Goal: Task Accomplishment & Management: Use online tool/utility

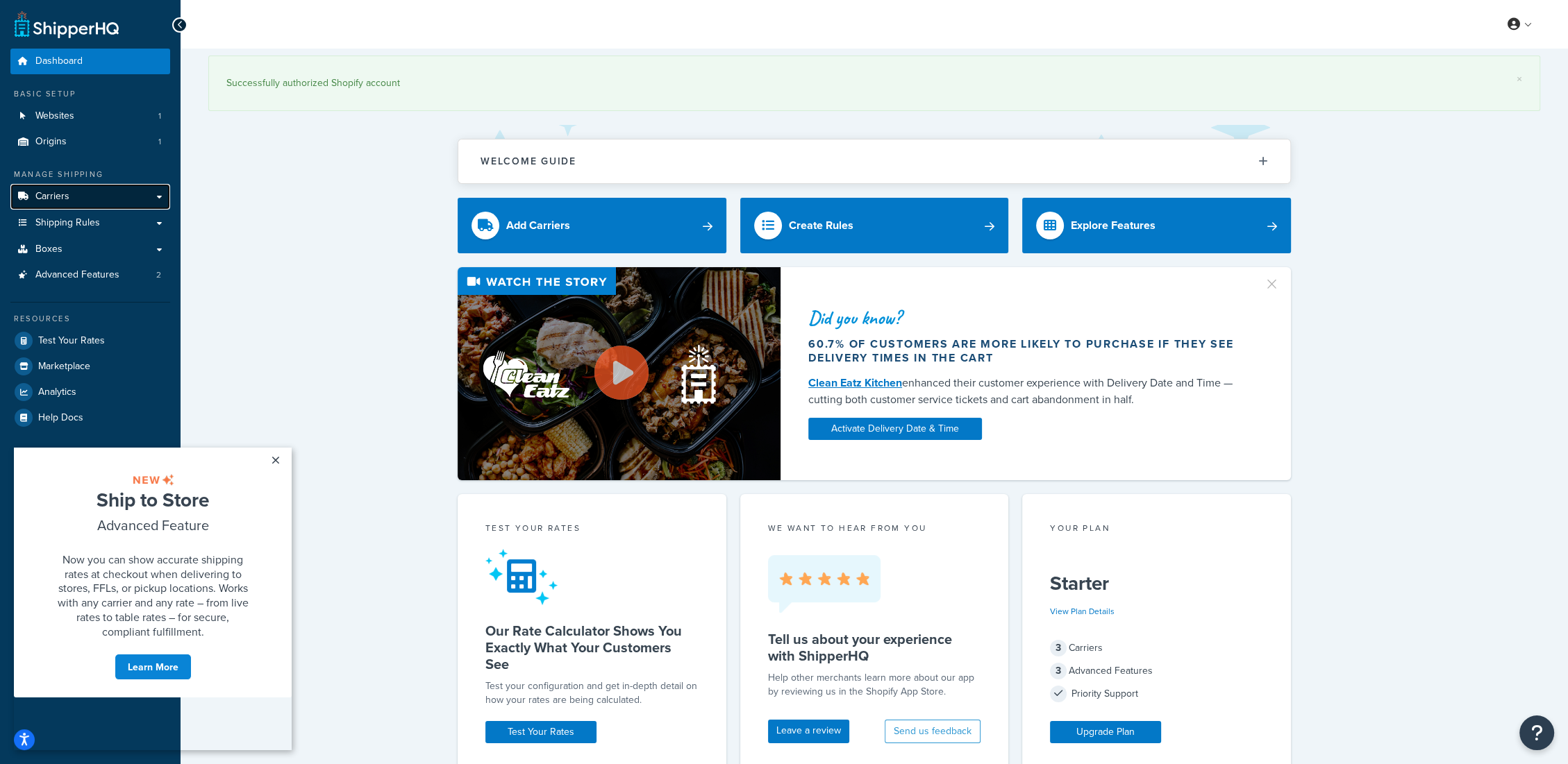
click at [88, 192] on link "Carriers" at bounding box center [91, 196] width 160 height 25
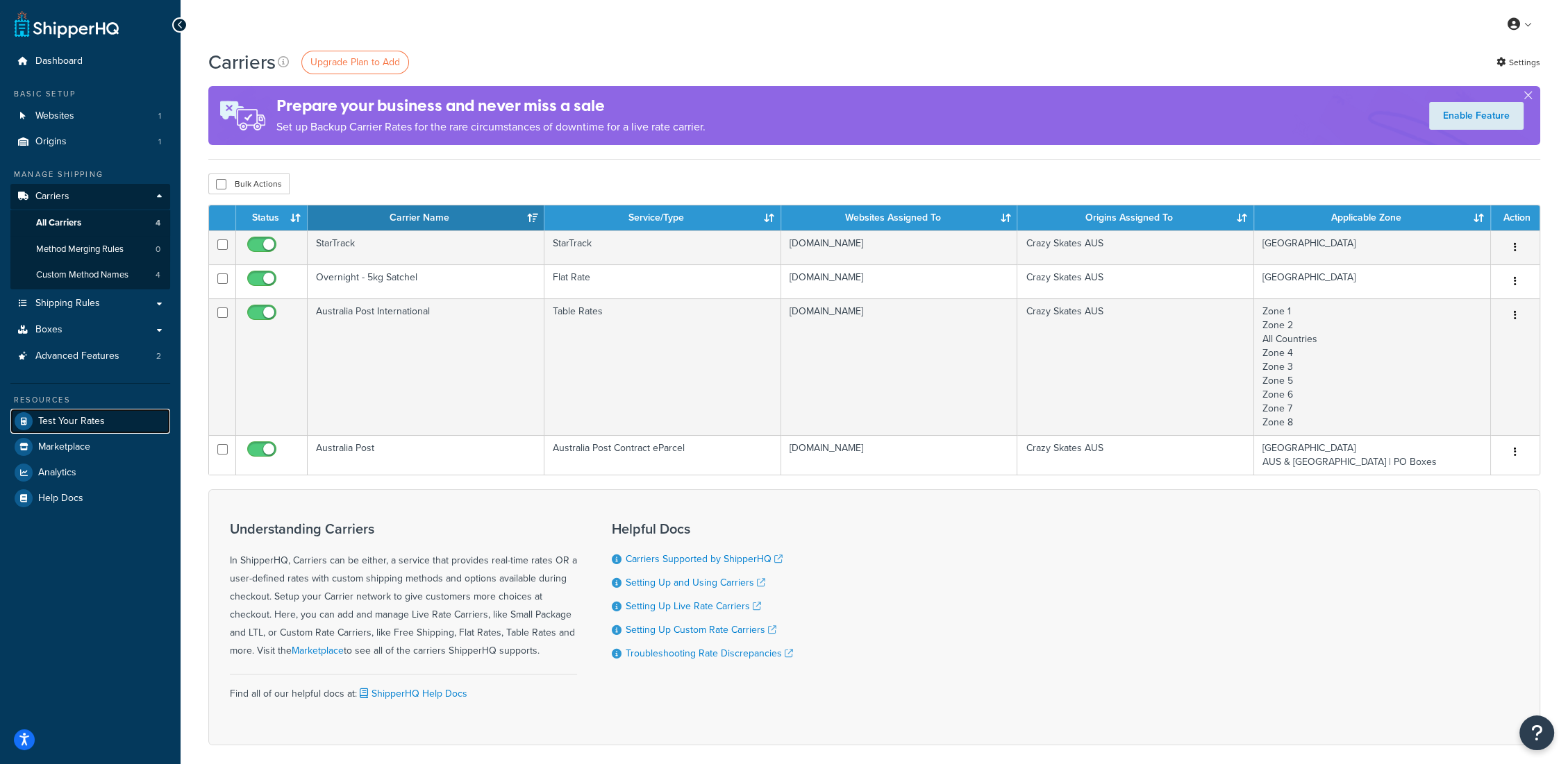
click at [69, 419] on span "Test Your Rates" at bounding box center [72, 421] width 67 height 11
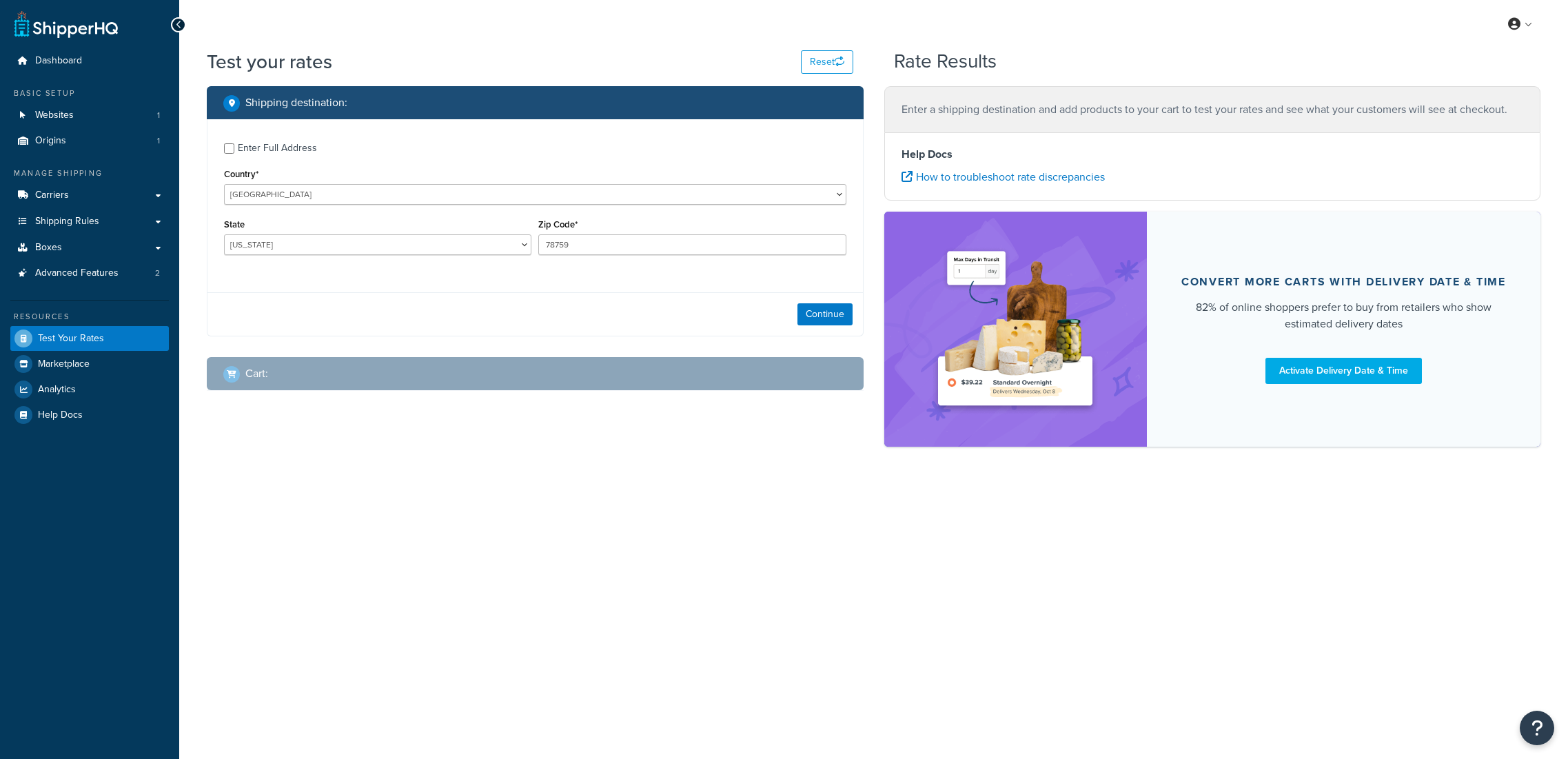
select select "TX"
click at [259, 197] on select "United States United Kingdom Afghanistan Åland Islands Albania Algeria American…" at bounding box center [535, 195] width 623 height 21
select select "NZ"
click at [224, 184] on select "United States United Kingdom Afghanistan Åland Islands Albania Algeria American…" at bounding box center [535, 195] width 623 height 21
click at [365, 246] on select "Auckland Bay of Plenty Canterbury Gisborne Hawkes Bay Manawatu-Wanganui Marlbor…" at bounding box center [377, 245] width 307 height 21
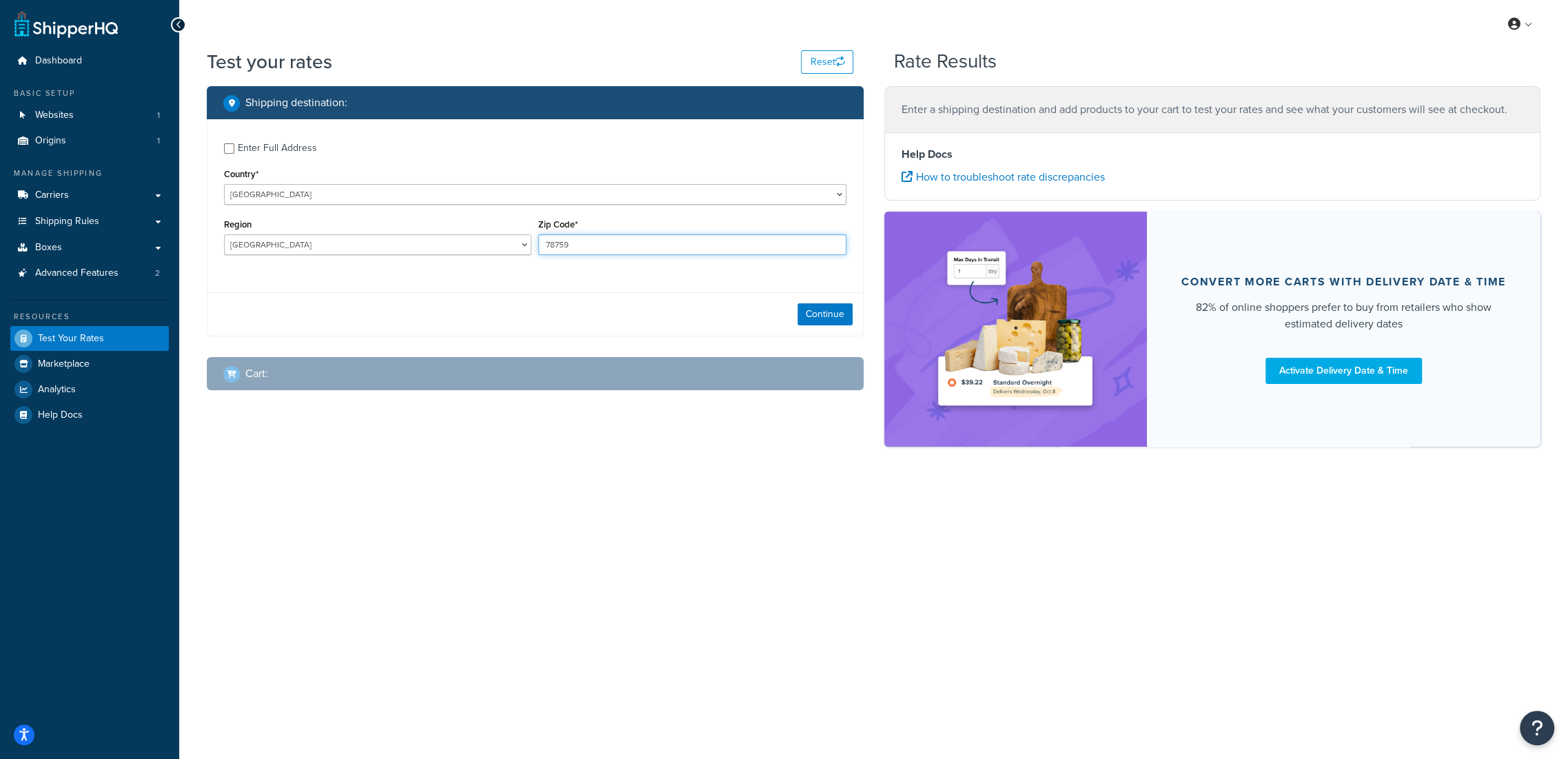
click at [568, 237] on input "78759" at bounding box center [692, 245] width 307 height 21
drag, startPoint x: 576, startPoint y: 242, endPoint x: 436, endPoint y: 248, distance: 140.1
click at [441, 250] on div "Region Auckland Bay of Plenty Canterbury Gisborne Hawkes Bay Manawatu-Wanganui …" at bounding box center [535, 240] width 629 height 50
type input "3206"
click at [342, 246] on select "Auckland Bay of Plenty Canterbury Gisborne Hawkes Bay Manawatu-Wanganui Marlbor…" at bounding box center [377, 245] width 307 height 21
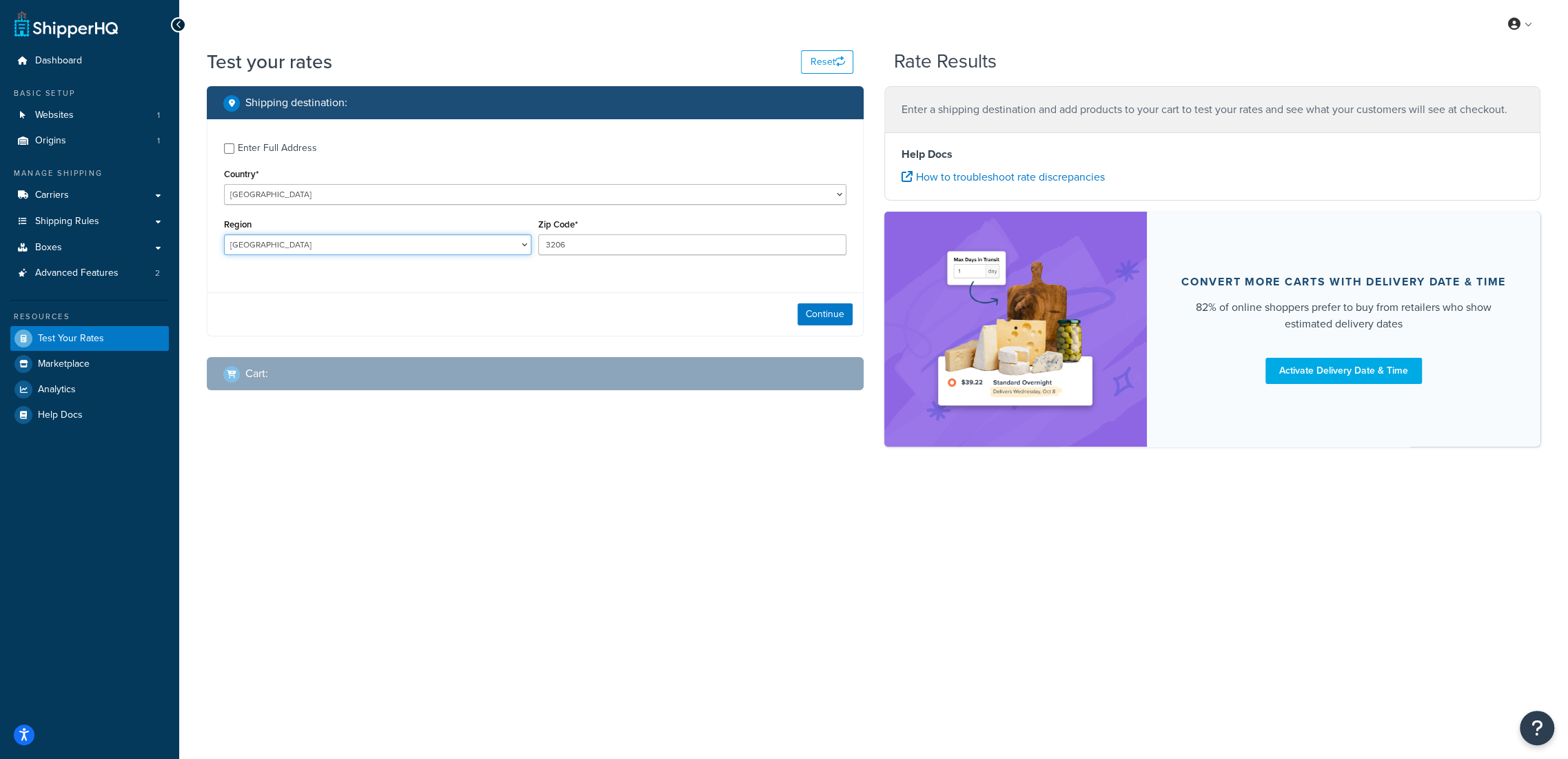
click at [389, 248] on select "Auckland Bay of Plenty Canterbury Gisborne Hawkes Bay Manawatu-Wanganui Marlbor…" at bounding box center [377, 245] width 307 height 21
select select "WKO"
click at [224, 234] on select "Auckland Bay of Plenty Canterbury Gisborne Hawkes Bay Manawatu-Wanganui Marlbor…" at bounding box center [377, 245] width 307 height 21
click at [820, 315] on button "Continue" at bounding box center [825, 314] width 55 height 22
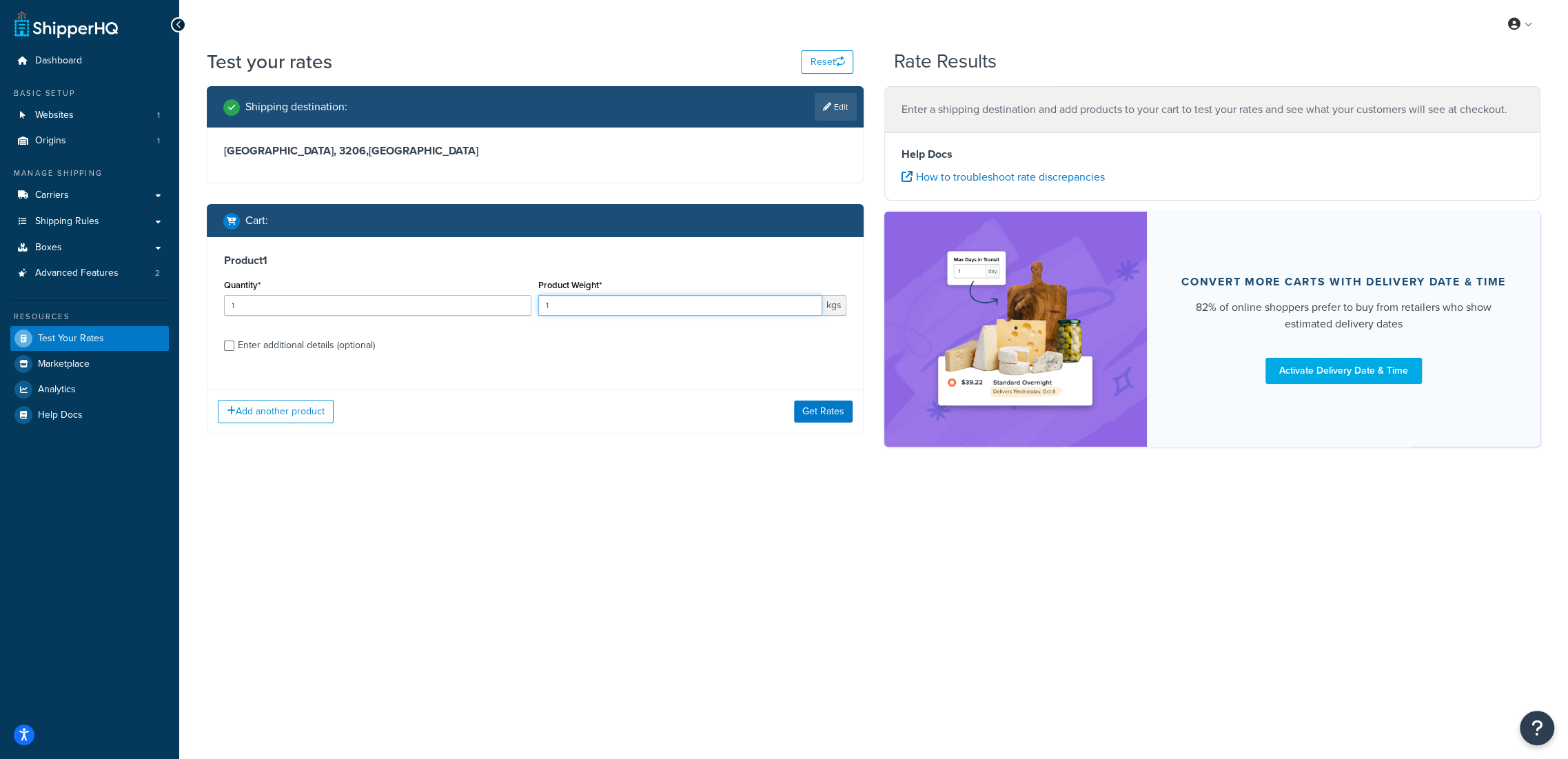
drag, startPoint x: 574, startPoint y: 303, endPoint x: 452, endPoint y: 301, distance: 122.0
click at [452, 301] on div "Quantity* 1 Product Weight* 1 kgs" at bounding box center [535, 301] width 629 height 50
type input "4"
click at [824, 412] on button "Get Rates" at bounding box center [823, 411] width 58 height 22
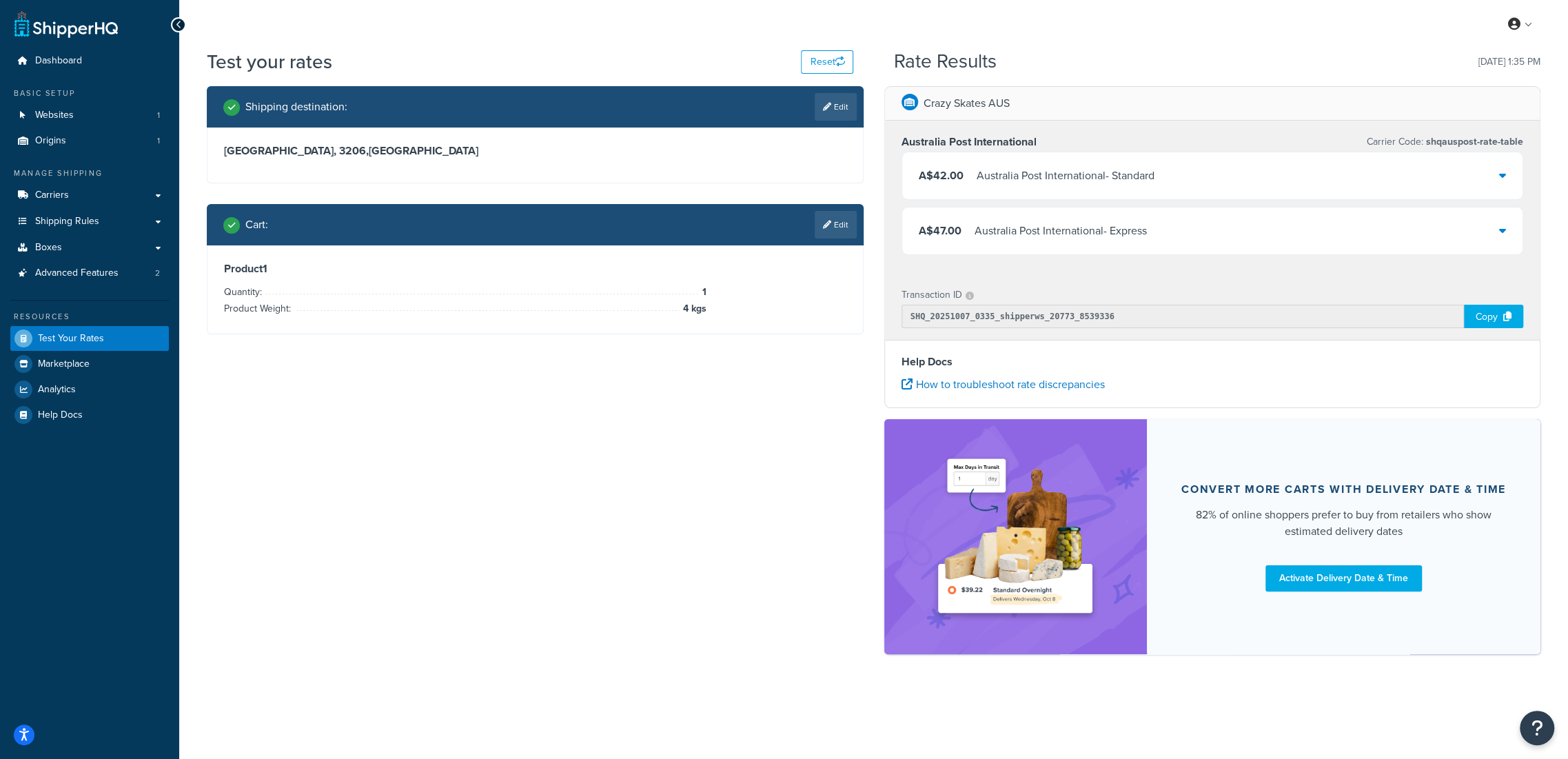
click at [1502, 229] on icon at bounding box center [1502, 230] width 7 height 11
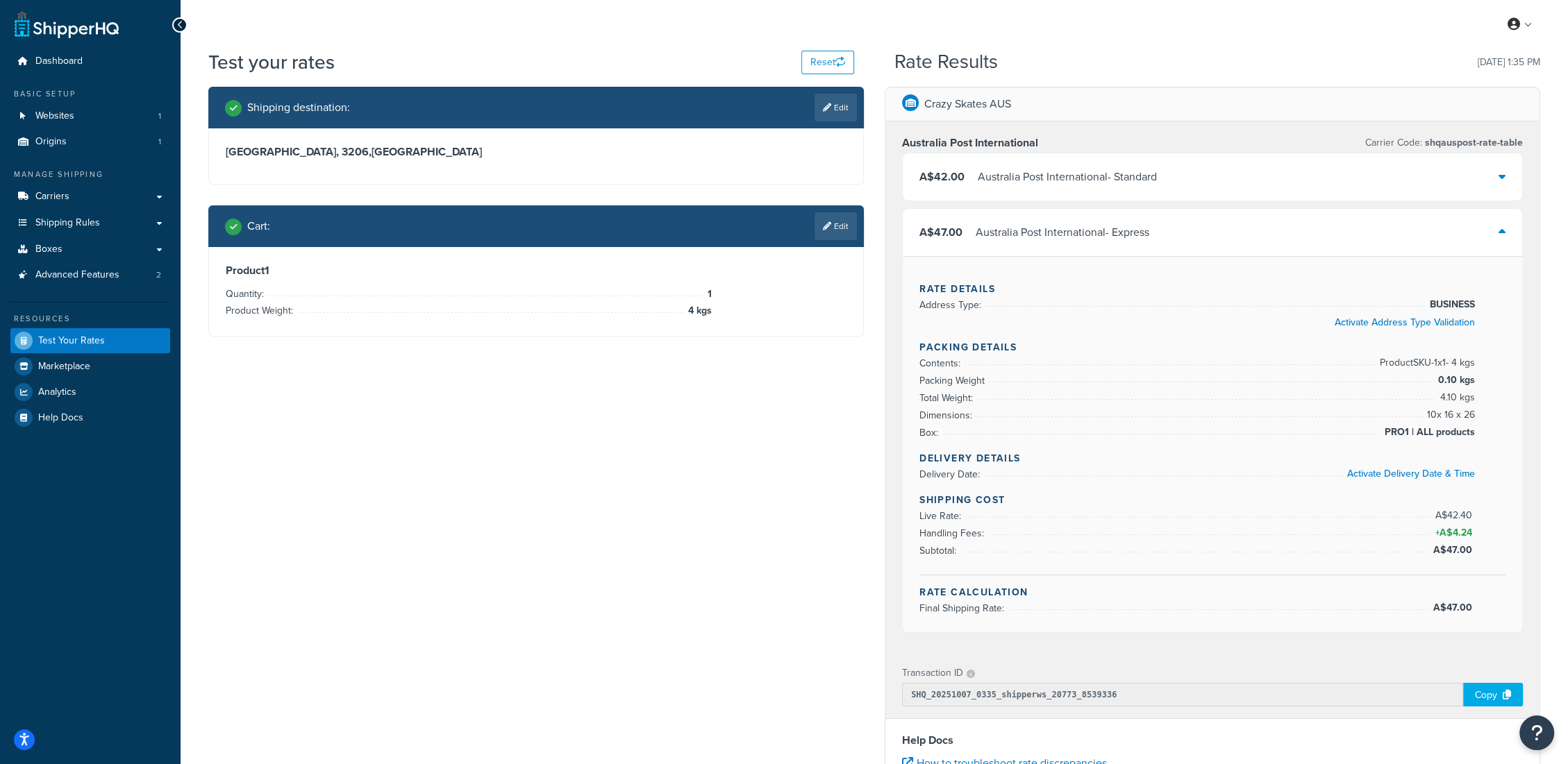
click at [1512, 230] on div "A$47.00 Australia Post International - Express" at bounding box center [1212, 233] width 619 height 47
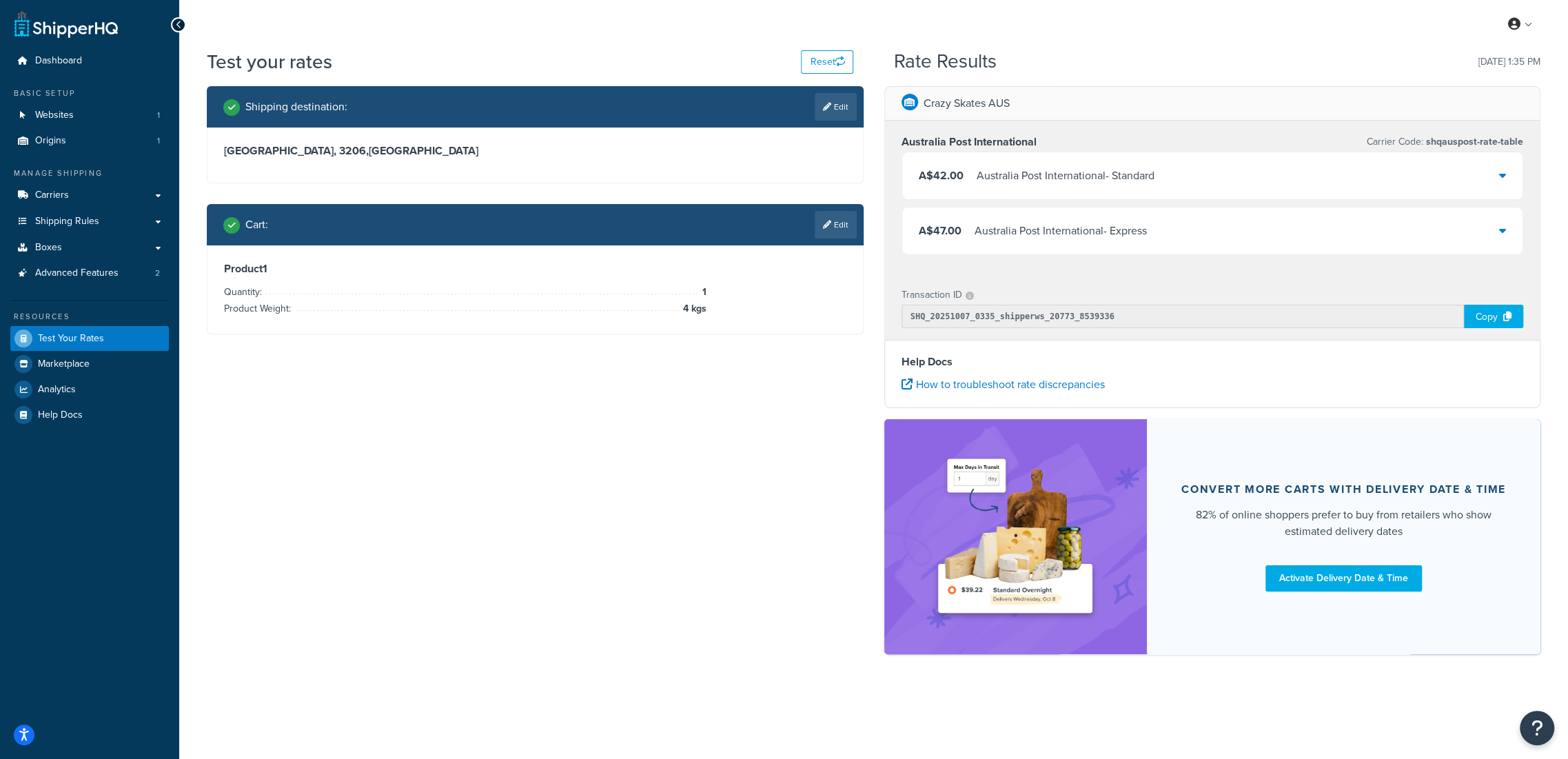
click at [1497, 228] on div "A$47.00 Australia Post International - Express" at bounding box center [1213, 231] width 621 height 47
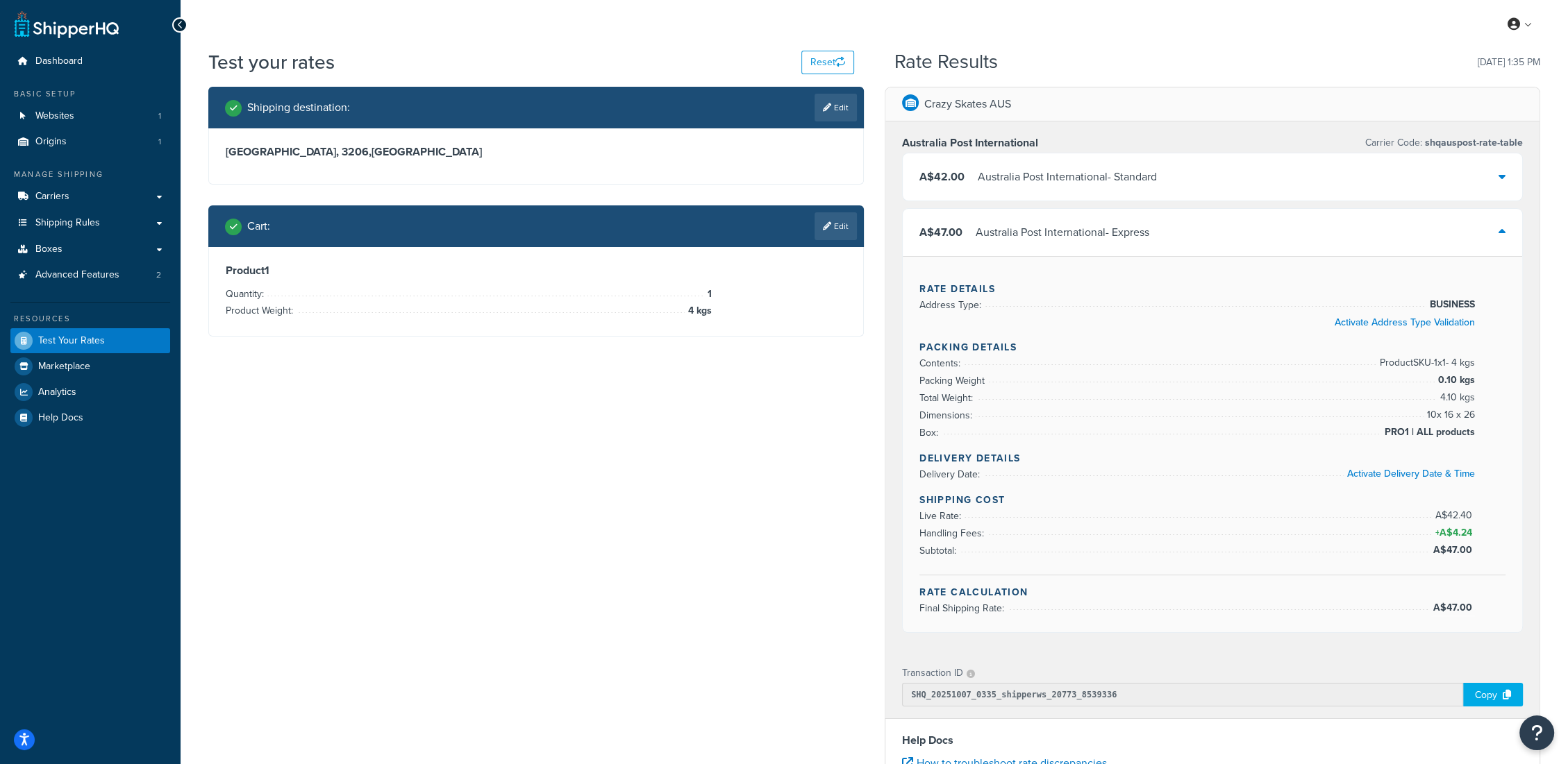
click at [1499, 232] on icon at bounding box center [1502, 232] width 7 height 11
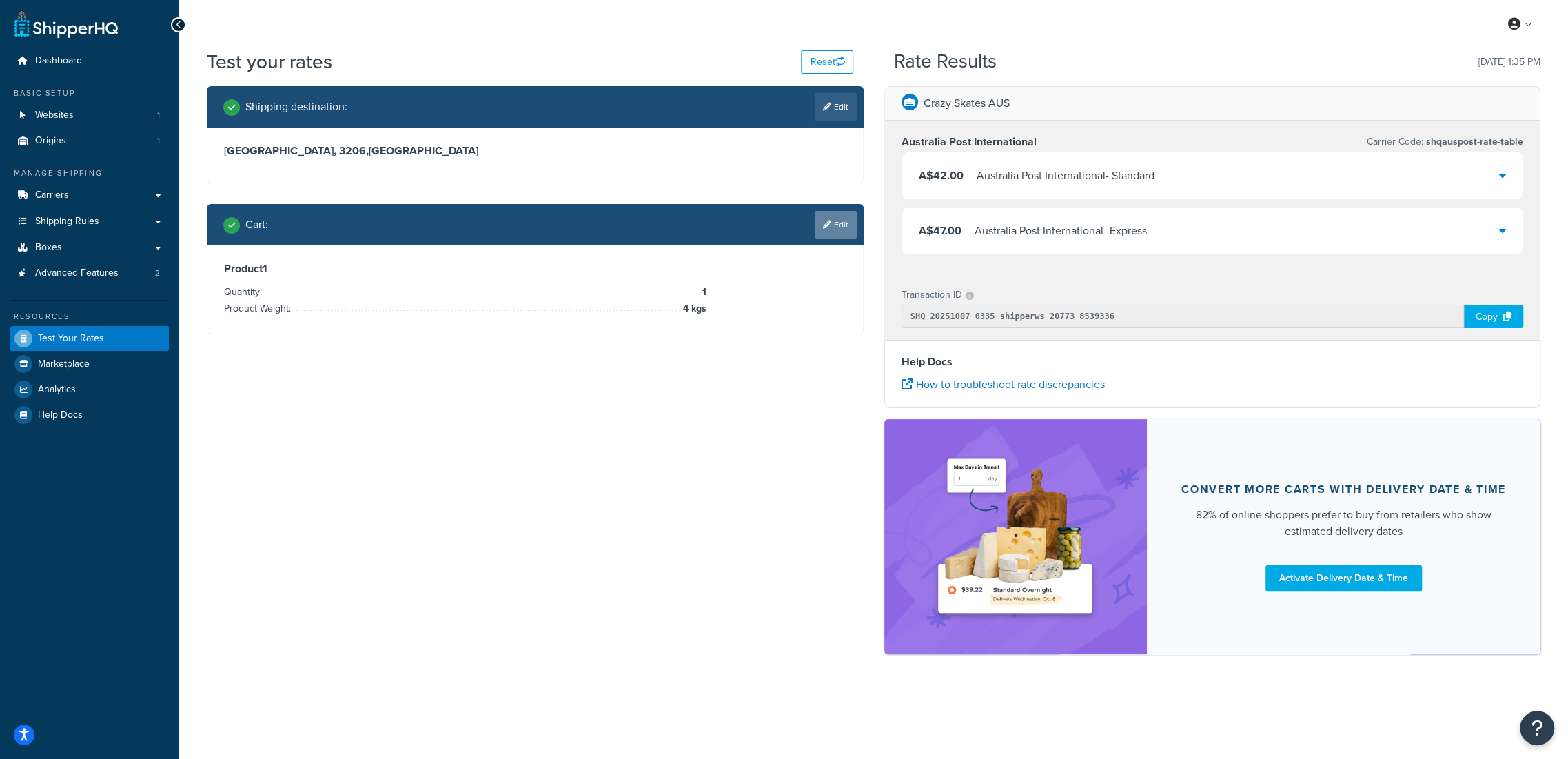
click at [838, 219] on link "Edit" at bounding box center [836, 225] width 42 height 28
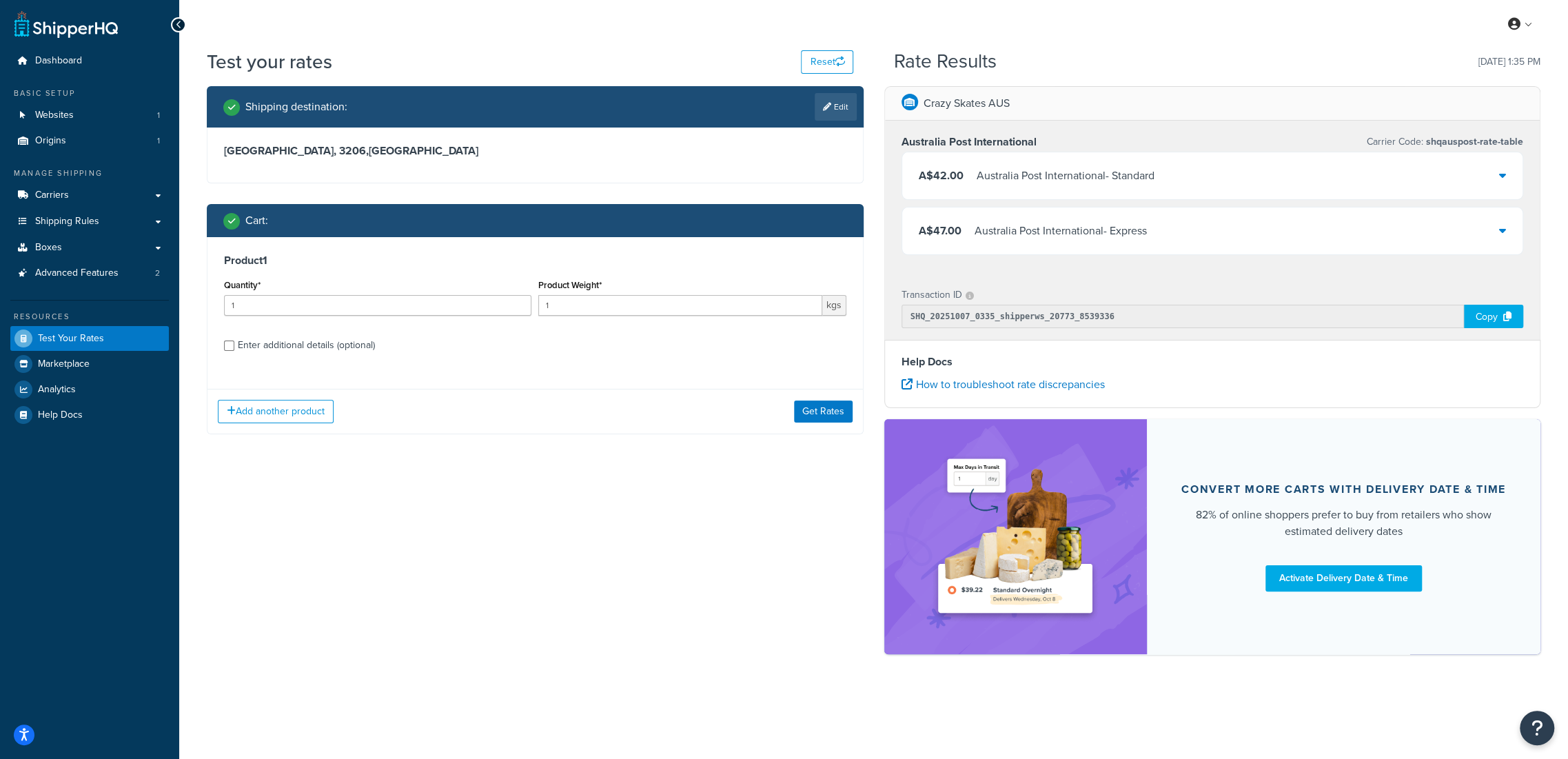
click at [285, 345] on div "Enter additional details (optional)" at bounding box center [306, 345] width 137 height 19
click at [234, 345] on input "Enter additional details (optional)" at bounding box center [229, 345] width 11 height 11
checkbox input "true"
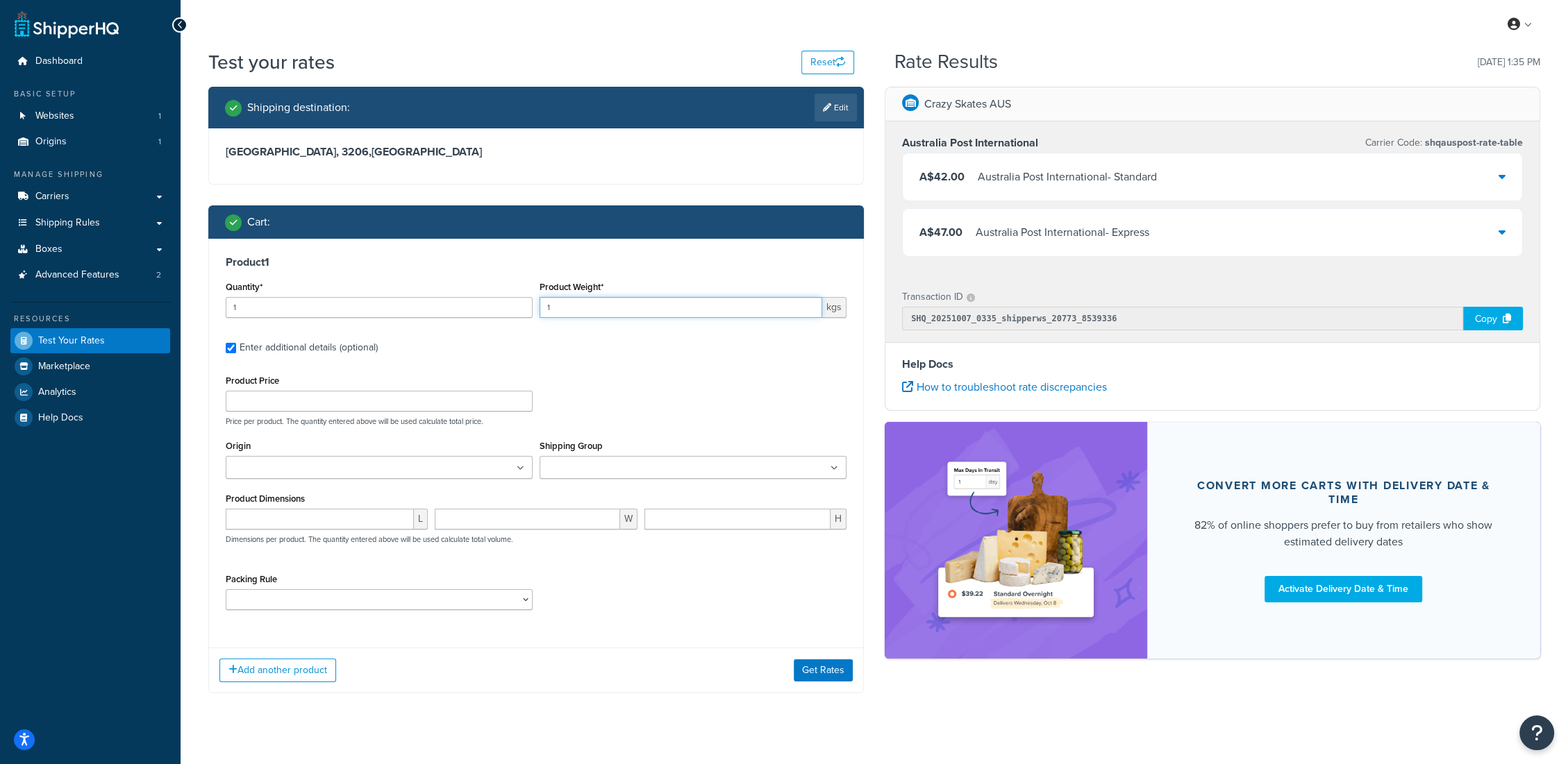
click at [578, 305] on input "1" at bounding box center [681, 308] width 283 height 21
click at [384, 602] on select "CASE1 L1 LON M1 NYC PRO1 RIL1 RIM1 RIS1 S1 SSM1 SSS1 SYD TYO XL1" at bounding box center [379, 600] width 307 height 21
click at [625, 586] on div "Packing Rule CASE1 L1 LON M1 NYC PRO1 RIL1 RIM1 RIS1 S1 SSM1 SSS1 SYD TYO XL1" at bounding box center [536, 595] width 628 height 51
drag, startPoint x: 568, startPoint y: 308, endPoint x: 526, endPoint y: 286, distance: 47.4
click at [491, 312] on div "Quantity* 1 Product Weight* 1 kgs" at bounding box center [536, 303] width 628 height 51
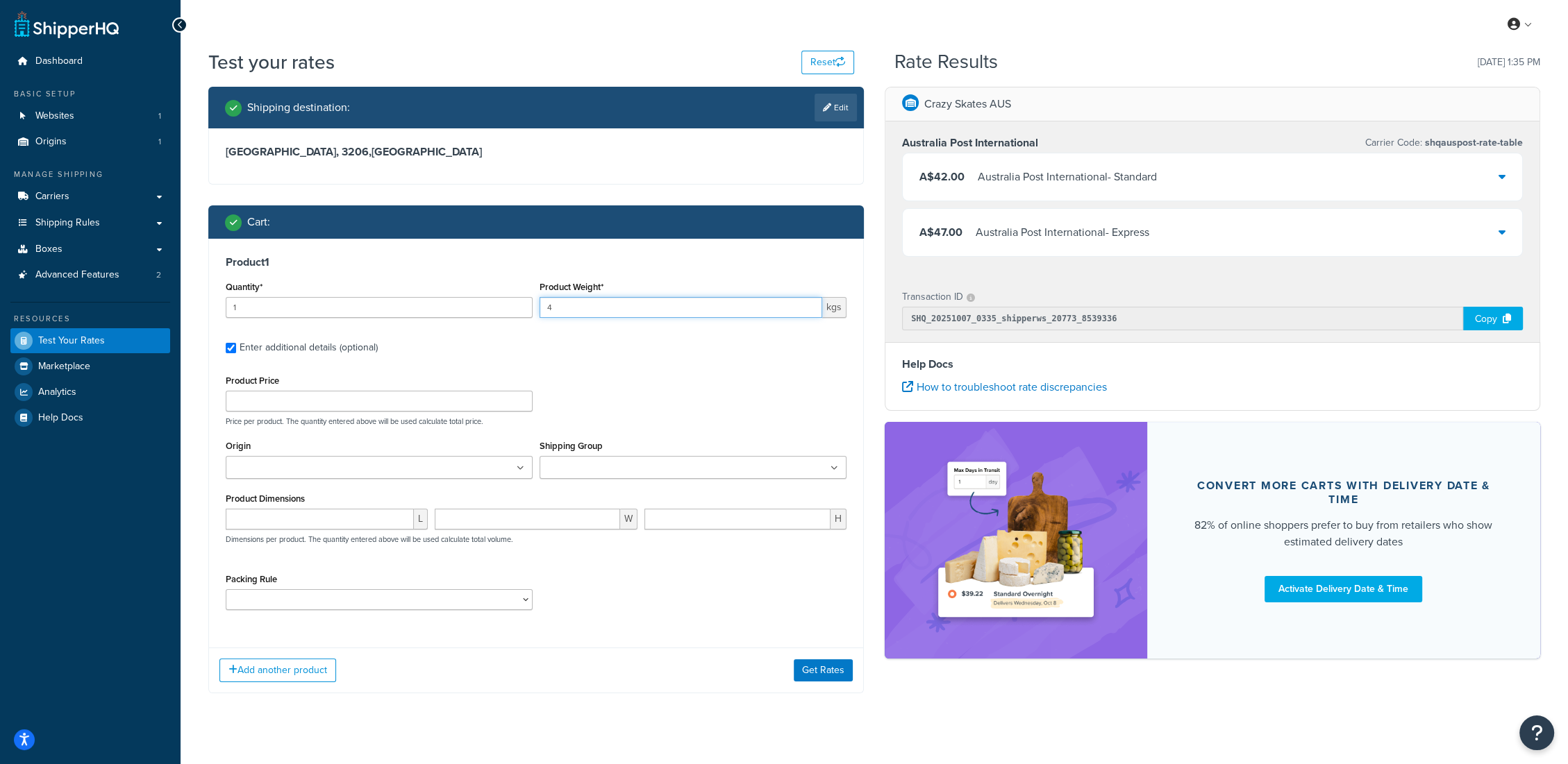
type input "4"
click at [823, 660] on button "Get Rates" at bounding box center [823, 670] width 59 height 22
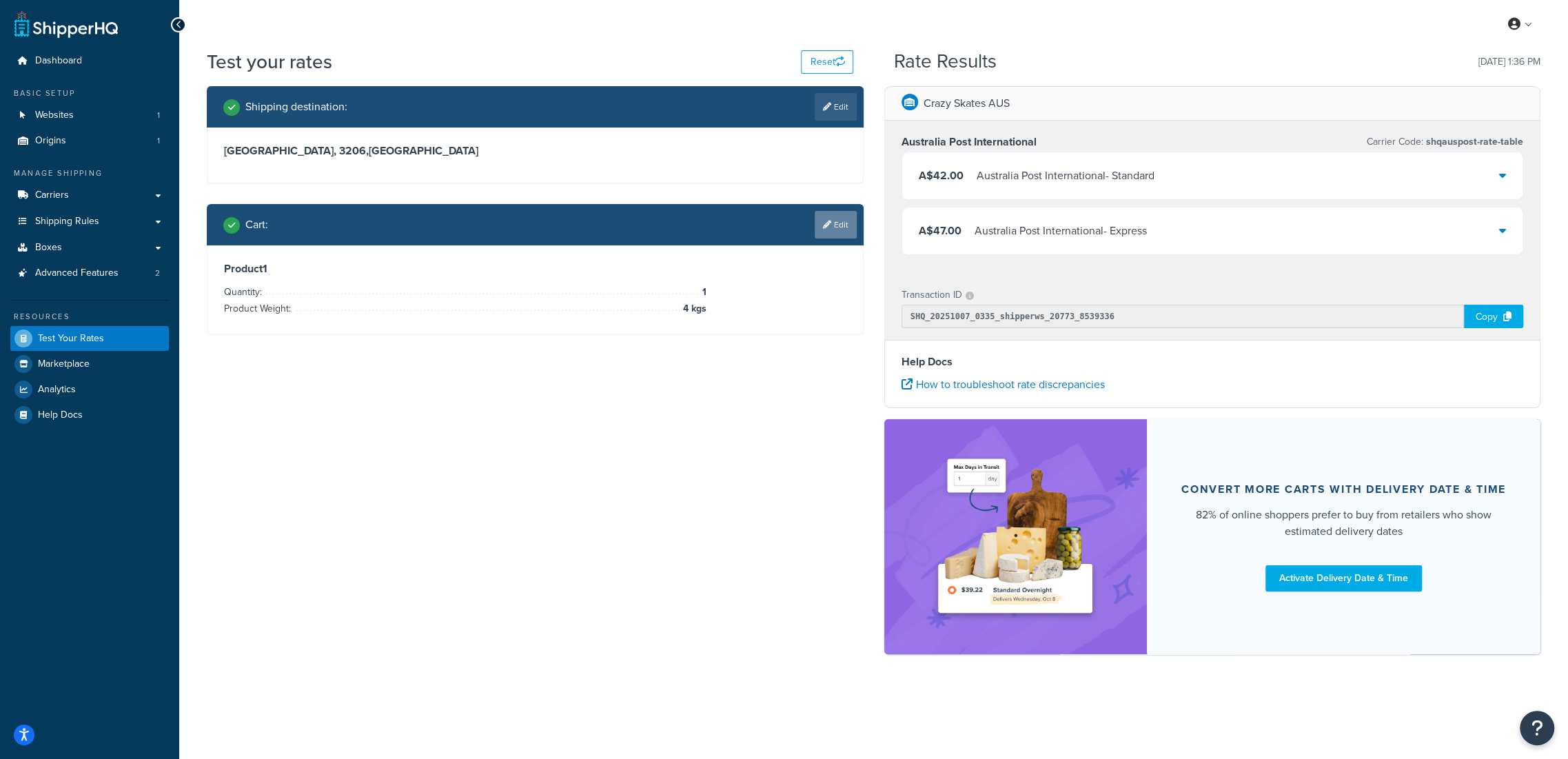
click at [842, 211] on link "Edit" at bounding box center [836, 225] width 42 height 28
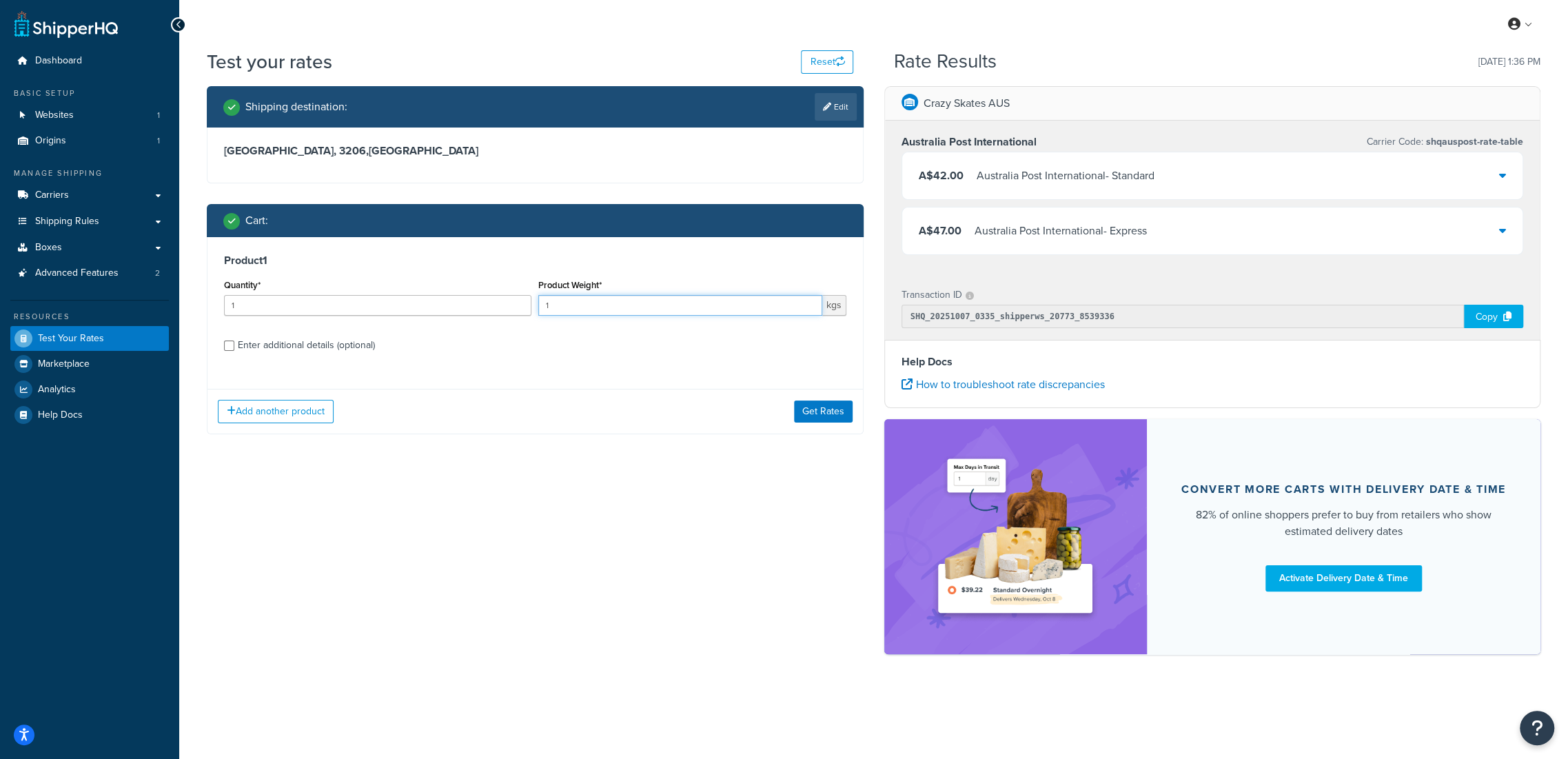
drag, startPoint x: 599, startPoint y: 307, endPoint x: 444, endPoint y: 328, distance: 156.4
click at [451, 328] on div "Product 1 Quantity* 1 Product Weight* 1 kgs Enter additional details (optional)" at bounding box center [535, 307] width 656 height 141
type input "3.9"
click at [827, 410] on button "Get Rates" at bounding box center [823, 411] width 58 height 22
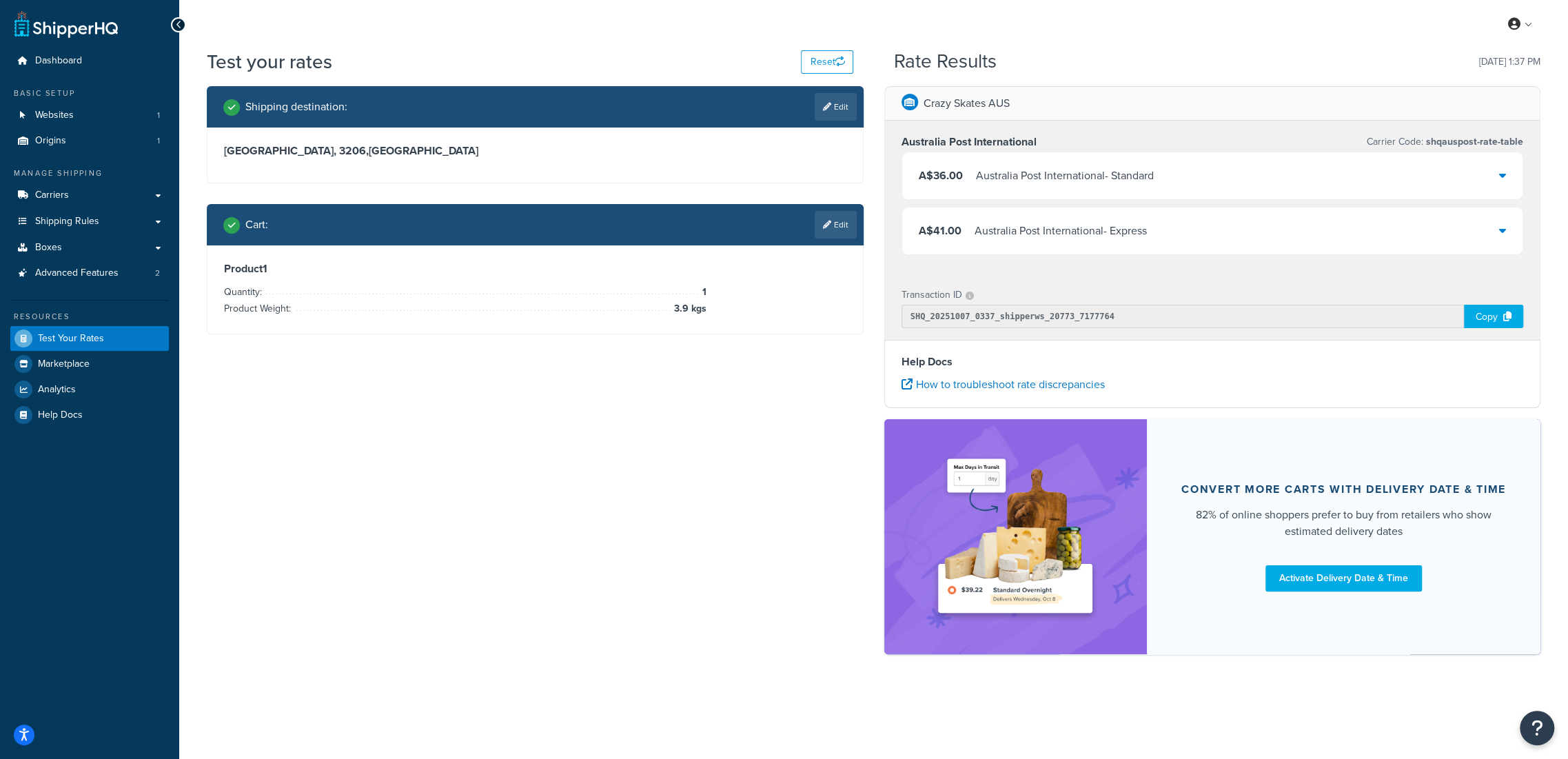
click at [1139, 225] on div "Australia Post International - Express" at bounding box center [1060, 231] width 173 height 19
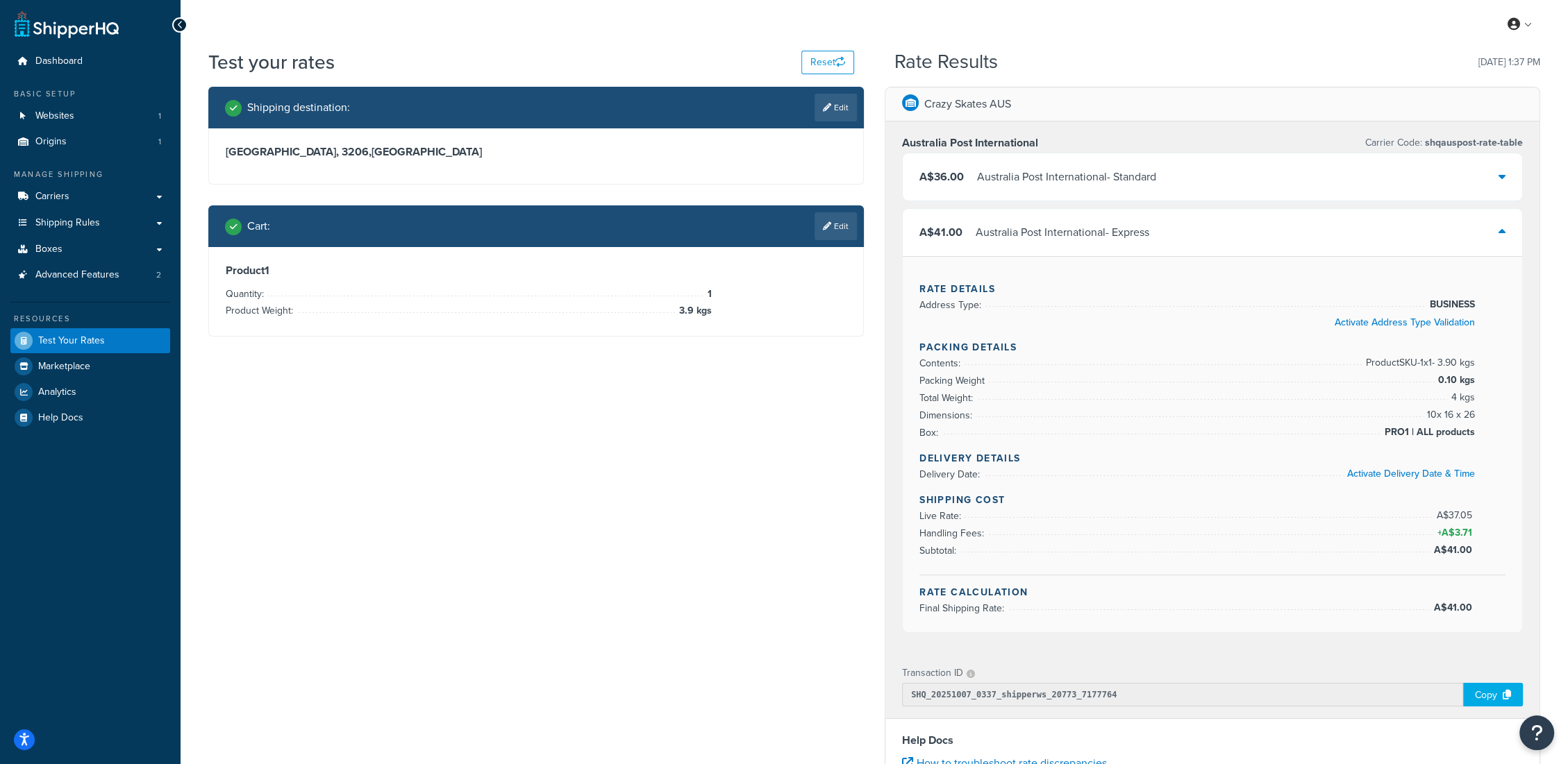
click at [842, 220] on link "Edit" at bounding box center [835, 226] width 42 height 28
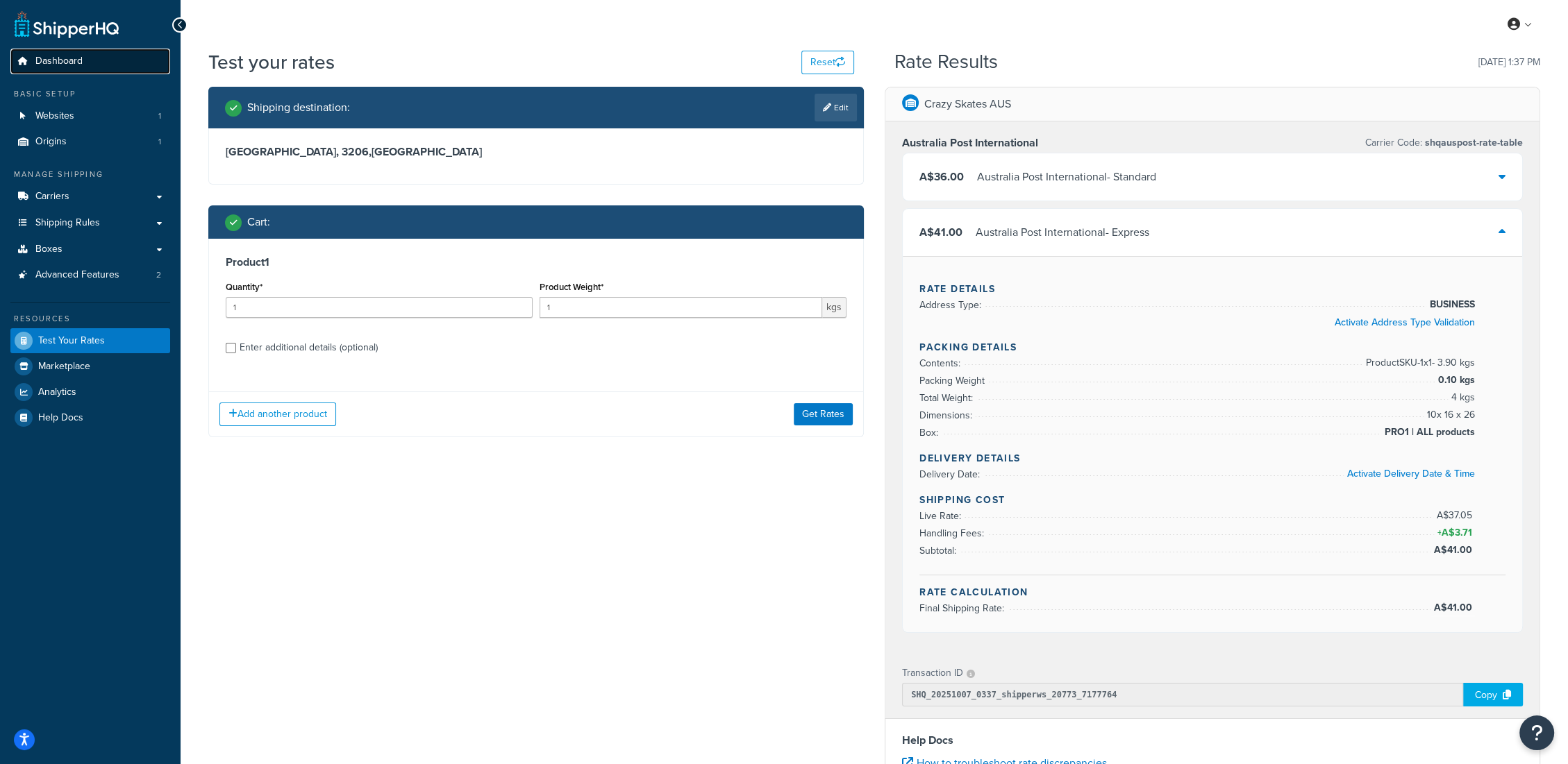
click at [89, 59] on link "Dashboard" at bounding box center [91, 61] width 160 height 25
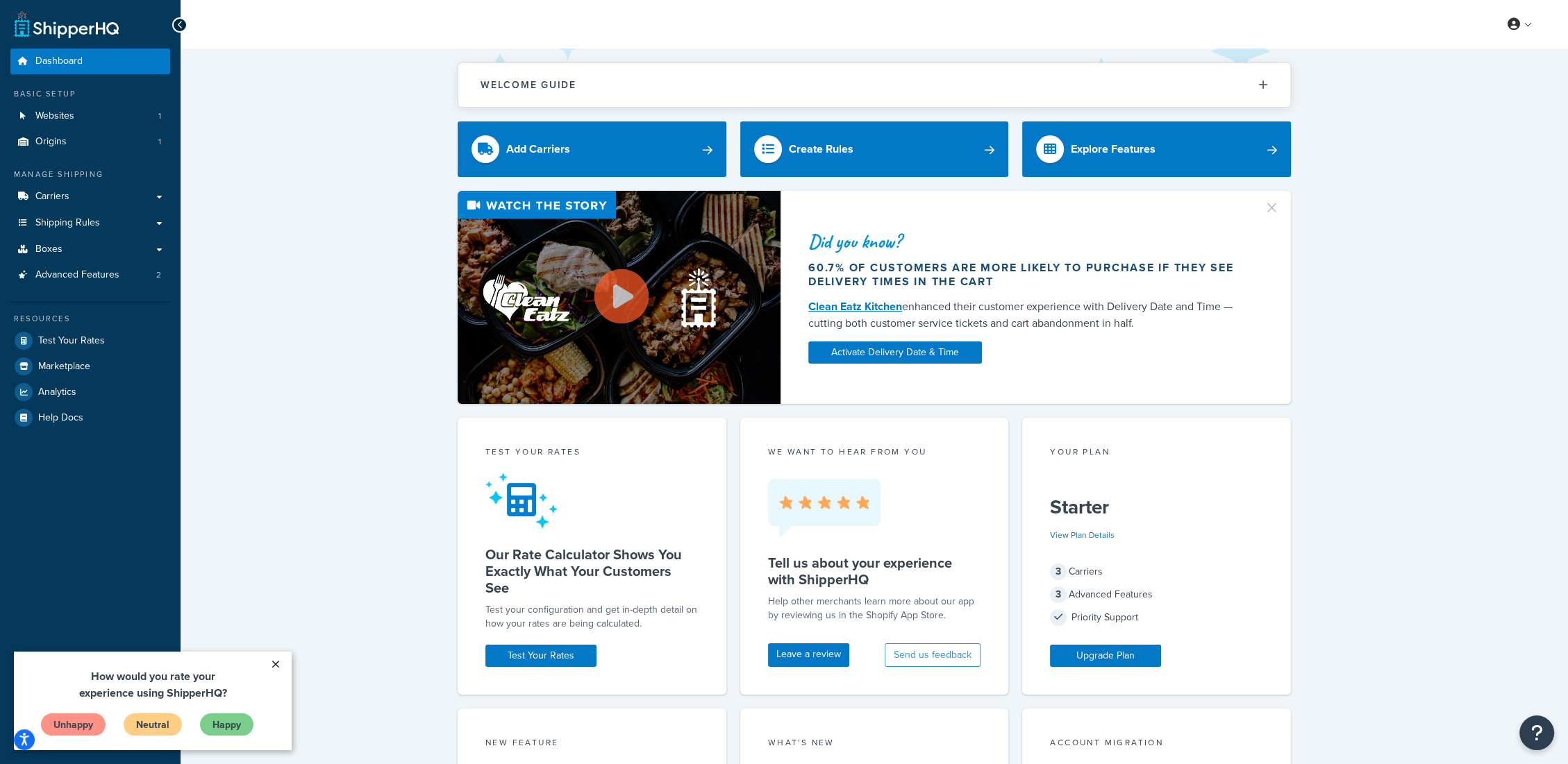
drag, startPoint x: 281, startPoint y: 666, endPoint x: 164, endPoint y: 959, distance: 315.5
click at [281, 666] on link "×" at bounding box center [275, 664] width 24 height 25
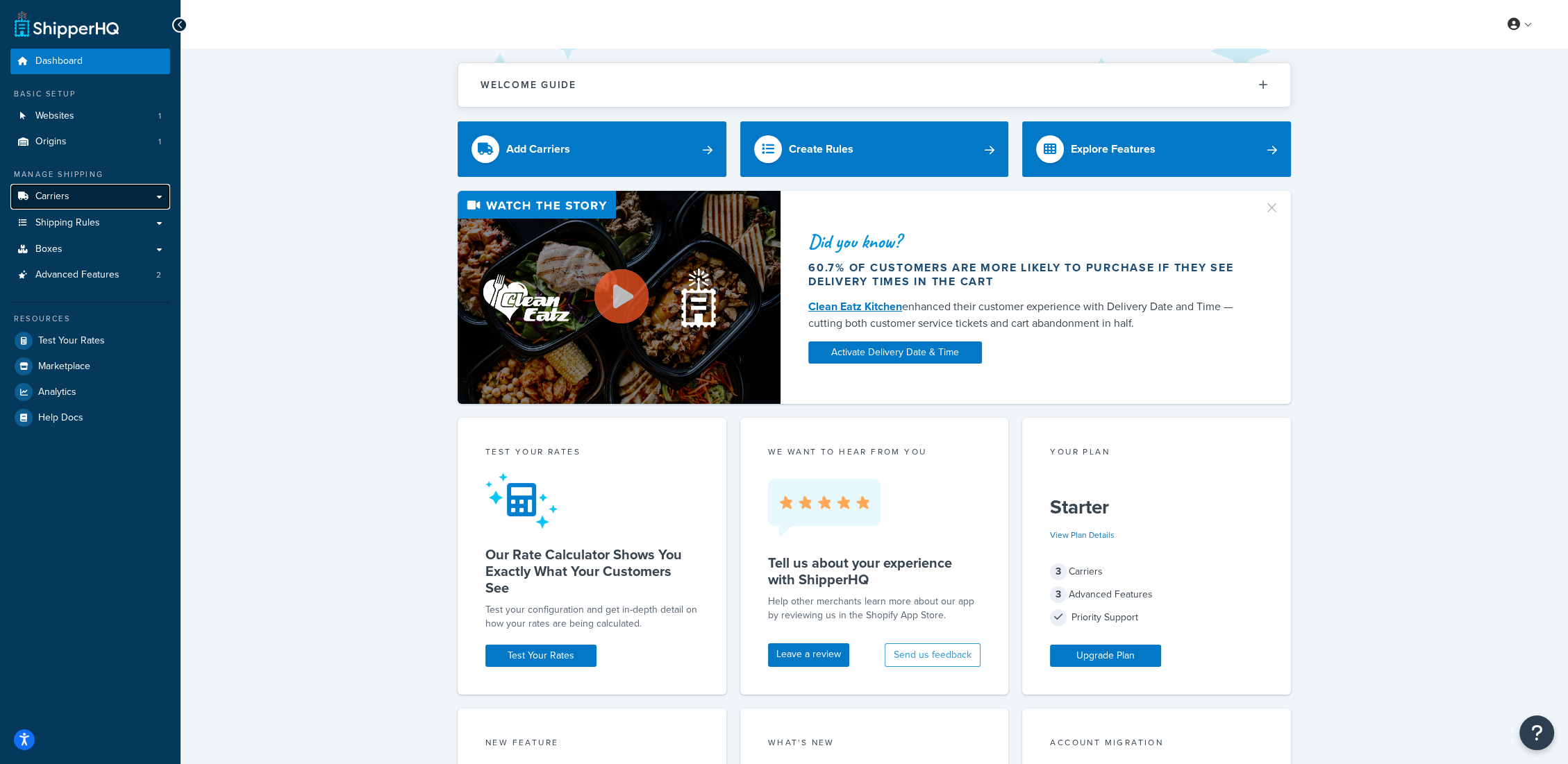
click at [127, 201] on link "Carriers" at bounding box center [91, 196] width 160 height 25
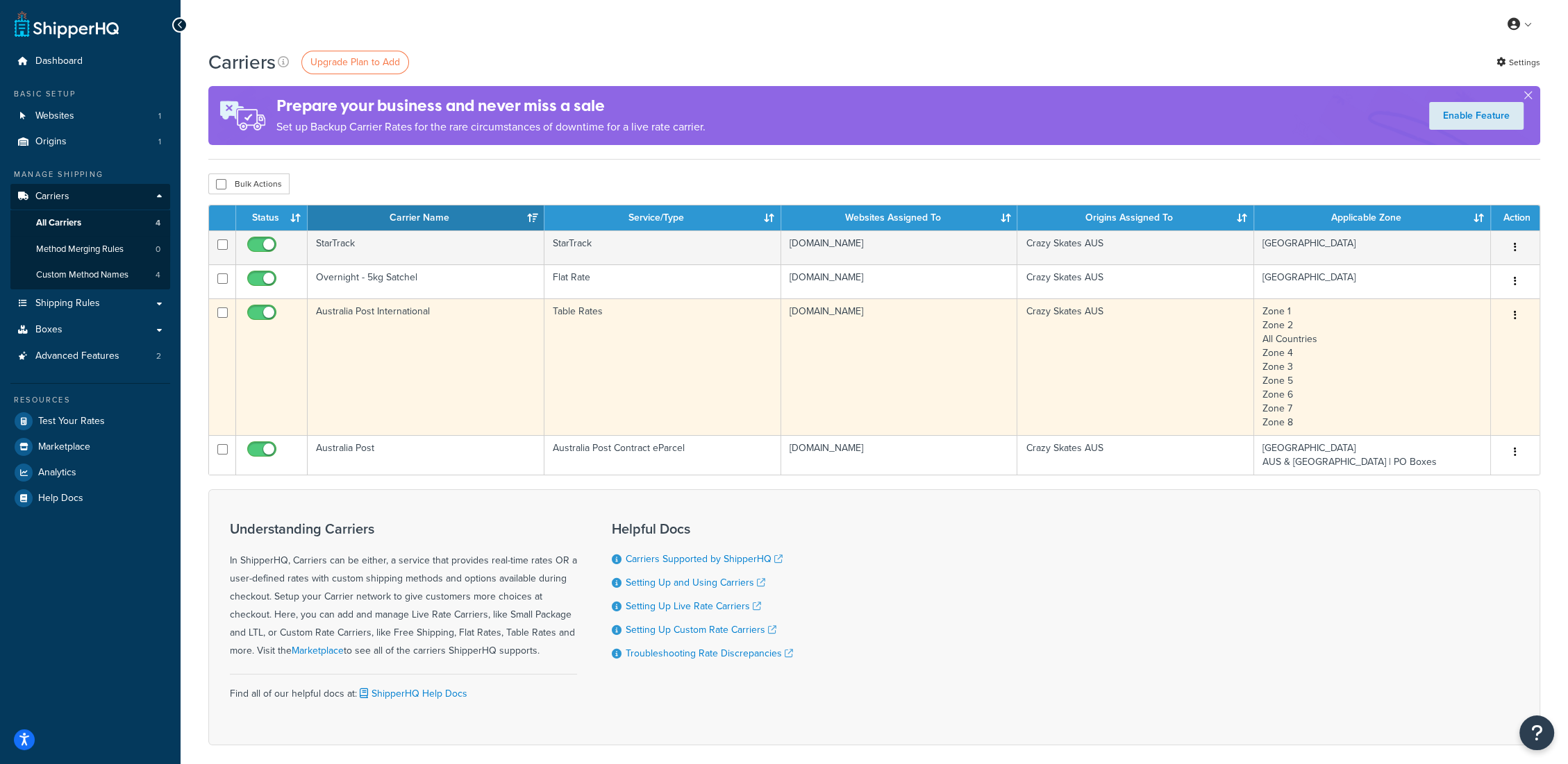
click at [361, 315] on td "Australia Post International" at bounding box center [426, 366] width 237 height 136
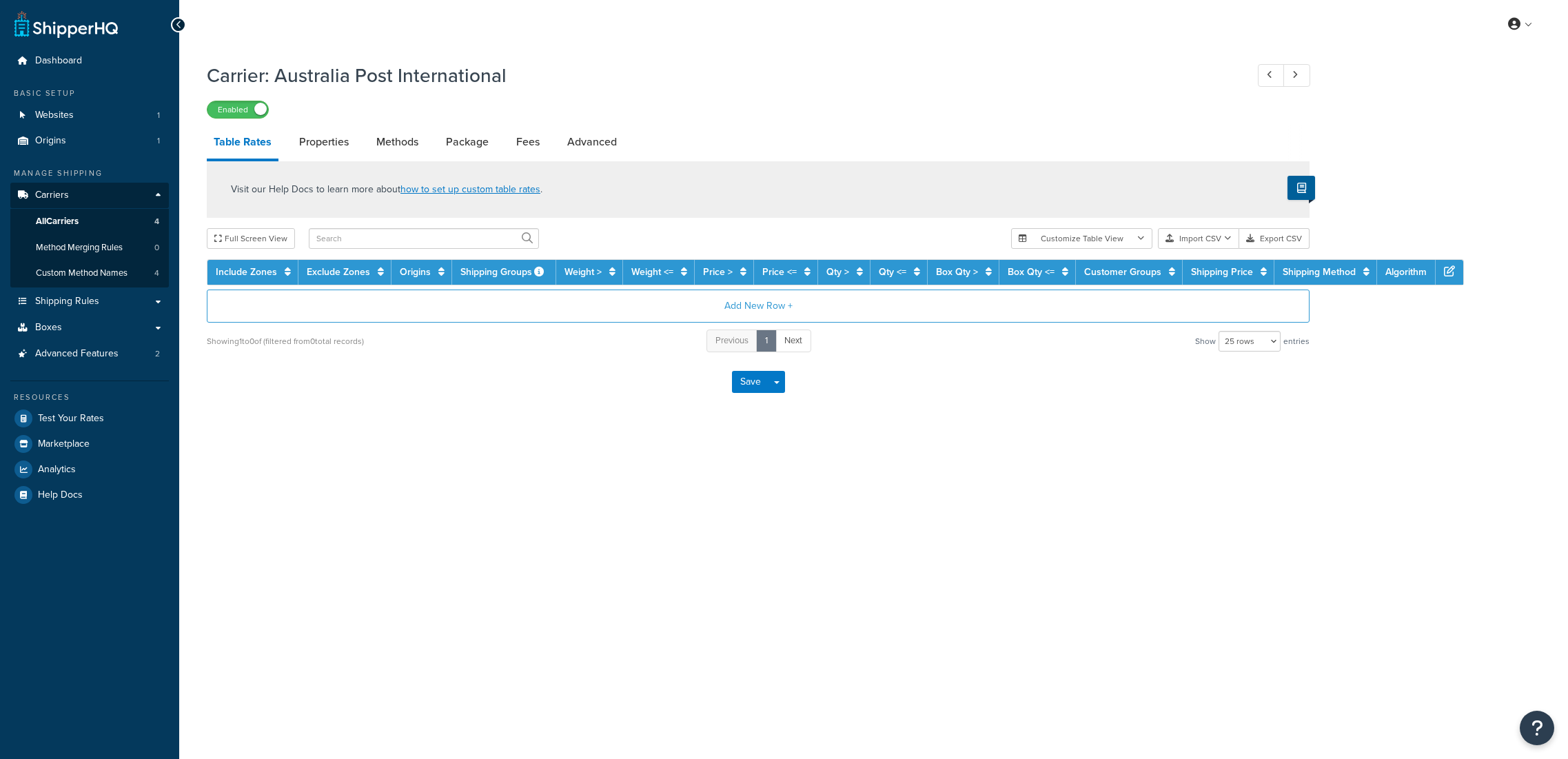
select select "25"
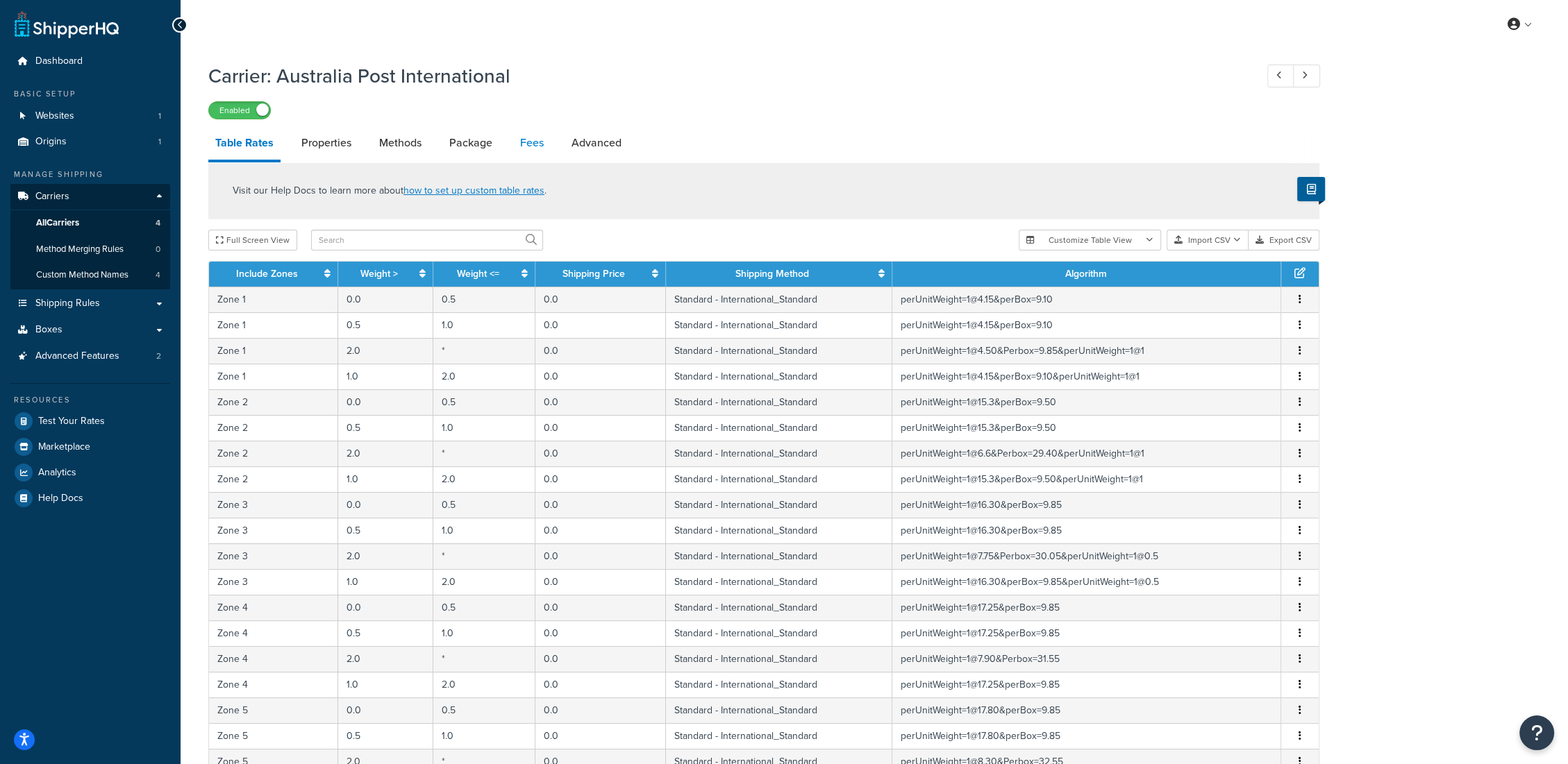
click at [545, 143] on link "Fees" at bounding box center [532, 143] width 38 height 33
select select "AFTER"
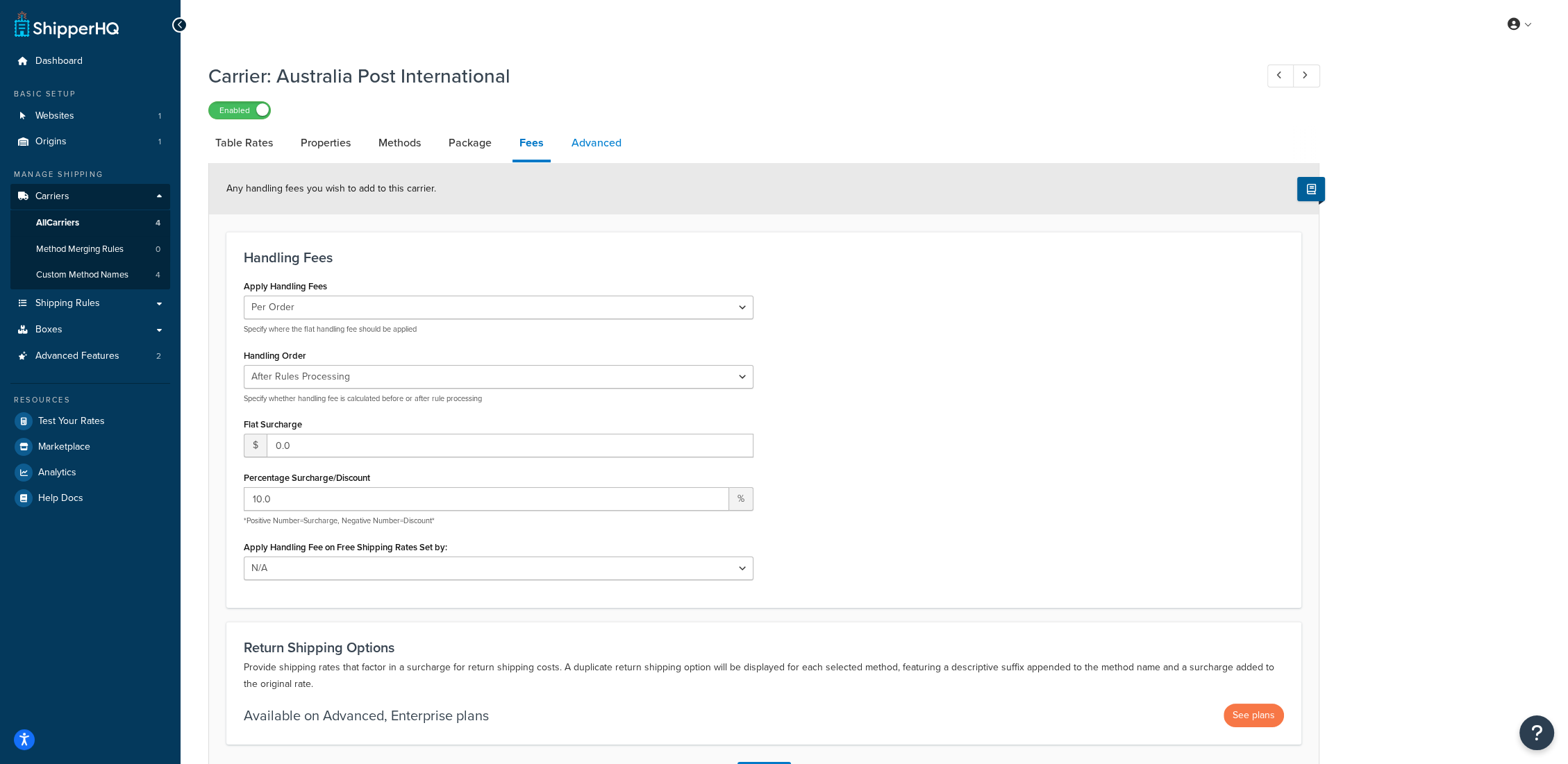
click at [598, 137] on link "Advanced" at bounding box center [596, 143] width 64 height 33
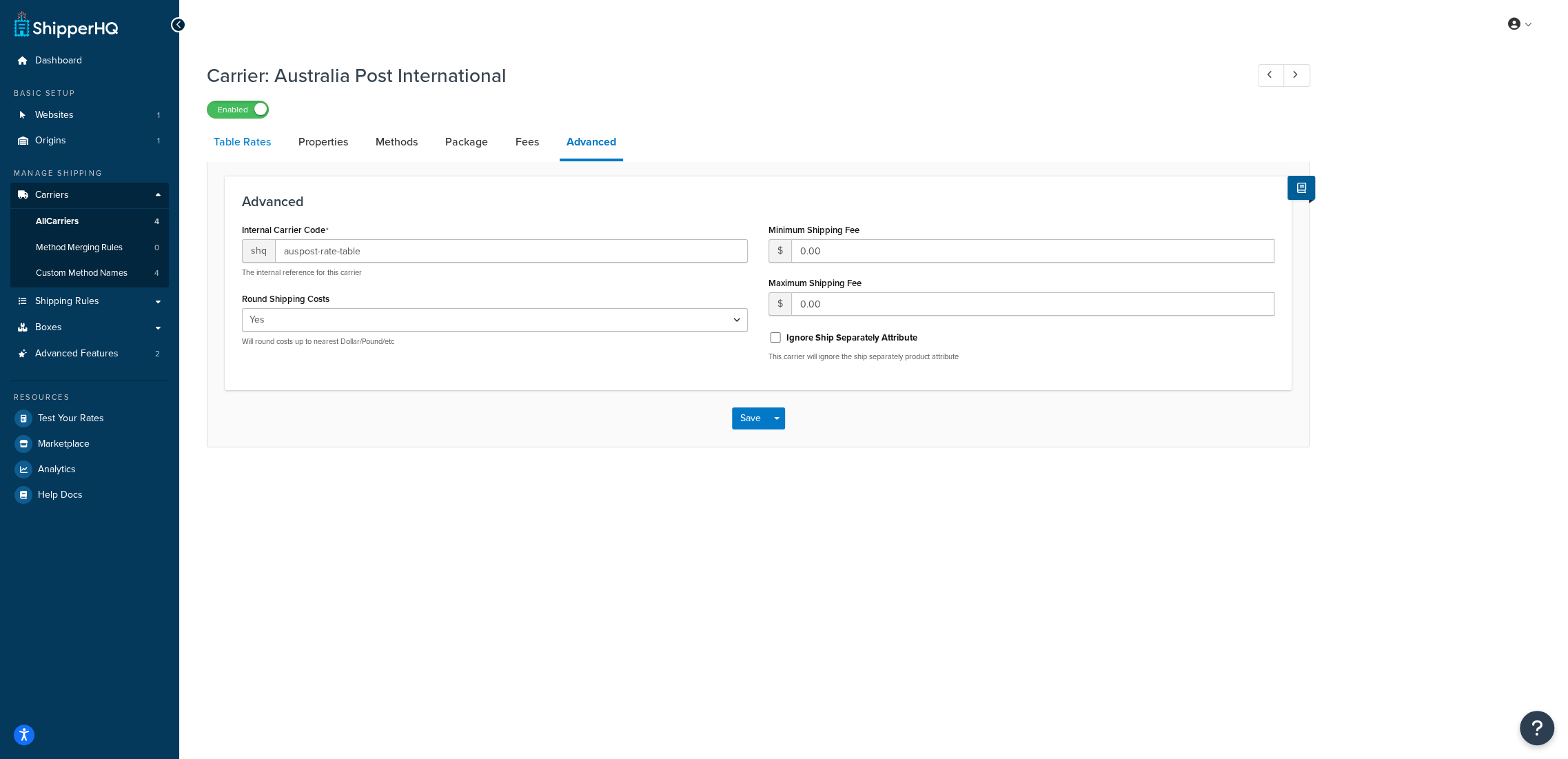
click at [255, 135] on link "Table Rates" at bounding box center [242, 142] width 71 height 33
select select "25"
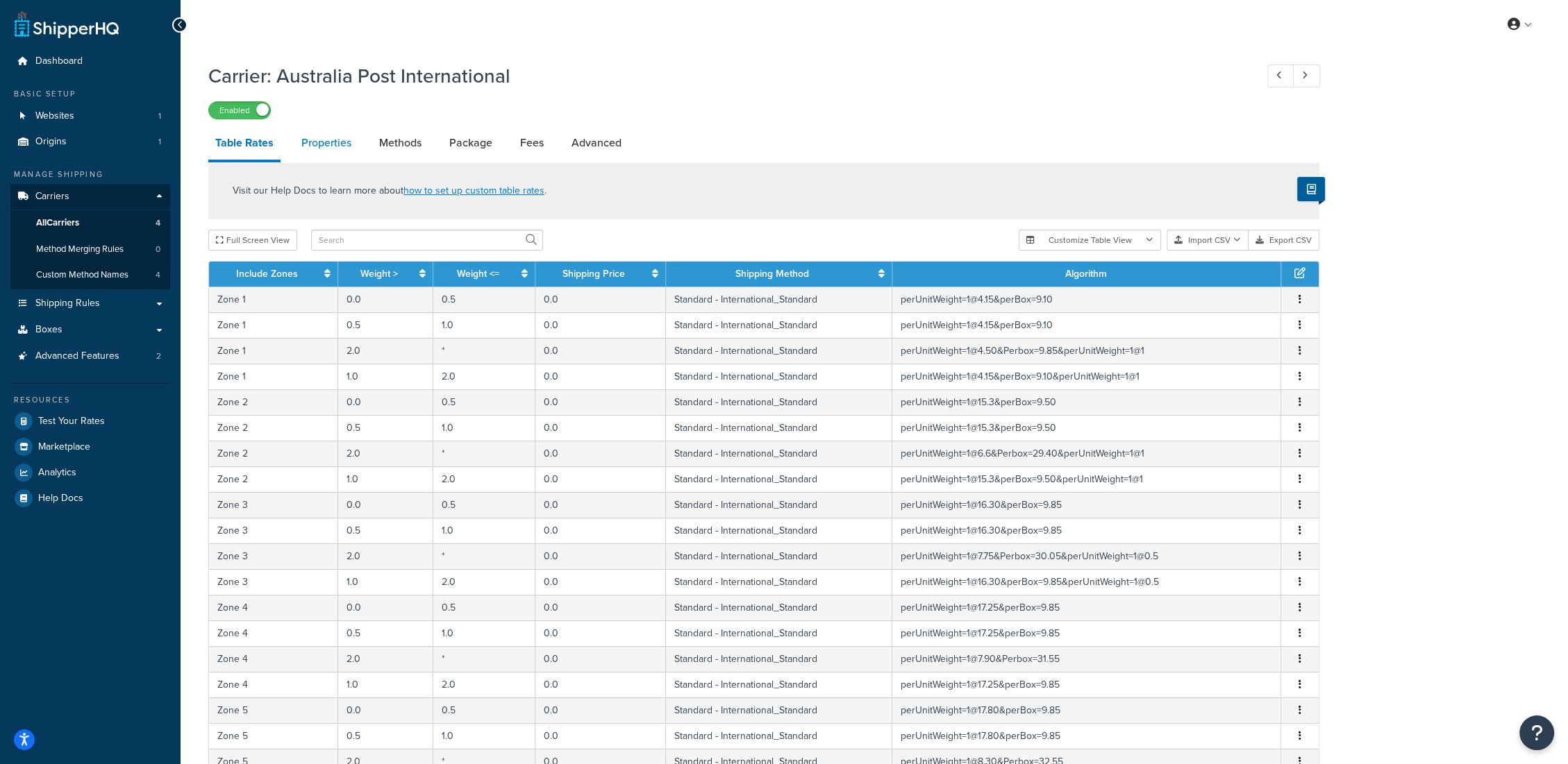
click at [322, 137] on link "Properties" at bounding box center [326, 143] width 64 height 33
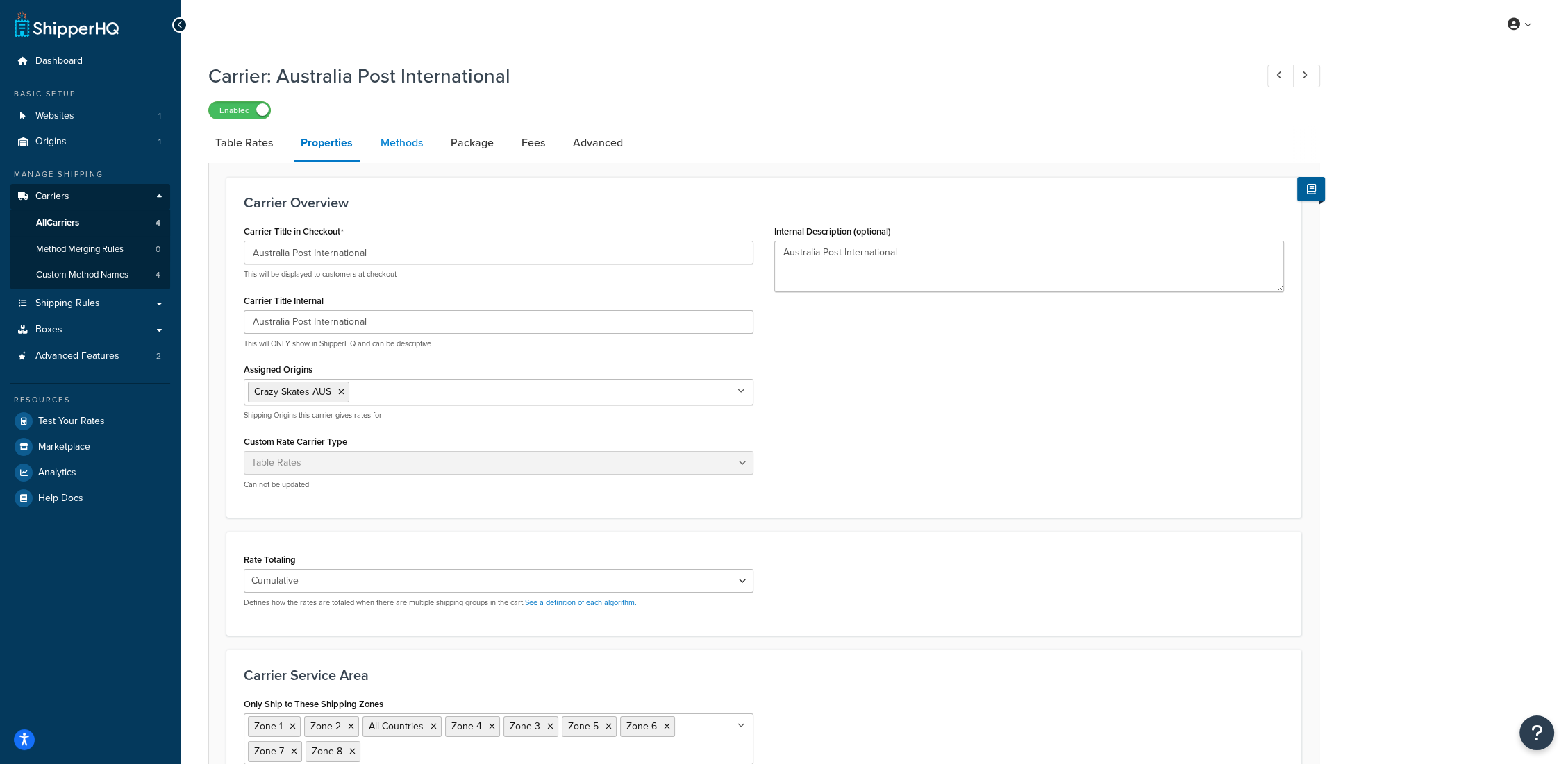
click at [408, 145] on link "Methods" at bounding box center [401, 143] width 56 height 33
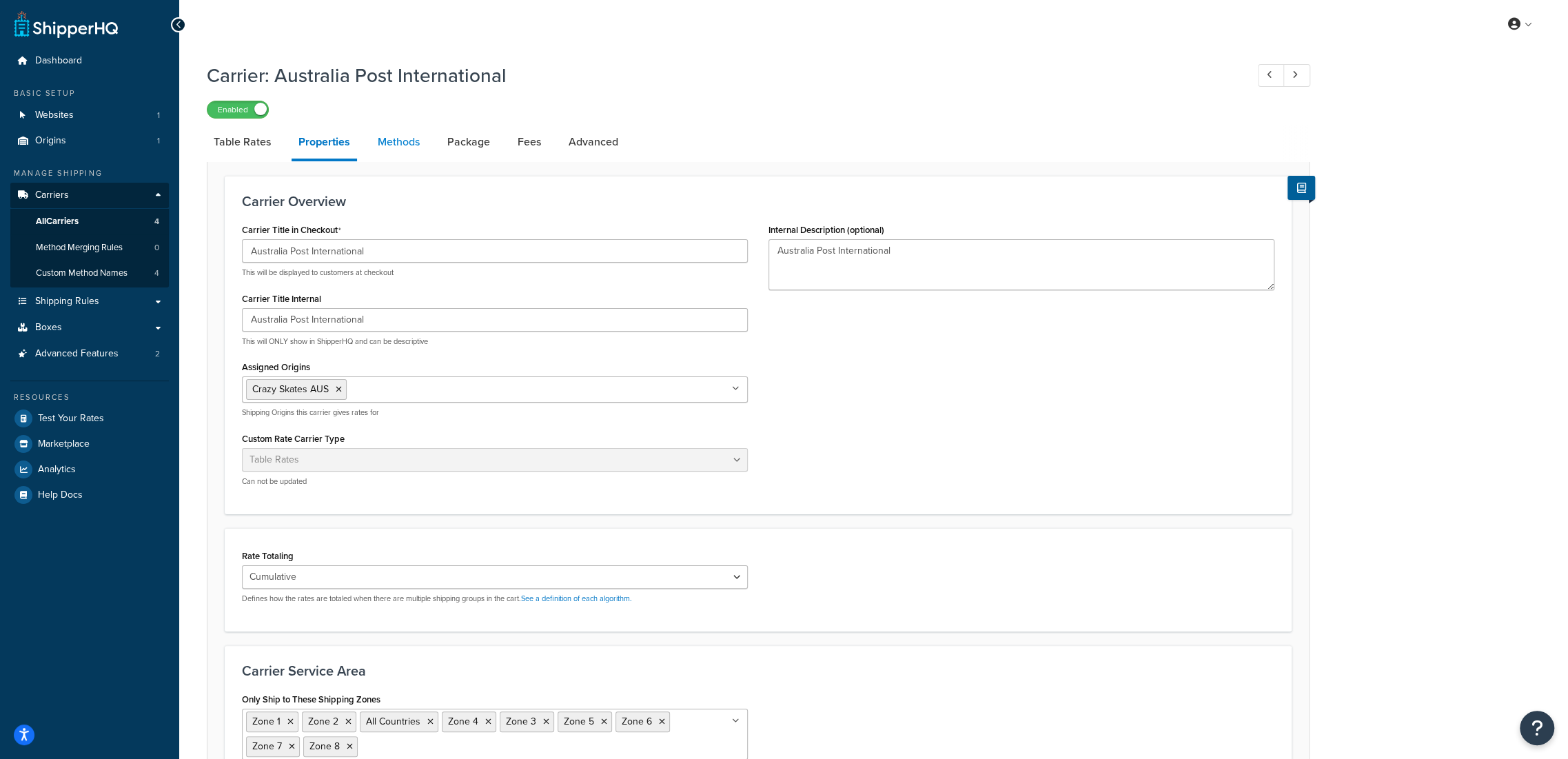
select select "25"
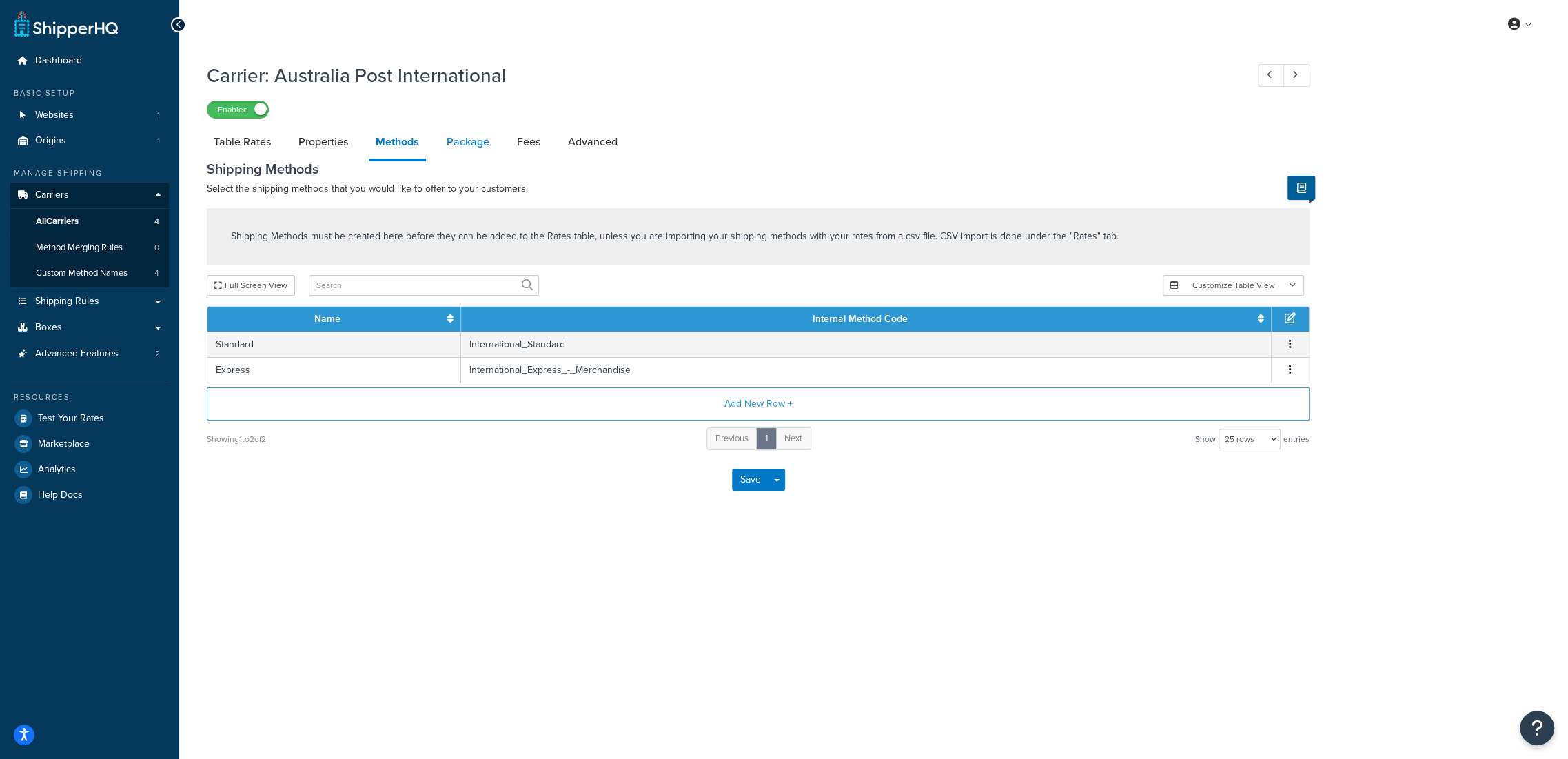
click at [463, 148] on link "Package" at bounding box center [468, 142] width 57 height 33
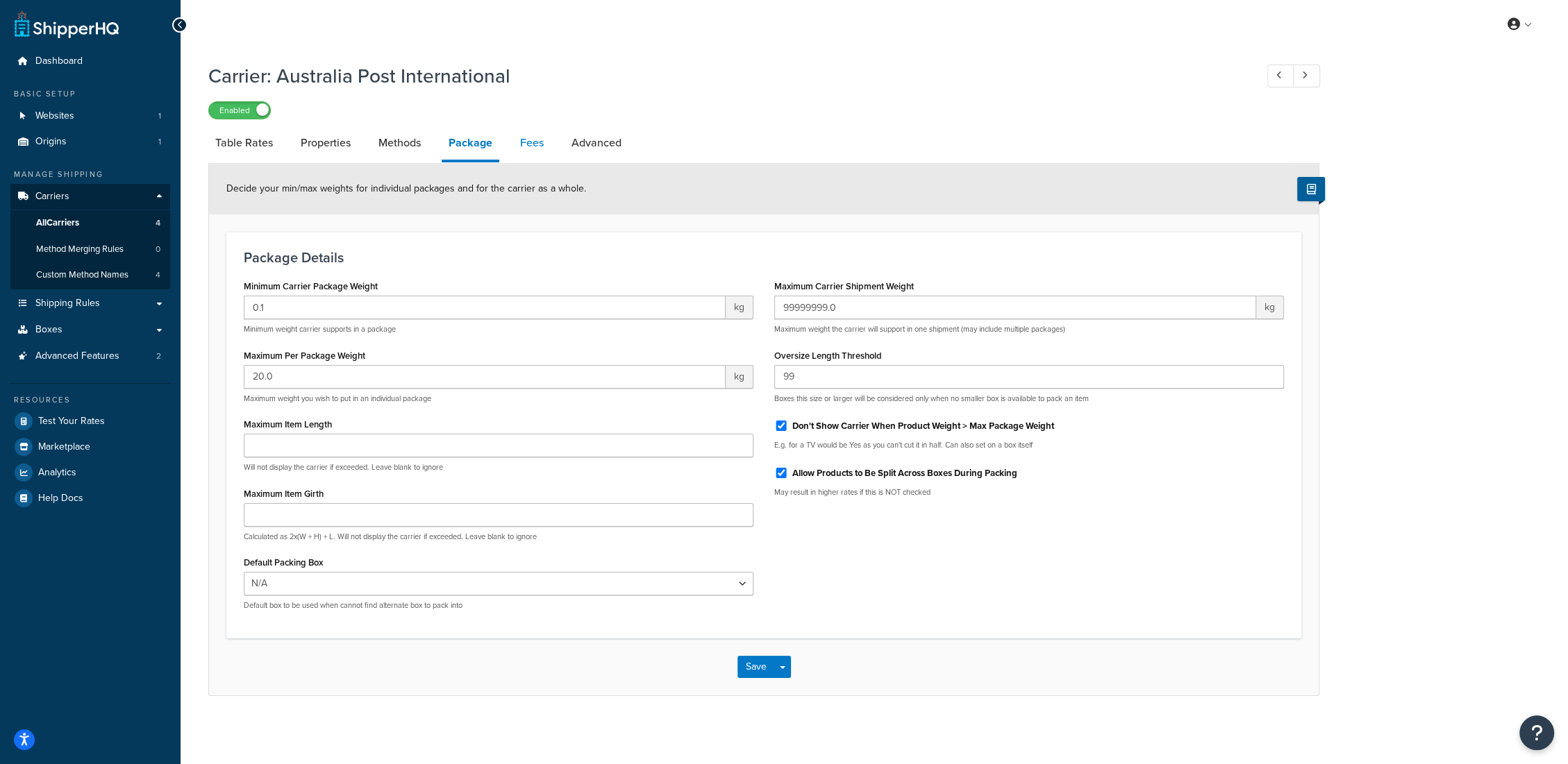
click at [530, 140] on link "Fees" at bounding box center [532, 143] width 38 height 33
select select "AFTER"
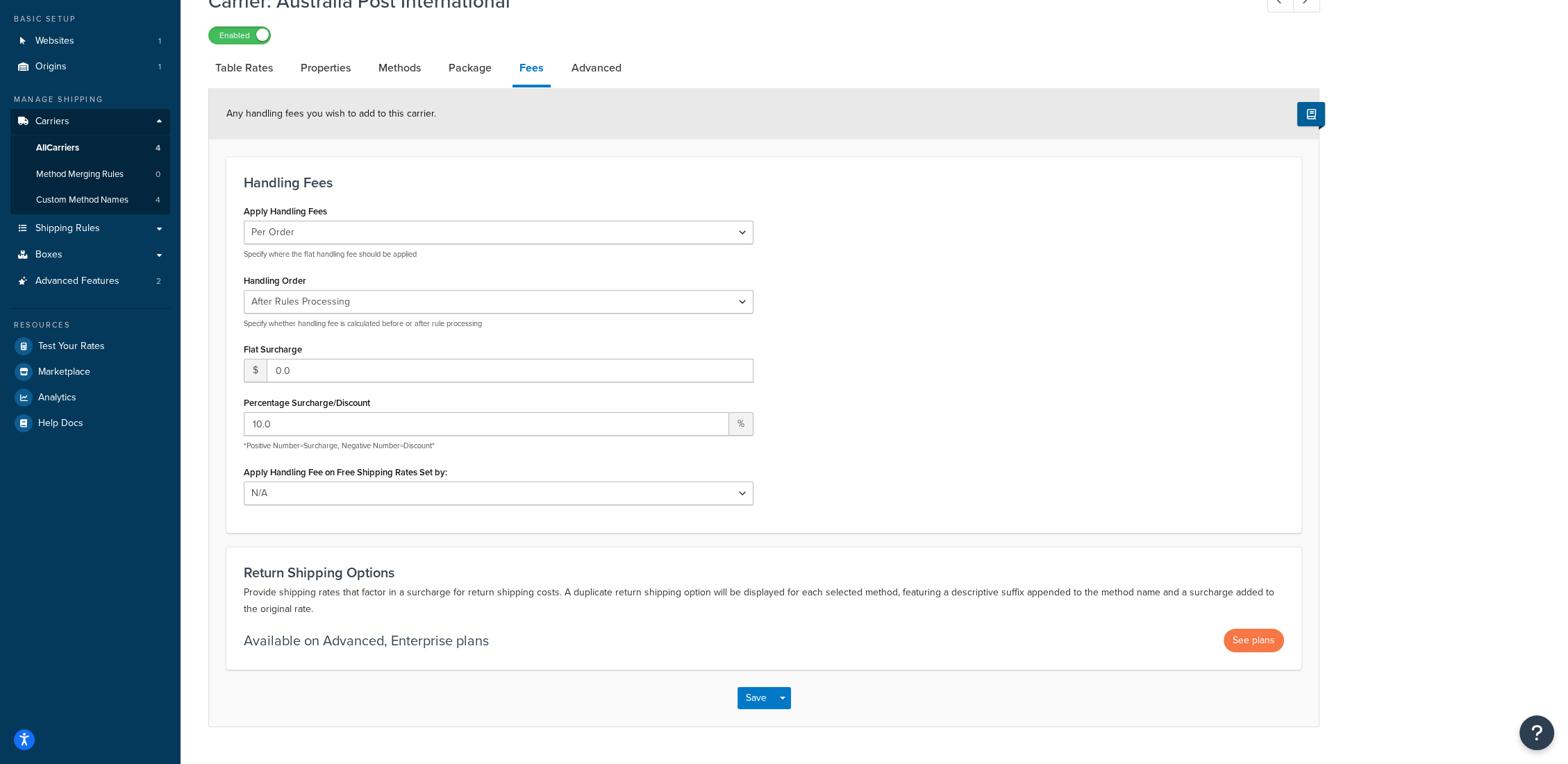
scroll to position [77, 0]
drag, startPoint x: 758, startPoint y: 694, endPoint x: 763, endPoint y: 641, distance: 53.2
click at [754, 700] on button "Save" at bounding box center [756, 695] width 38 height 22
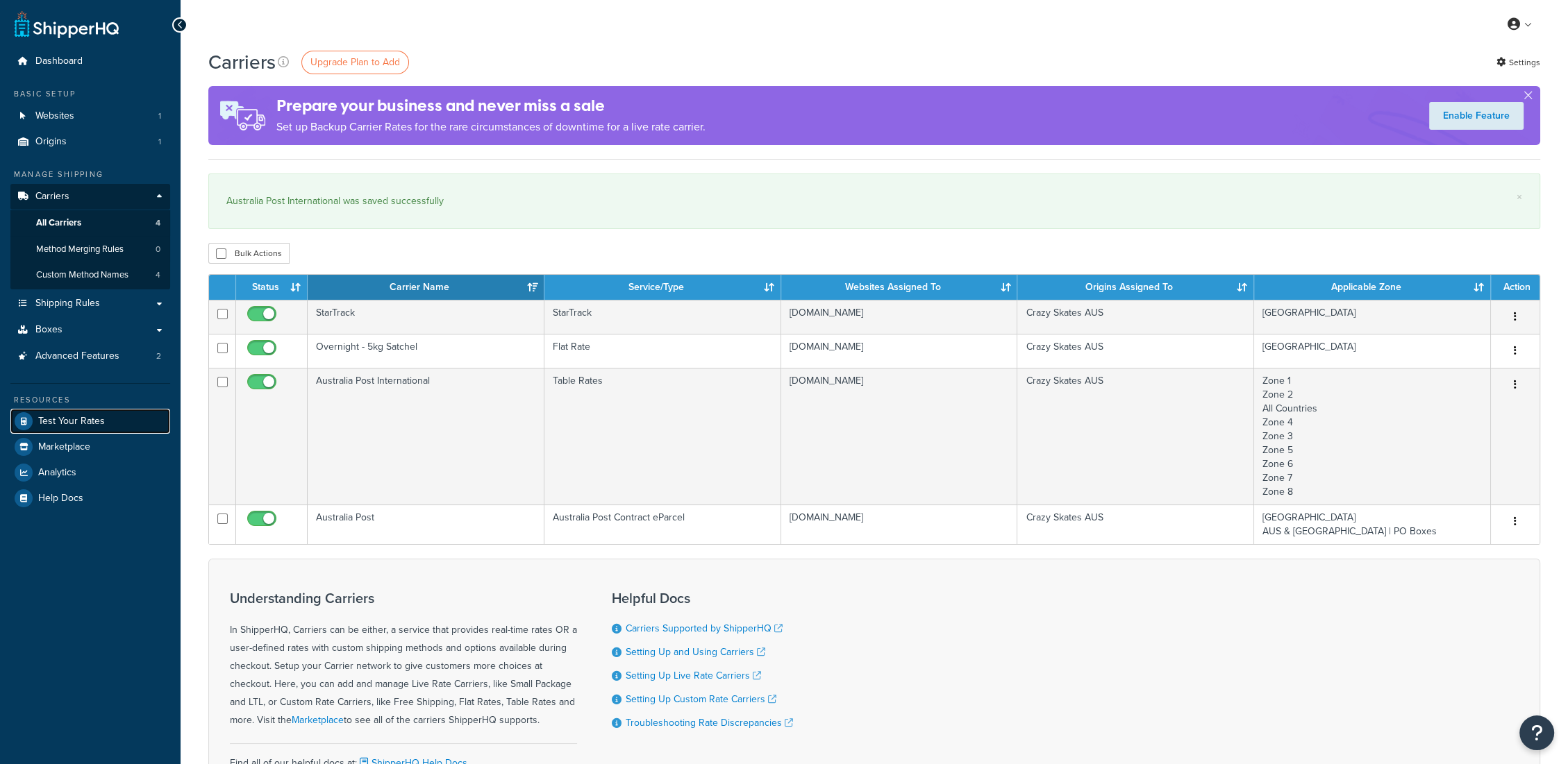
click at [77, 416] on span "Test Your Rates" at bounding box center [72, 421] width 67 height 11
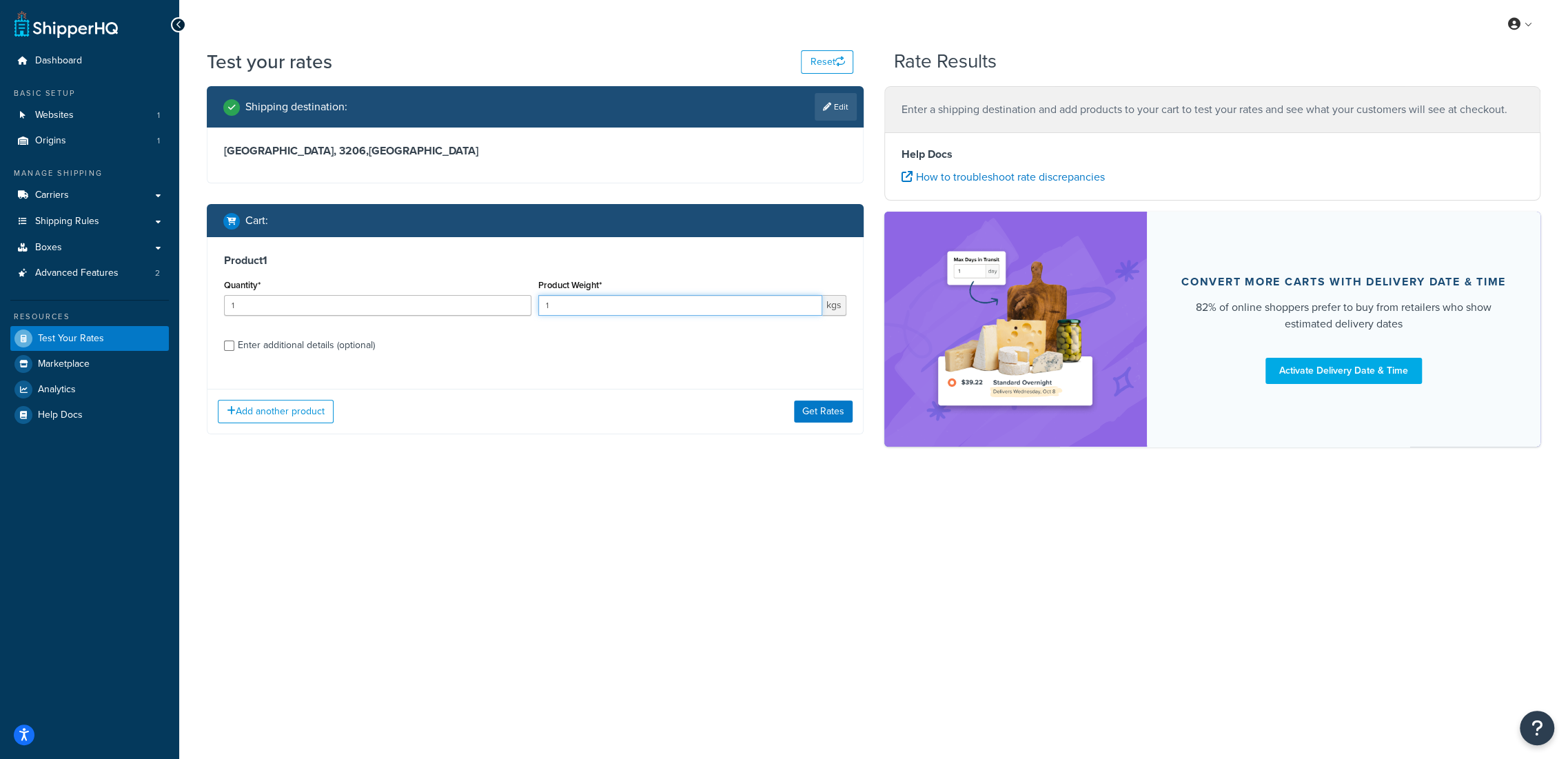
click at [538, 311] on input "1" at bounding box center [679, 306] width 283 height 21
drag, startPoint x: 563, startPoint y: 308, endPoint x: 492, endPoint y: 314, distance: 71.3
click at [492, 314] on div "Quantity* 1 Product Weight* 1 kgs" at bounding box center [535, 301] width 629 height 50
type input "4.0"
click at [229, 346] on input "Enter additional details (optional)" at bounding box center [229, 345] width 11 height 11
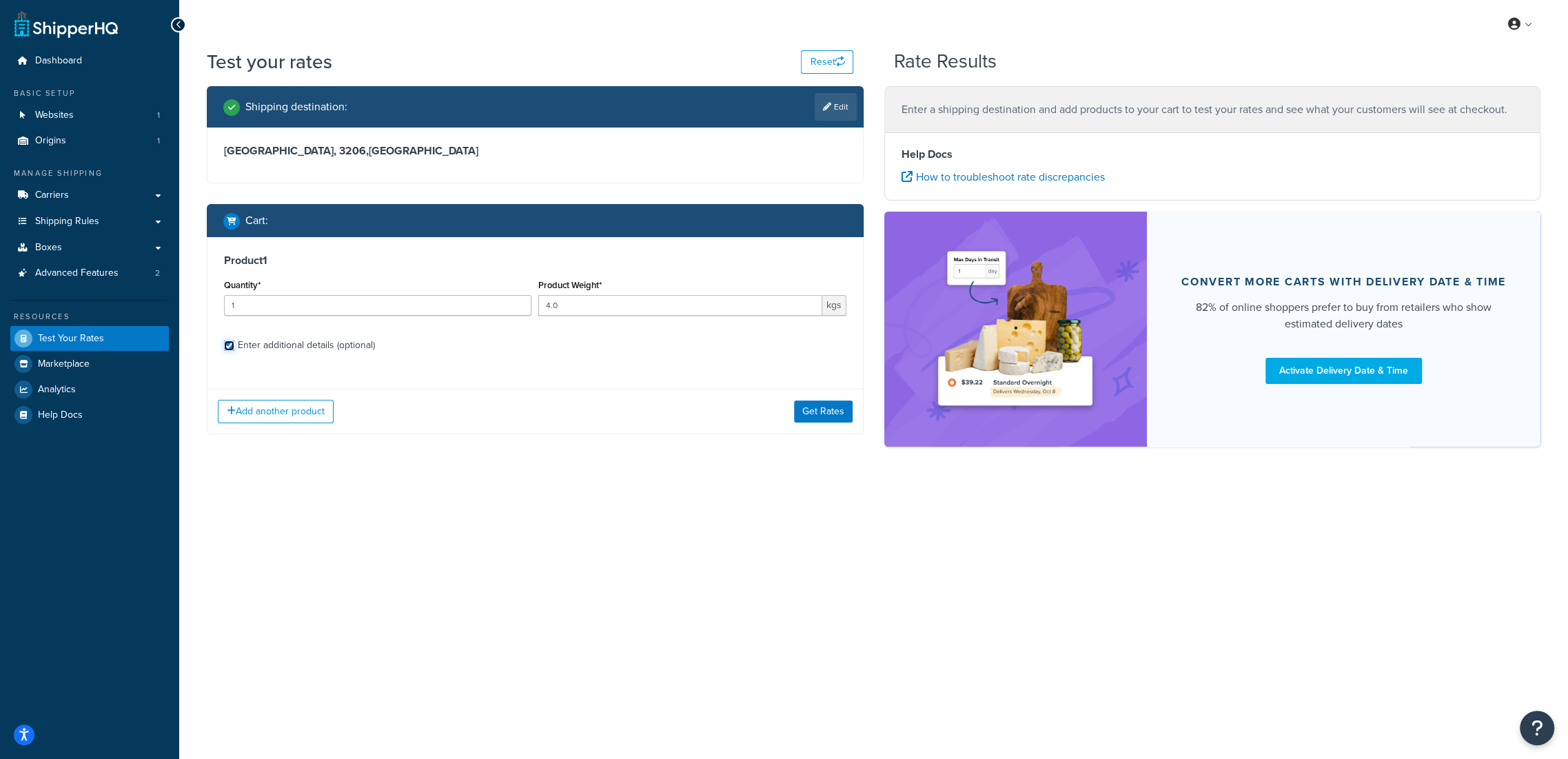
checkbox input "true"
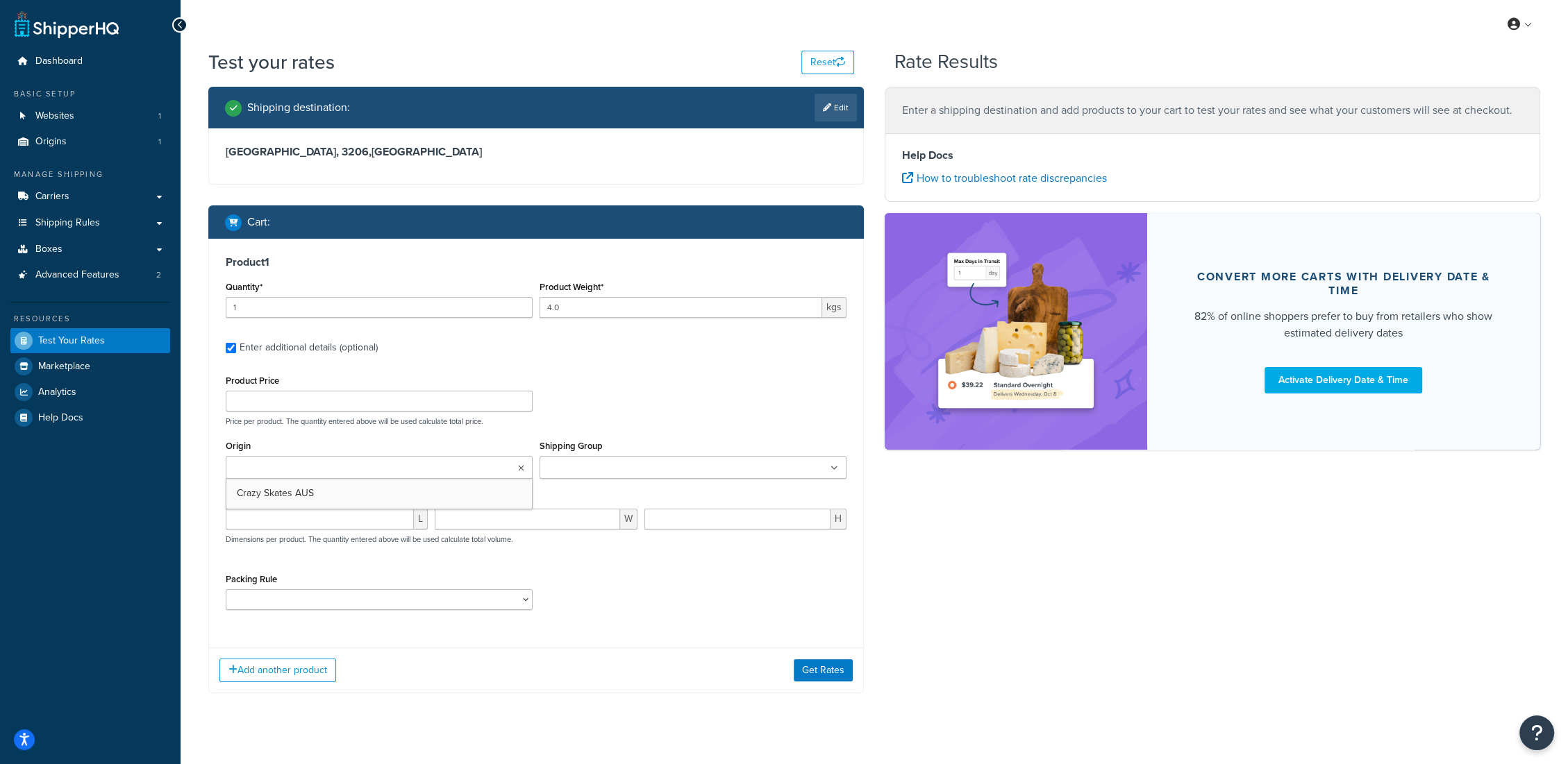
click at [324, 470] on input "Origin" at bounding box center [291, 469] width 122 height 16
click at [607, 475] on input "Shipping Group" at bounding box center [605, 469] width 122 height 16
click at [608, 416] on p "Price per product. The quantity entered above will be used calculate total pric…" at bounding box center [536, 421] width 628 height 10
click at [367, 518] on input "number" at bounding box center [319, 522] width 188 height 21
type input "44"
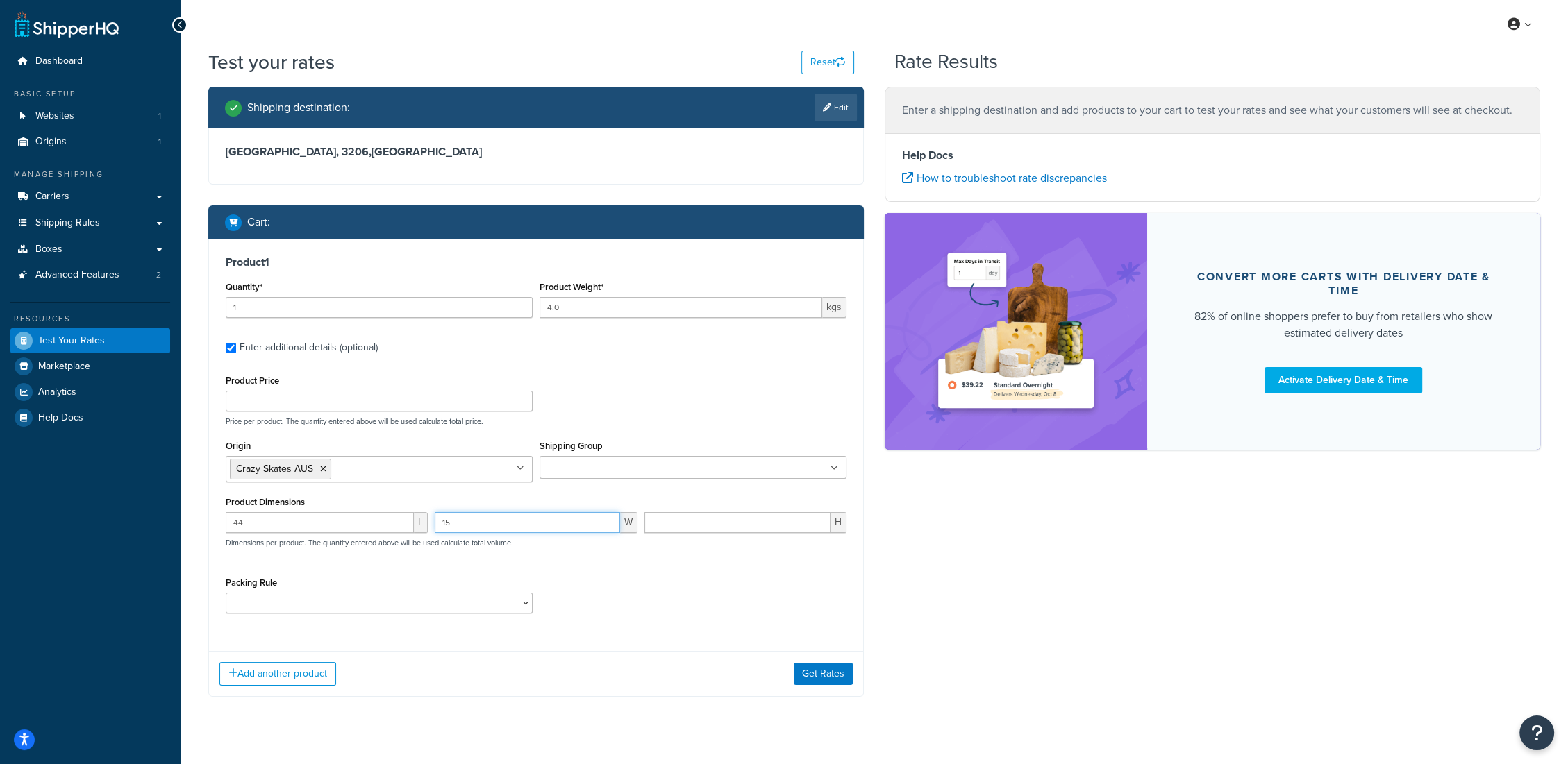
type input "15"
type input "35"
click at [421, 608] on select "CASE1 L1 LON M1 NYC PRO1 RIL1 RIM1 RIS1 S1 SSM1 SSS1 SYD TYO XL1" at bounding box center [379, 603] width 307 height 21
select select "64148"
click at [225, 593] on select "CASE1 L1 LON M1 NYC PRO1 RIL1 RIM1 RIS1 S1 SSM1 SSS1 SYD TYO XL1" at bounding box center [379, 603] width 307 height 21
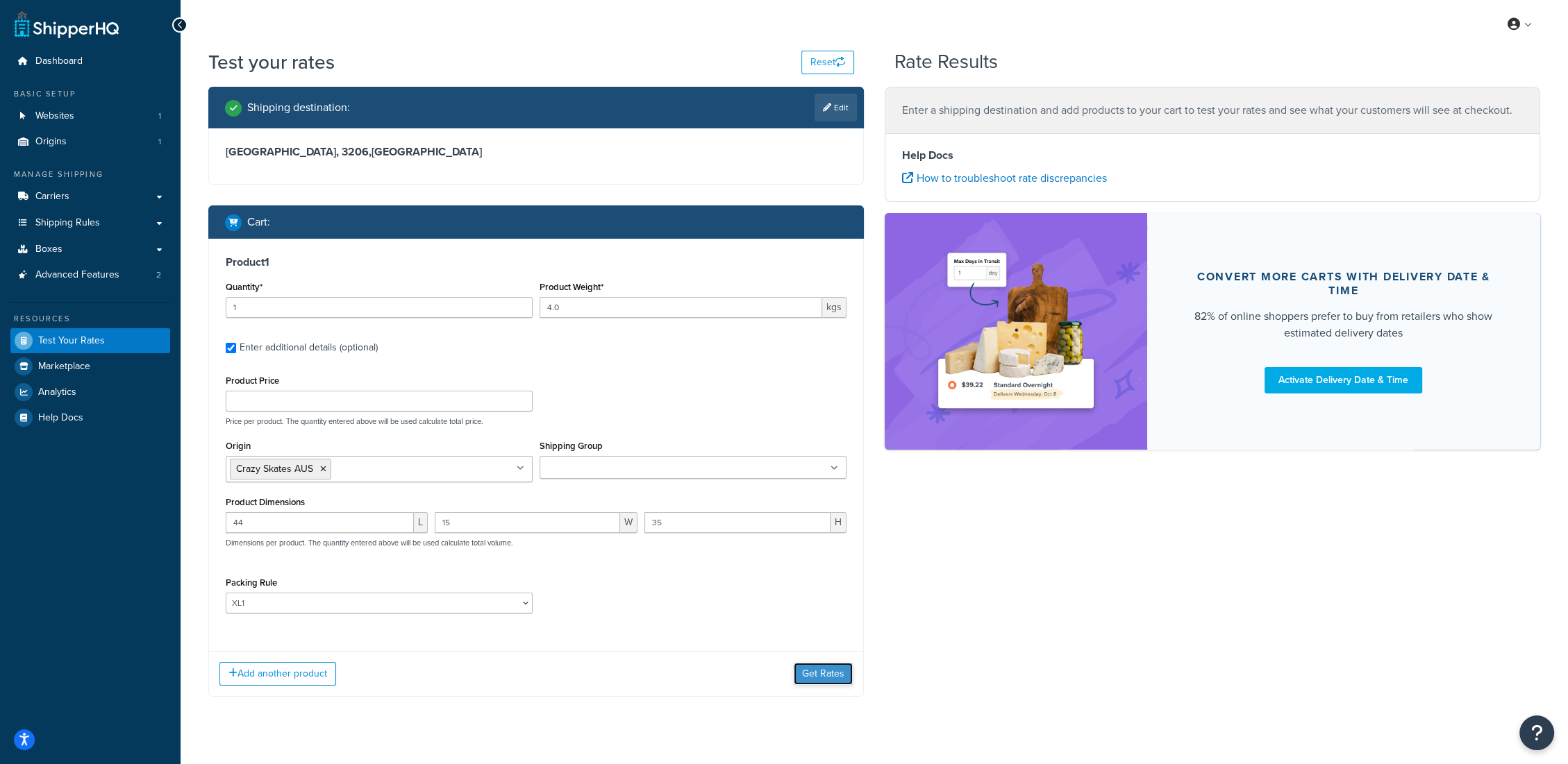
click at [811, 668] on button "Get Rates" at bounding box center [823, 673] width 59 height 22
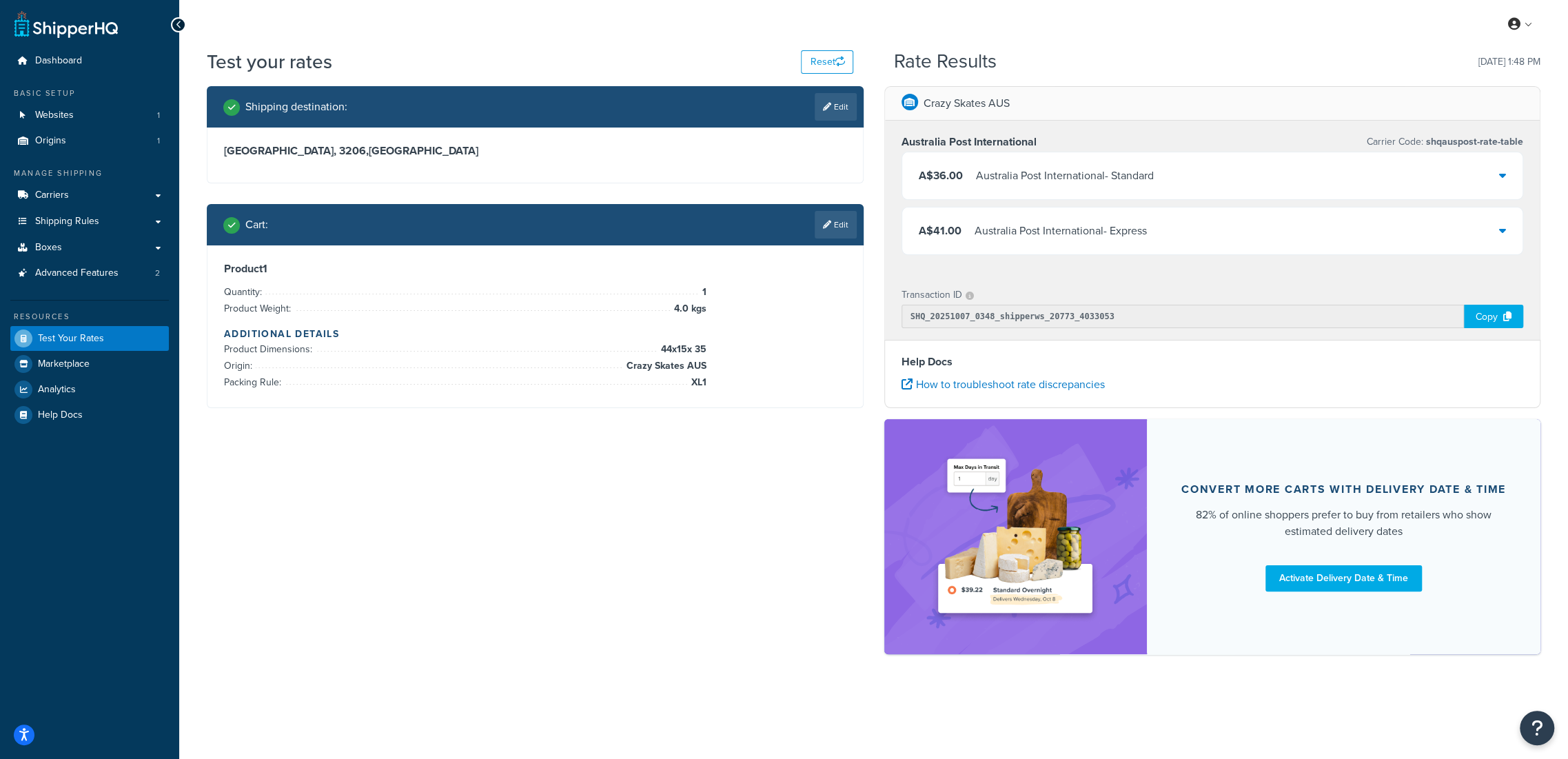
click at [1227, 227] on div "A$41.00 Australia Post International - Express" at bounding box center [1213, 231] width 621 height 47
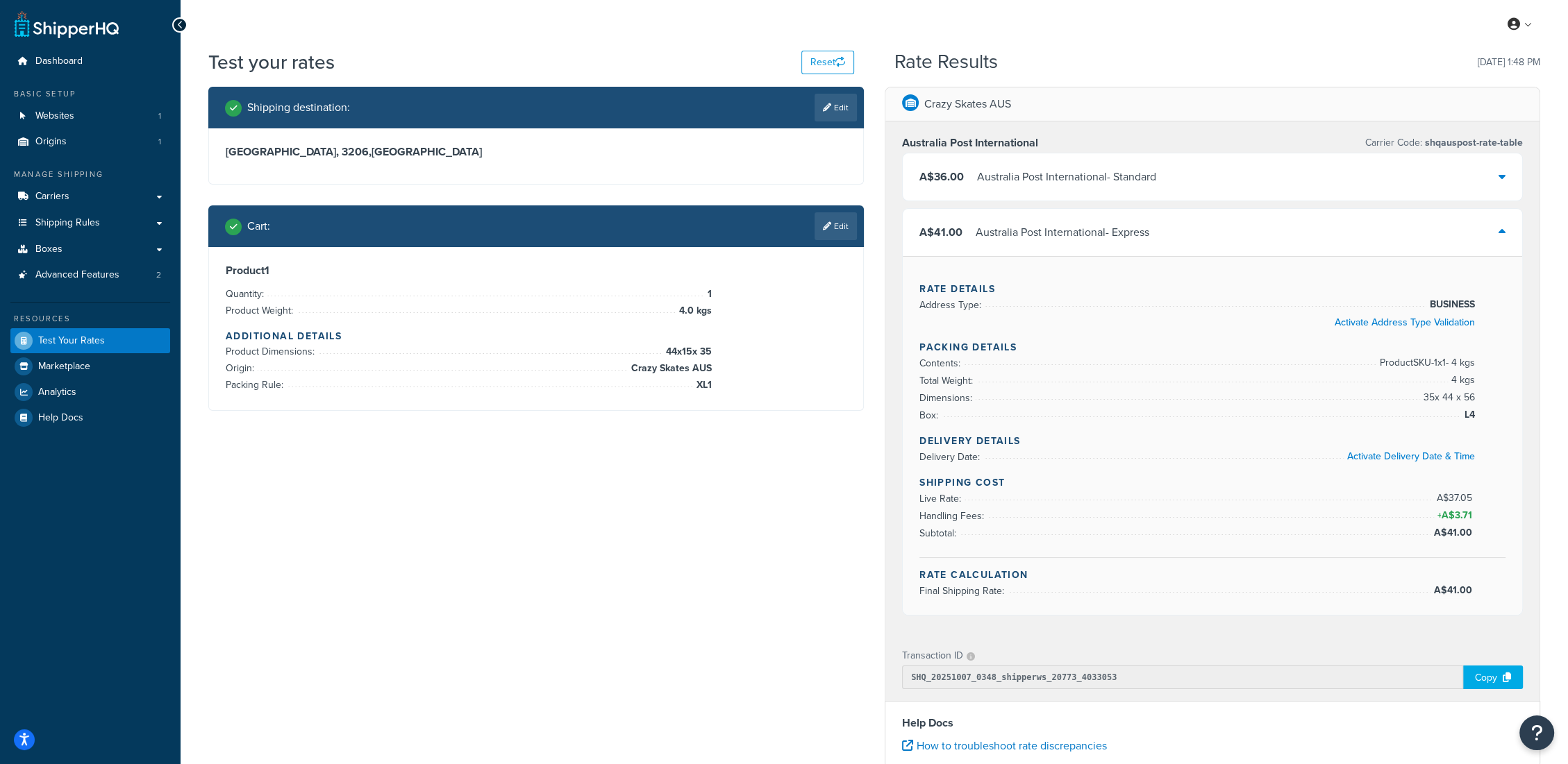
click at [803, 565] on div "Shipping destination : Edit waikato, 3206 , New Zealand Cart : Edit Product 1 Q…" at bounding box center [874, 558] width 1352 height 944
click at [847, 220] on link "Edit" at bounding box center [835, 226] width 42 height 28
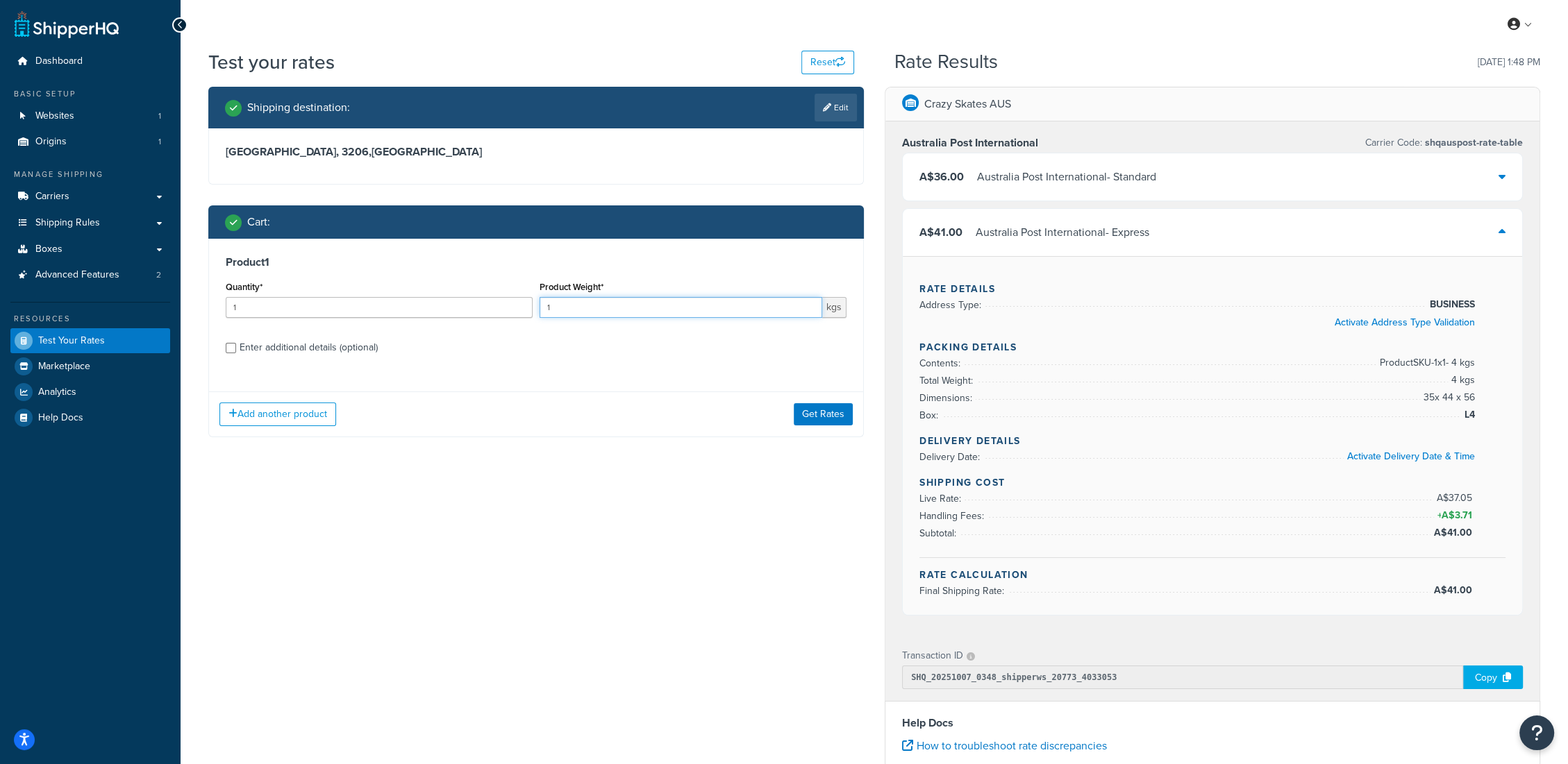
drag, startPoint x: 560, startPoint y: 309, endPoint x: 474, endPoint y: 305, distance: 86.1
click at [474, 305] on div "Quantity* 1 Product Weight* 1 kgs" at bounding box center [536, 303] width 628 height 51
type input "4.25"
click at [301, 345] on div "Enter additional details (optional)" at bounding box center [308, 348] width 138 height 20
click at [236, 345] on input "Enter additional details (optional)" at bounding box center [230, 348] width 11 height 11
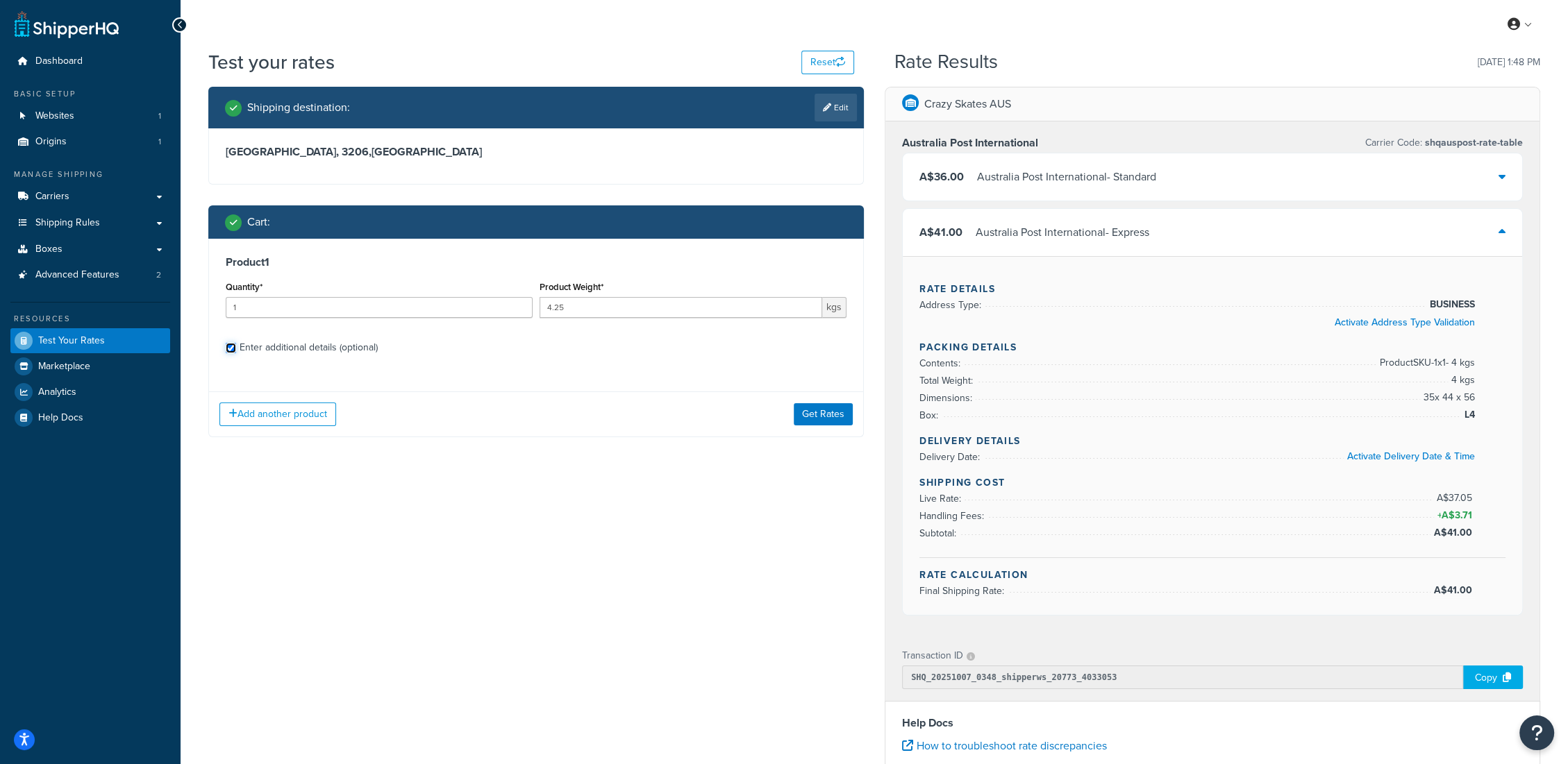
checkbox input "true"
select select "64148"
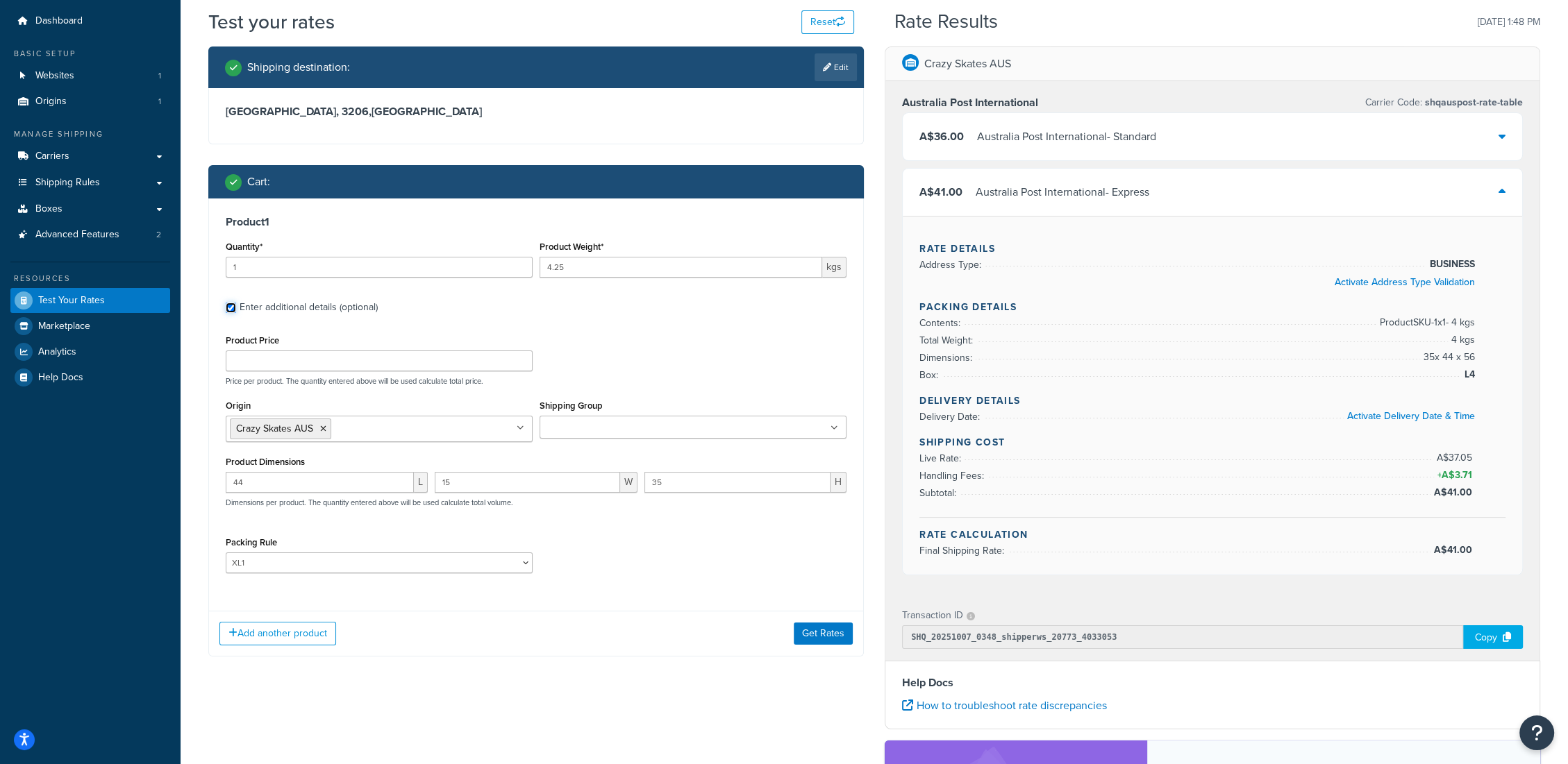
scroll to position [77, 0]
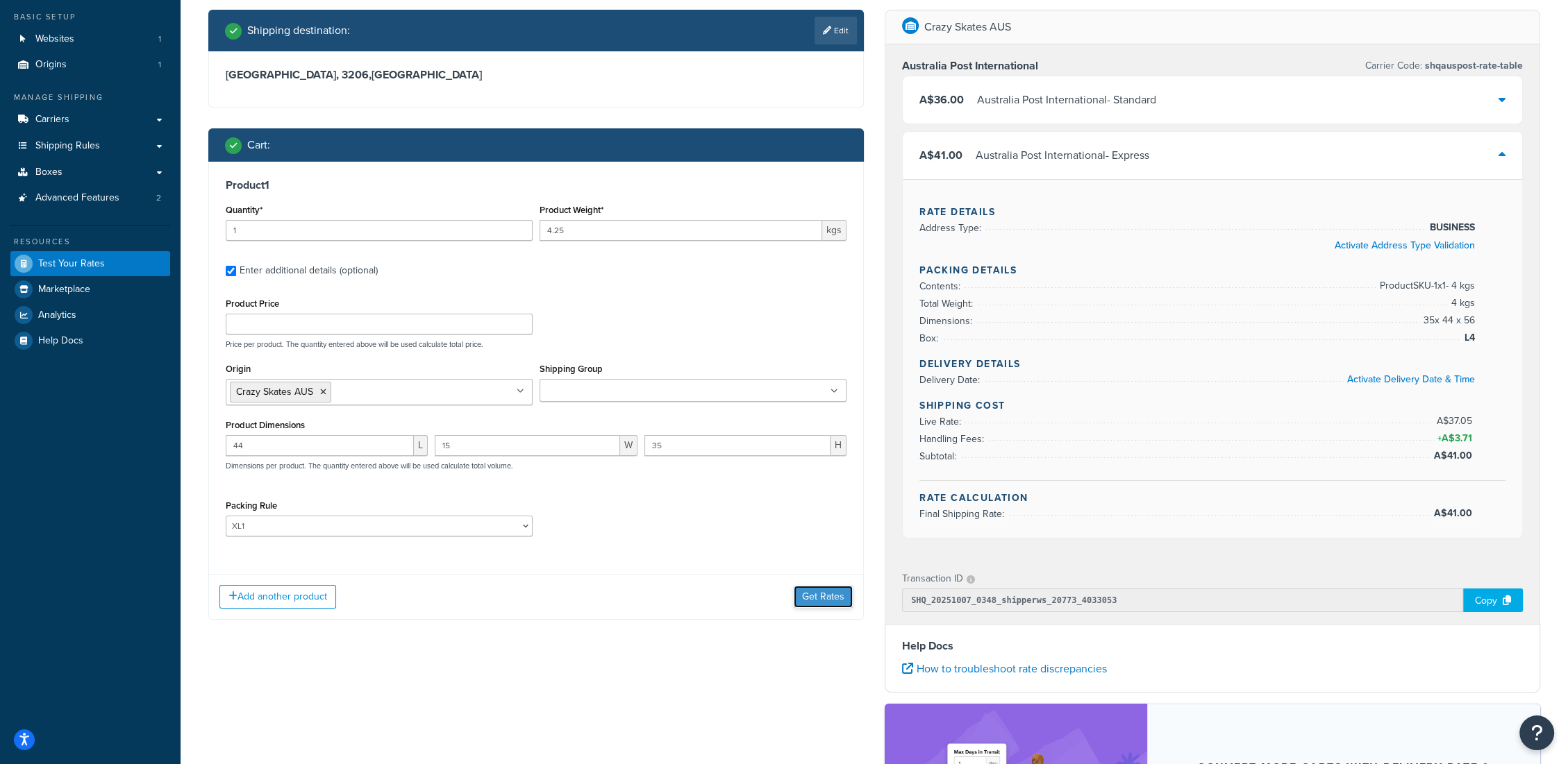
click at [835, 593] on button "Get Rates" at bounding box center [823, 597] width 59 height 22
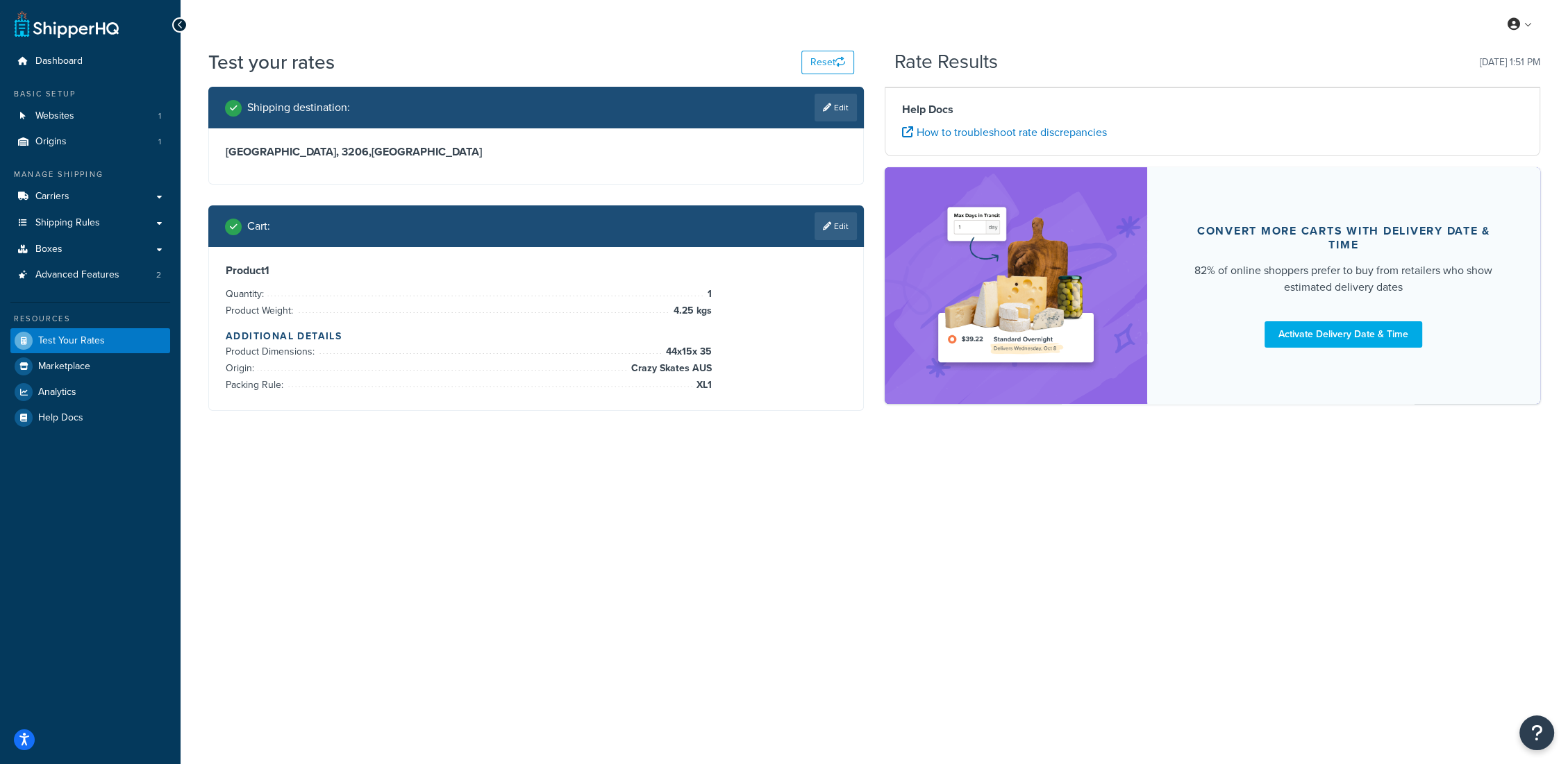
scroll to position [0, 0]
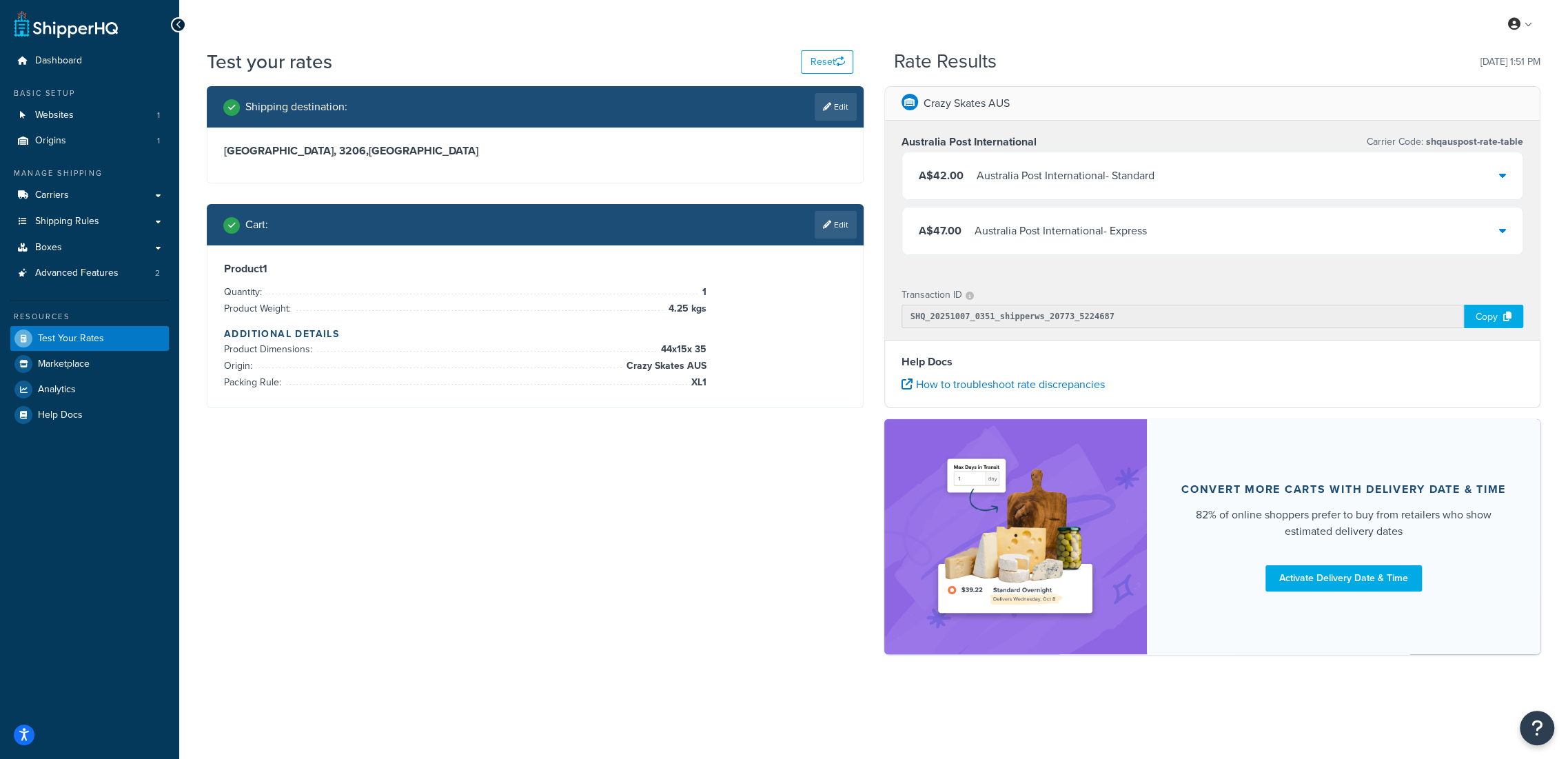
click at [1276, 219] on div "A$47.00 Australia Post International - Express" at bounding box center [1213, 231] width 621 height 47
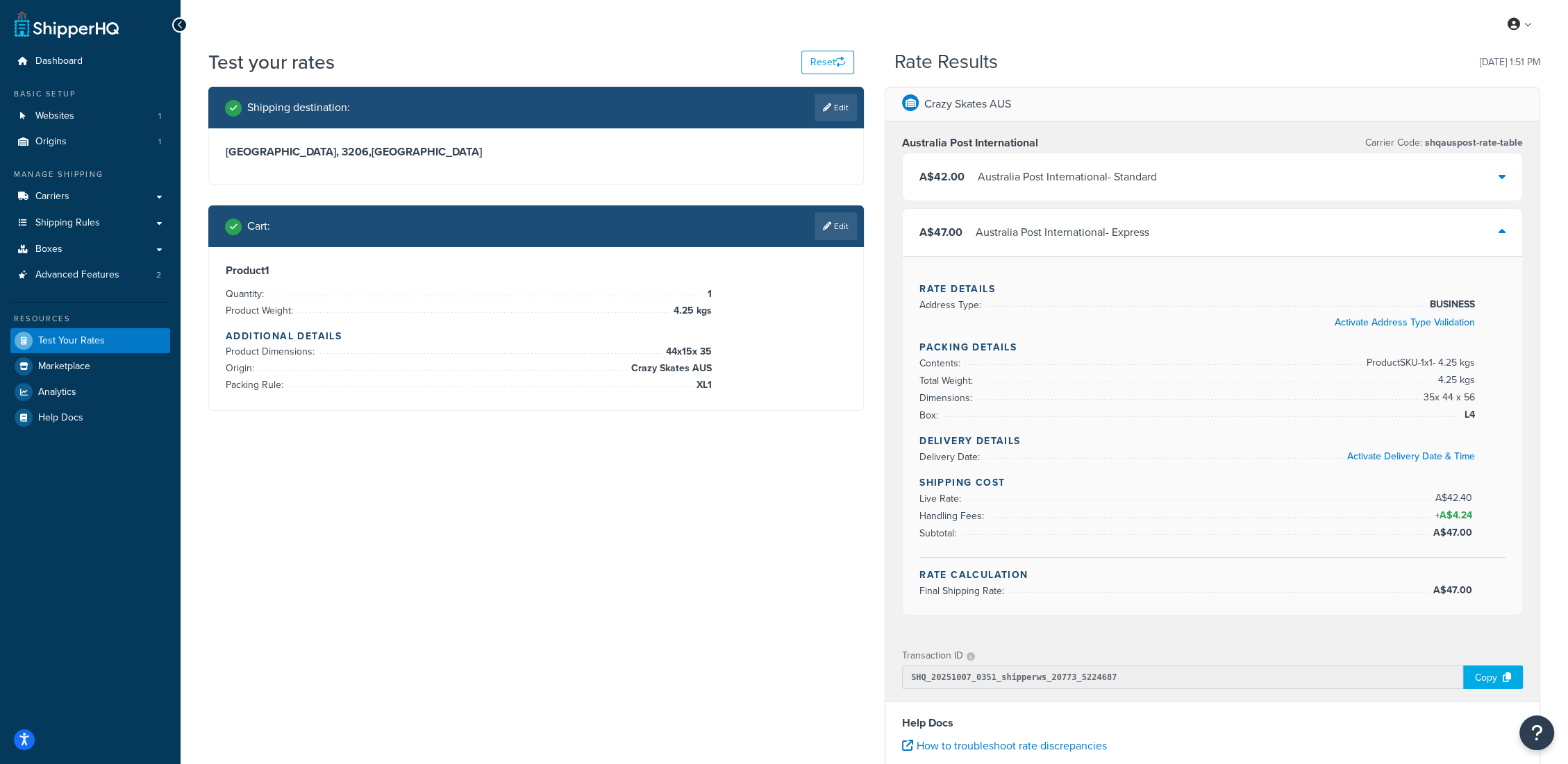
click at [1313, 179] on div "A$42.00 Australia Post International - Standard" at bounding box center [1212, 177] width 619 height 47
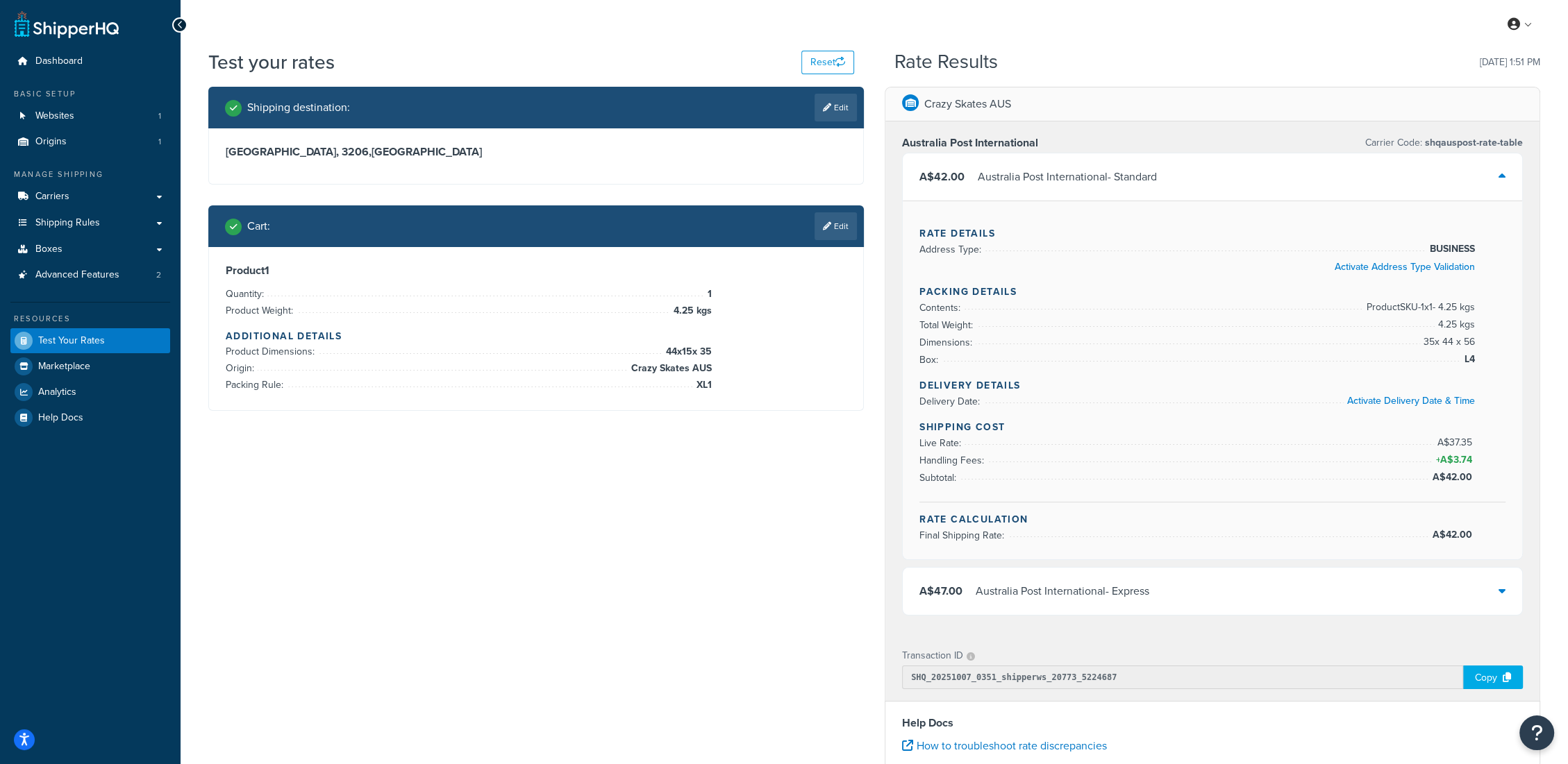
click at [1313, 179] on div "A$42.00 Australia Post International - Standard" at bounding box center [1212, 177] width 619 height 47
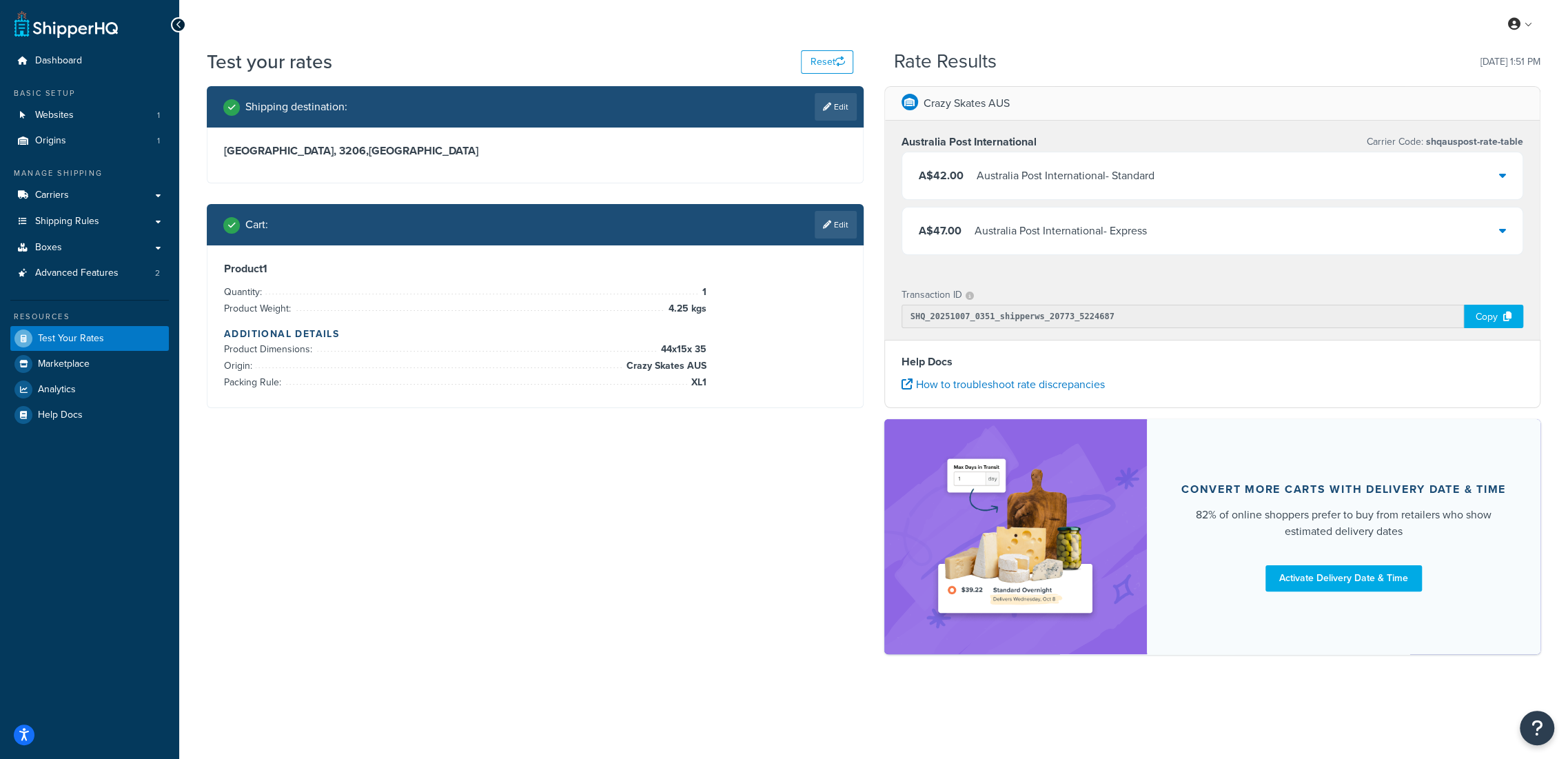
click at [1323, 208] on div "A$47.00 Australia Post International - Express" at bounding box center [1213, 231] width 621 height 47
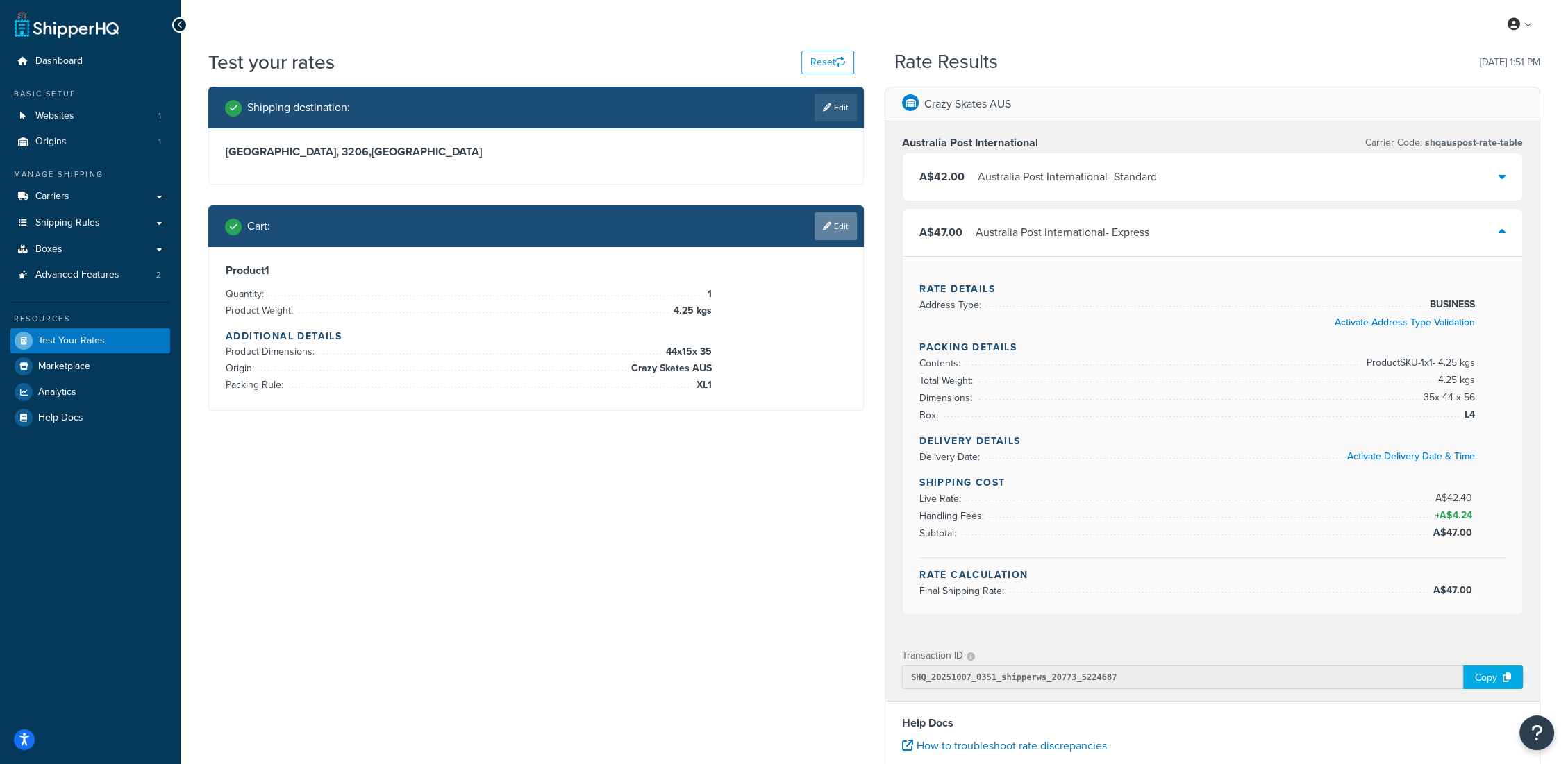
click at [843, 226] on link "Edit" at bounding box center [835, 226] width 42 height 28
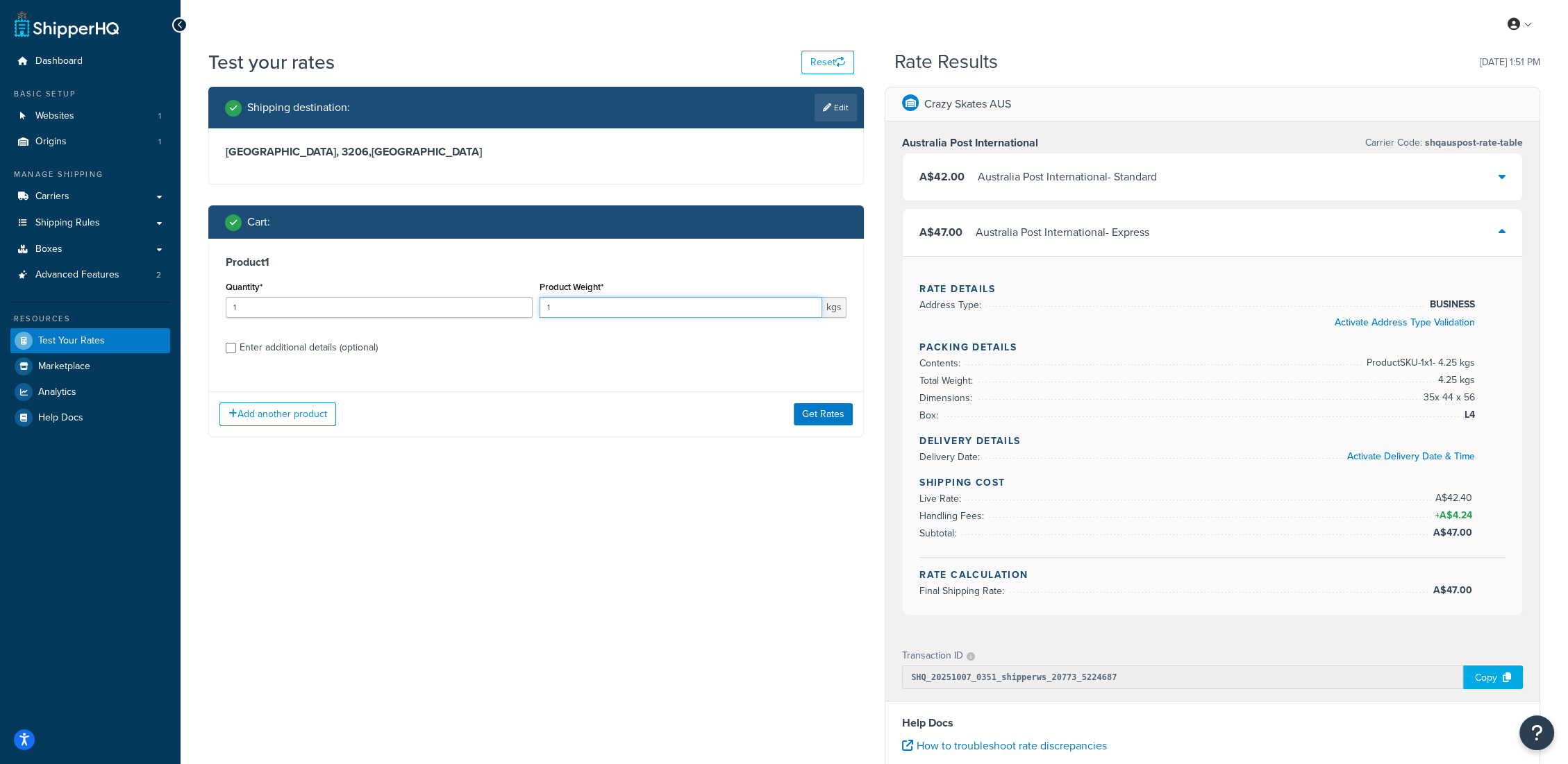
drag, startPoint x: 588, startPoint y: 303, endPoint x: 410, endPoint y: 278, distance: 179.7
click at [411, 293] on div "Quantity* 1 Product Weight* 1 kgs" at bounding box center [536, 303] width 628 height 51
type input "4.3"
click at [819, 410] on button "Get Rates" at bounding box center [823, 414] width 59 height 22
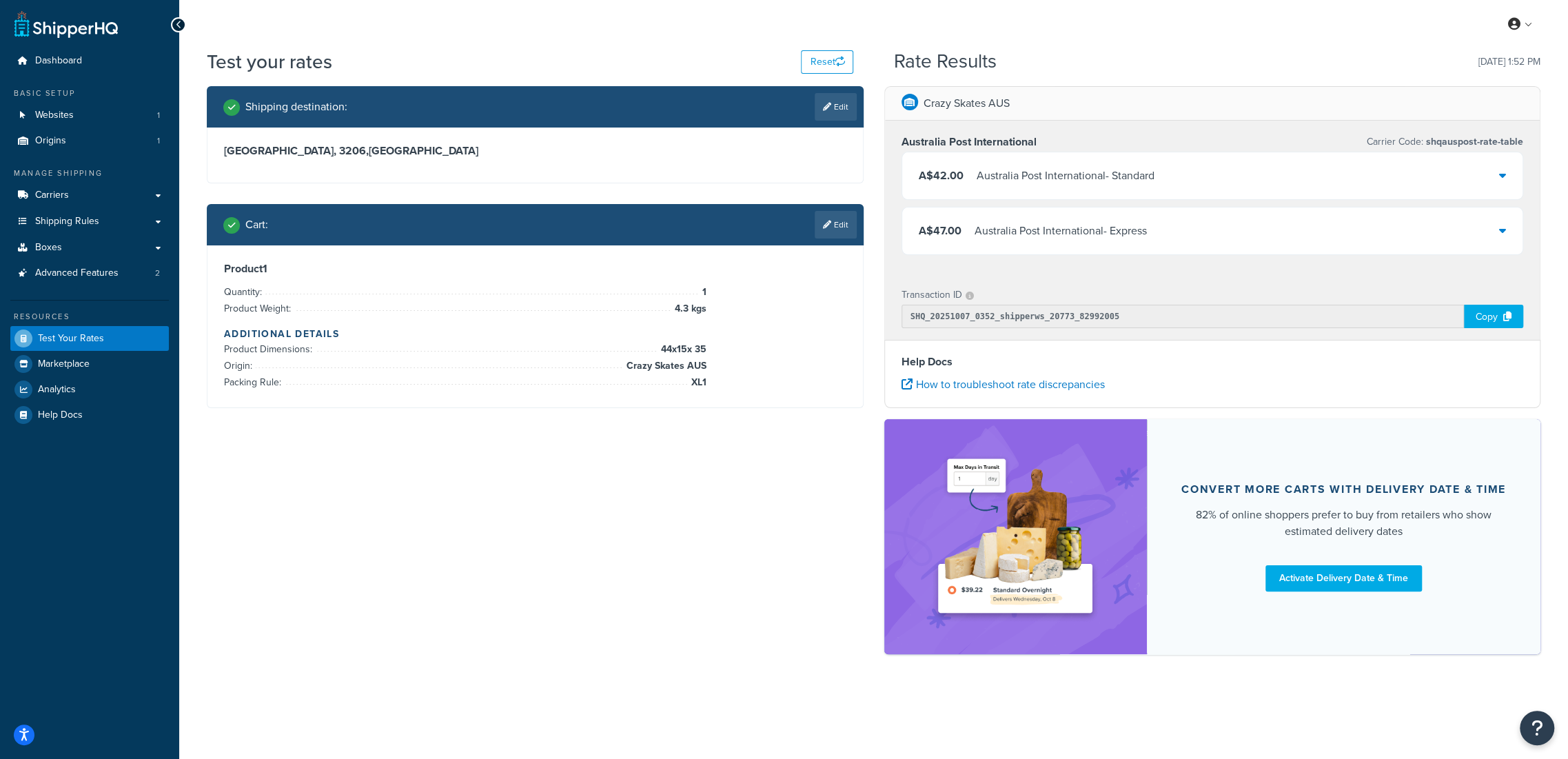
click at [1332, 217] on div "A$47.00 Australia Post International - Express" at bounding box center [1213, 231] width 621 height 47
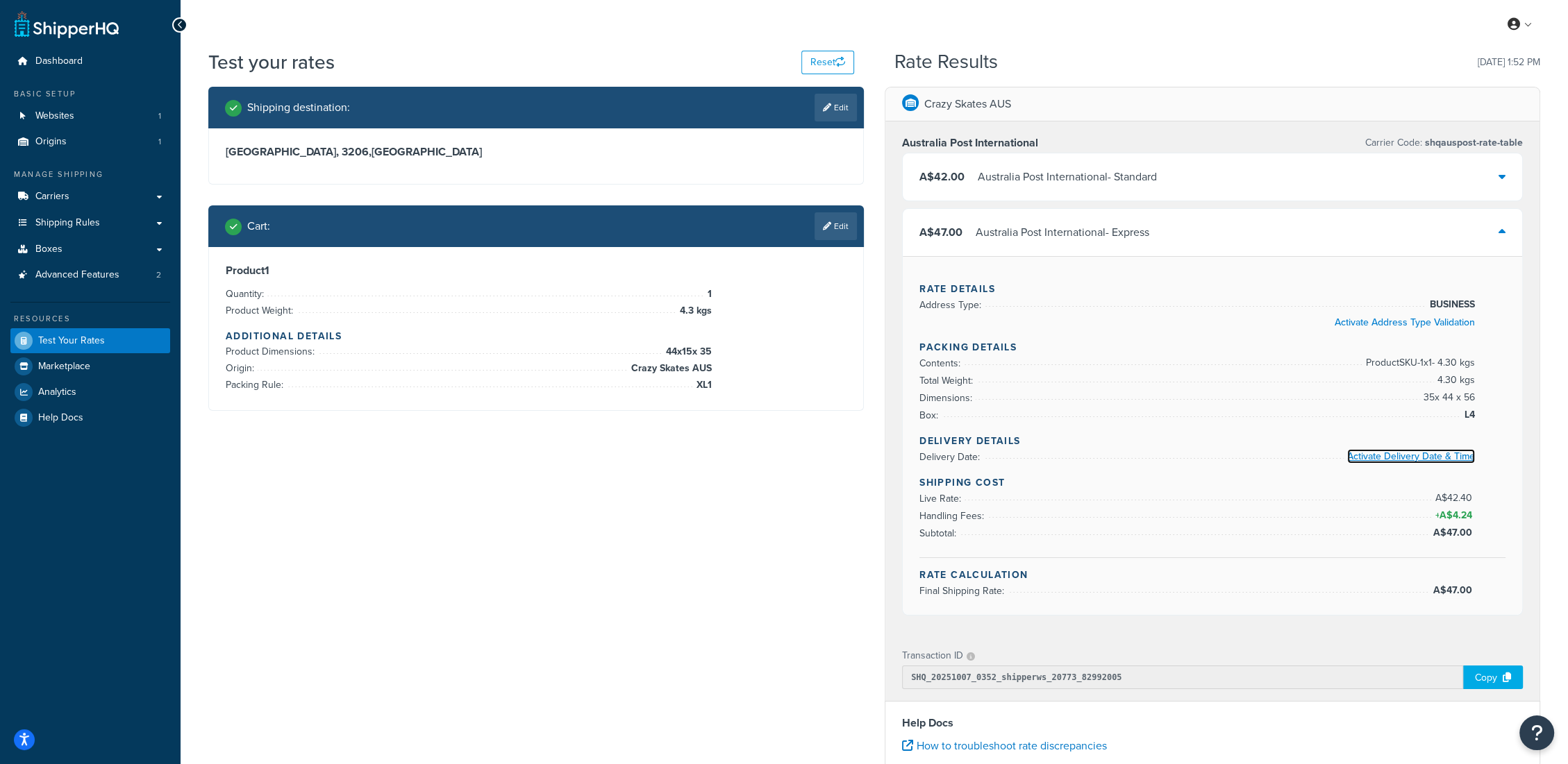
click at [1430, 450] on link "Activate Delivery Date & Time" at bounding box center [1410, 456] width 127 height 15
click at [846, 225] on link "Edit" at bounding box center [835, 226] width 42 height 28
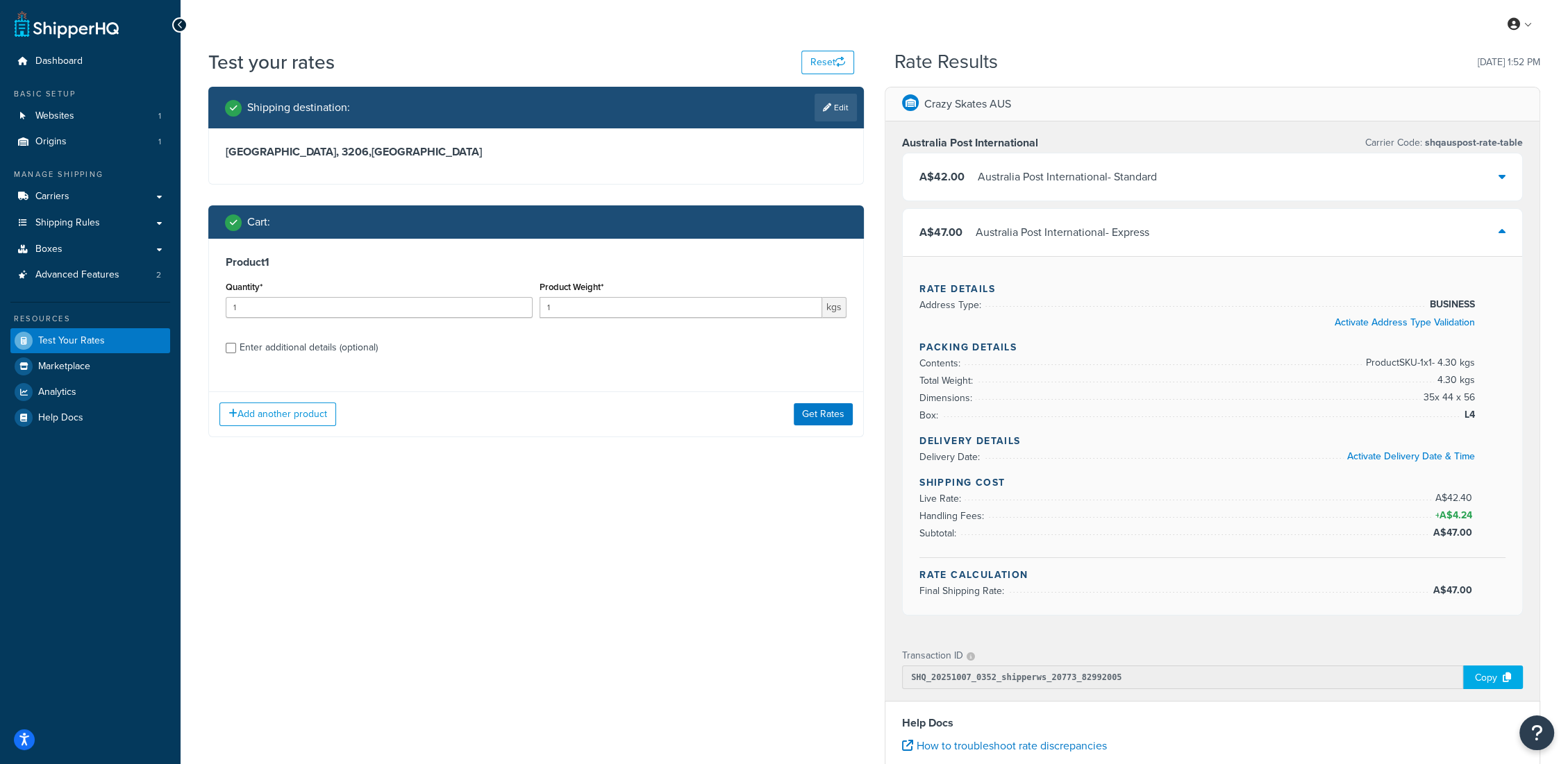
click at [271, 352] on div "Enter additional details (optional)" at bounding box center [308, 348] width 138 height 20
click at [236, 352] on input "Enter additional details (optional)" at bounding box center [230, 348] width 11 height 11
checkbox input "true"
select select "64148"
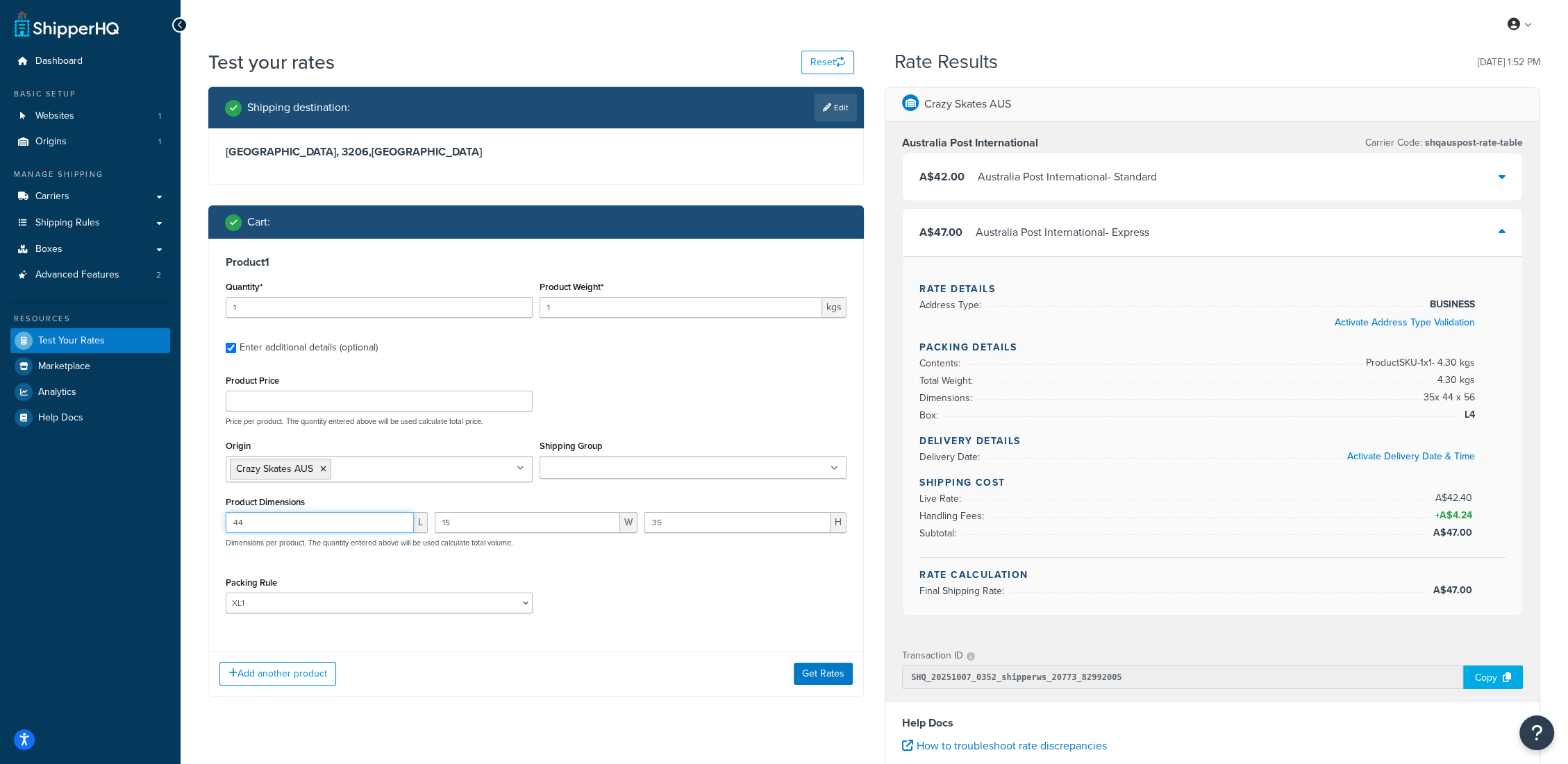
drag, startPoint x: 319, startPoint y: 518, endPoint x: 106, endPoint y: 535, distance: 213.7
click at [106, 535] on div "Dashboard Basic Setup Websites 1 Origins 1 Manage Shipping Carriers Carriers Al…" at bounding box center [784, 550] width 1568 height 1100
type input "37"
type input "15"
type input "34"
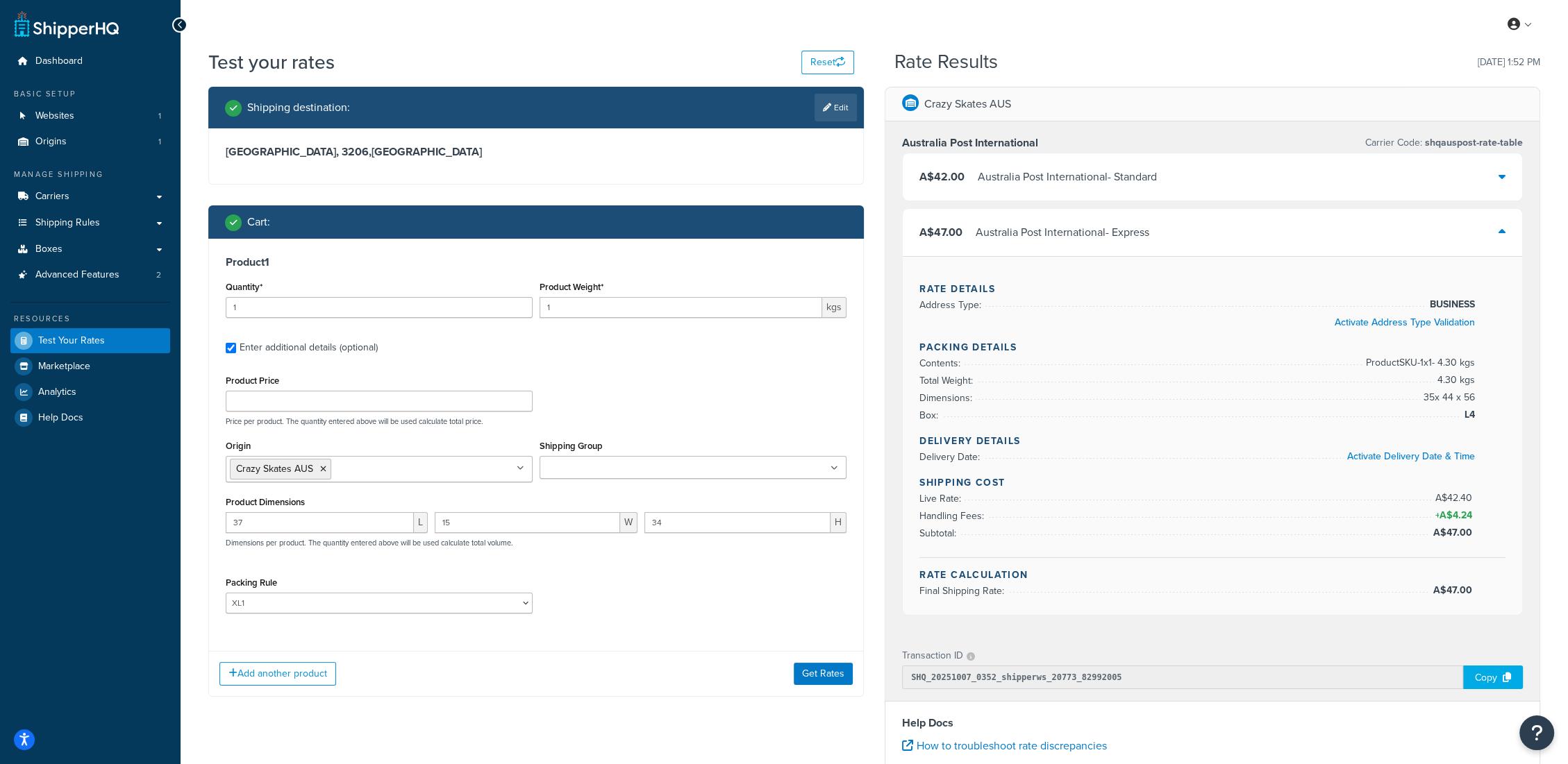
click at [824, 660] on div "Add another product Get Rates" at bounding box center [536, 673] width 654 height 45
click at [808, 669] on button "Get Rates" at bounding box center [823, 673] width 59 height 22
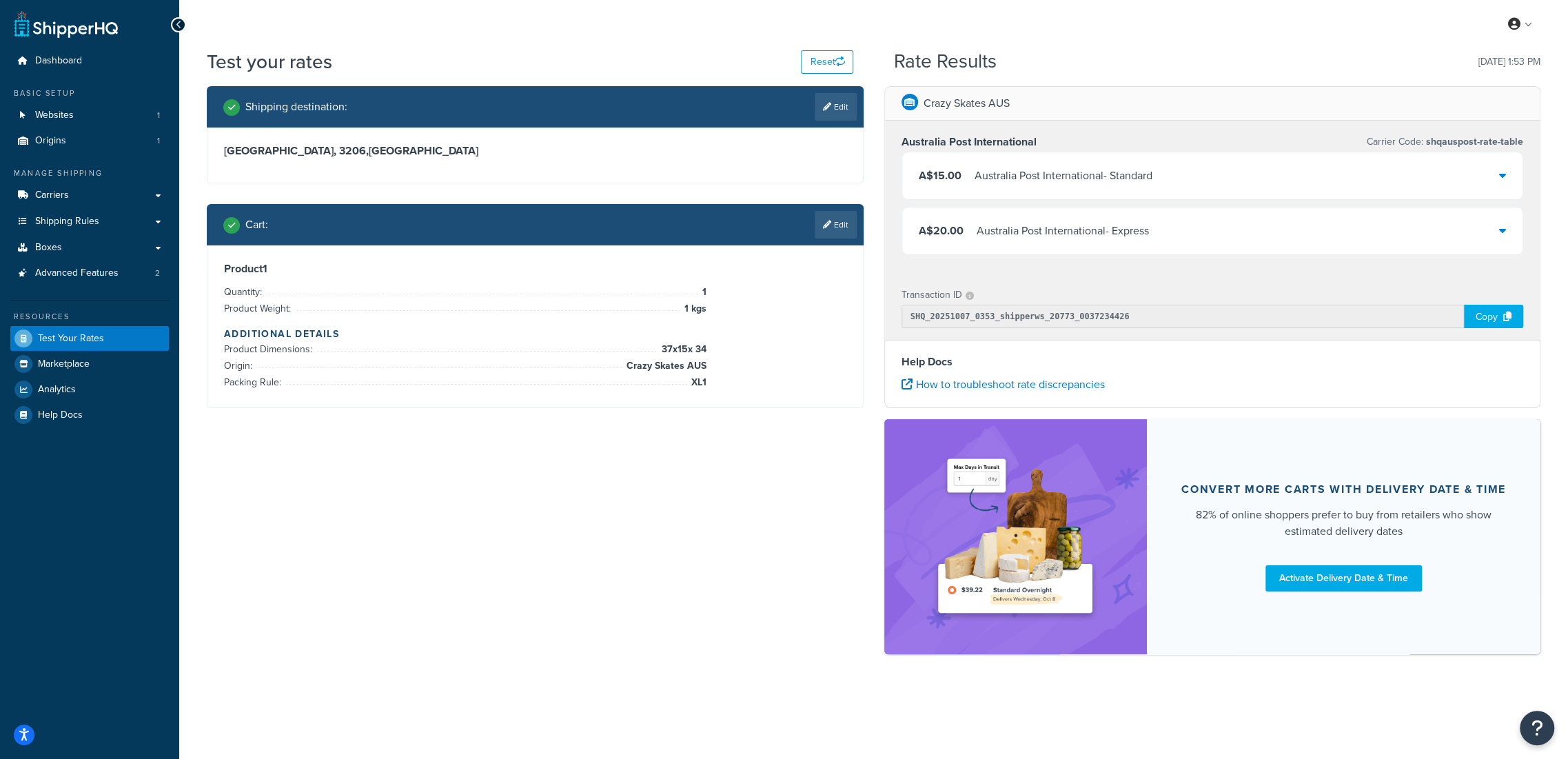
click at [1511, 229] on div "A$20.00 Australia Post International - Express" at bounding box center [1213, 231] width 621 height 47
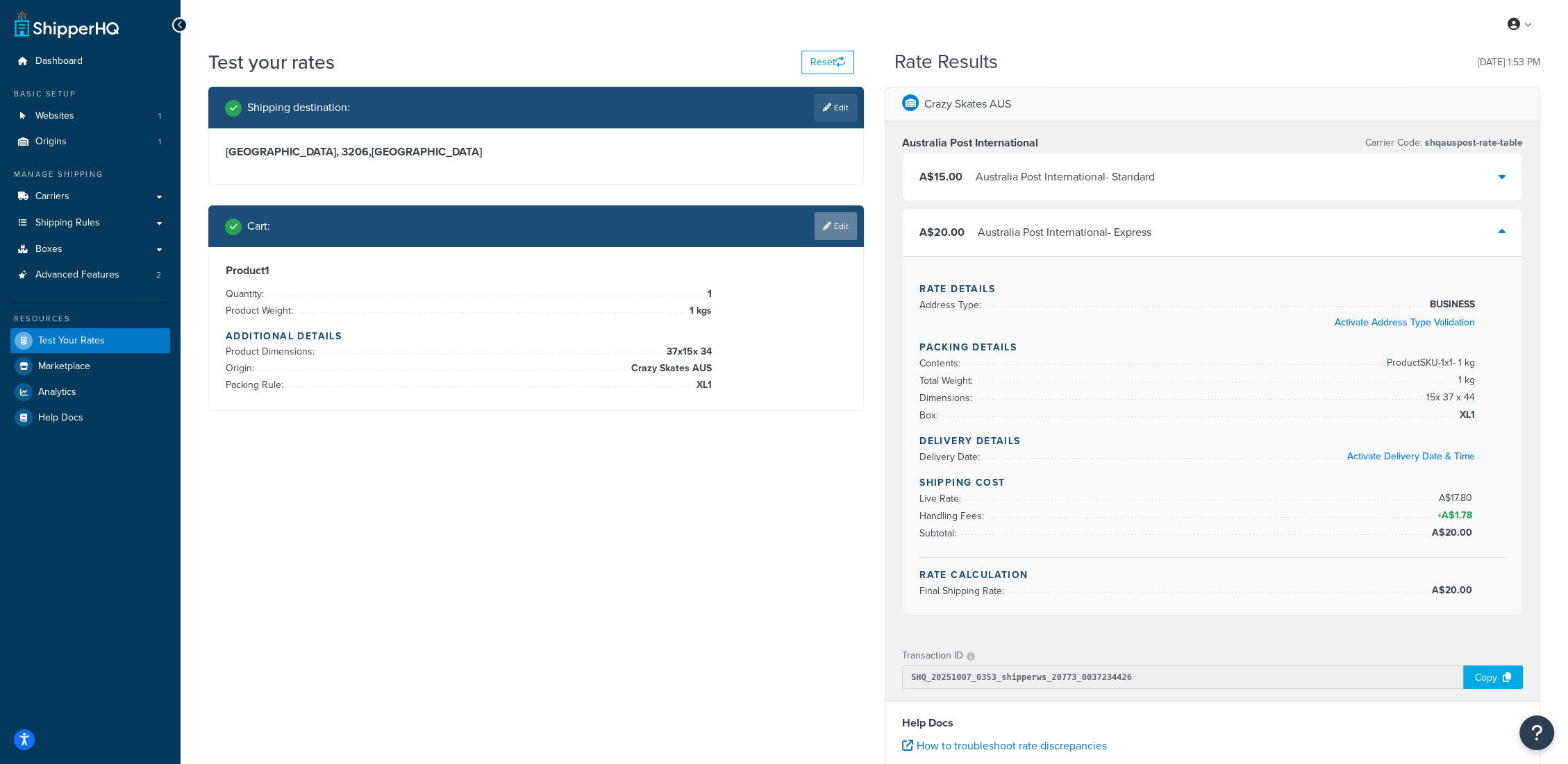
click at [851, 232] on link "Edit" at bounding box center [835, 226] width 42 height 28
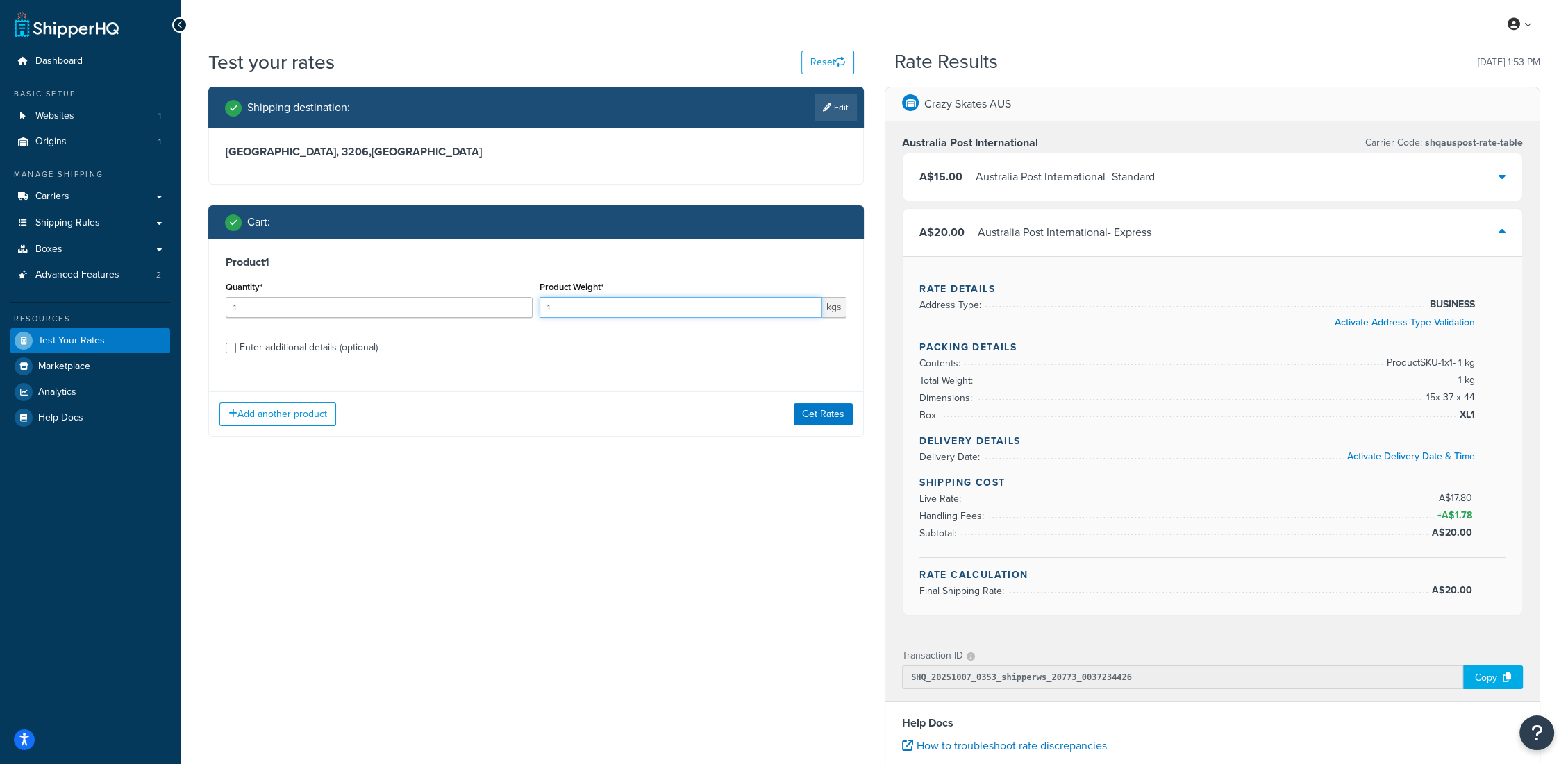
drag, startPoint x: 560, startPoint y: 312, endPoint x: 467, endPoint y: 308, distance: 93.1
click at [467, 308] on div "Quantity* 1 Product Weight* 1 kgs" at bounding box center [536, 303] width 628 height 51
type input "4.3"
click at [301, 340] on div "Enter additional details (optional)" at bounding box center [308, 348] width 138 height 20
click at [236, 343] on input "Enter additional details (optional)" at bounding box center [230, 348] width 11 height 11
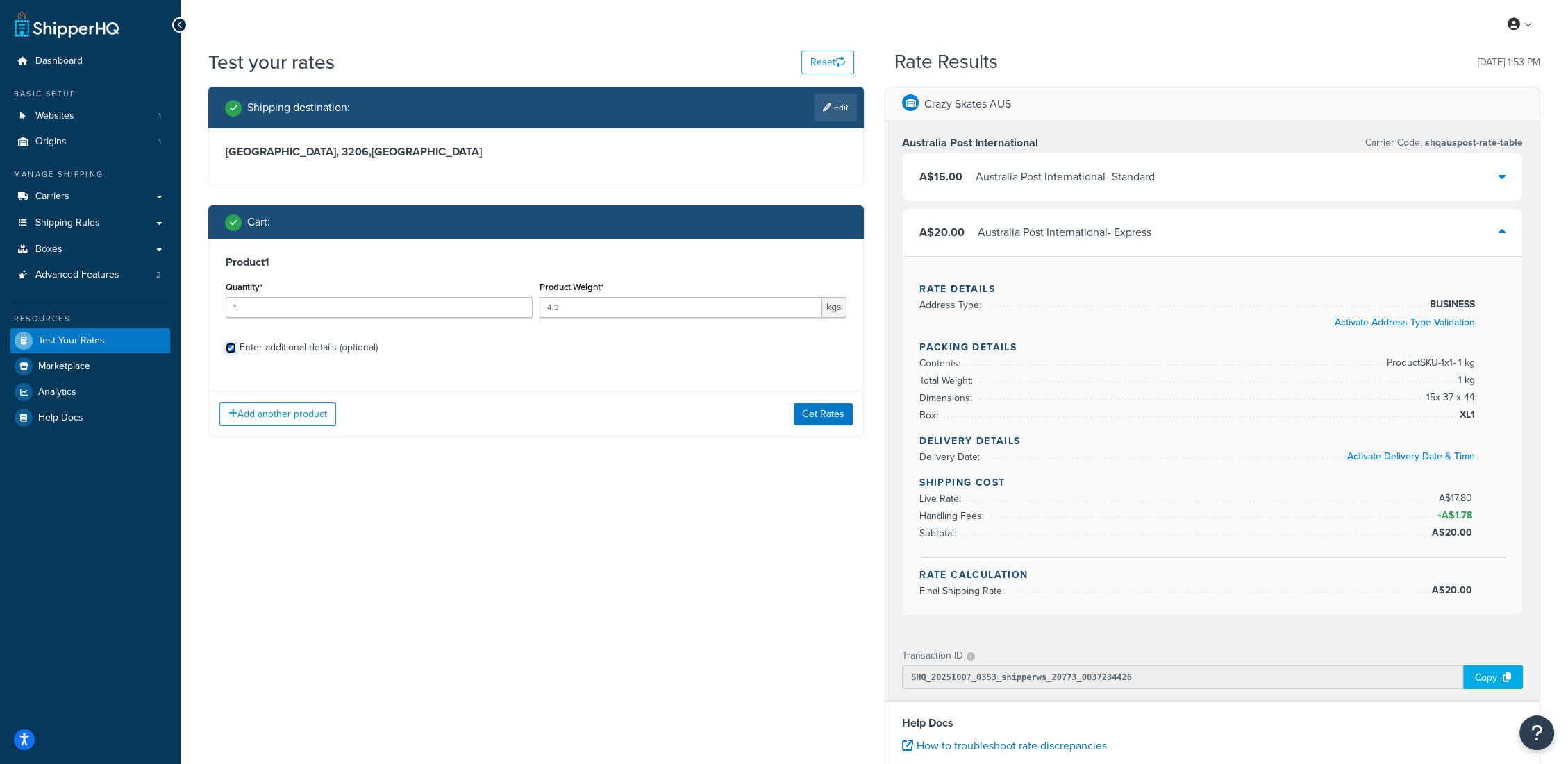
checkbox input "true"
select select "64148"
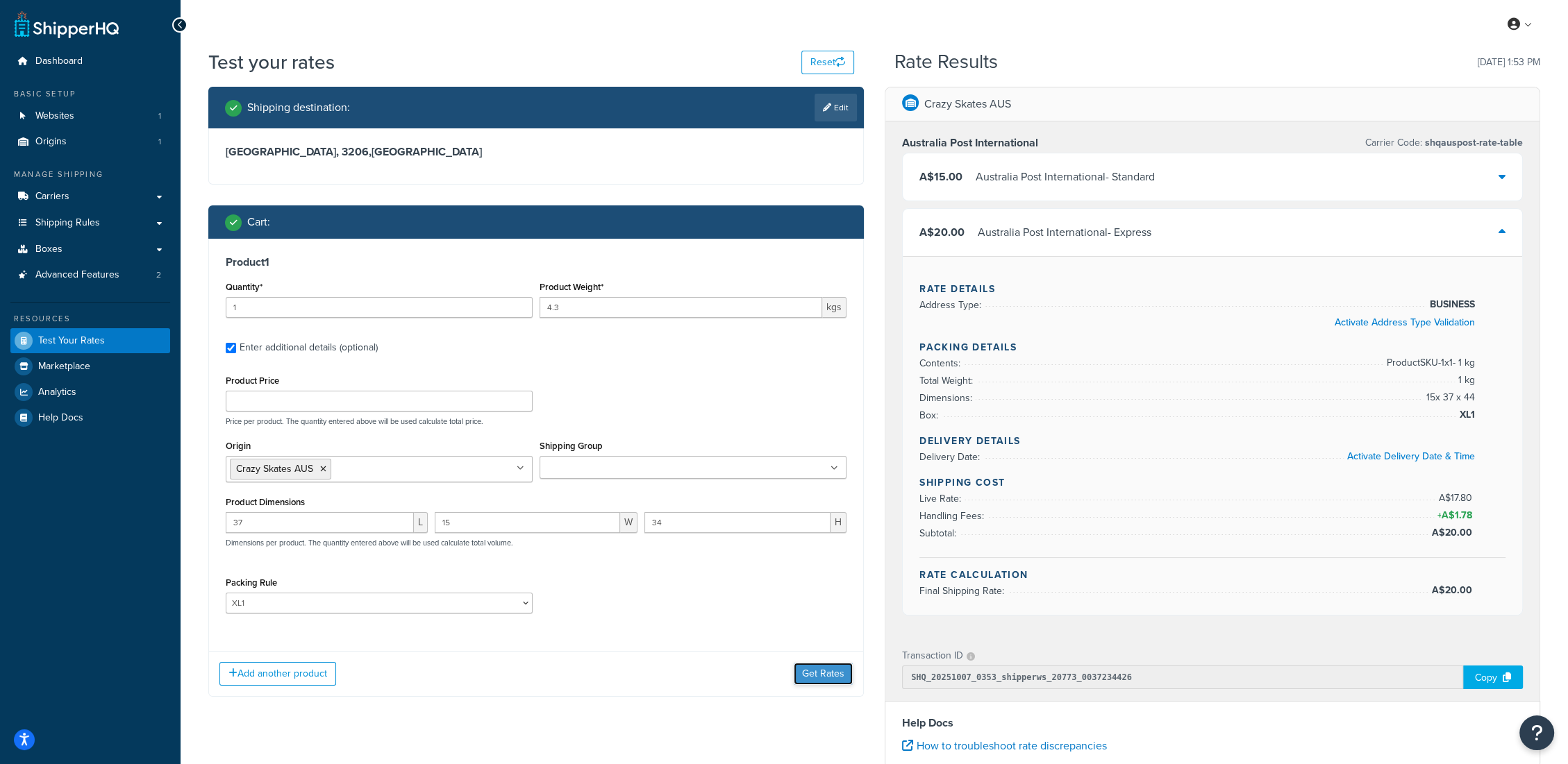
click at [824, 674] on button "Get Rates" at bounding box center [823, 673] width 59 height 22
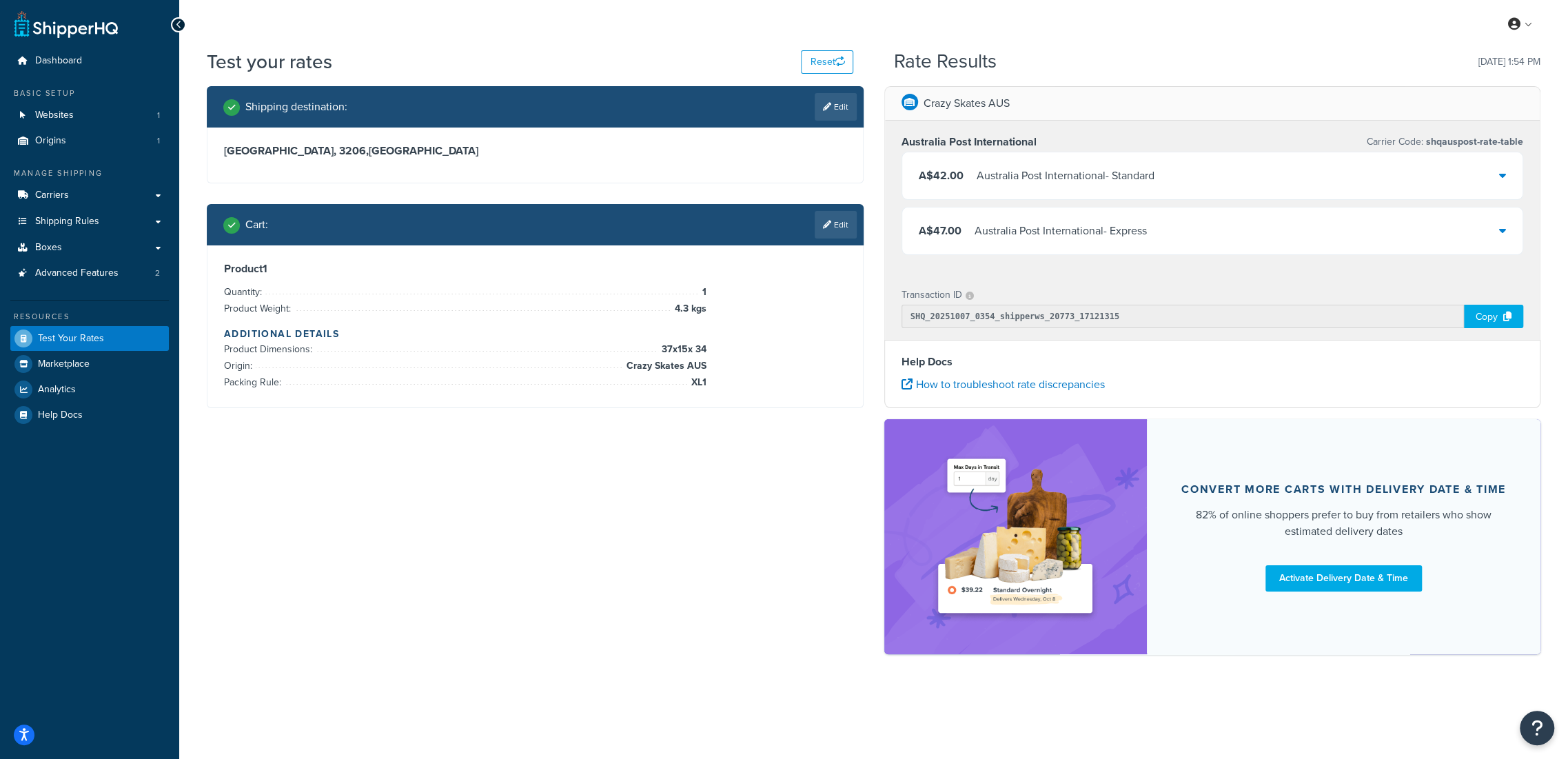
click at [1505, 225] on icon at bounding box center [1502, 230] width 7 height 11
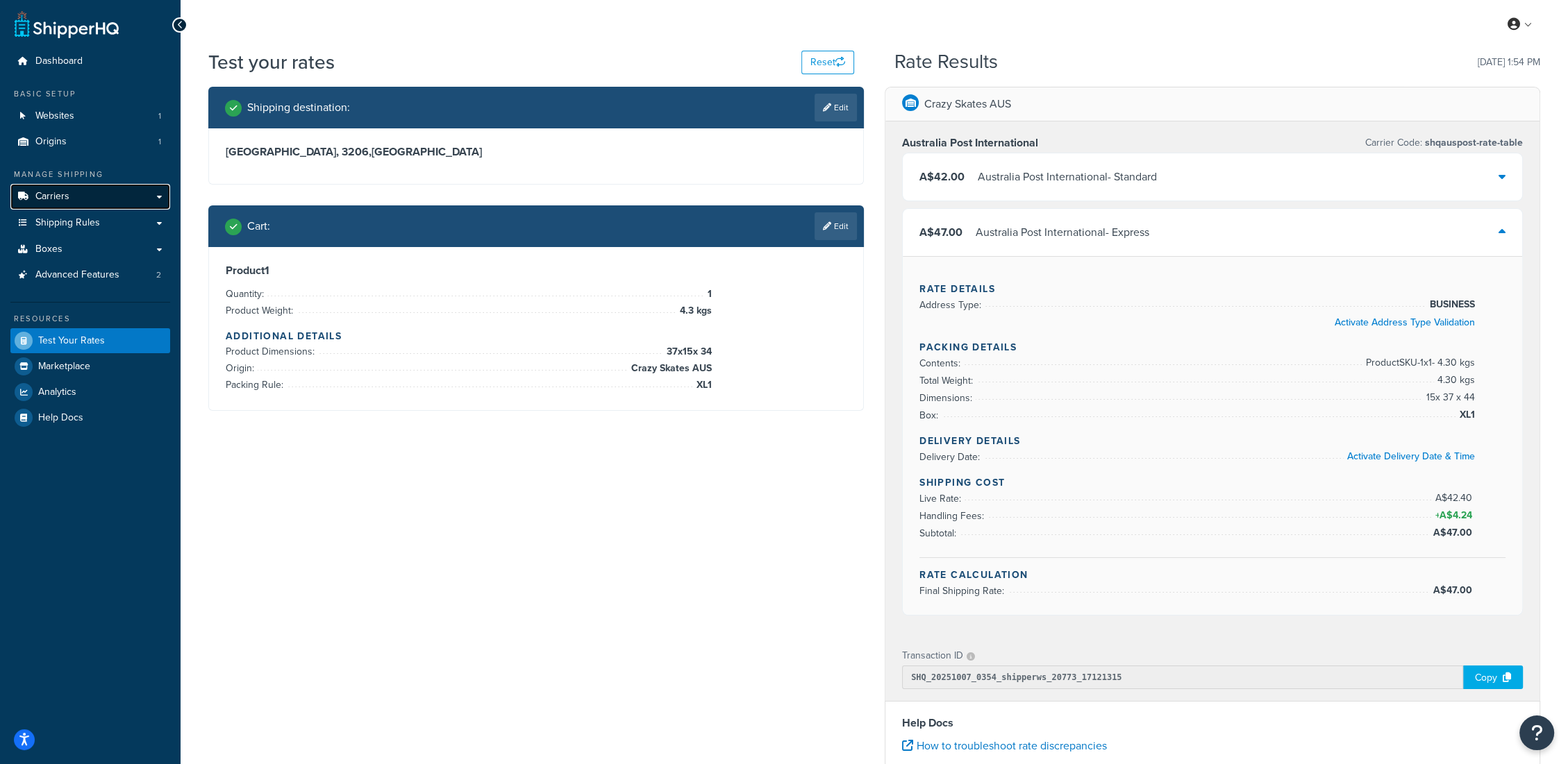
click at [62, 202] on span "Carriers" at bounding box center [52, 197] width 34 height 11
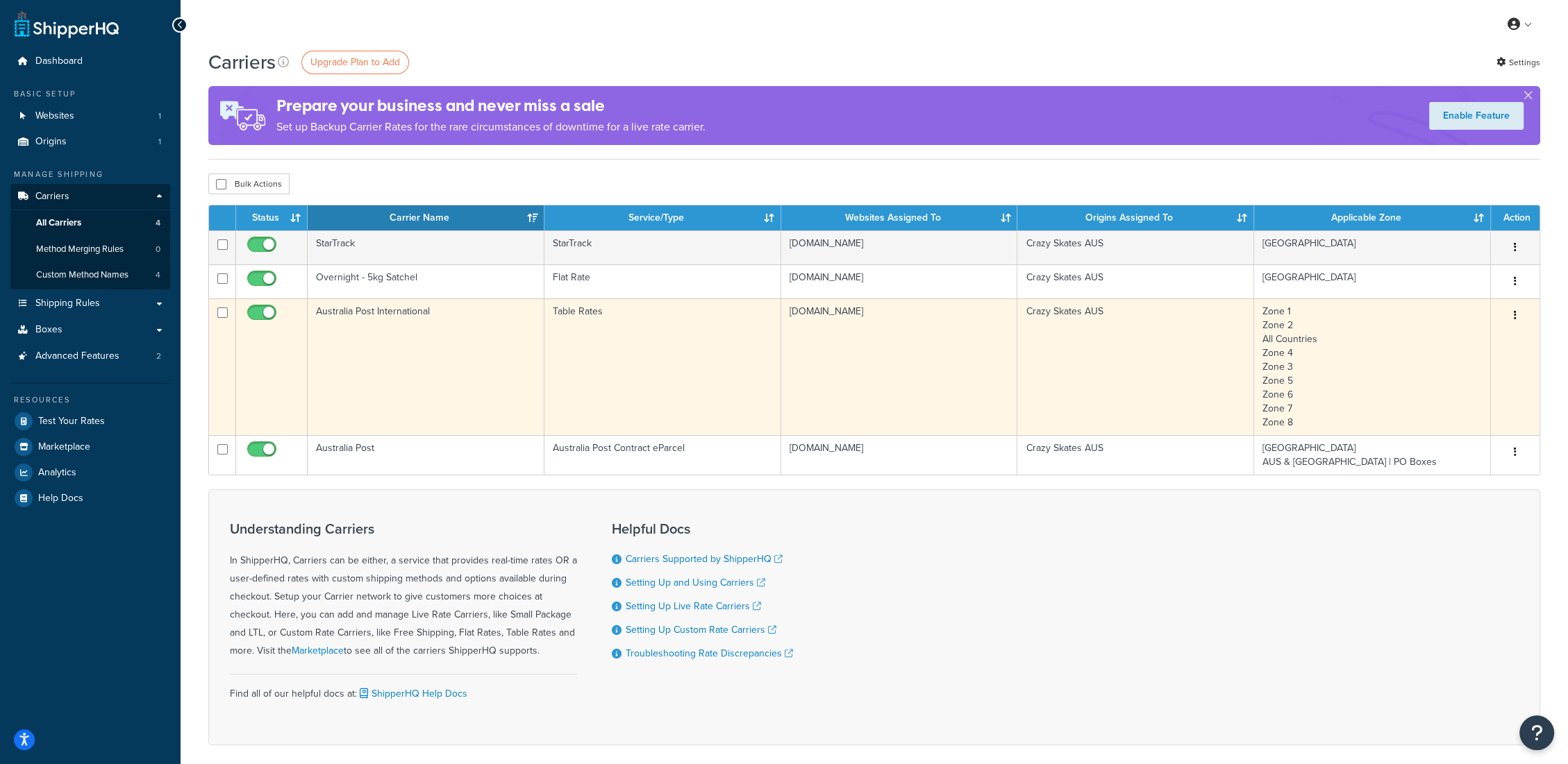
click at [1511, 309] on button "button" at bounding box center [1515, 315] width 20 height 22
click at [1460, 341] on link "Edit" at bounding box center [1459, 342] width 109 height 29
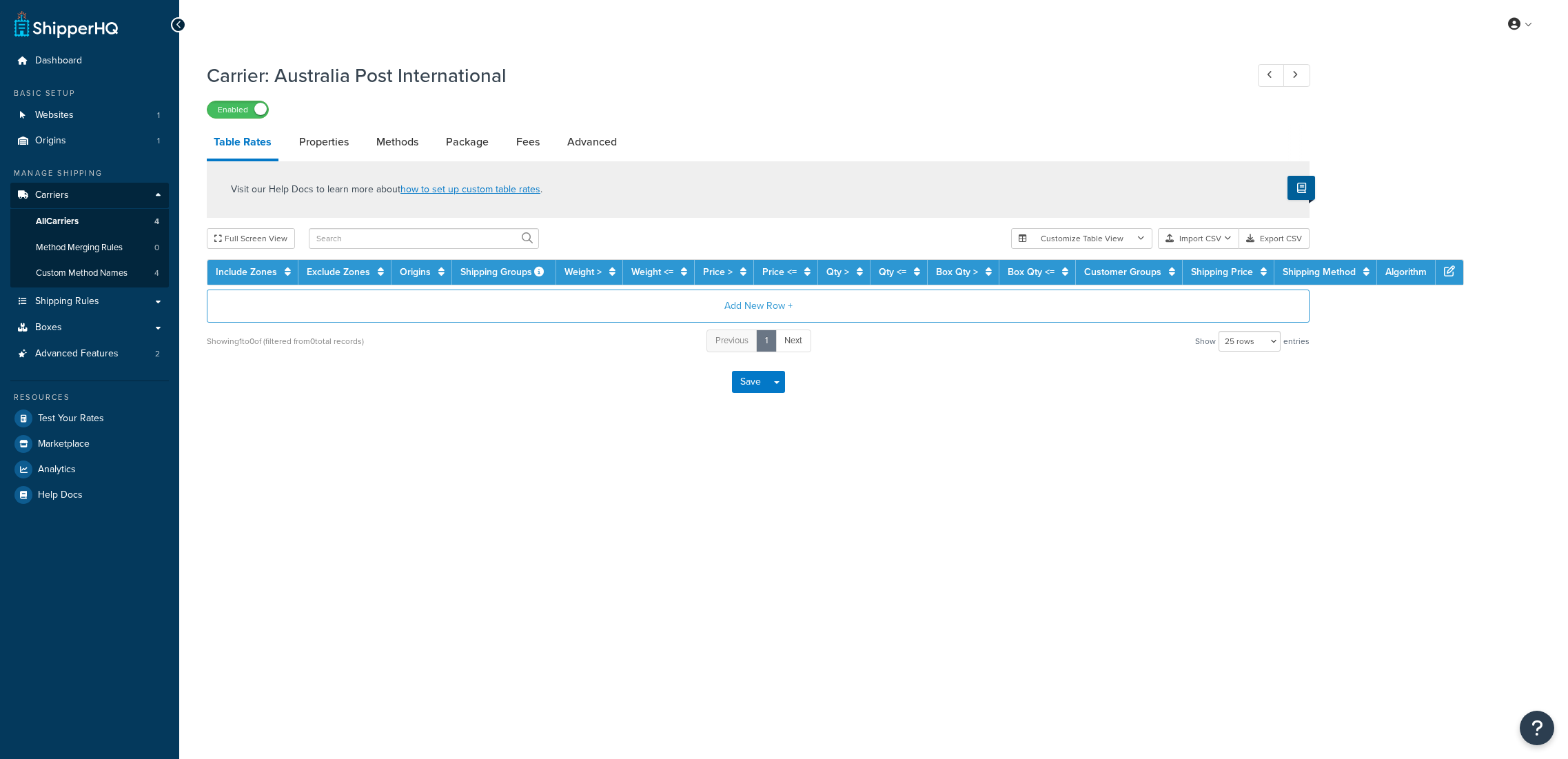
select select "25"
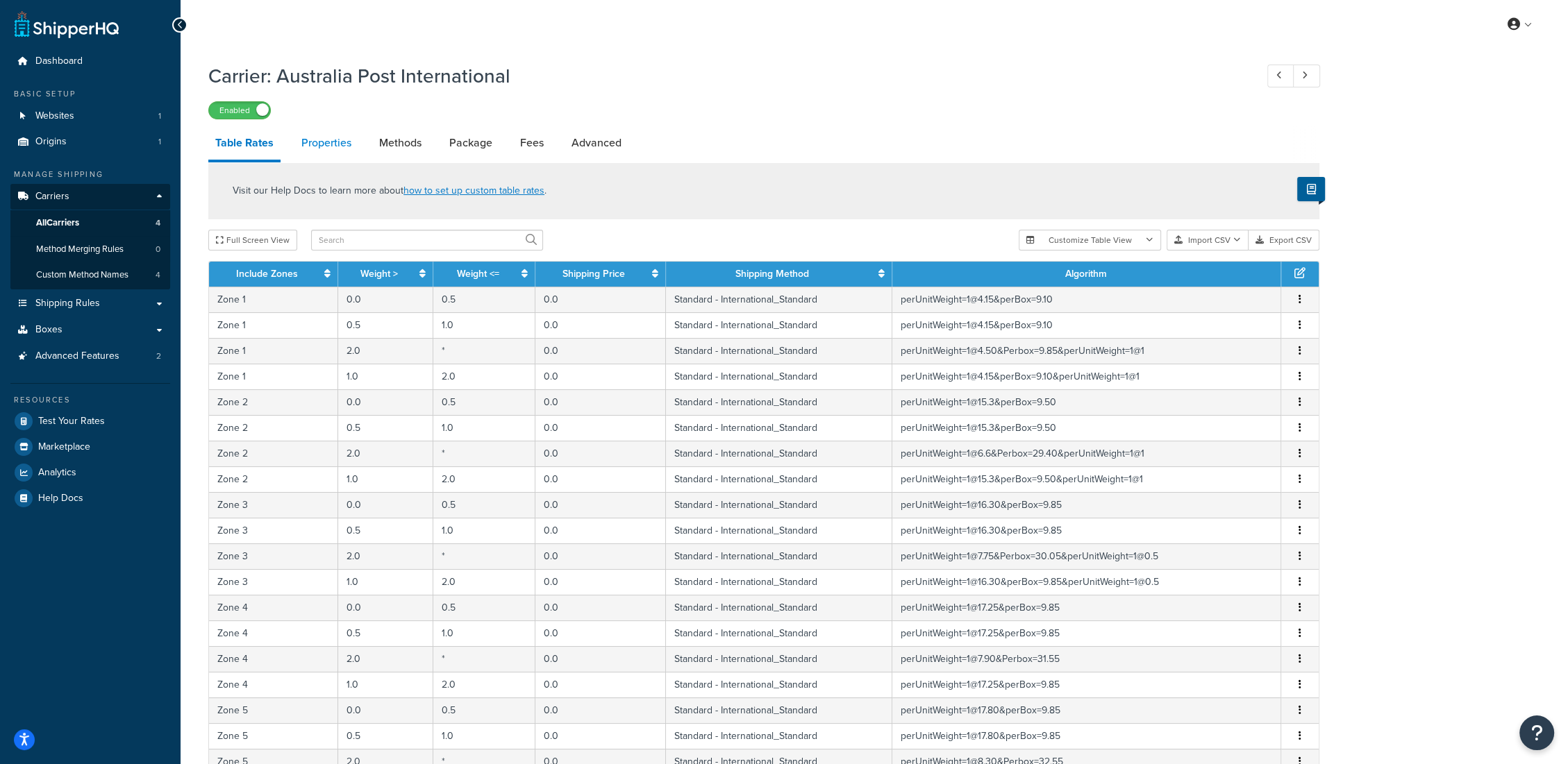
click at [341, 141] on link "Properties" at bounding box center [326, 143] width 64 height 33
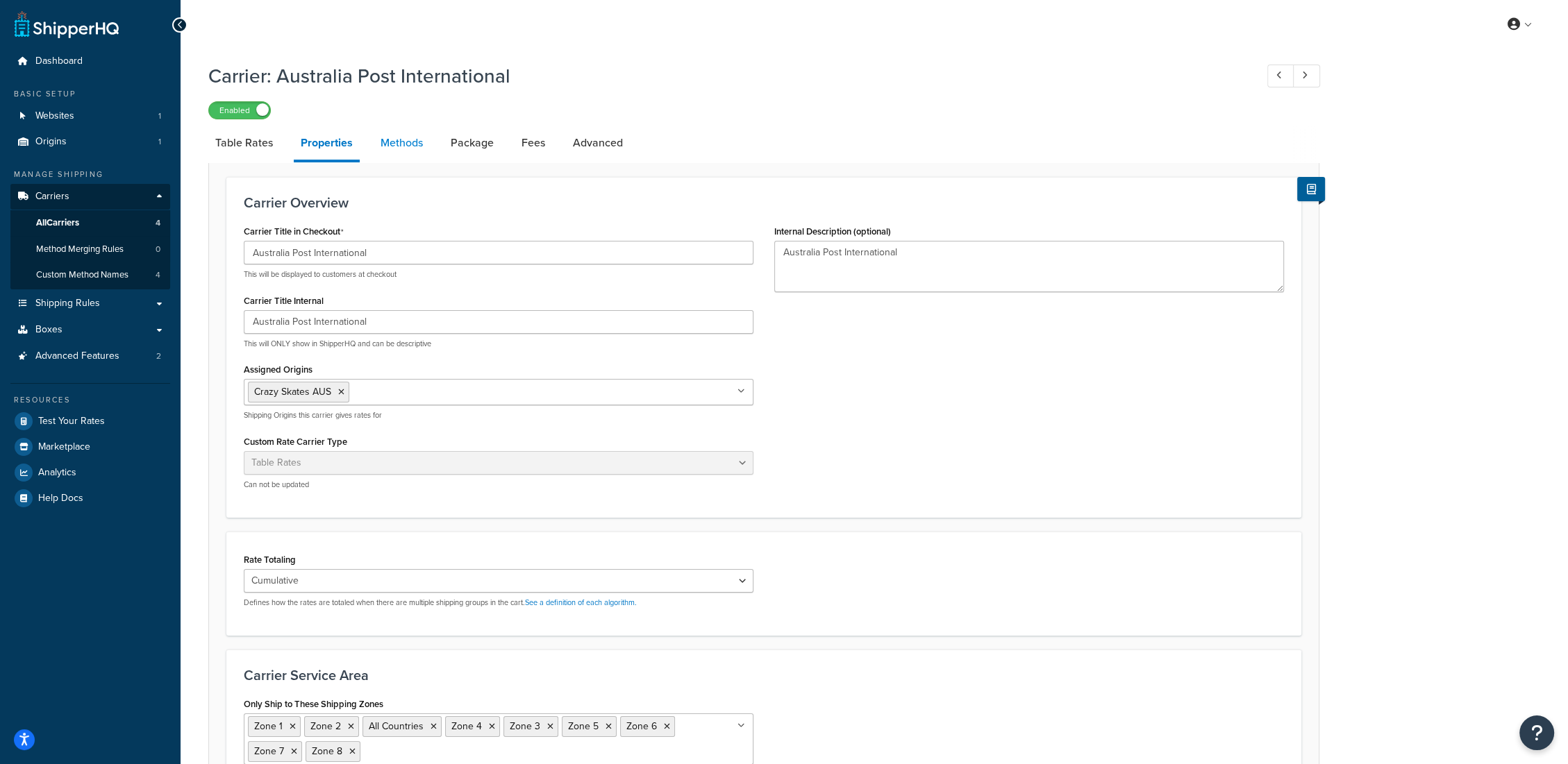
click at [400, 136] on link "Methods" at bounding box center [401, 143] width 56 height 33
select select "25"
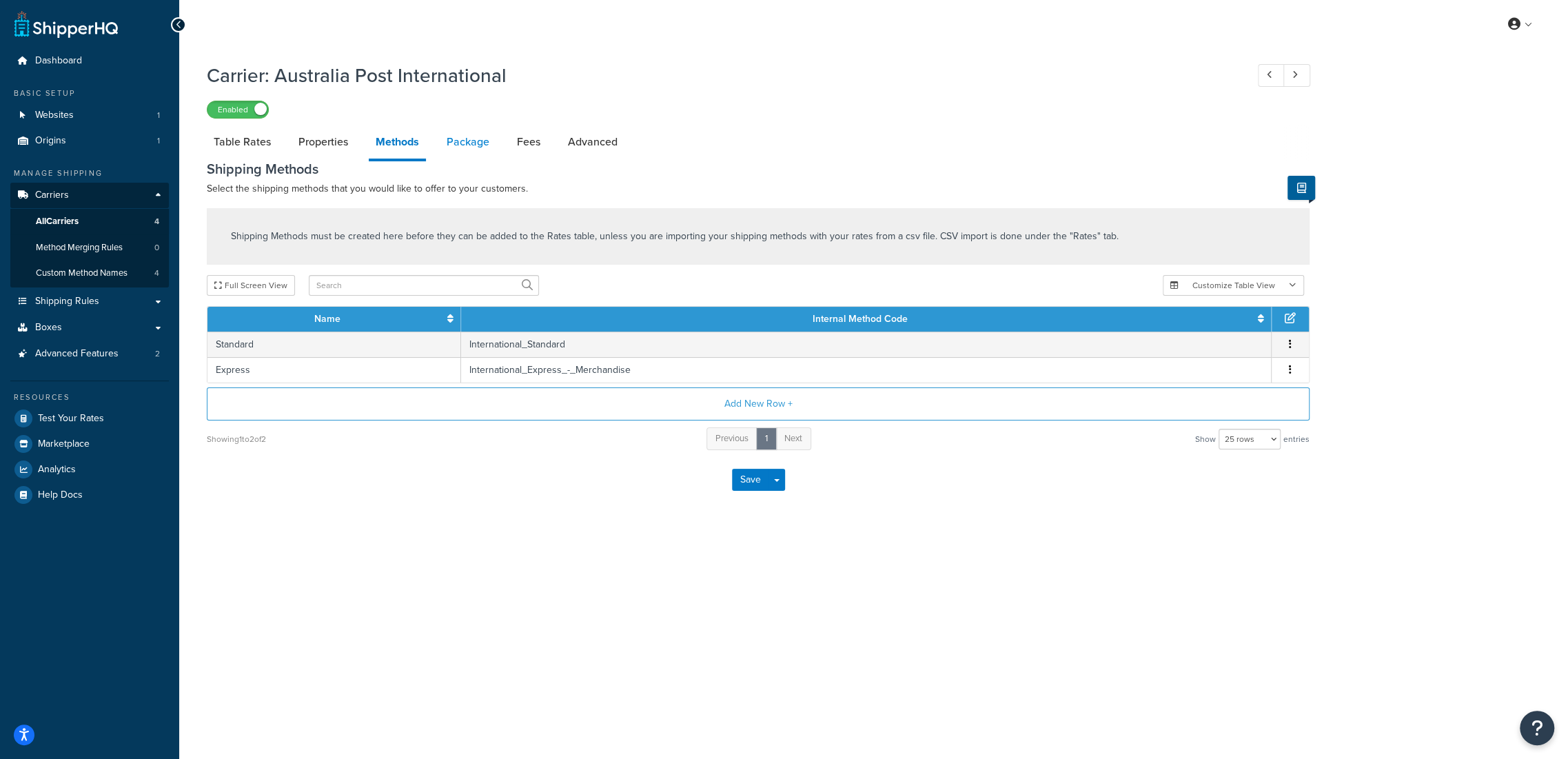
click at [462, 152] on link "Package" at bounding box center [468, 142] width 57 height 33
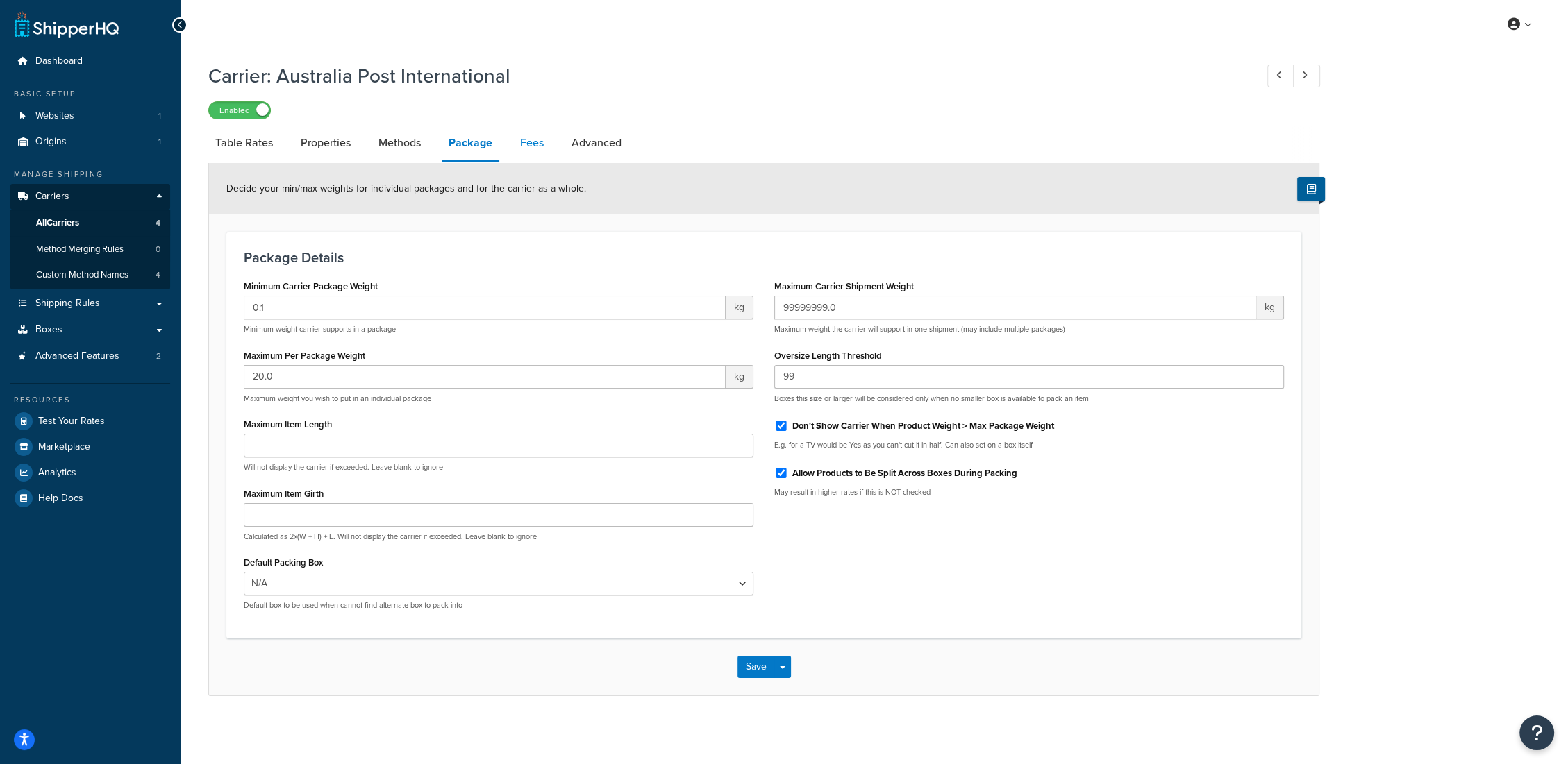
click at [528, 139] on link "Fees" at bounding box center [532, 143] width 38 height 33
select select "AFTER"
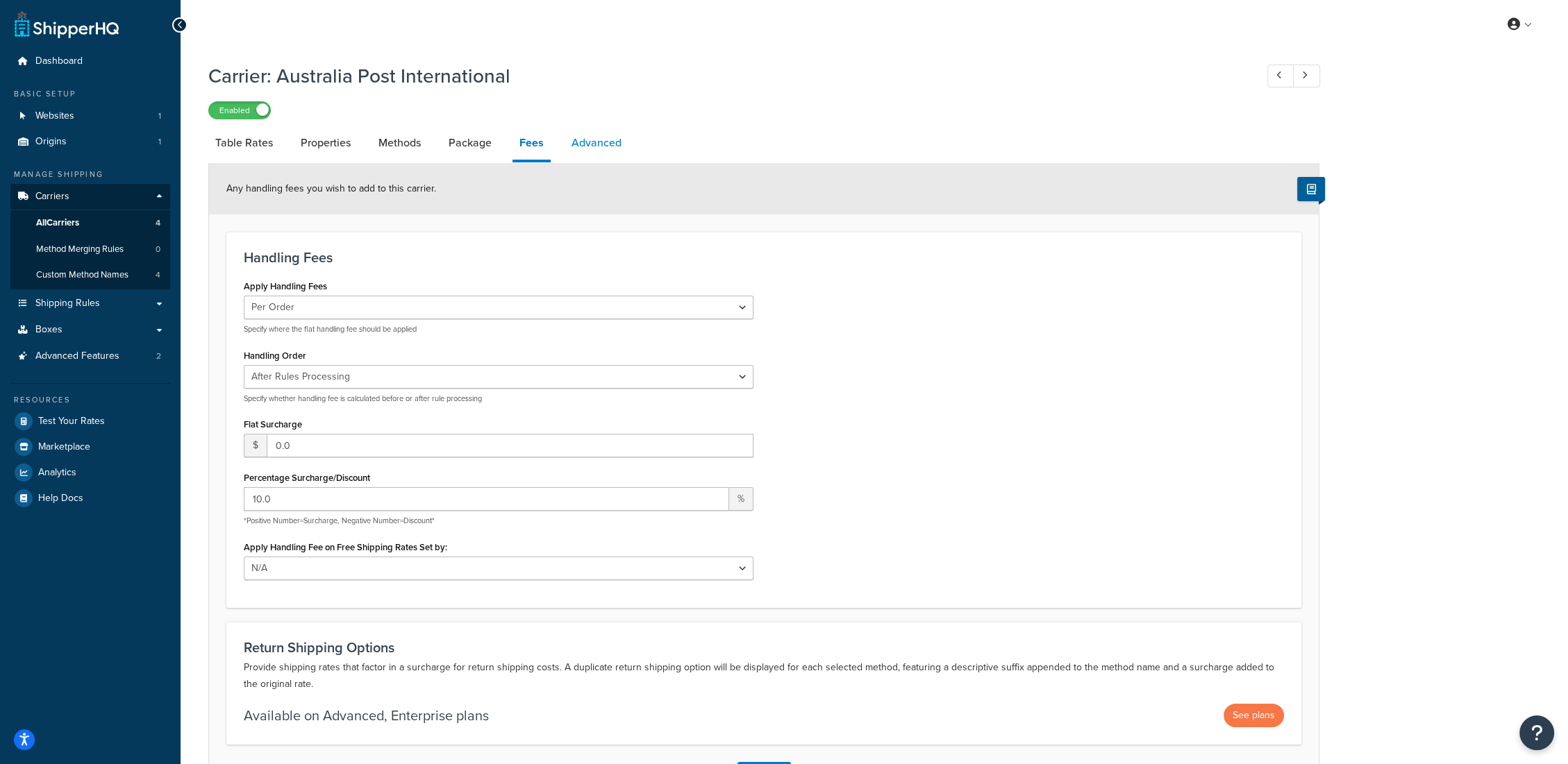
click at [595, 139] on link "Advanced" at bounding box center [596, 143] width 64 height 33
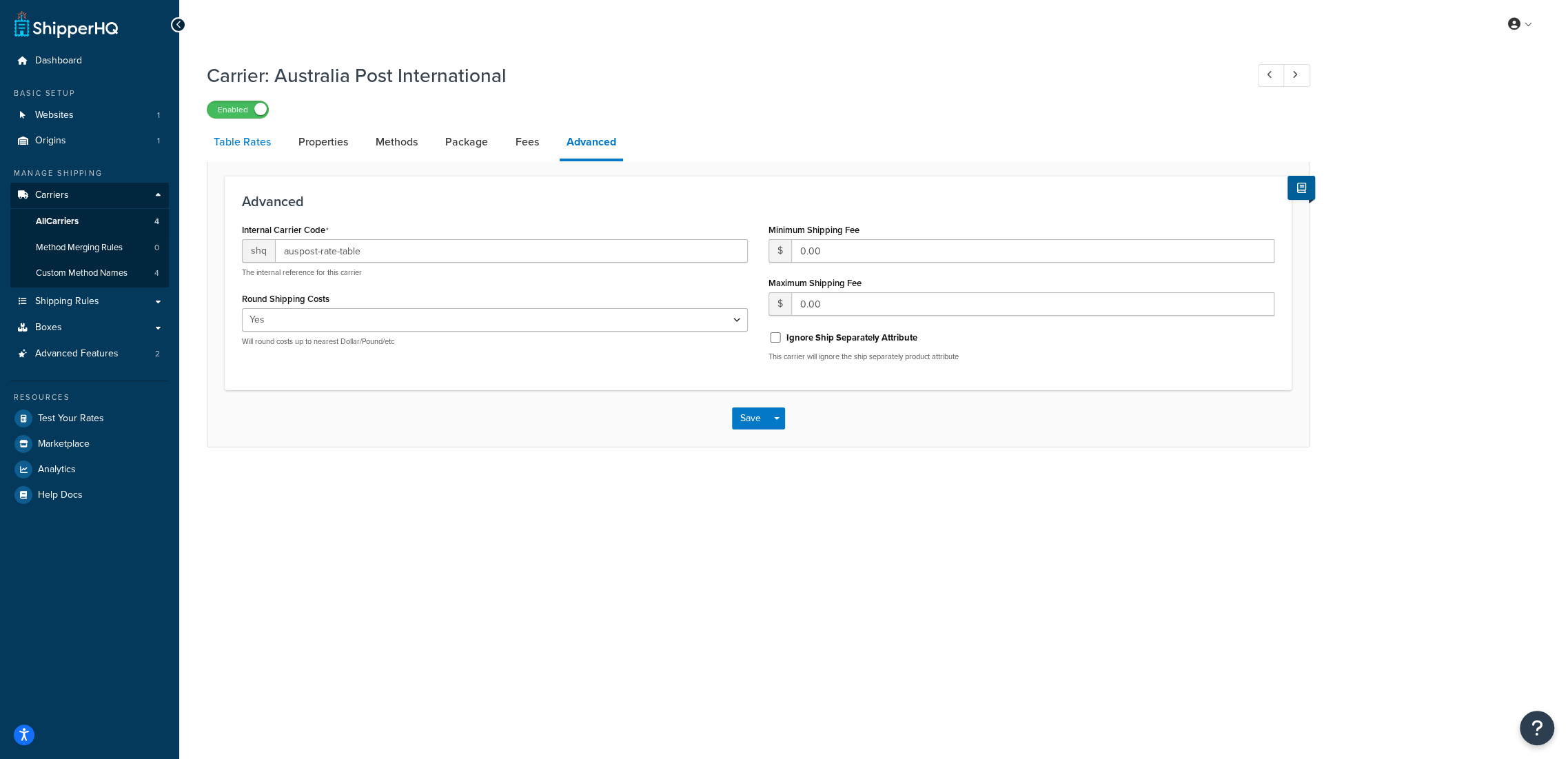
click at [245, 149] on link "Table Rates" at bounding box center [242, 142] width 71 height 33
select select "25"
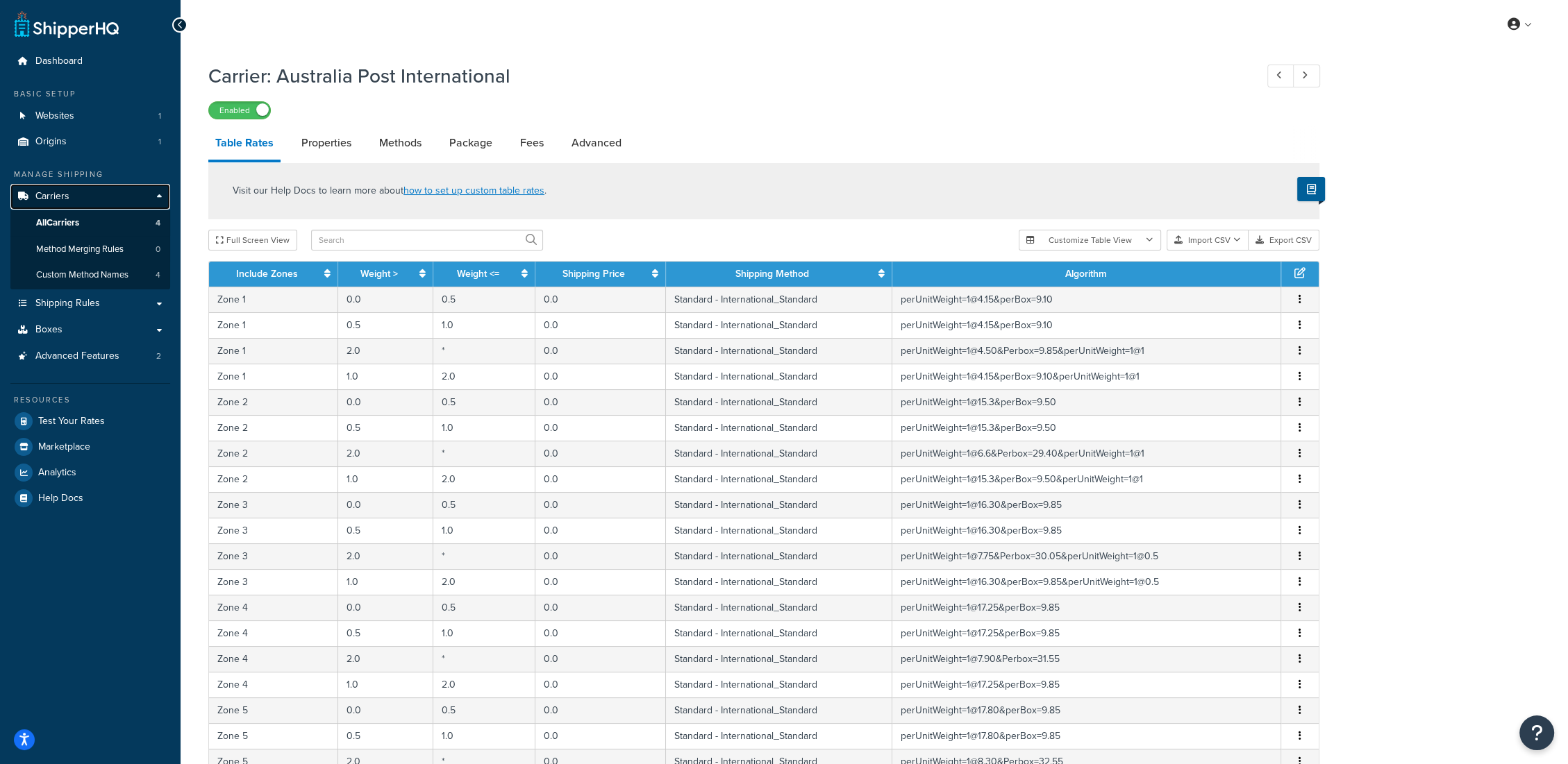
click at [56, 194] on span "Carriers" at bounding box center [52, 197] width 34 height 11
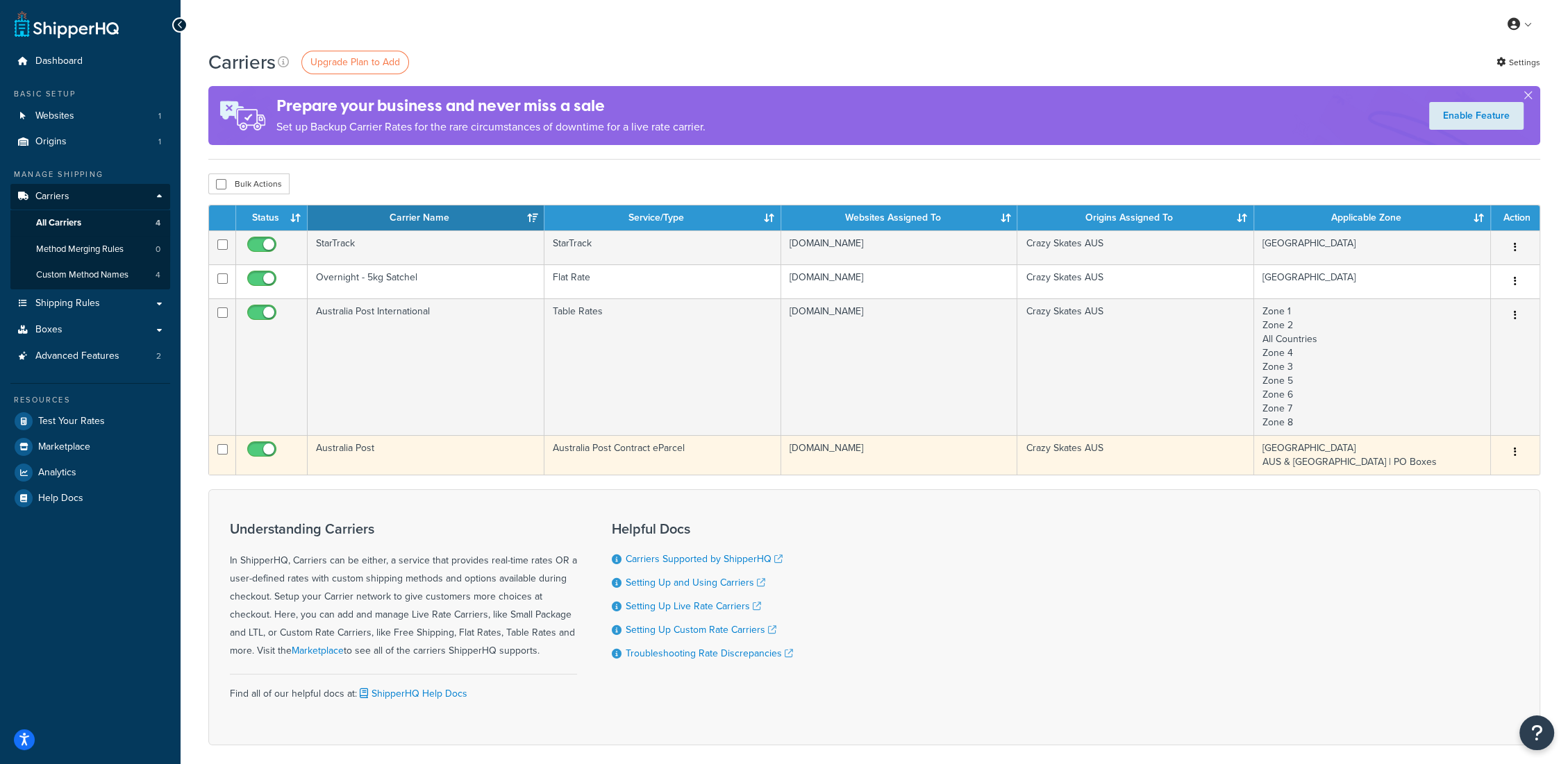
click at [371, 451] on td "Australia Post" at bounding box center [426, 455] width 237 height 39
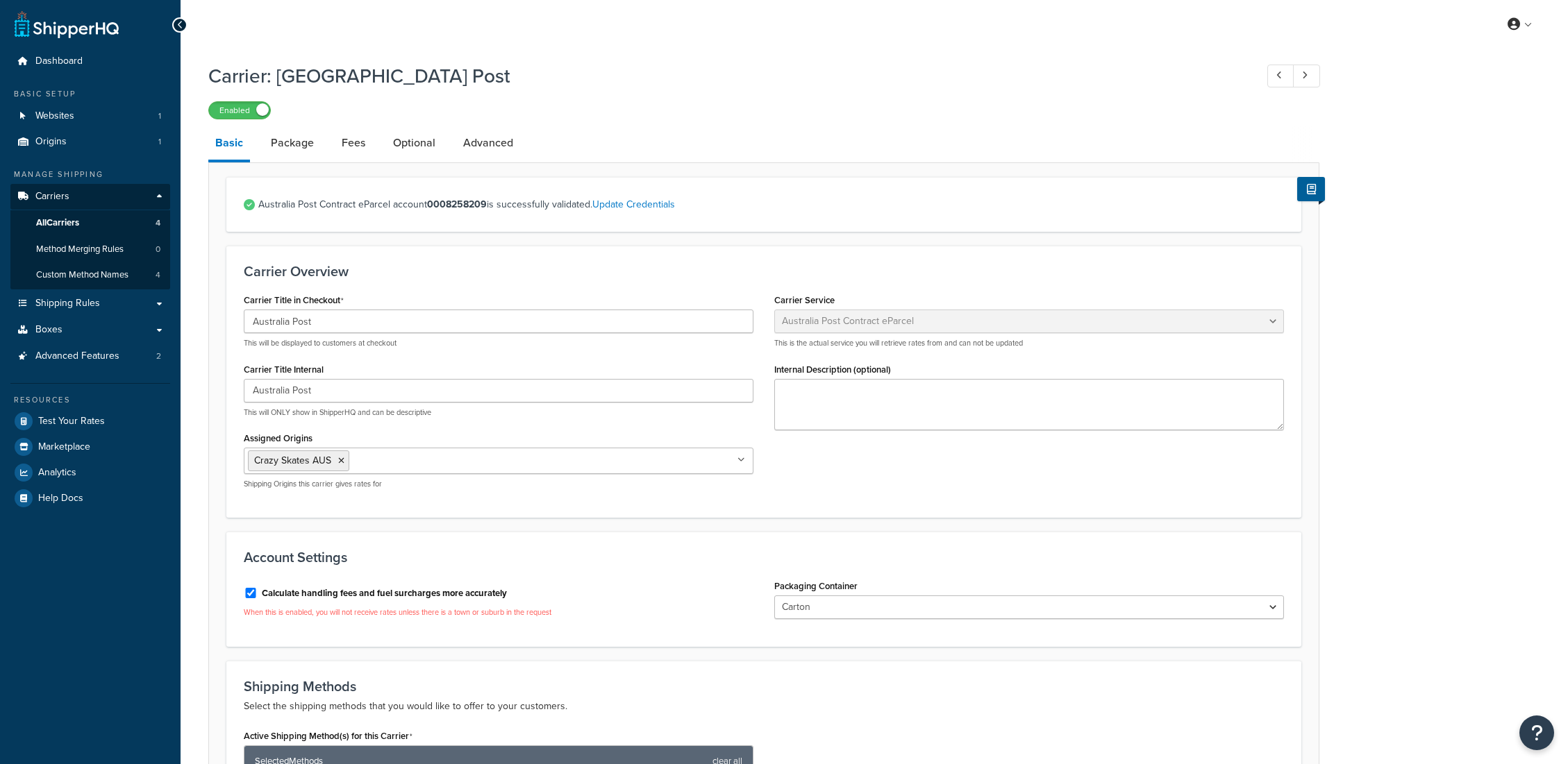
select select "eParcel"
select select "CTN"
click at [294, 145] on link "Package" at bounding box center [292, 143] width 57 height 33
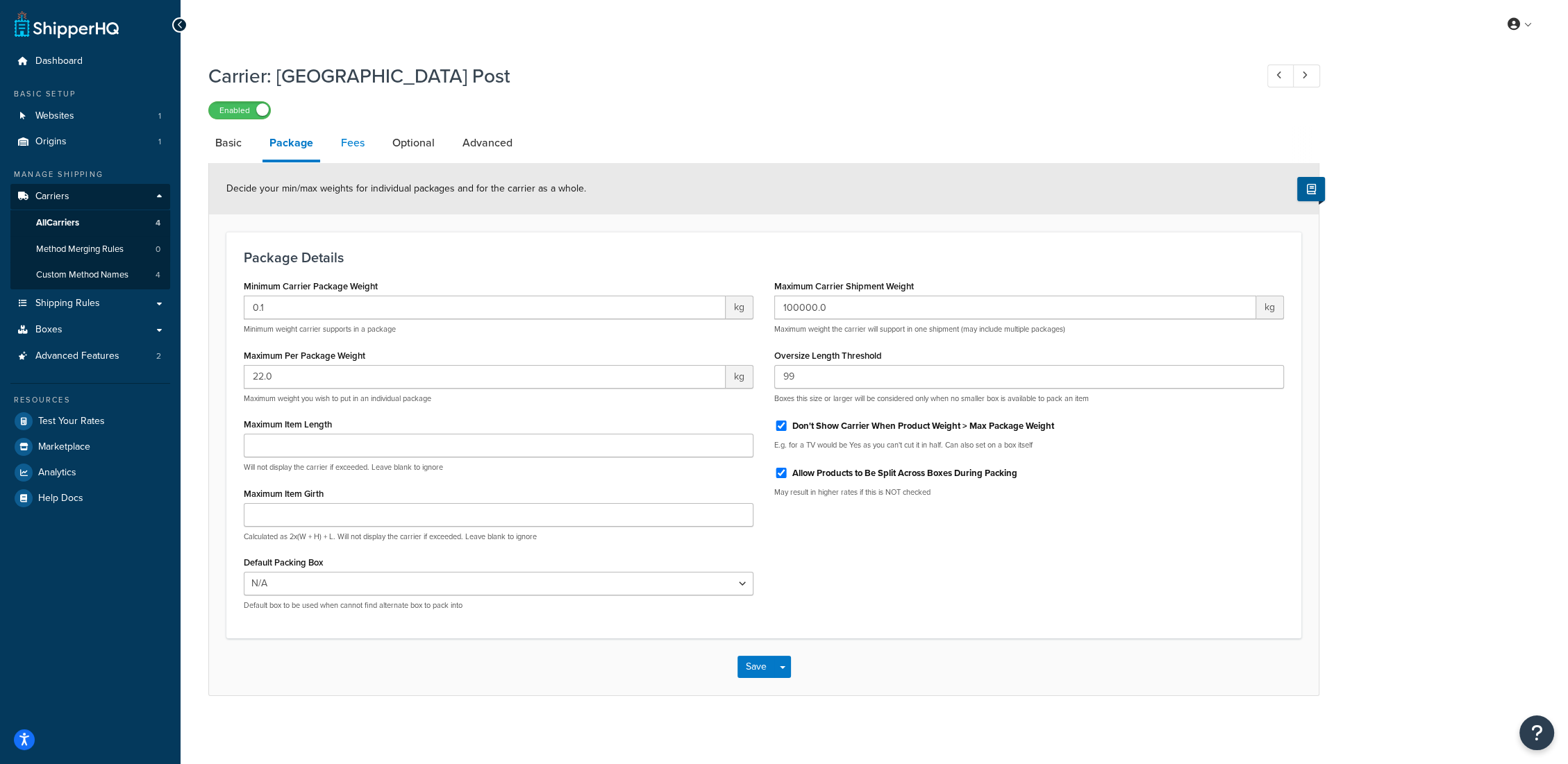
click at [345, 153] on link "Fees" at bounding box center [353, 143] width 38 height 33
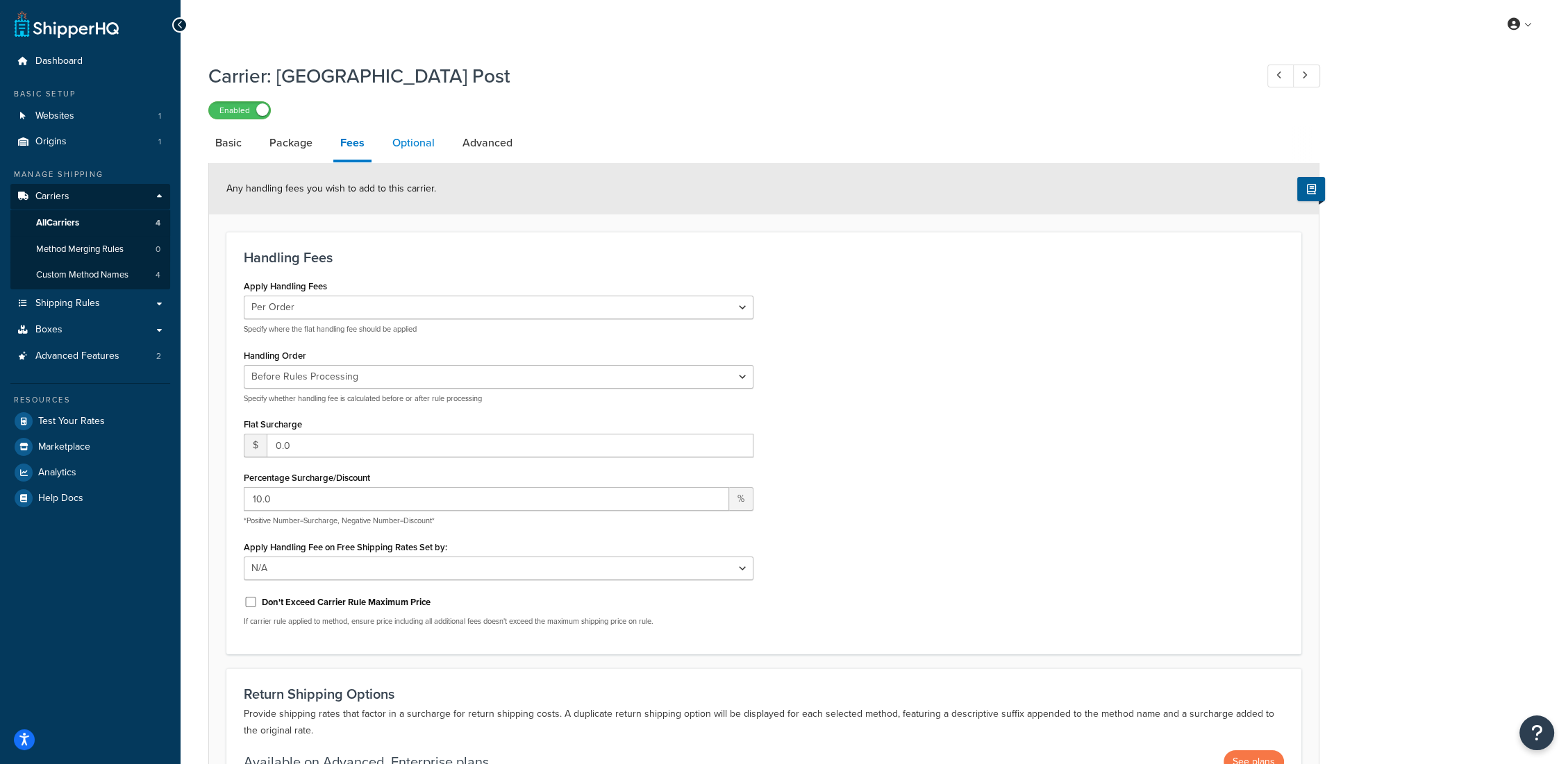
click at [415, 147] on link "Optional" at bounding box center [413, 143] width 56 height 33
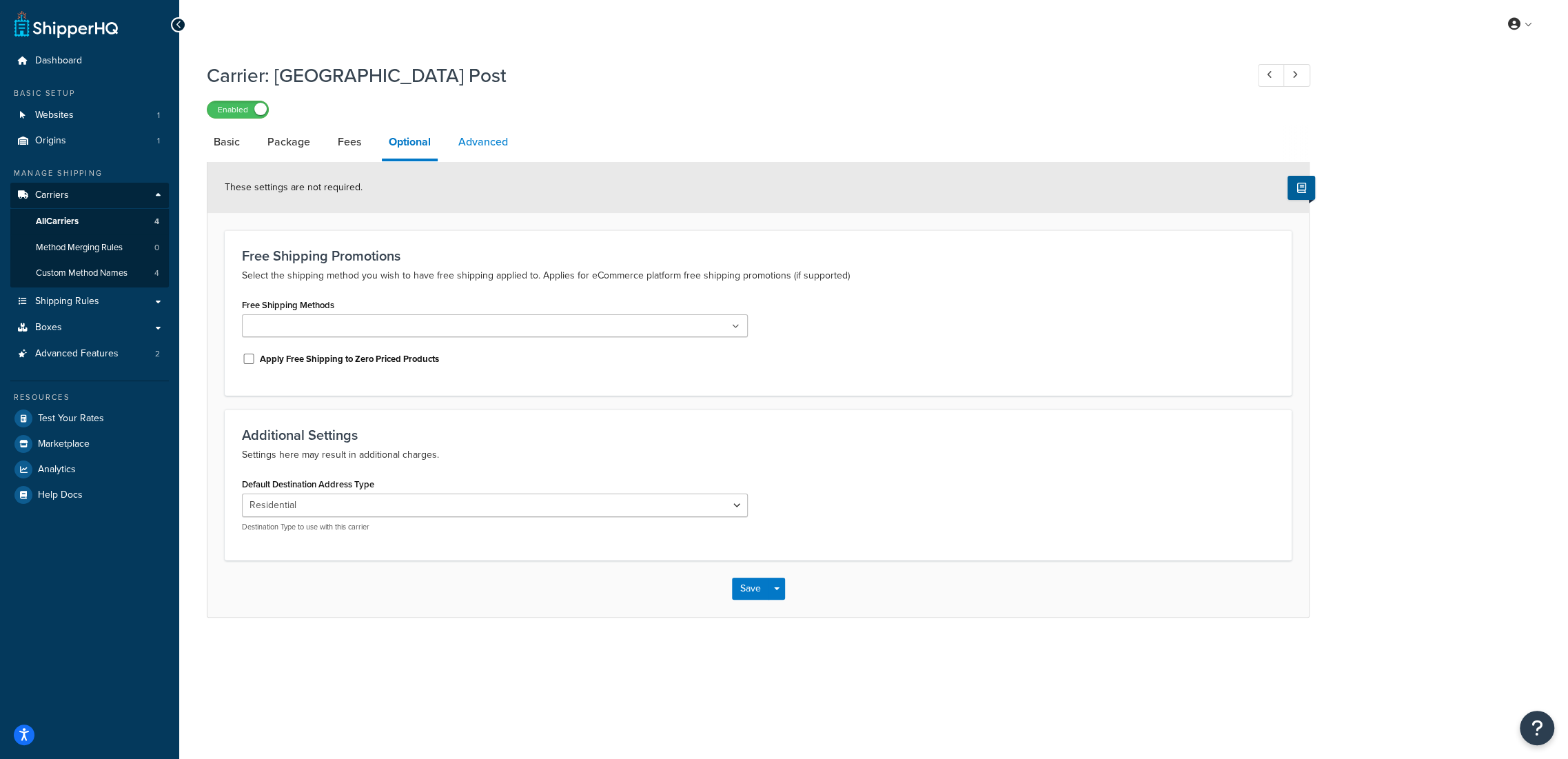
click at [474, 140] on link "Advanced" at bounding box center [483, 142] width 63 height 33
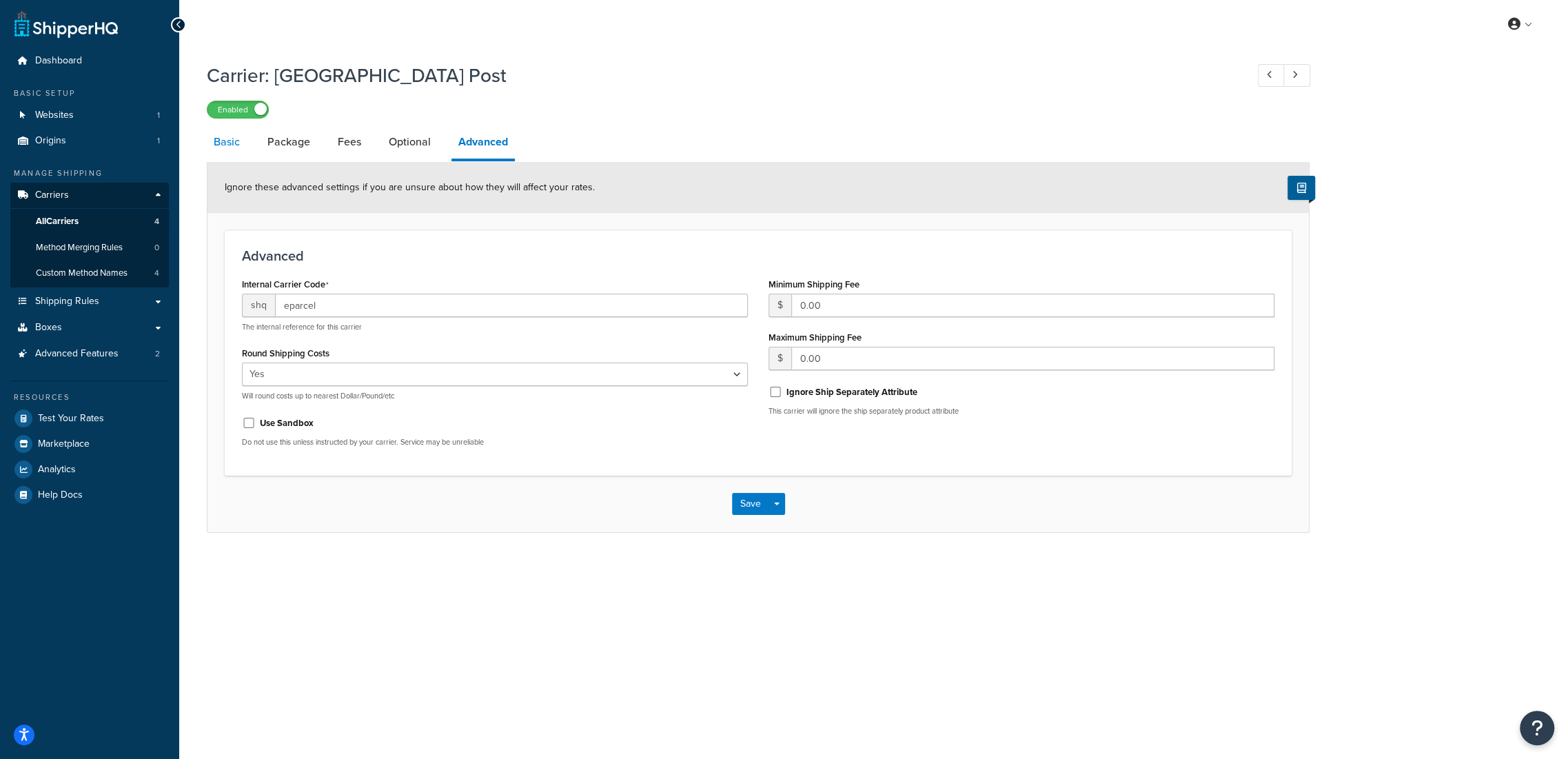
click at [237, 139] on link "Basic" at bounding box center [226, 142] width 40 height 33
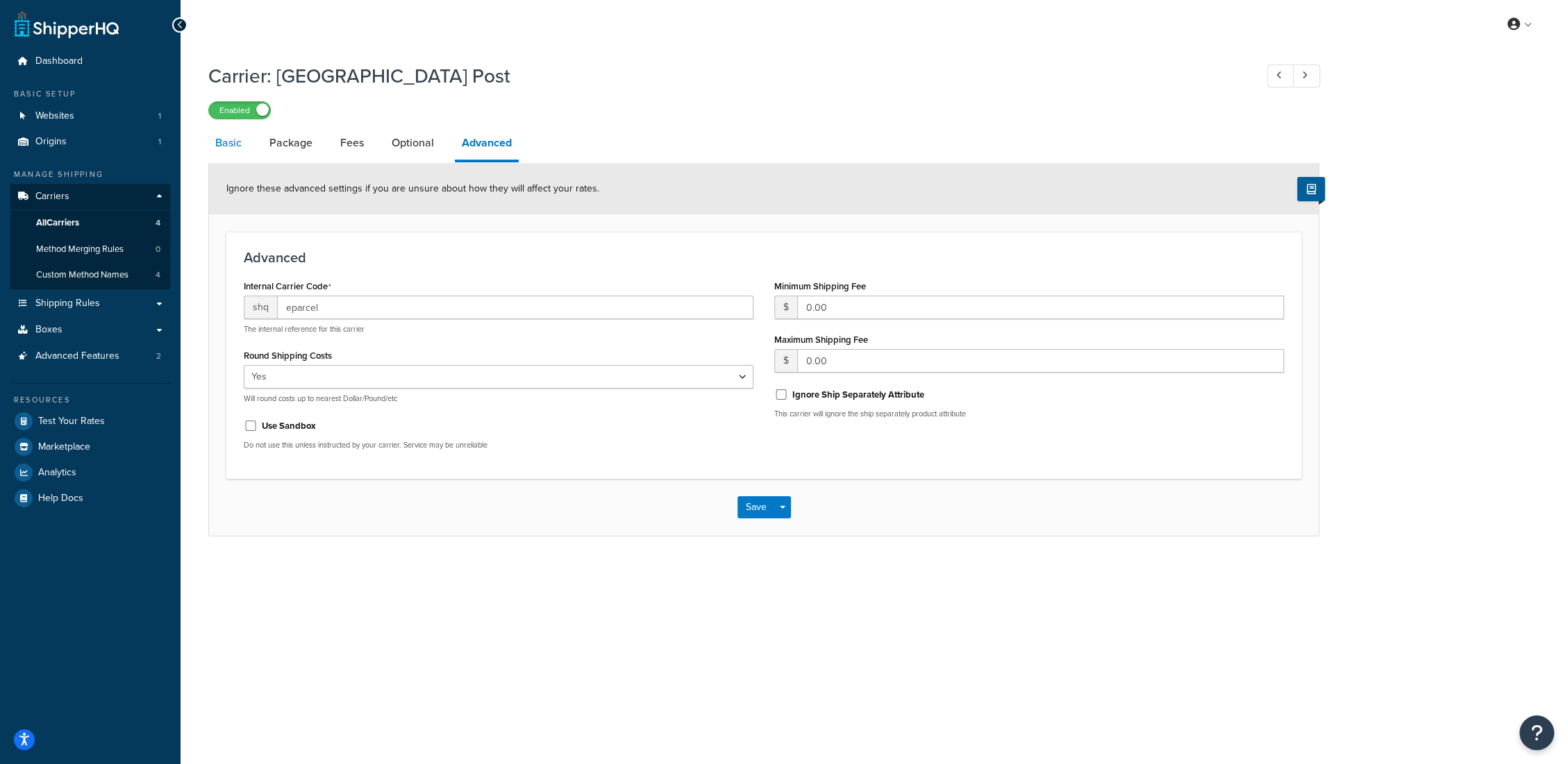
select select "eParcel"
select select "CTN"
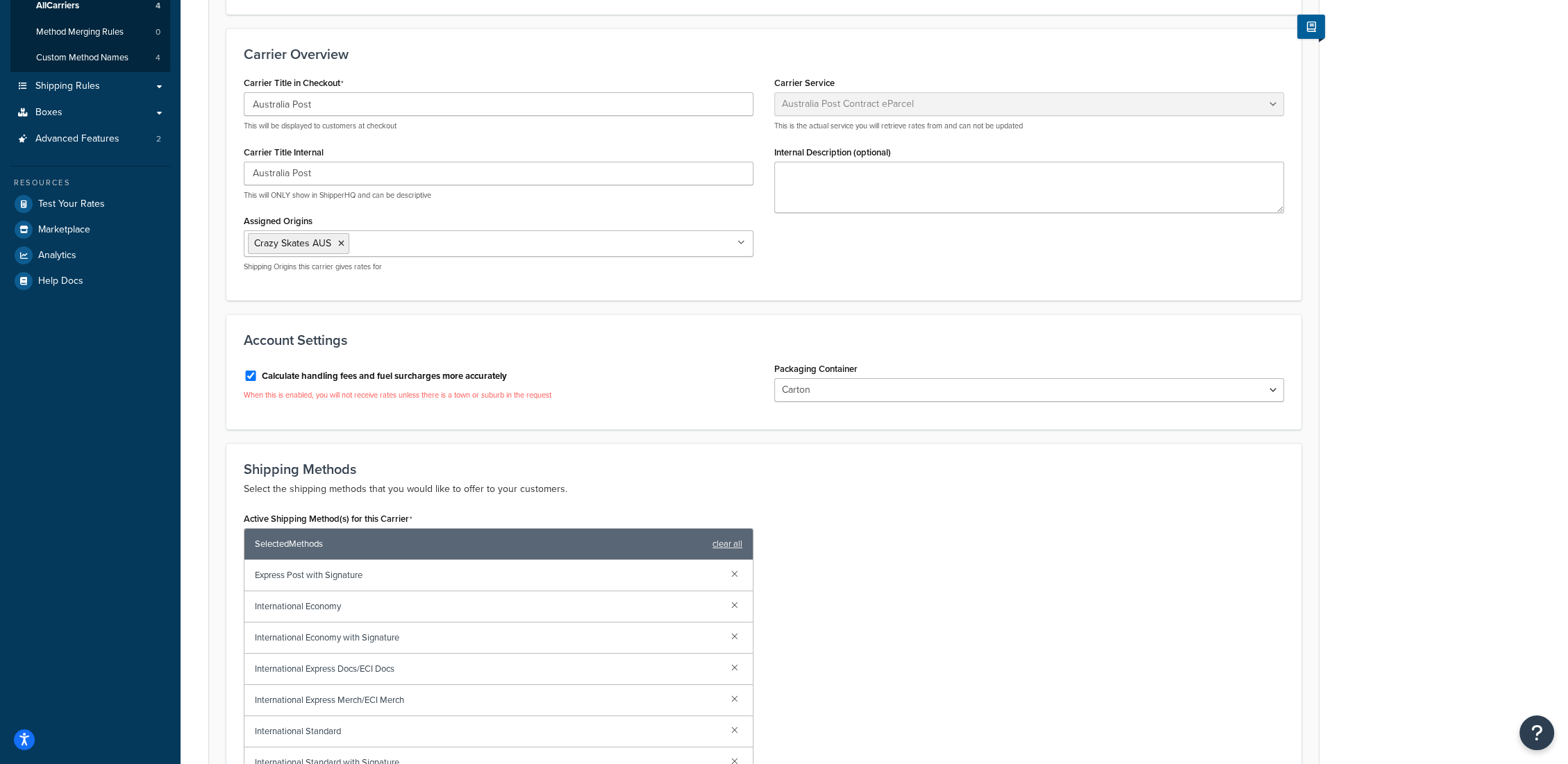
scroll to position [77, 0]
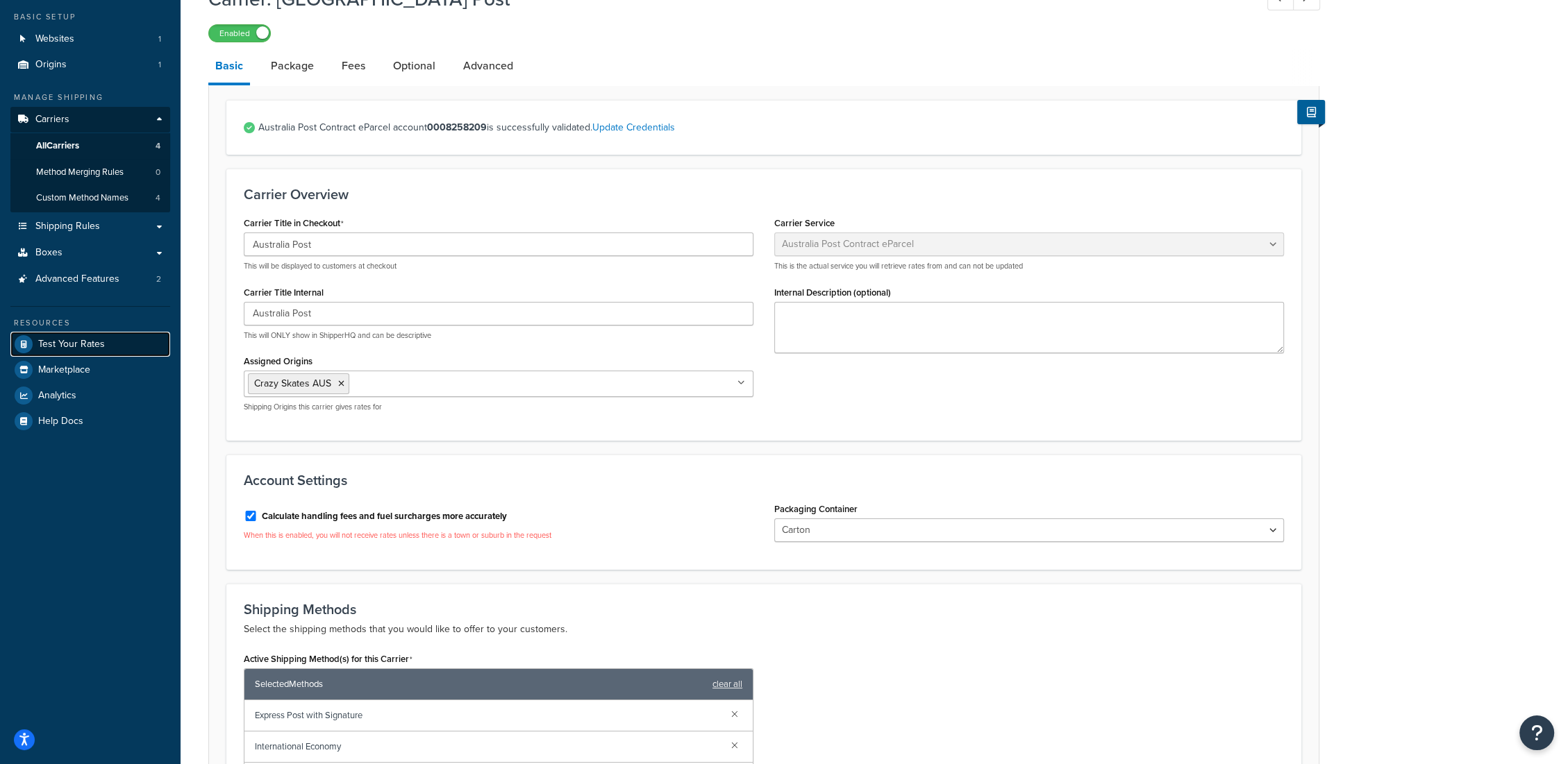
click at [101, 340] on span "Test Your Rates" at bounding box center [72, 344] width 67 height 11
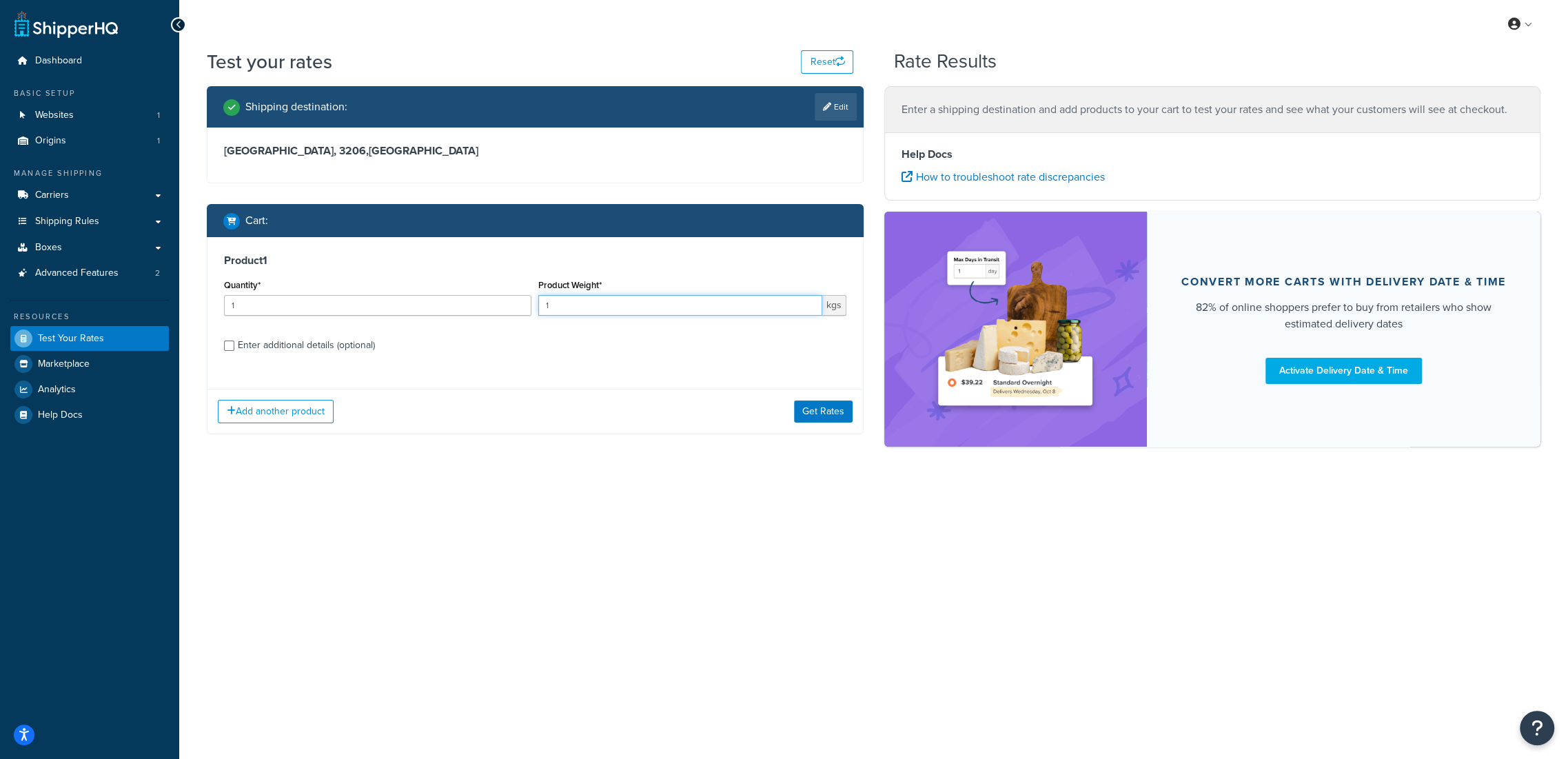
drag, startPoint x: 567, startPoint y: 308, endPoint x: 463, endPoint y: 273, distance: 109.7
click at [463, 302] on div "Quantity* 1 Product Weight* 1 kgs" at bounding box center [535, 301] width 629 height 50
type input "4.25"
click at [292, 349] on div "Enter additional details (optional)" at bounding box center [306, 345] width 137 height 19
click at [234, 349] on input "Enter additional details (optional)" at bounding box center [229, 345] width 11 height 11
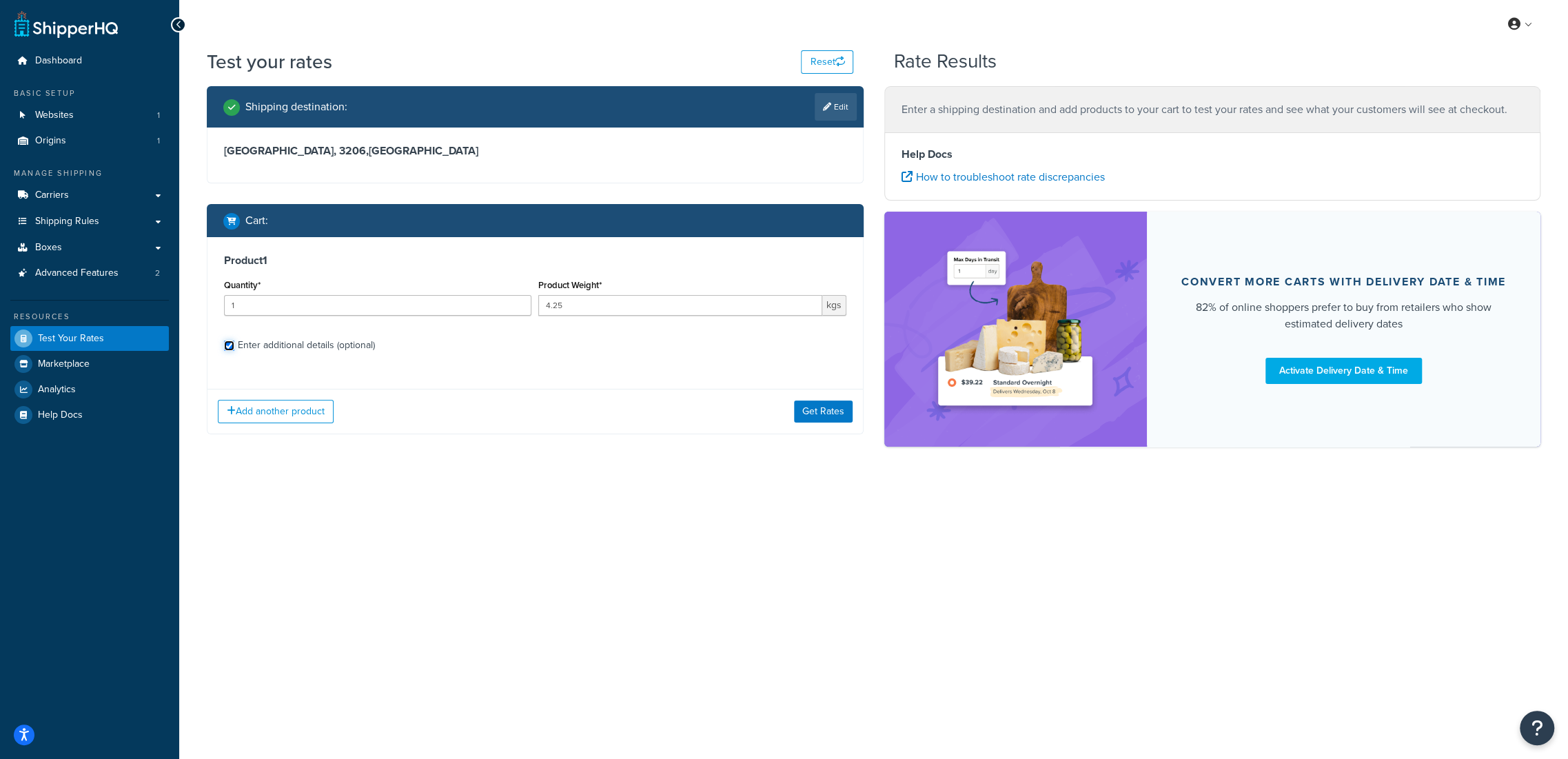
checkbox input "true"
select select "64148"
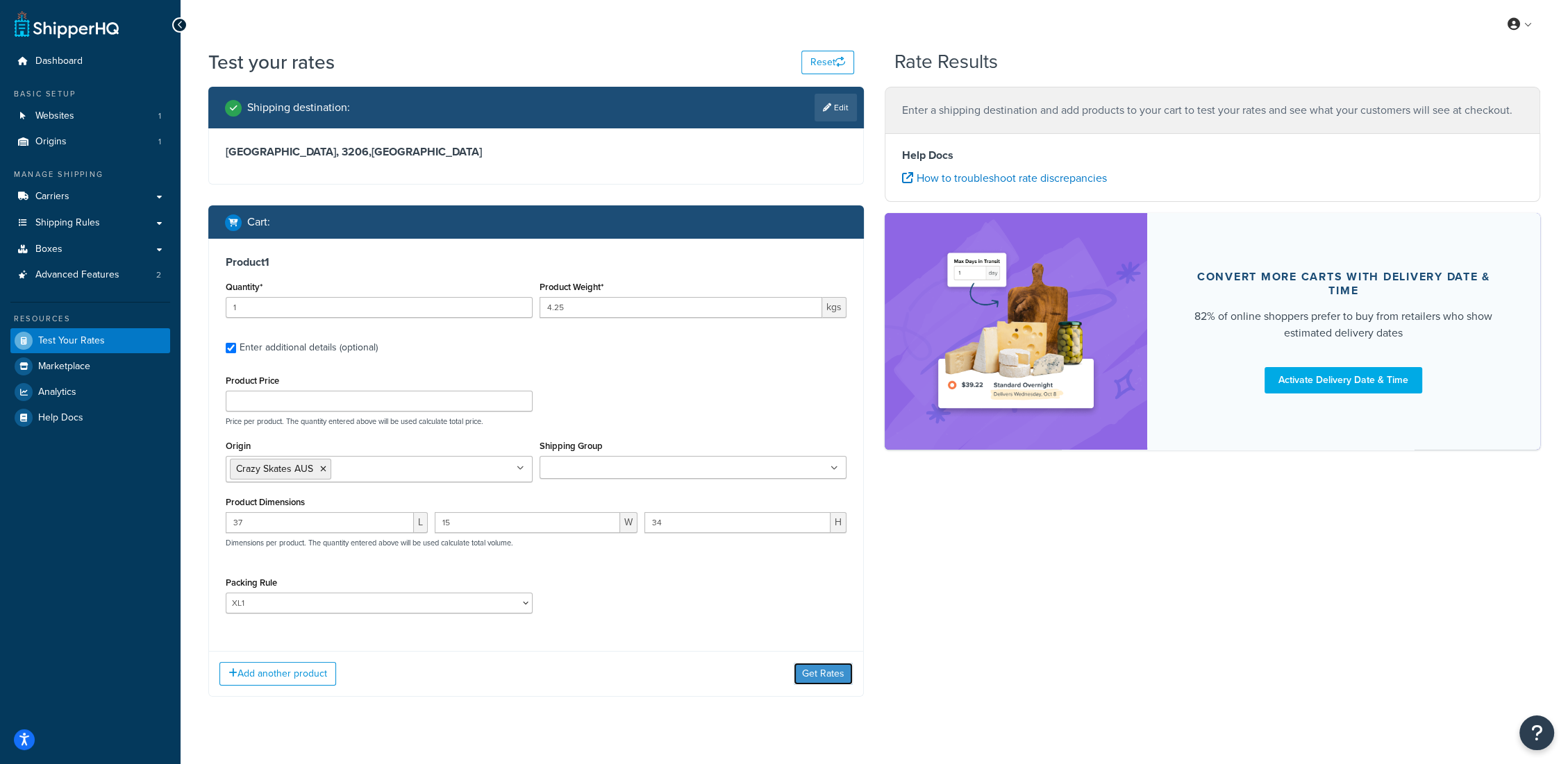
click at [811, 673] on button "Get Rates" at bounding box center [823, 673] width 59 height 22
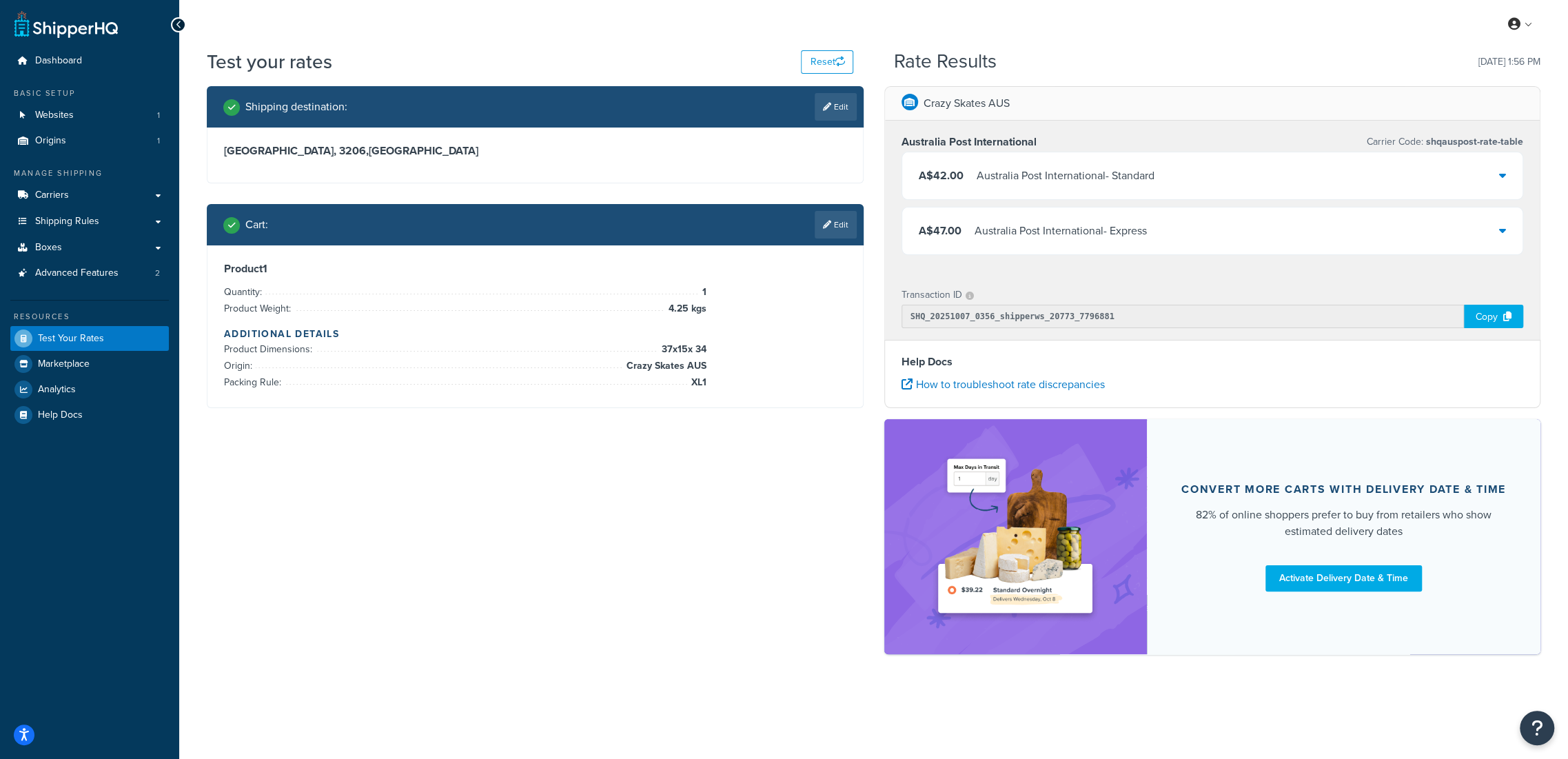
click at [1052, 175] on div "Australia Post International - Standard" at bounding box center [1065, 176] width 178 height 19
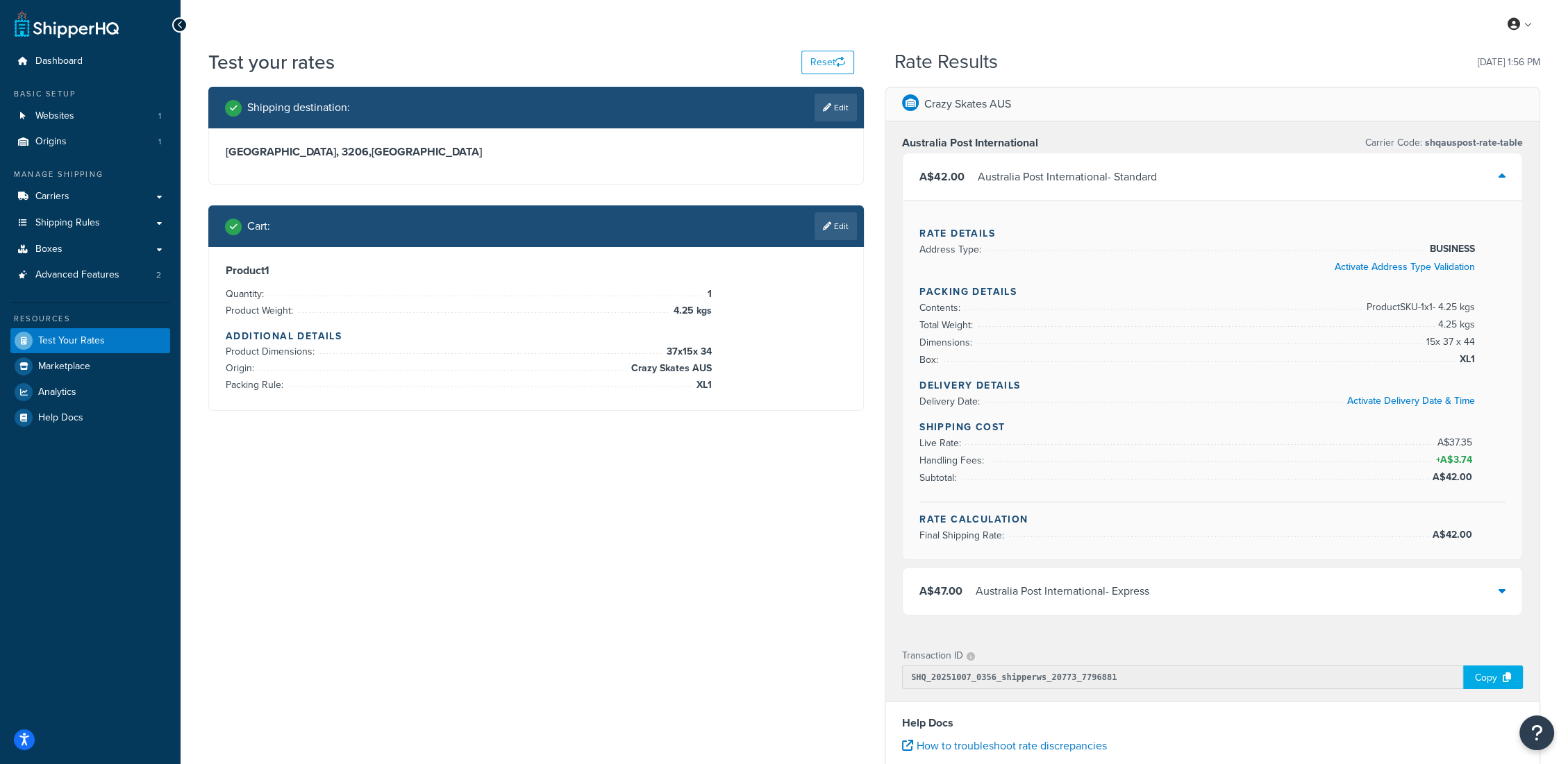
click at [1055, 173] on div "Australia Post International - Standard" at bounding box center [1067, 177] width 179 height 20
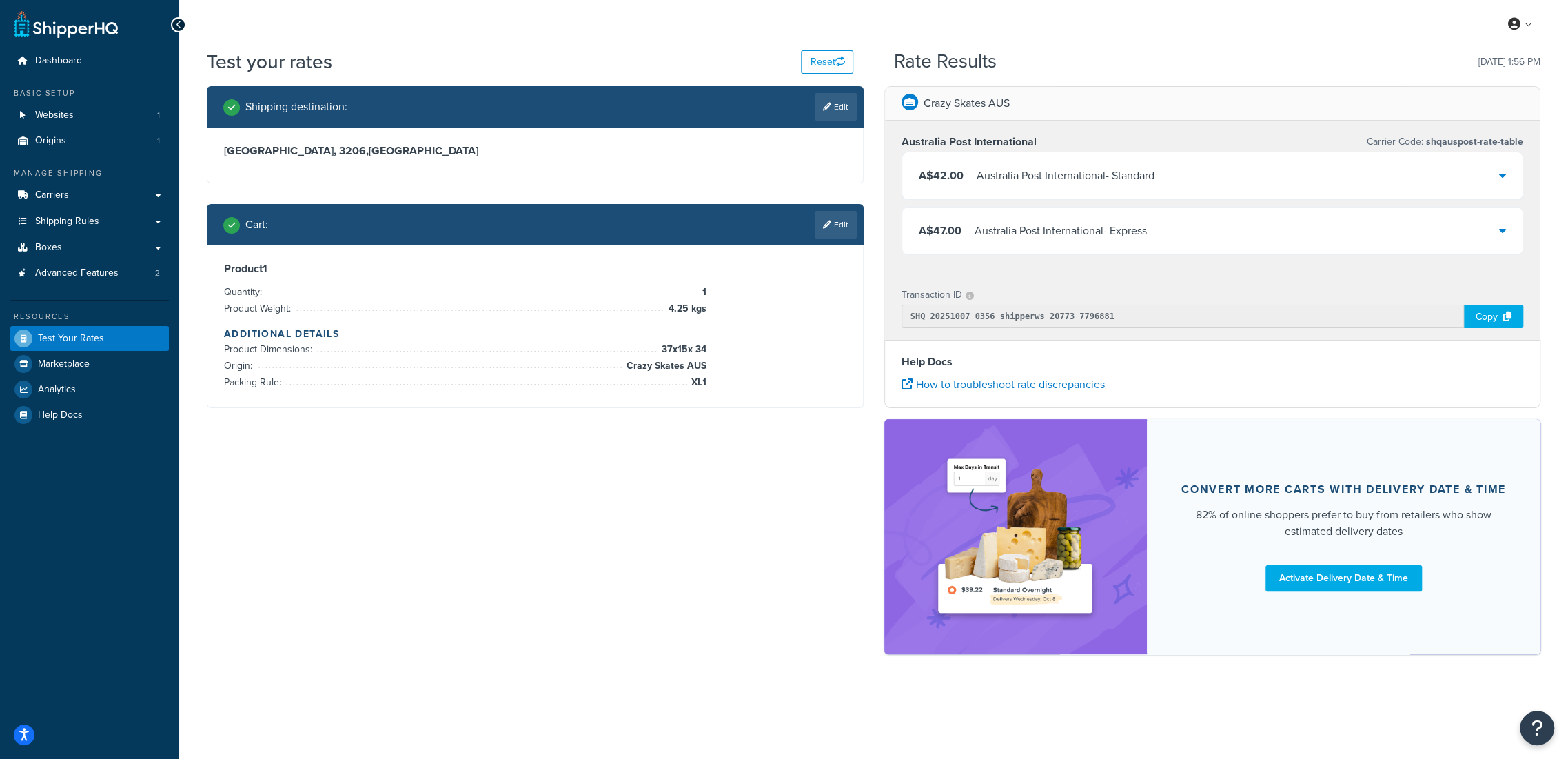
click at [1499, 235] on icon at bounding box center [1502, 230] width 7 height 11
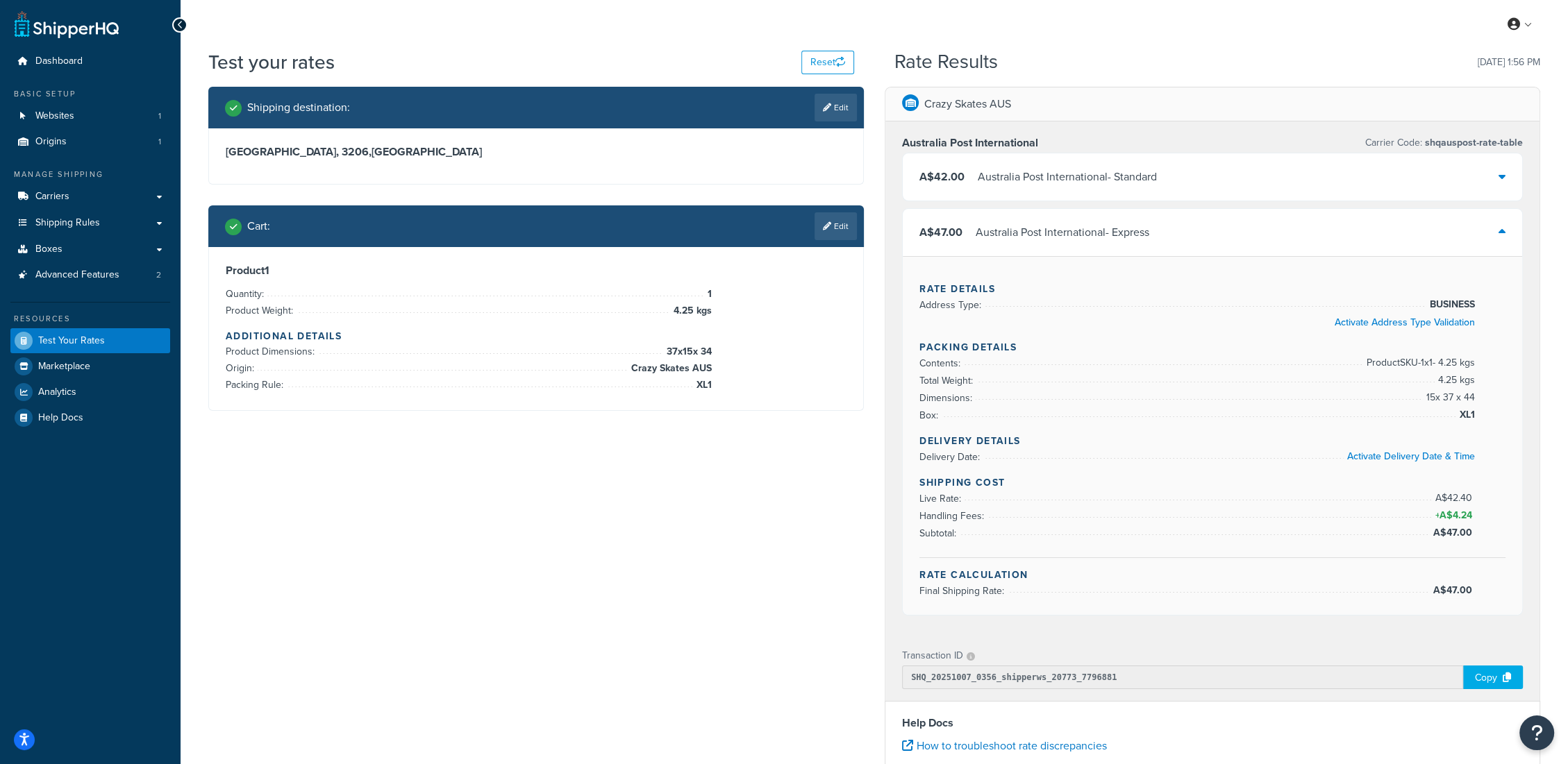
click at [1508, 237] on div "A$47.00 Australia Post International - Express" at bounding box center [1212, 233] width 619 height 47
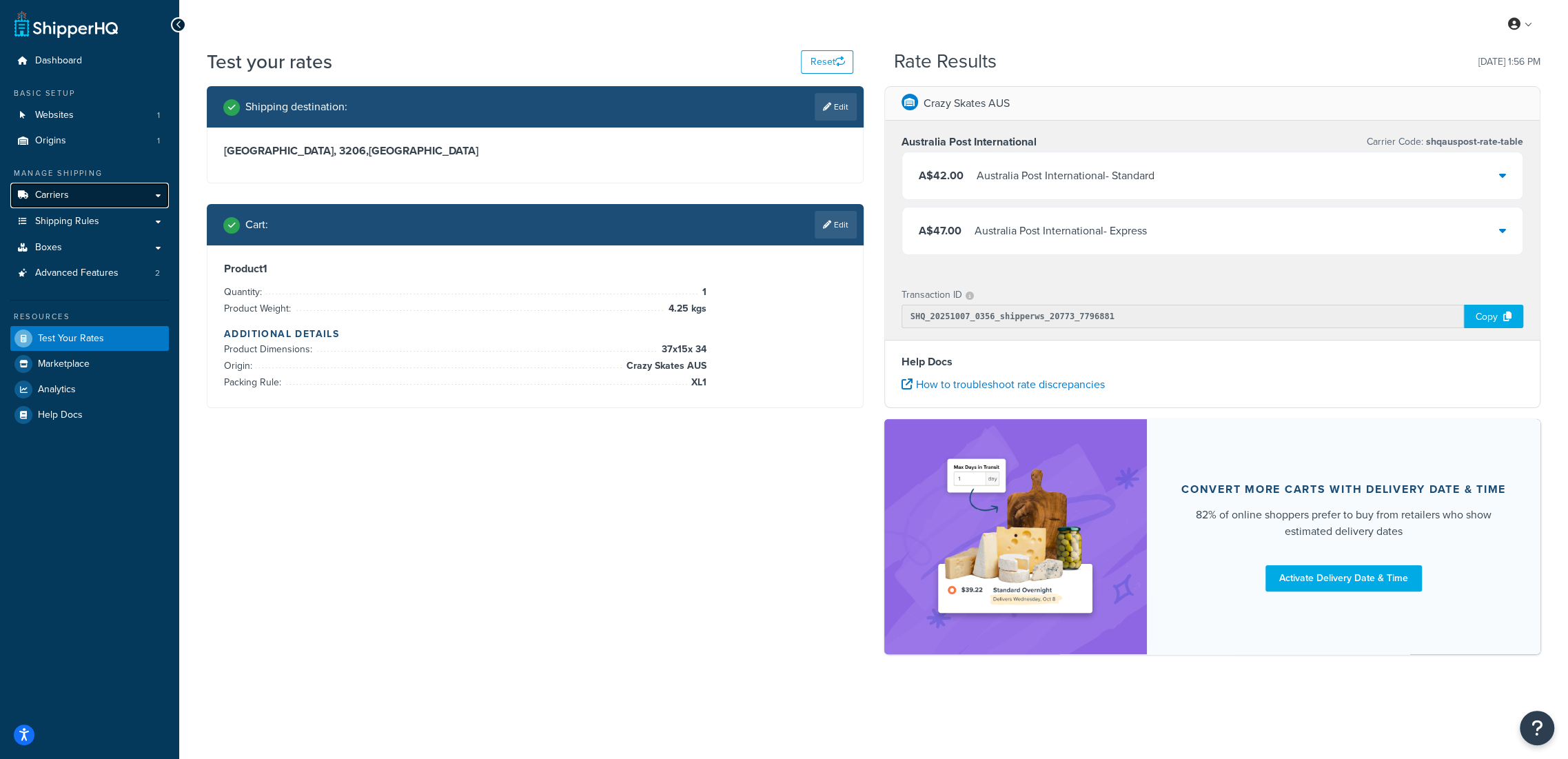
click at [90, 193] on link "Carriers" at bounding box center [90, 195] width 159 height 25
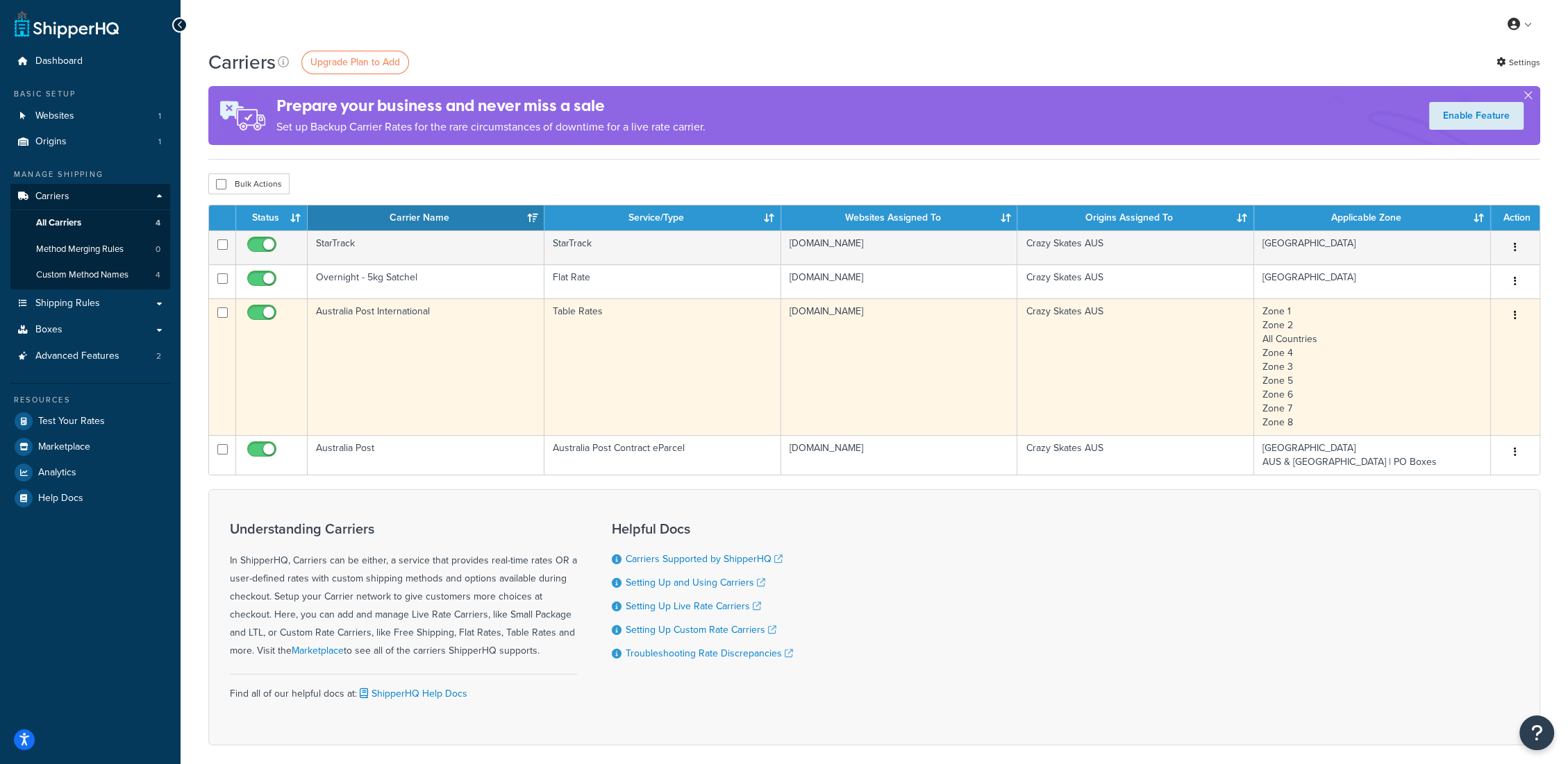
click at [363, 312] on td "Australia Post International" at bounding box center [426, 366] width 237 height 136
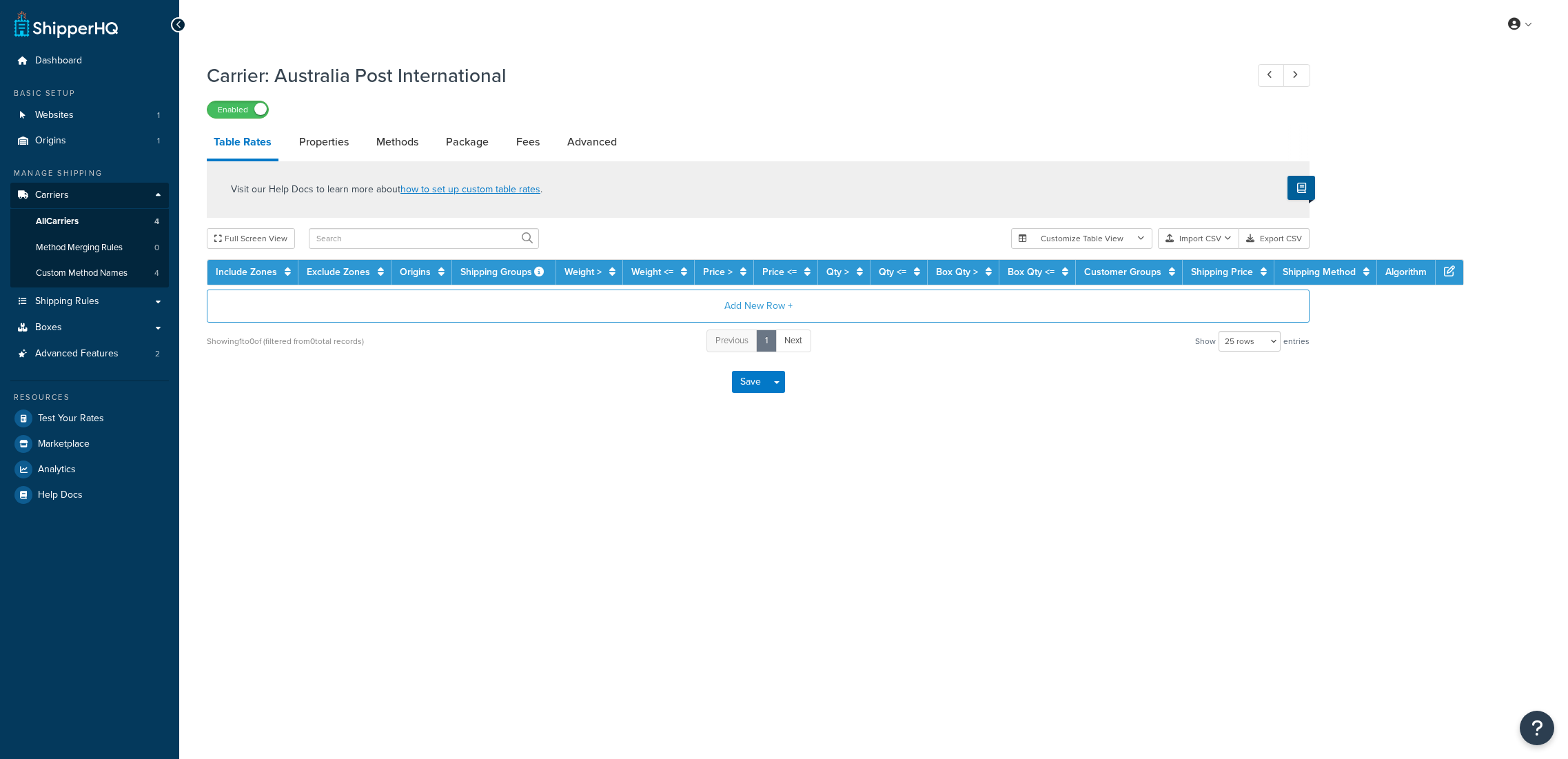
select select "25"
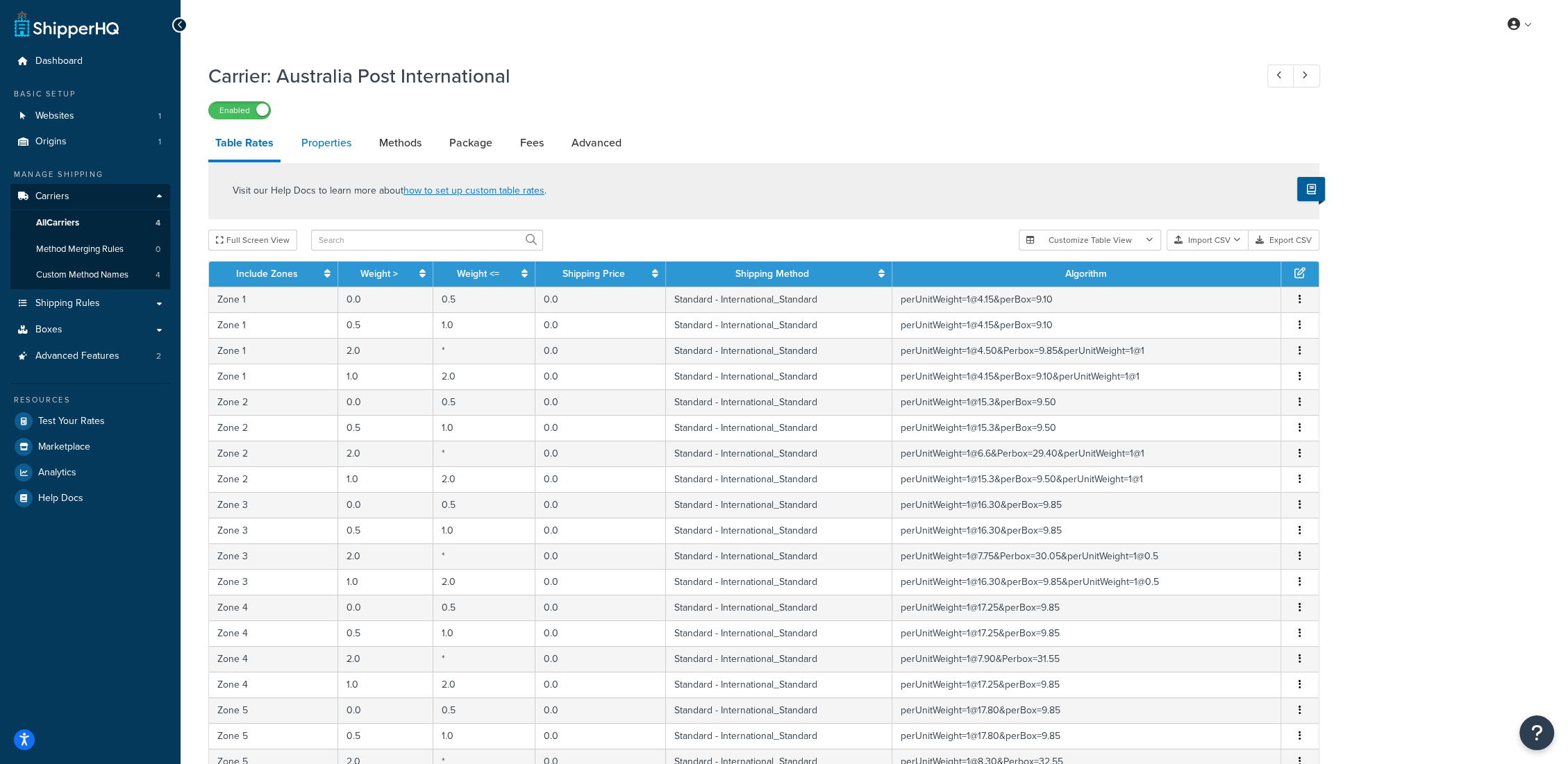
click at [343, 142] on link "Properties" at bounding box center [326, 143] width 64 height 33
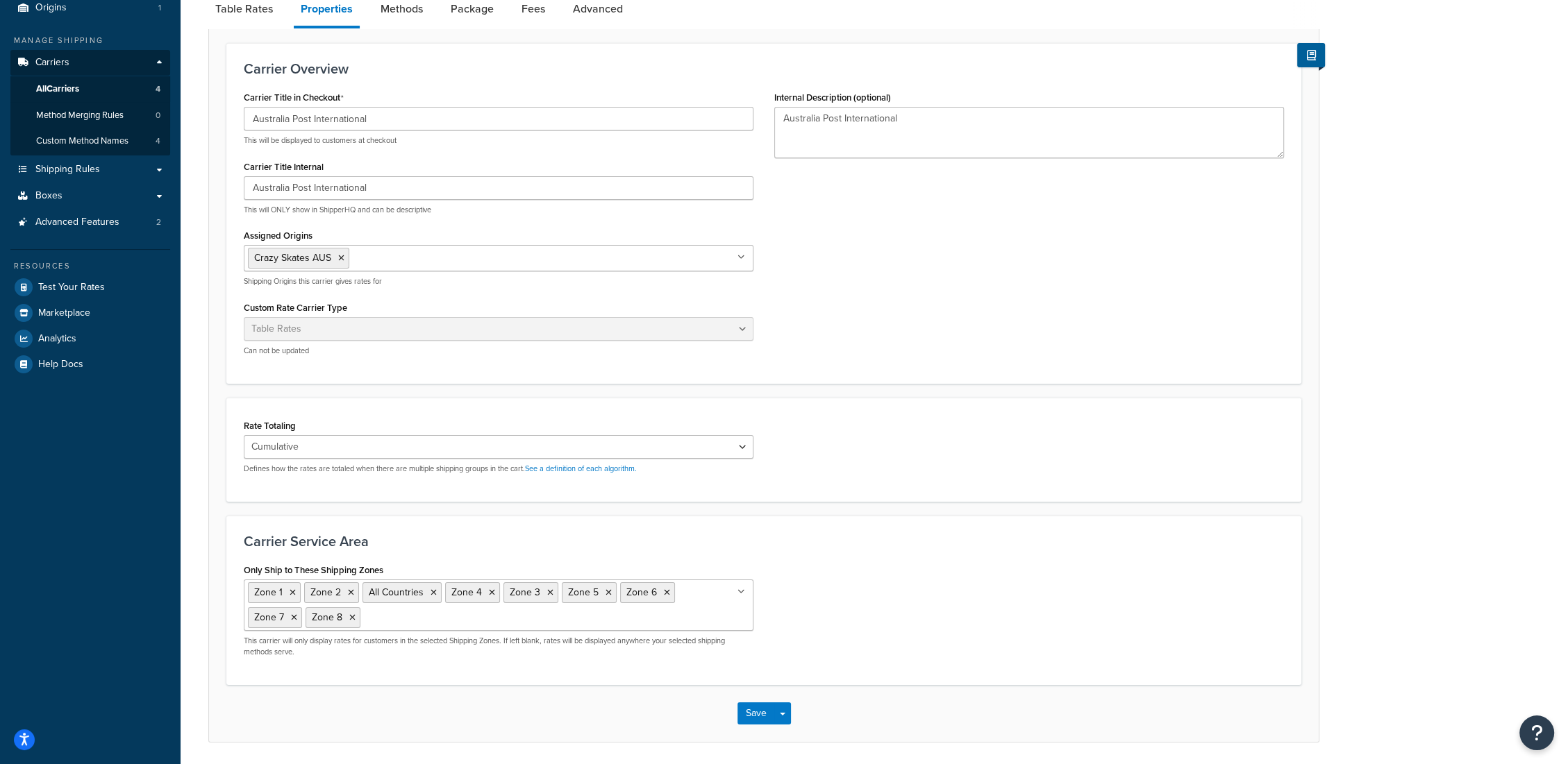
scroll to position [154, 0]
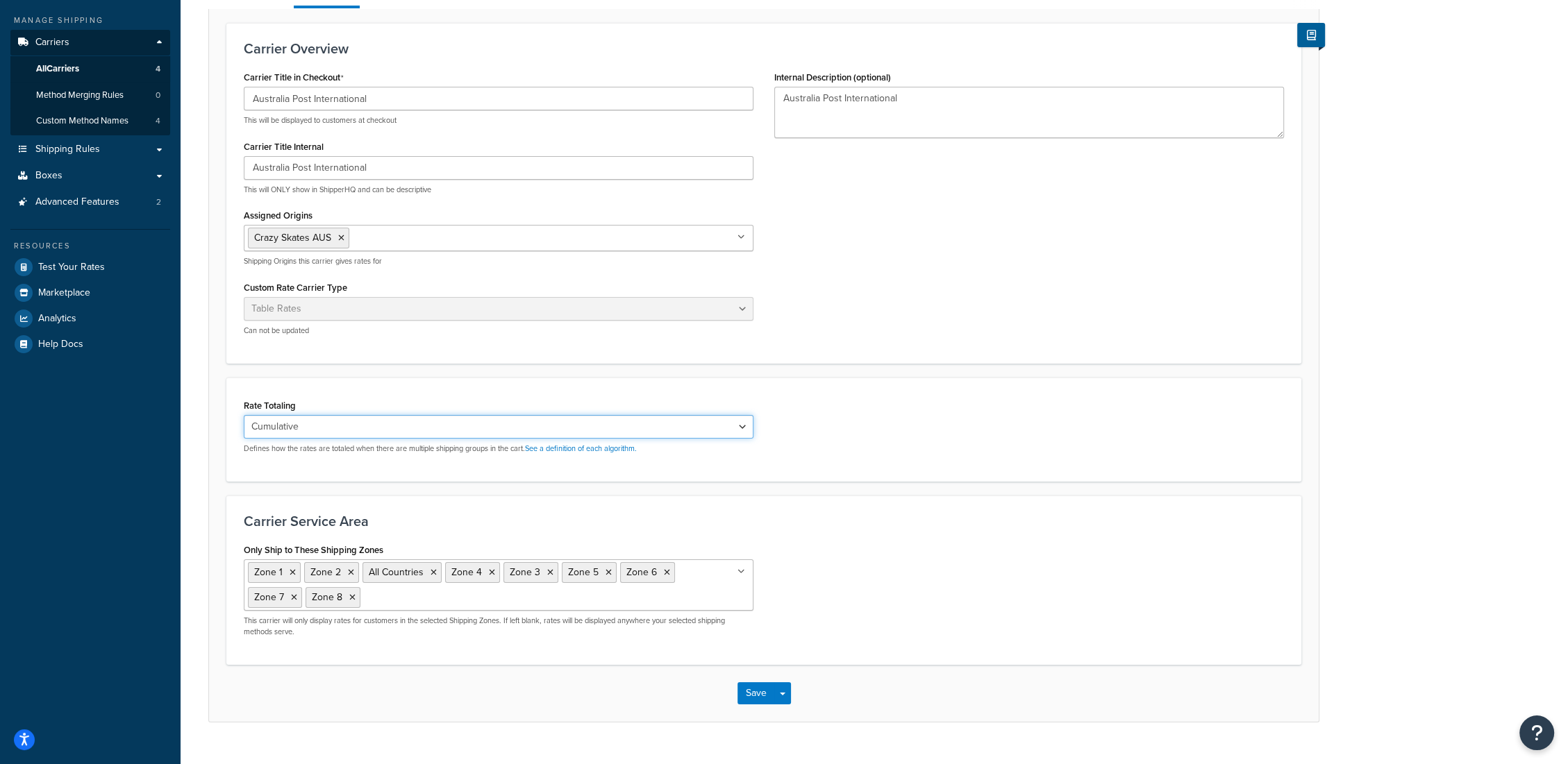
click at [378, 435] on select "Cumulative Highest Per Item Per SKU" at bounding box center [498, 426] width 510 height 24
click at [382, 397] on div "Rate Totaling Cumulative Highest Per Item Per SKU Defines how the rates are tot…" at bounding box center [498, 424] width 510 height 58
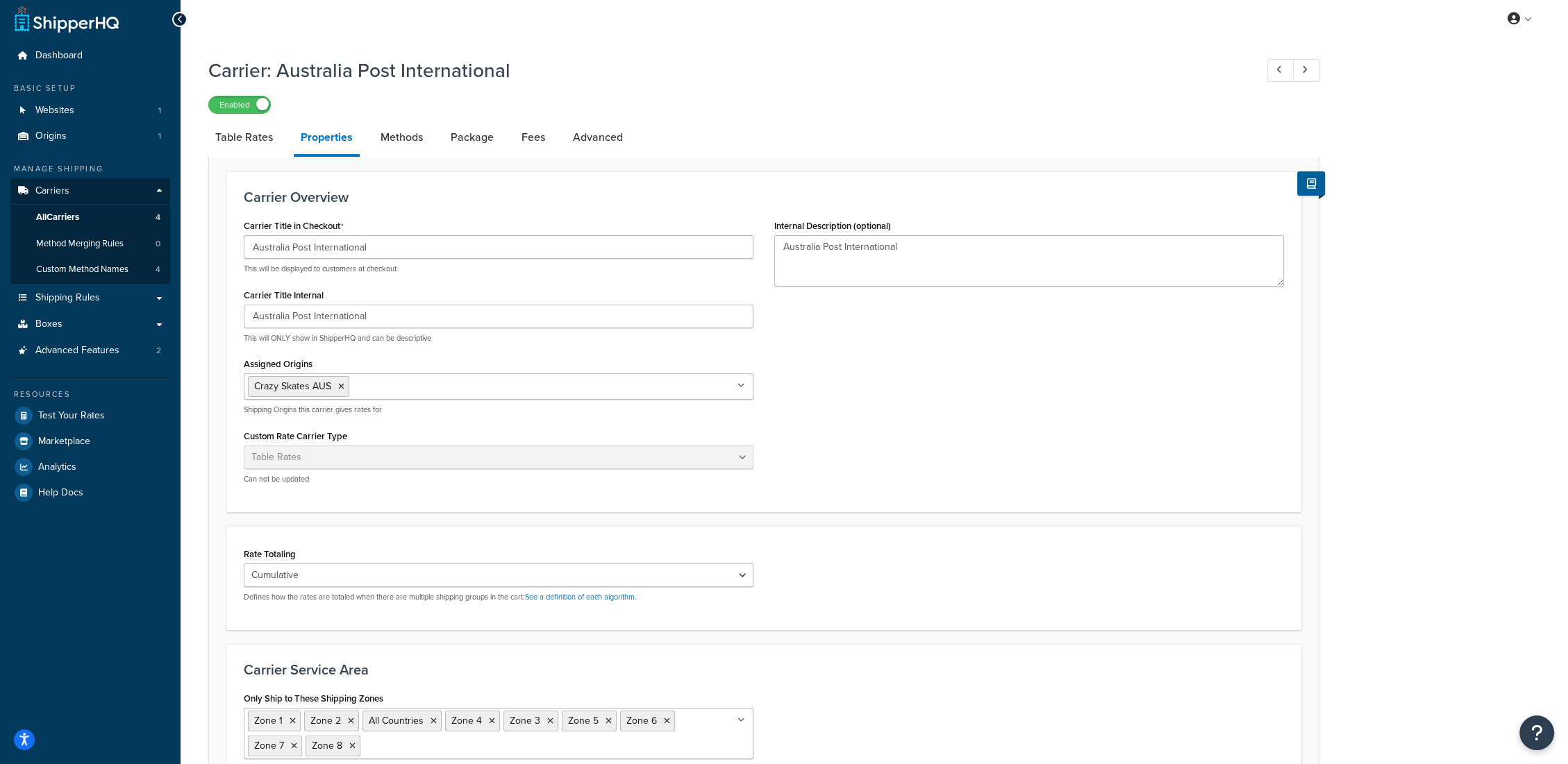
scroll to position [0, 0]
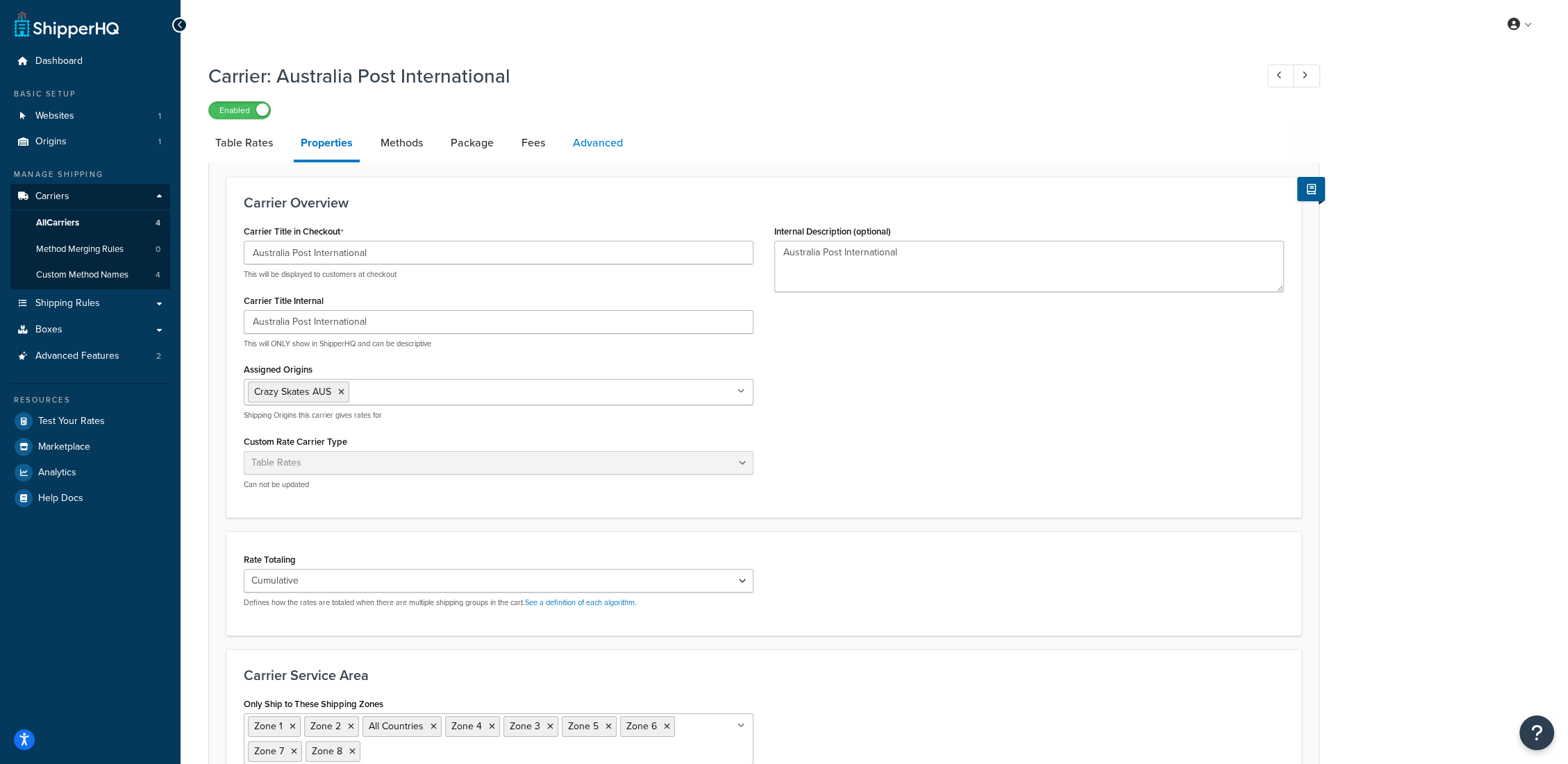
click at [601, 139] on link "Advanced" at bounding box center [598, 143] width 64 height 33
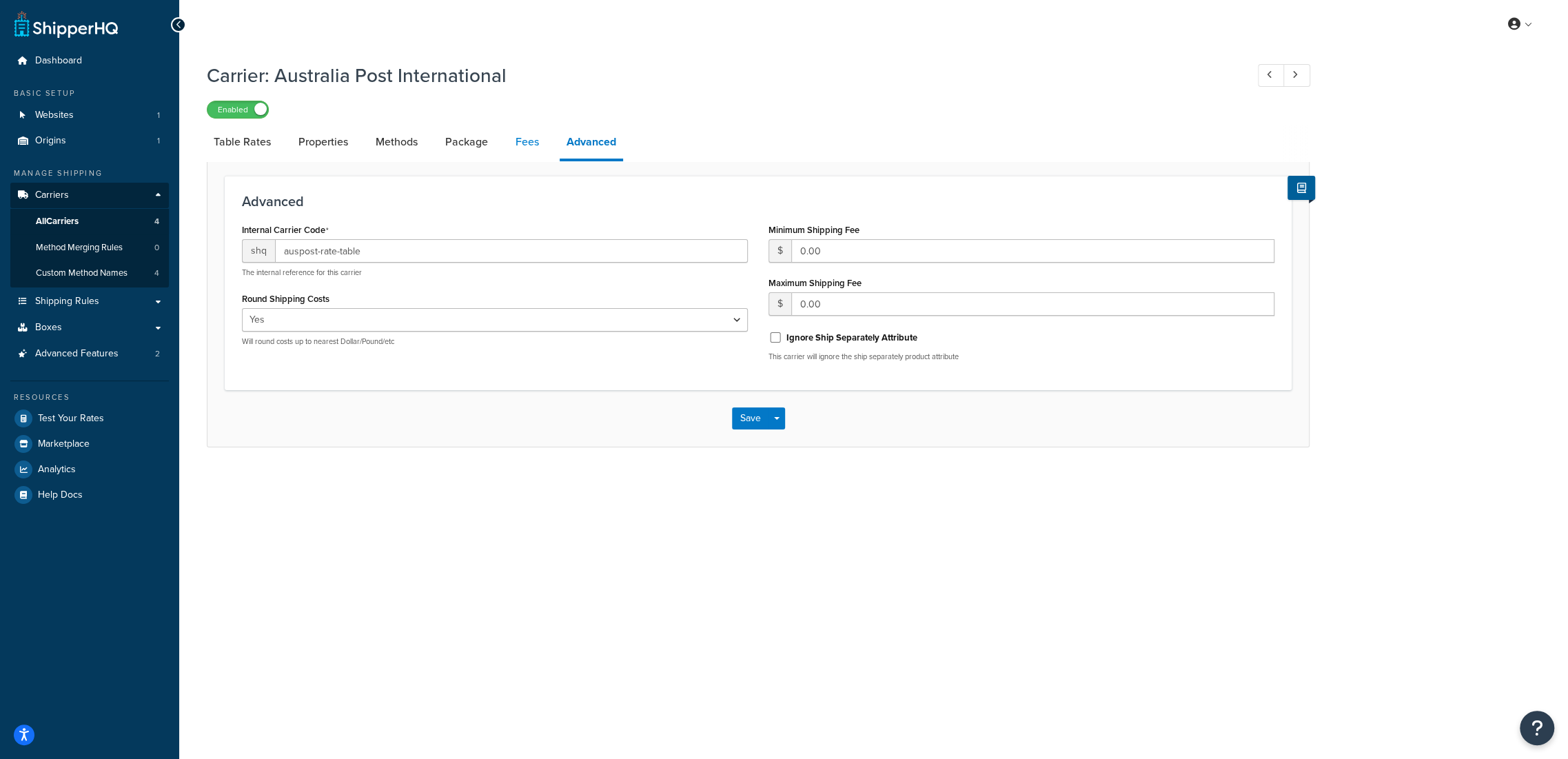
click at [539, 140] on link "Fees" at bounding box center [527, 142] width 37 height 33
select select "AFTER"
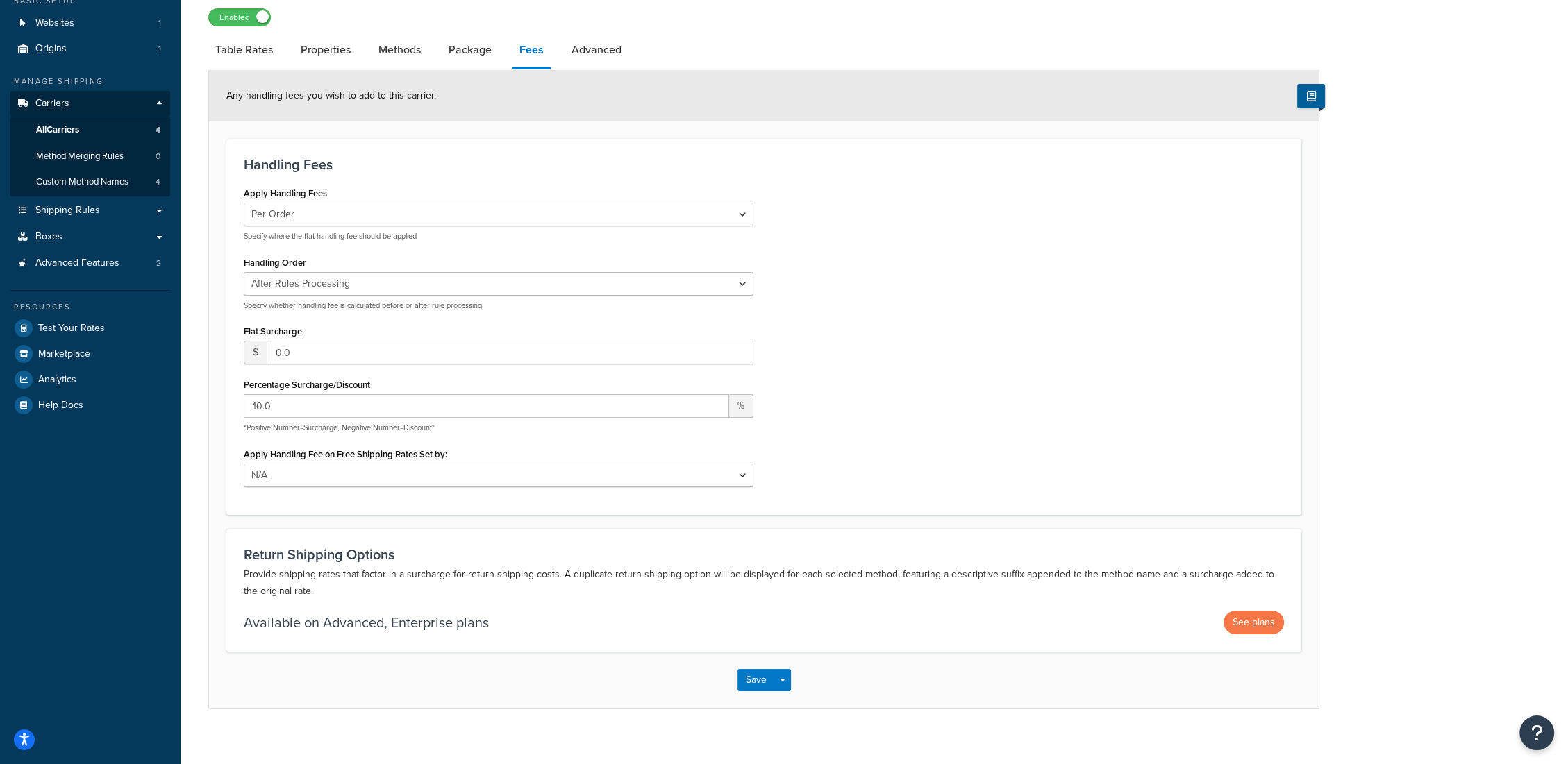
scroll to position [106, 0]
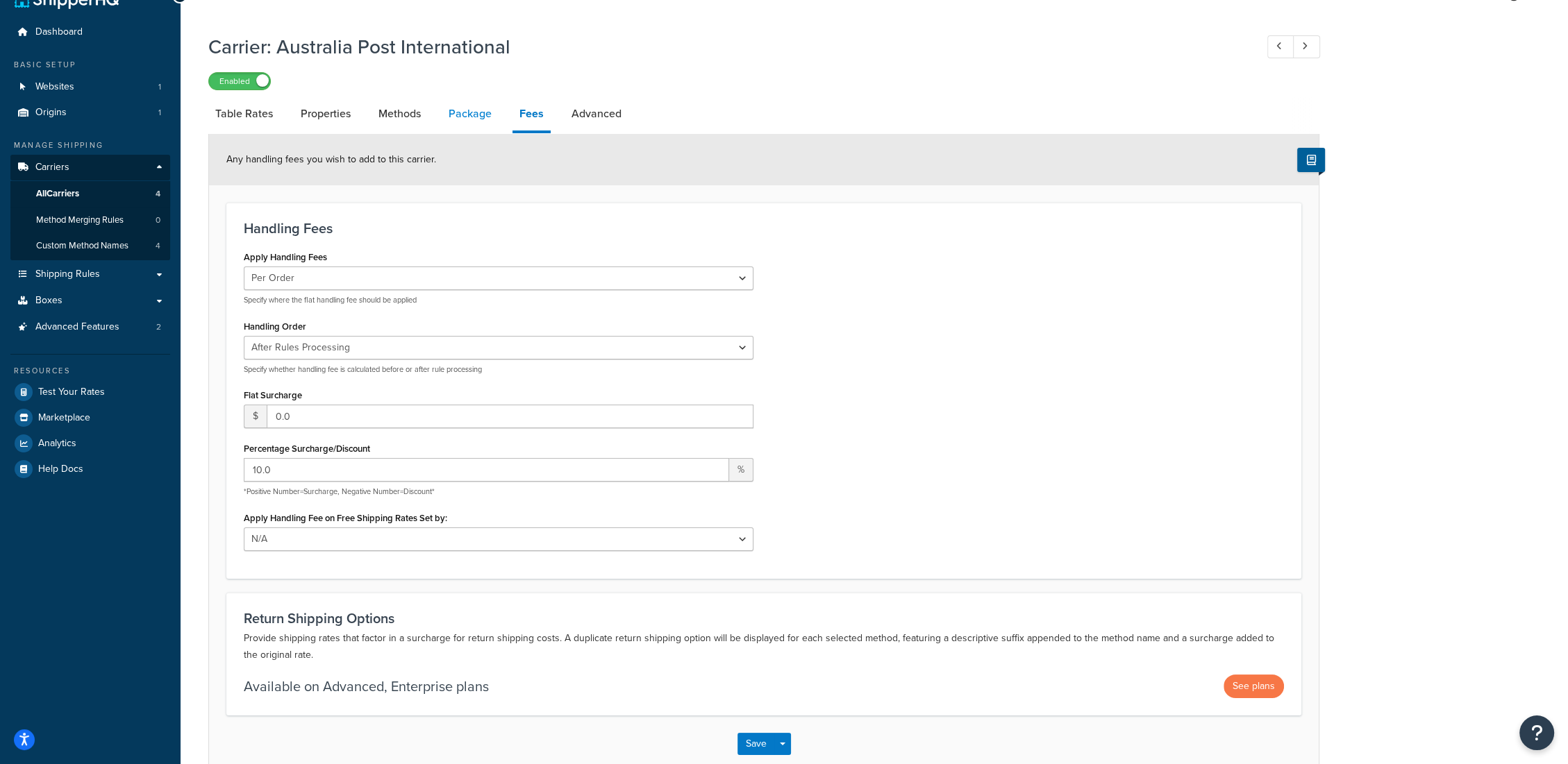
click at [472, 114] on link "Package" at bounding box center [470, 113] width 57 height 33
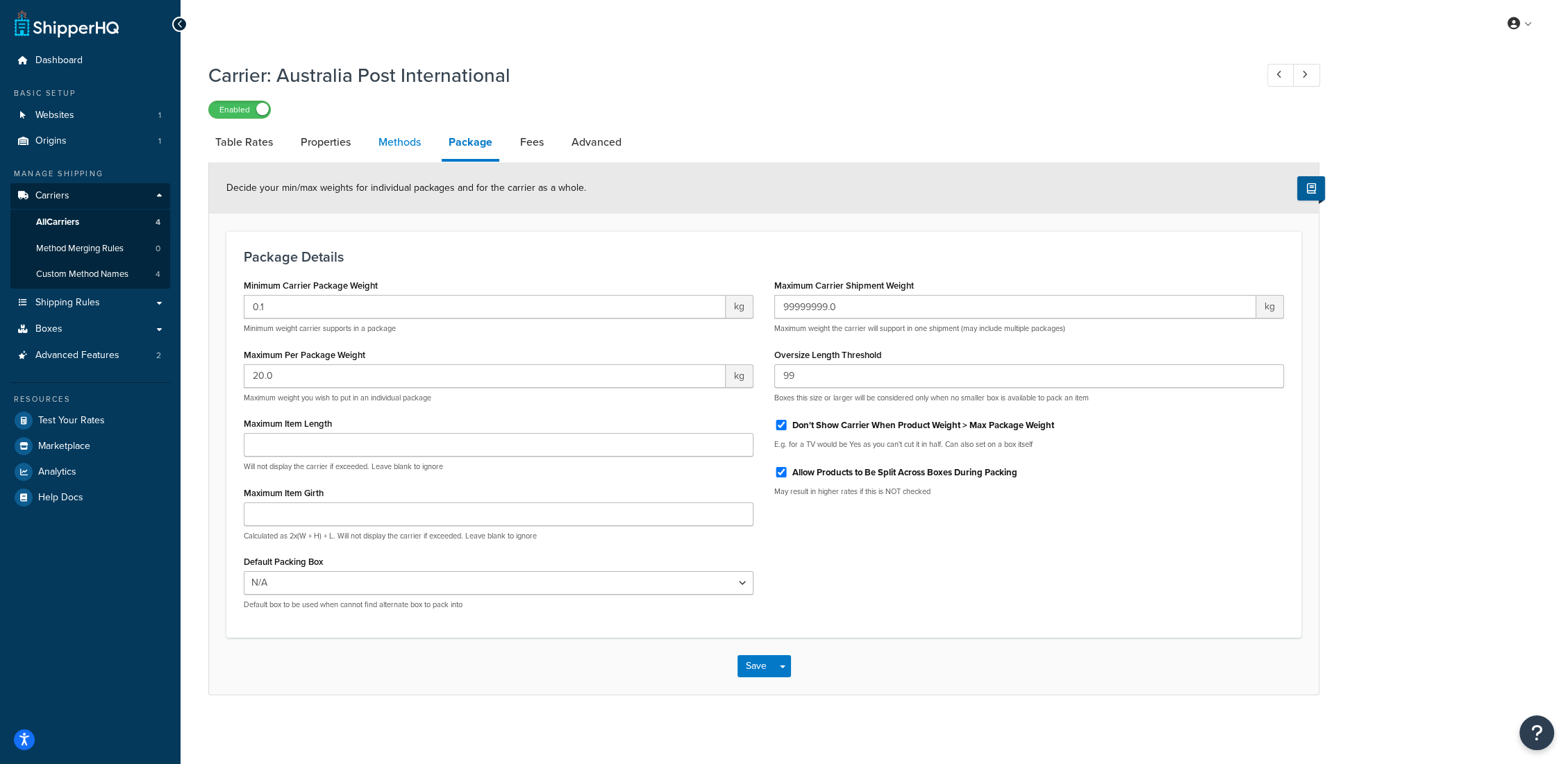
click at [409, 146] on link "Methods" at bounding box center [399, 142] width 56 height 33
select select "25"
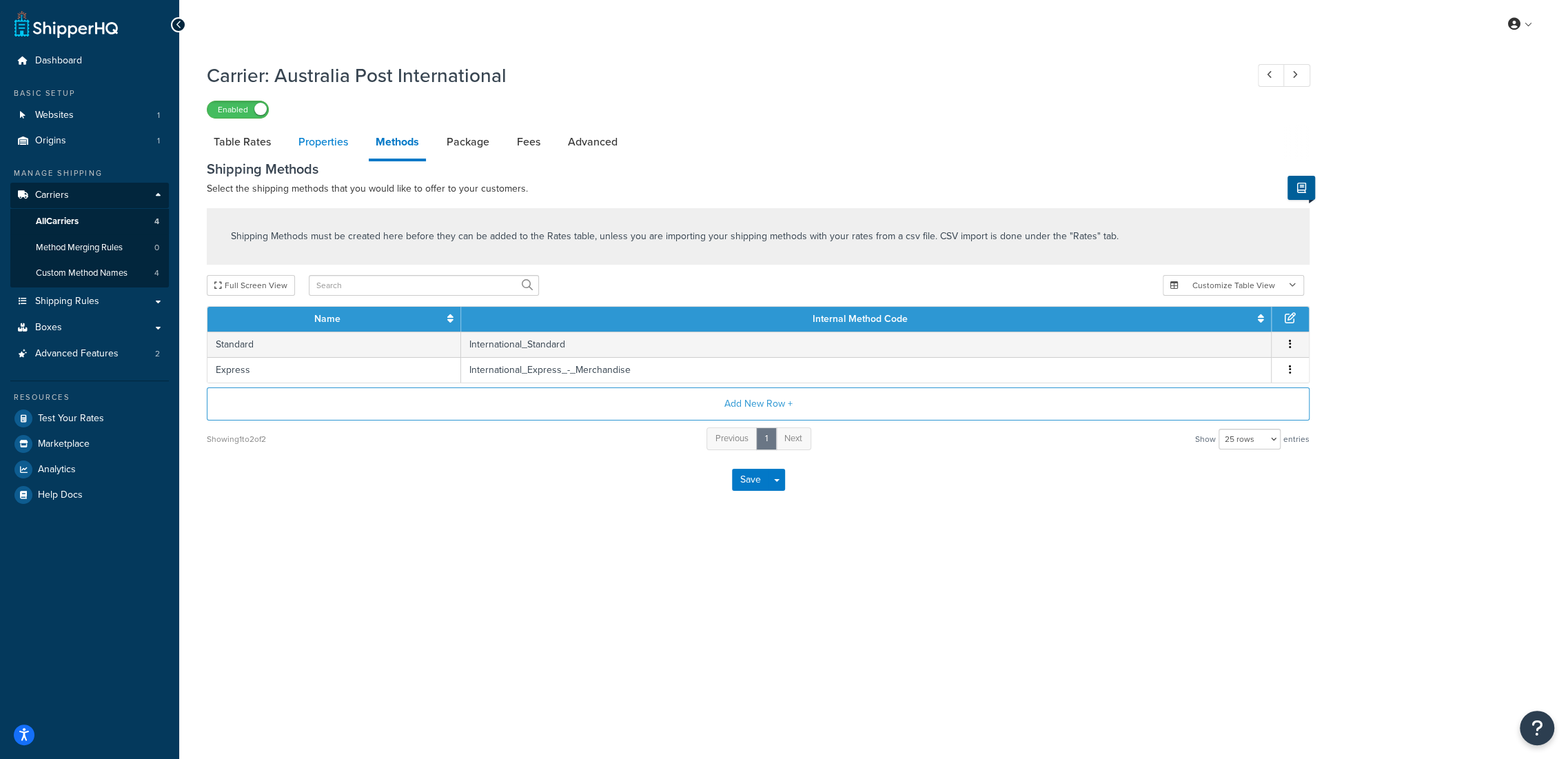
click at [328, 148] on link "Properties" at bounding box center [323, 142] width 63 height 33
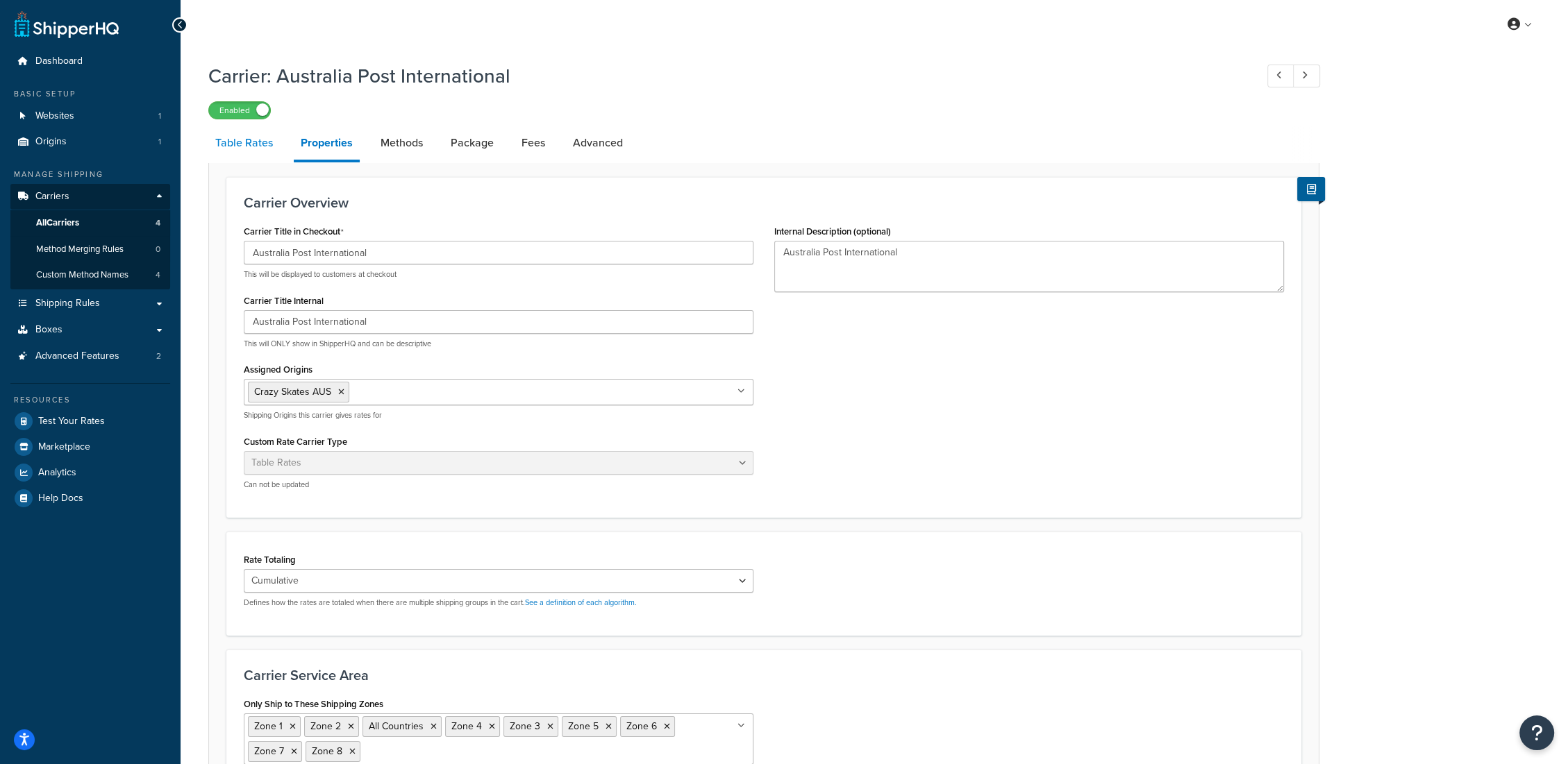
click at [236, 144] on link "Table Rates" at bounding box center [244, 143] width 72 height 33
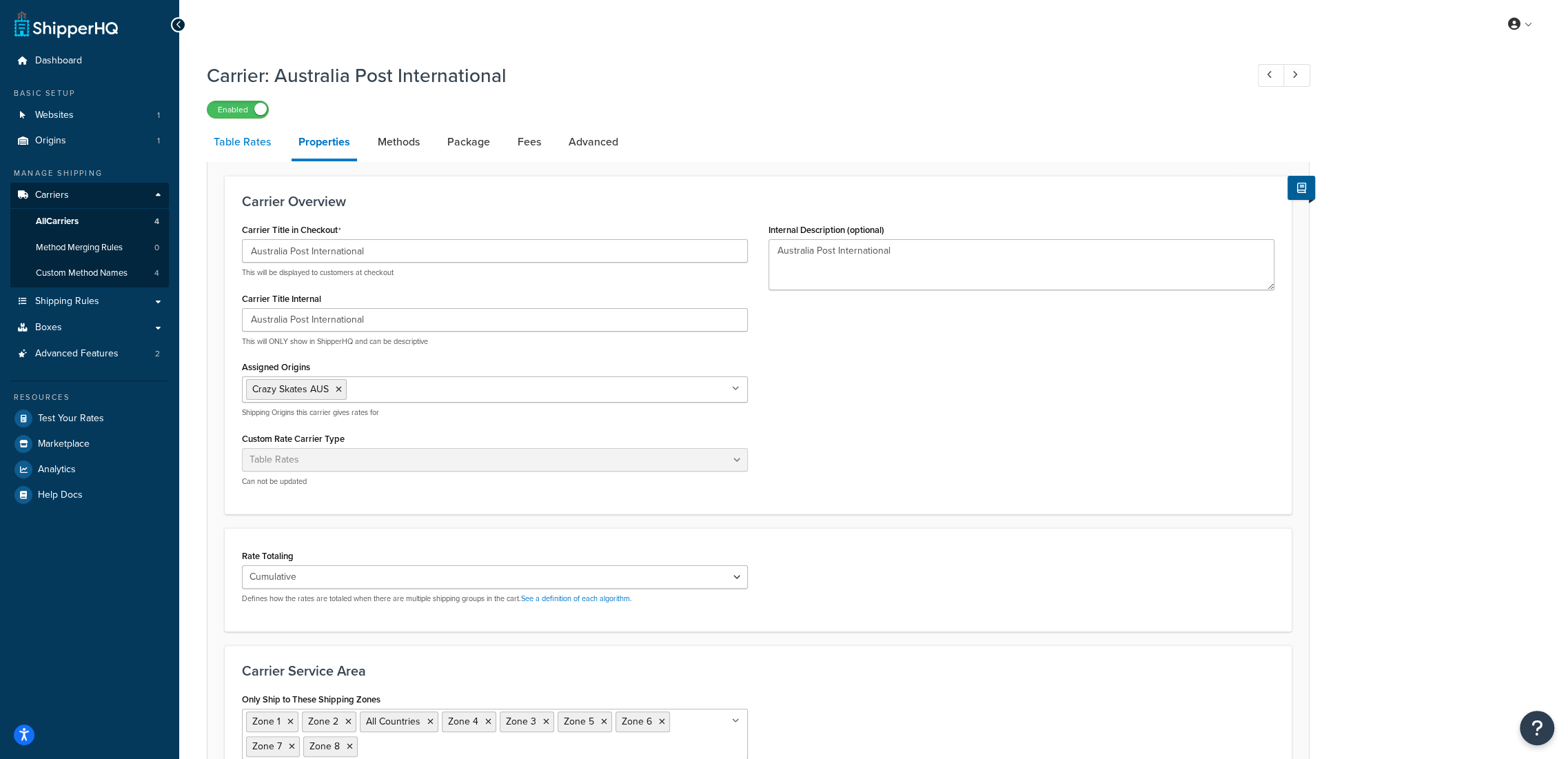
select select "25"
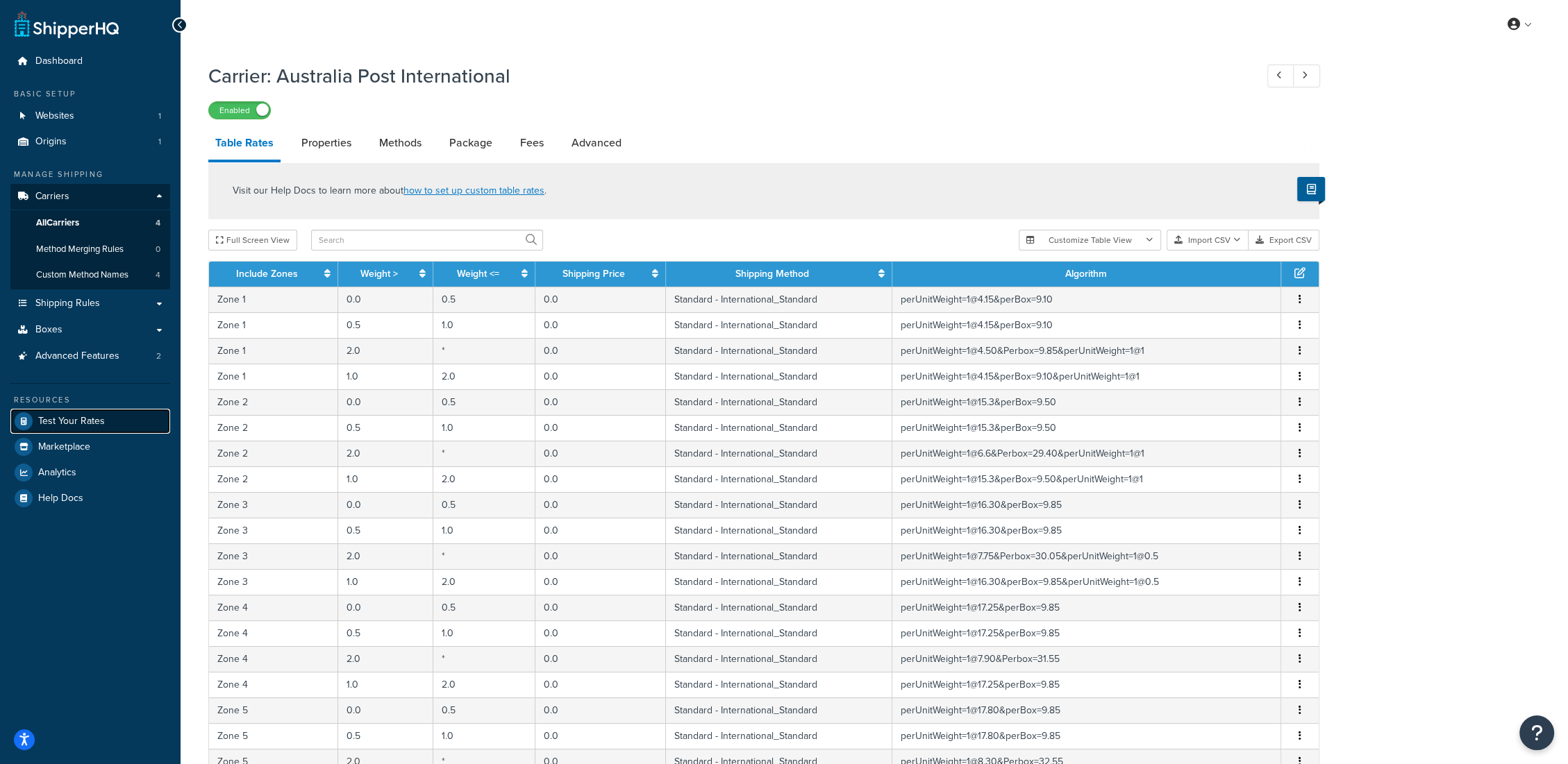
click at [86, 415] on span "Test Your Rates" at bounding box center [72, 421] width 67 height 11
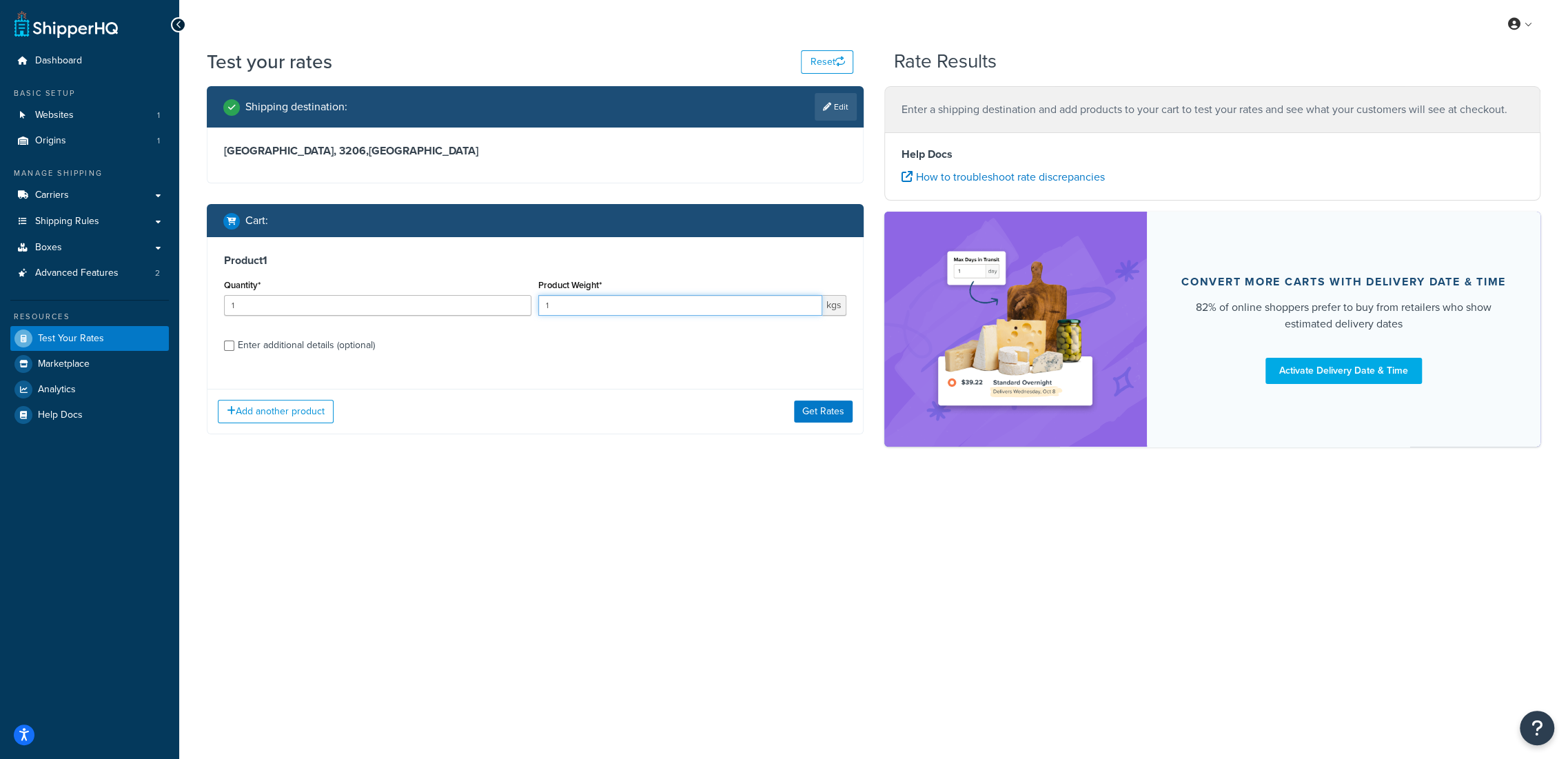
click at [645, 308] on input "1" at bounding box center [679, 306] width 283 height 21
drag, startPoint x: 645, startPoint y: 308, endPoint x: 461, endPoint y: 311, distance: 184.0
click at [461, 311] on div "Quantity* 1 Product Weight* 1 kgs" at bounding box center [535, 301] width 629 height 50
type input "4"
click at [829, 414] on button "Get Rates" at bounding box center [823, 411] width 58 height 22
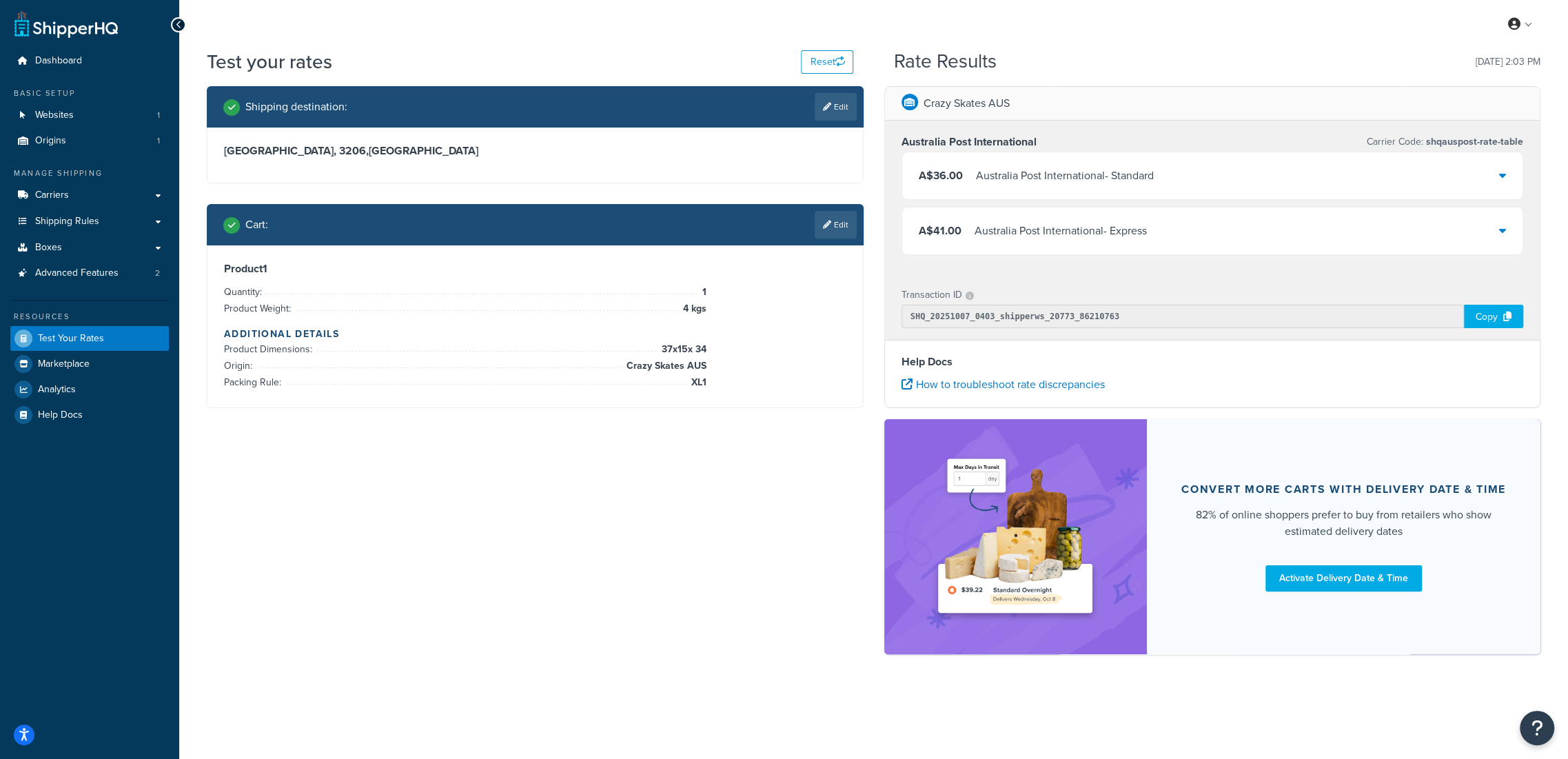
click at [1112, 223] on div "Australia Post International - Express" at bounding box center [1060, 231] width 173 height 19
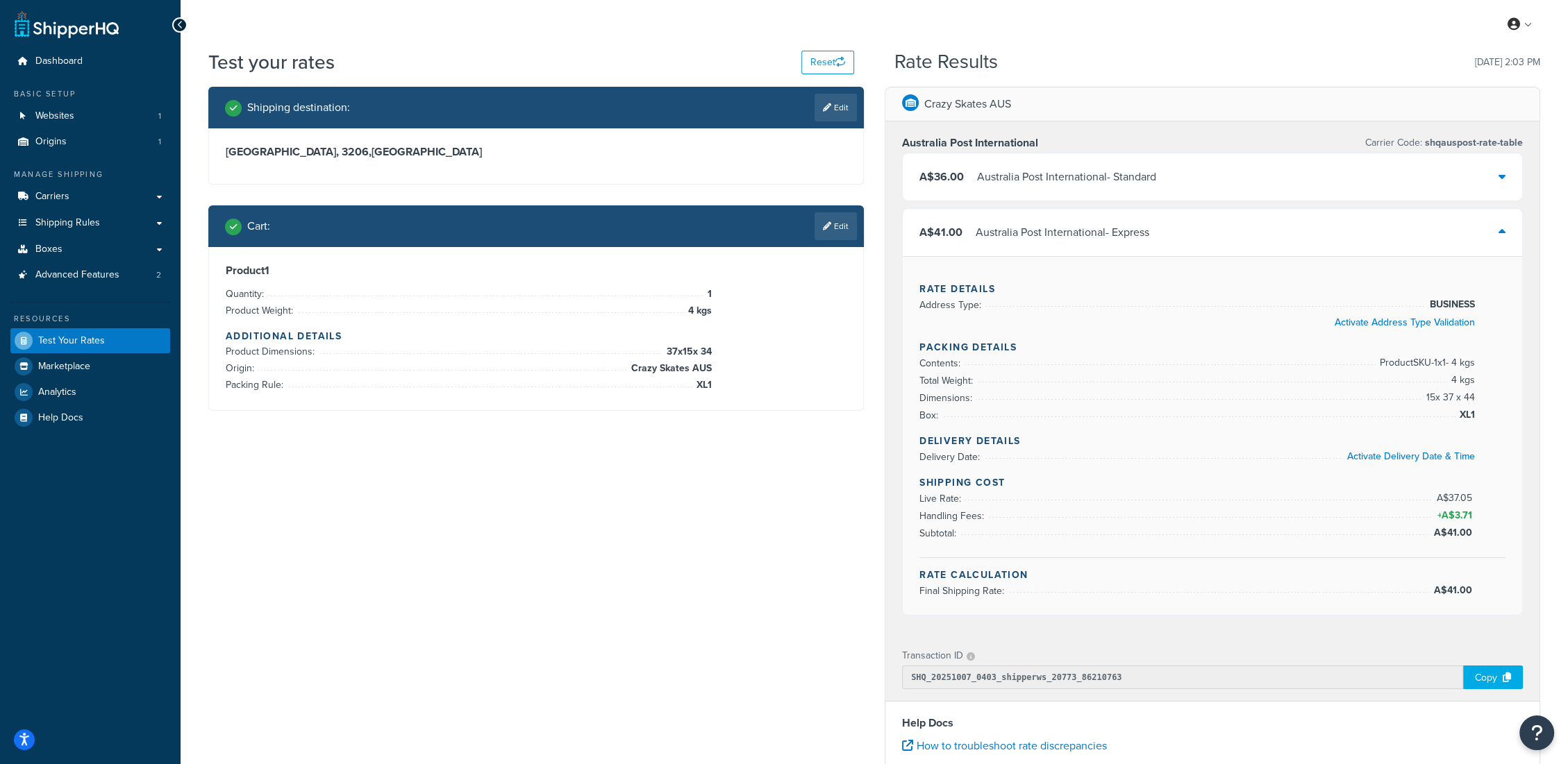
click at [1499, 234] on icon at bounding box center [1502, 232] width 7 height 11
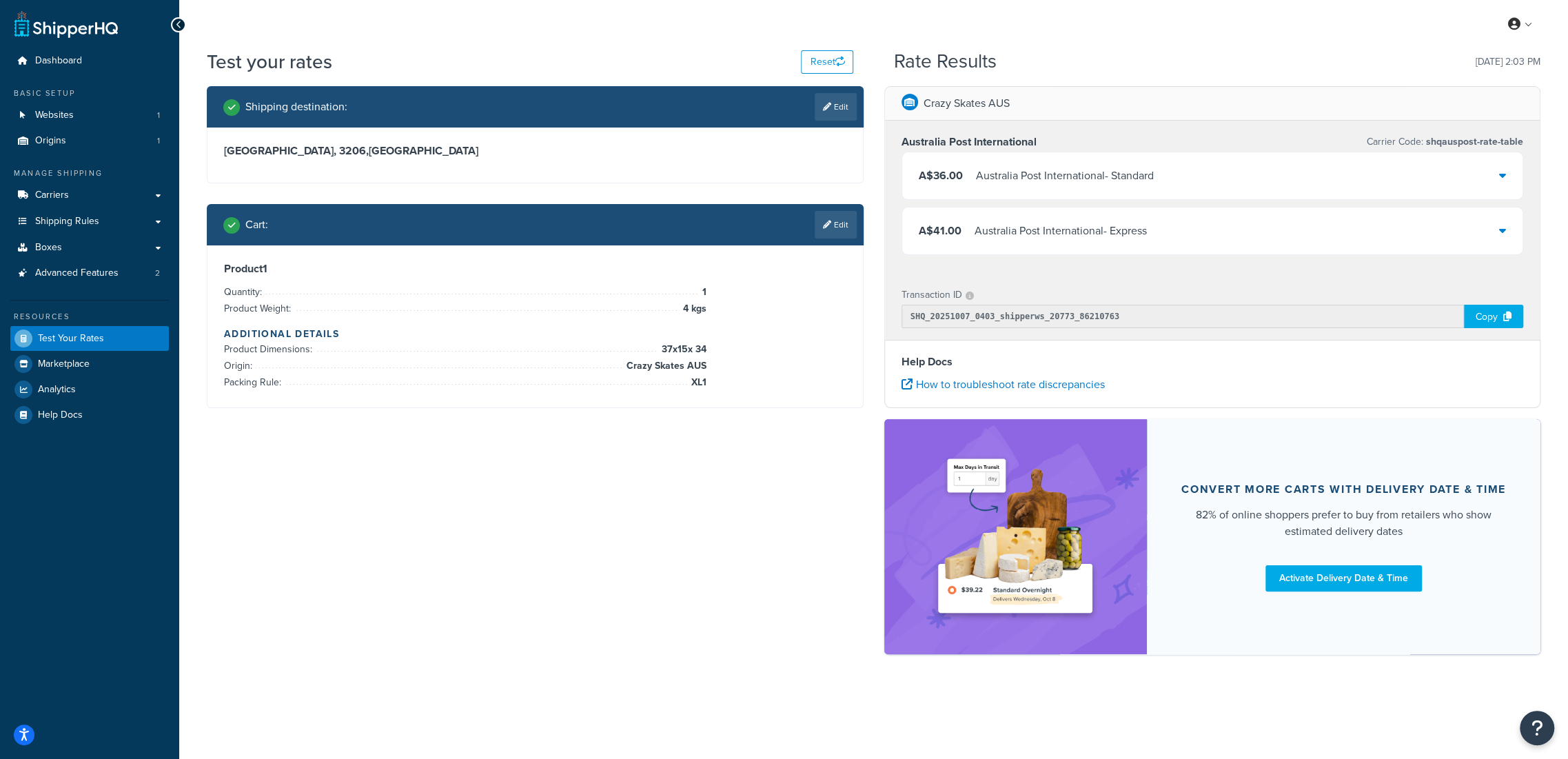
click at [1511, 172] on div "A$36.00 Australia Post International - Standard" at bounding box center [1213, 176] width 621 height 47
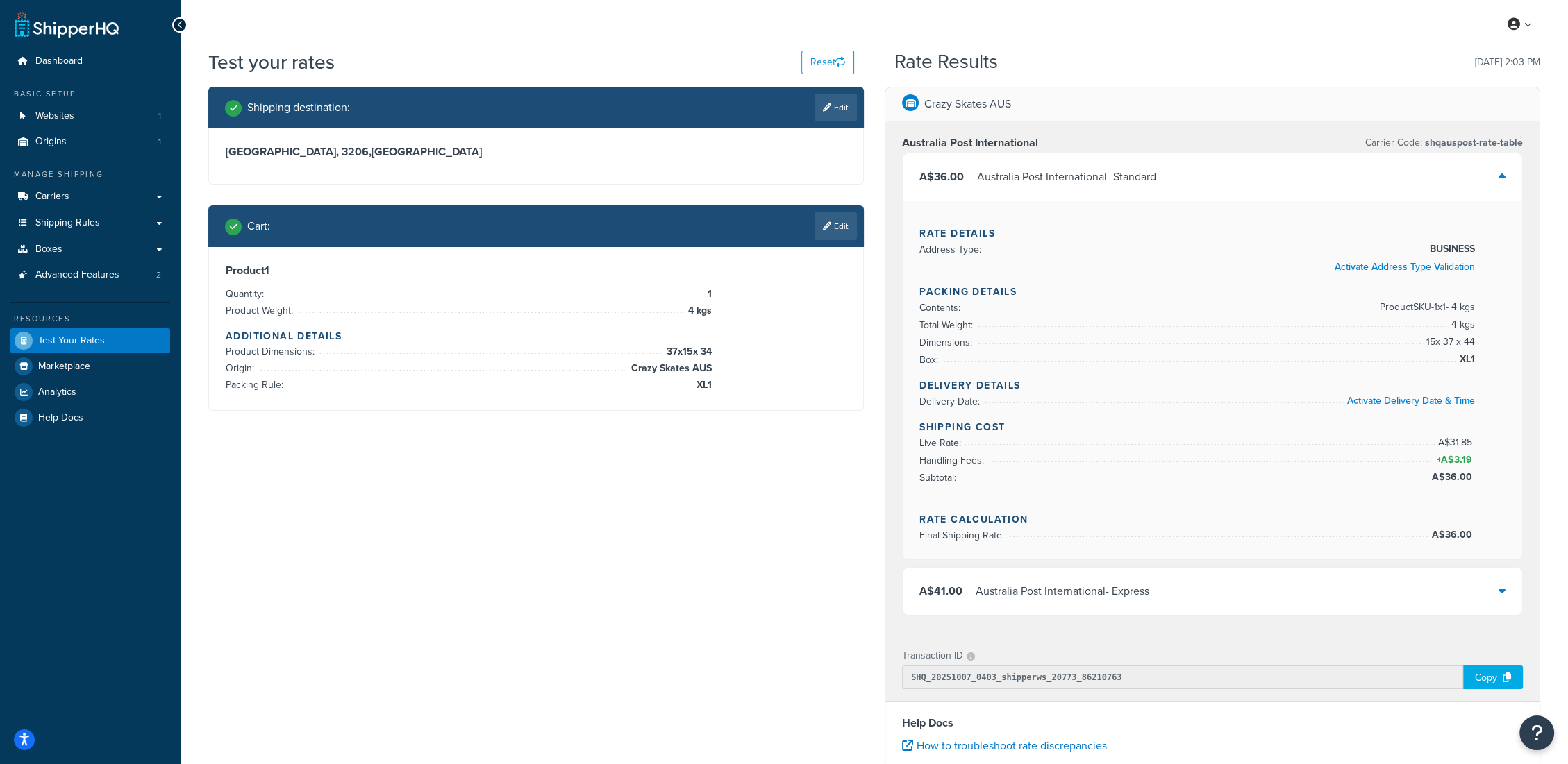
click at [1505, 179] on div "A$36.00 Australia Post International - Standard" at bounding box center [1212, 177] width 619 height 47
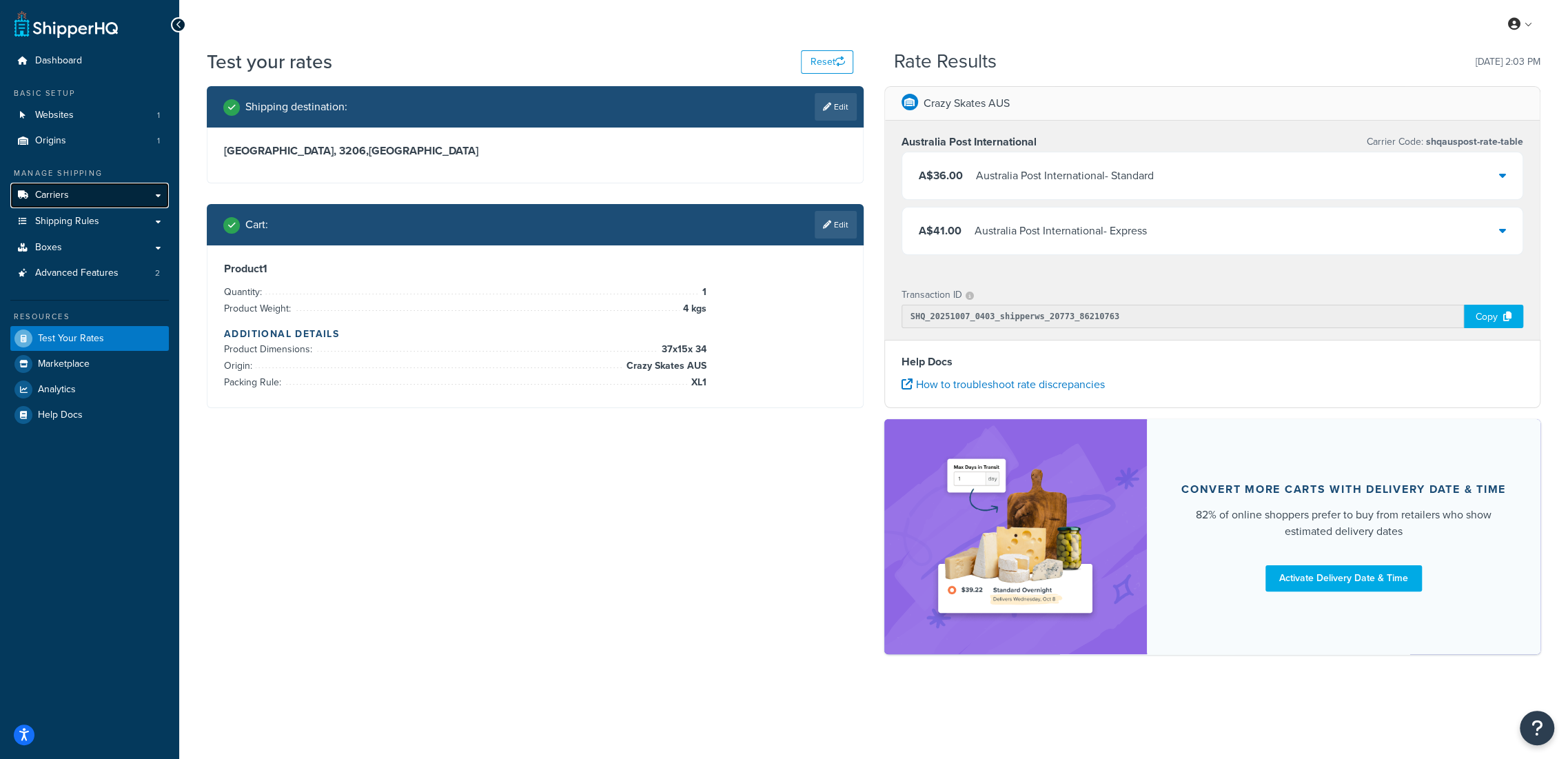
click at [78, 199] on link "Carriers" at bounding box center [90, 195] width 159 height 25
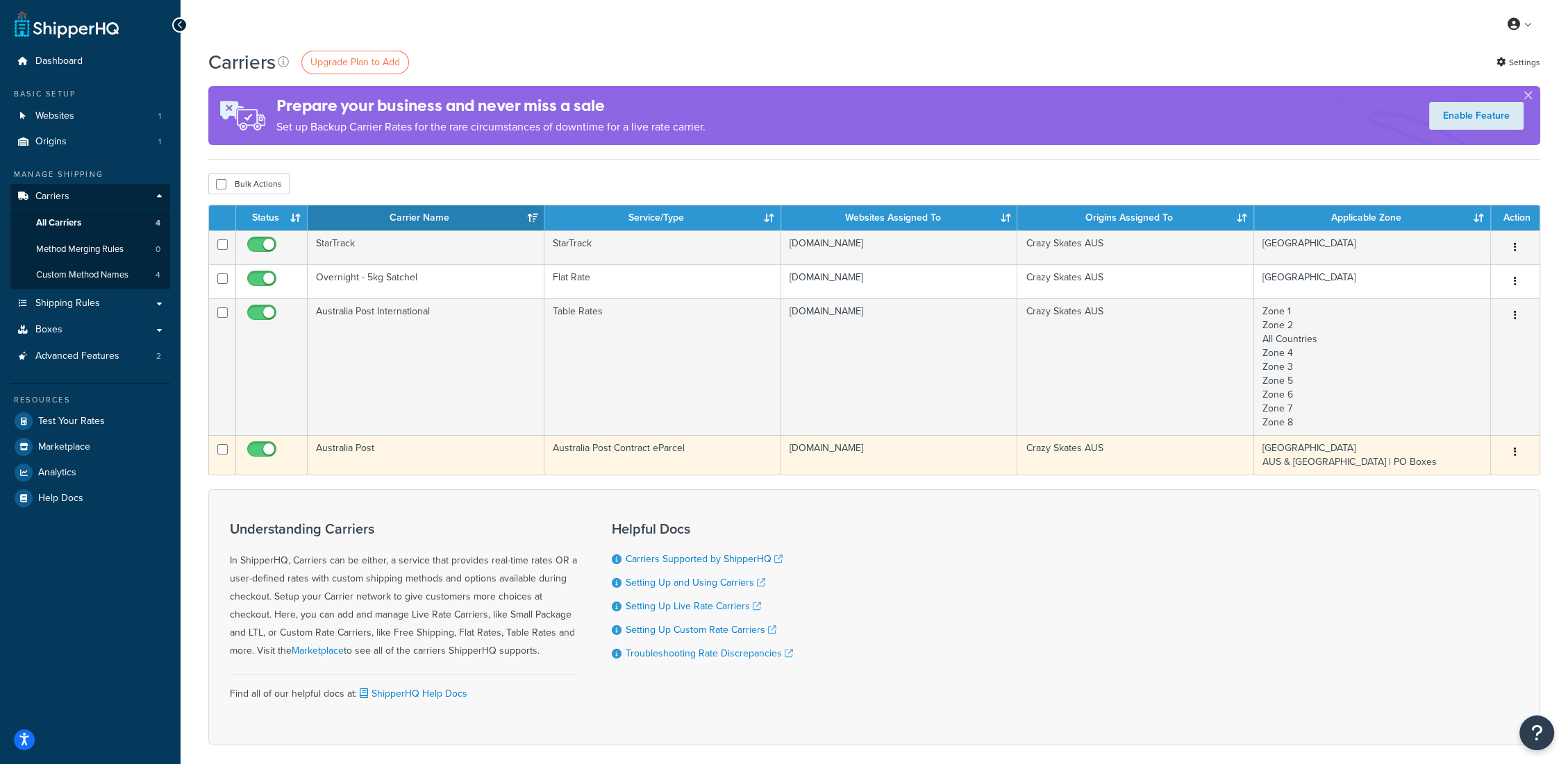
click at [1516, 448] on icon "button" at bounding box center [1514, 452] width 2 height 10
click at [1455, 478] on link "Edit" at bounding box center [1459, 479] width 109 height 29
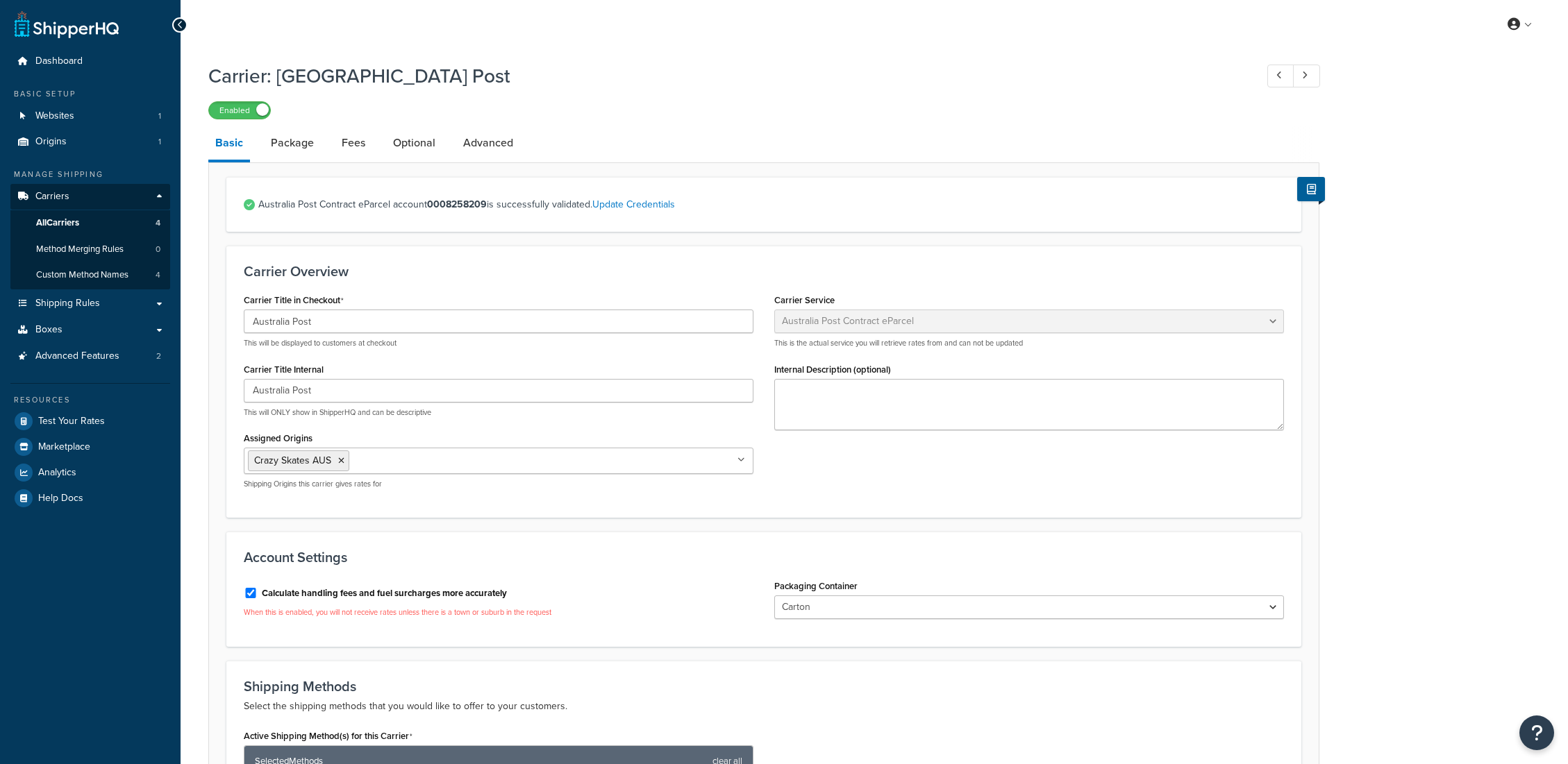
select select "eParcel"
select select "CTN"
click at [294, 150] on link "Package" at bounding box center [292, 143] width 57 height 33
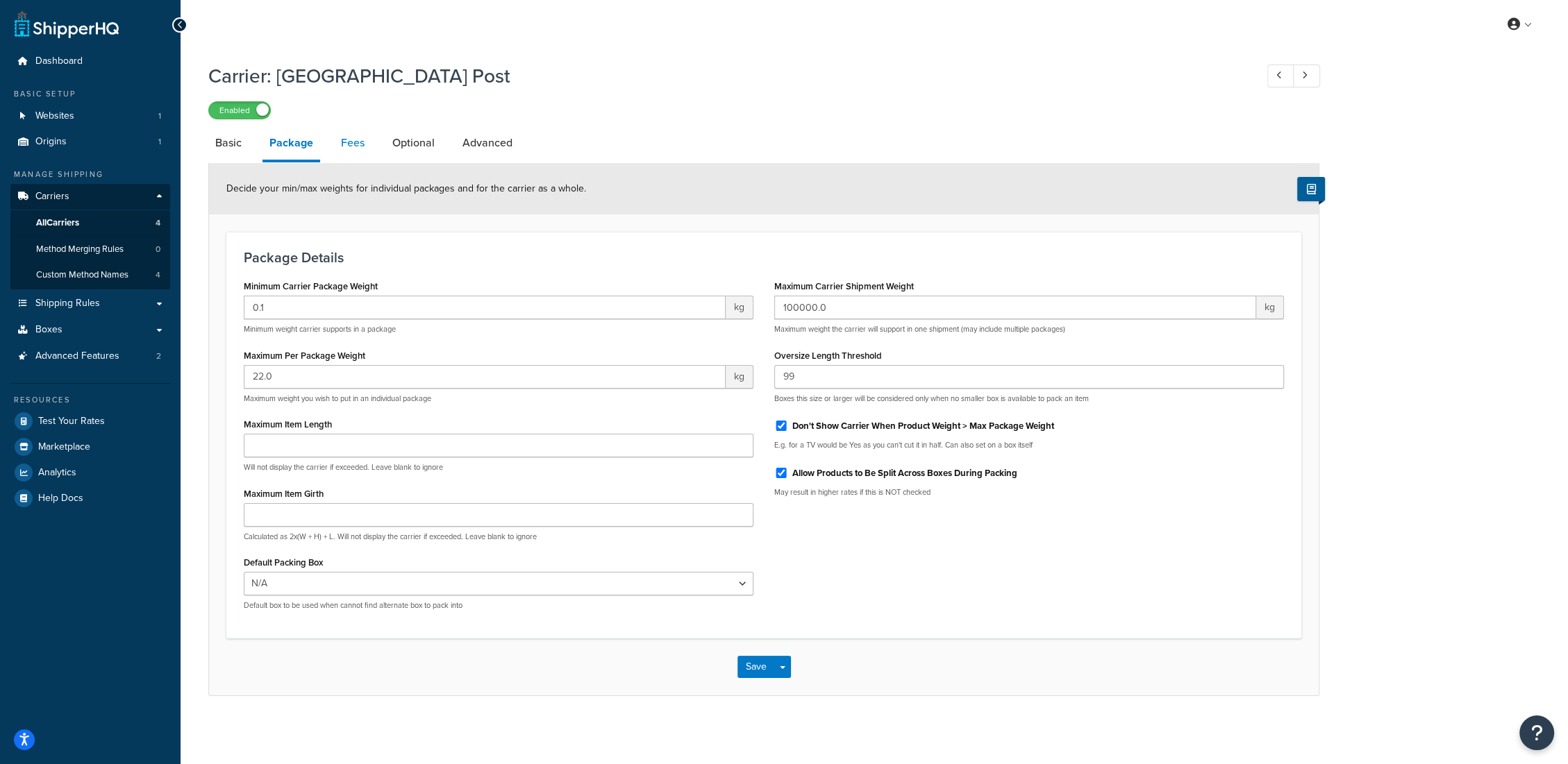
click at [345, 146] on link "Fees" at bounding box center [353, 143] width 38 height 33
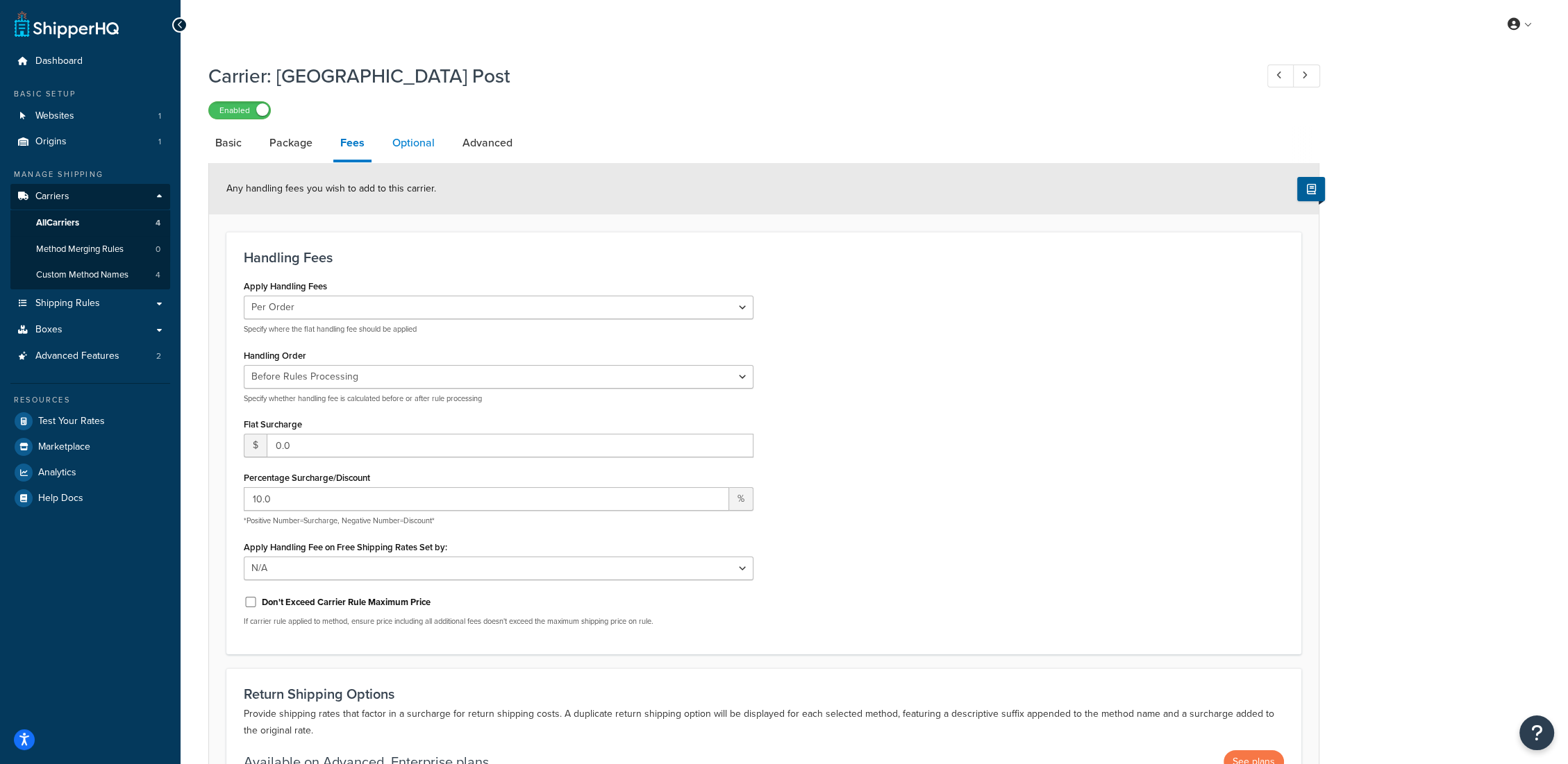
click at [419, 150] on link "Optional" at bounding box center [413, 143] width 56 height 33
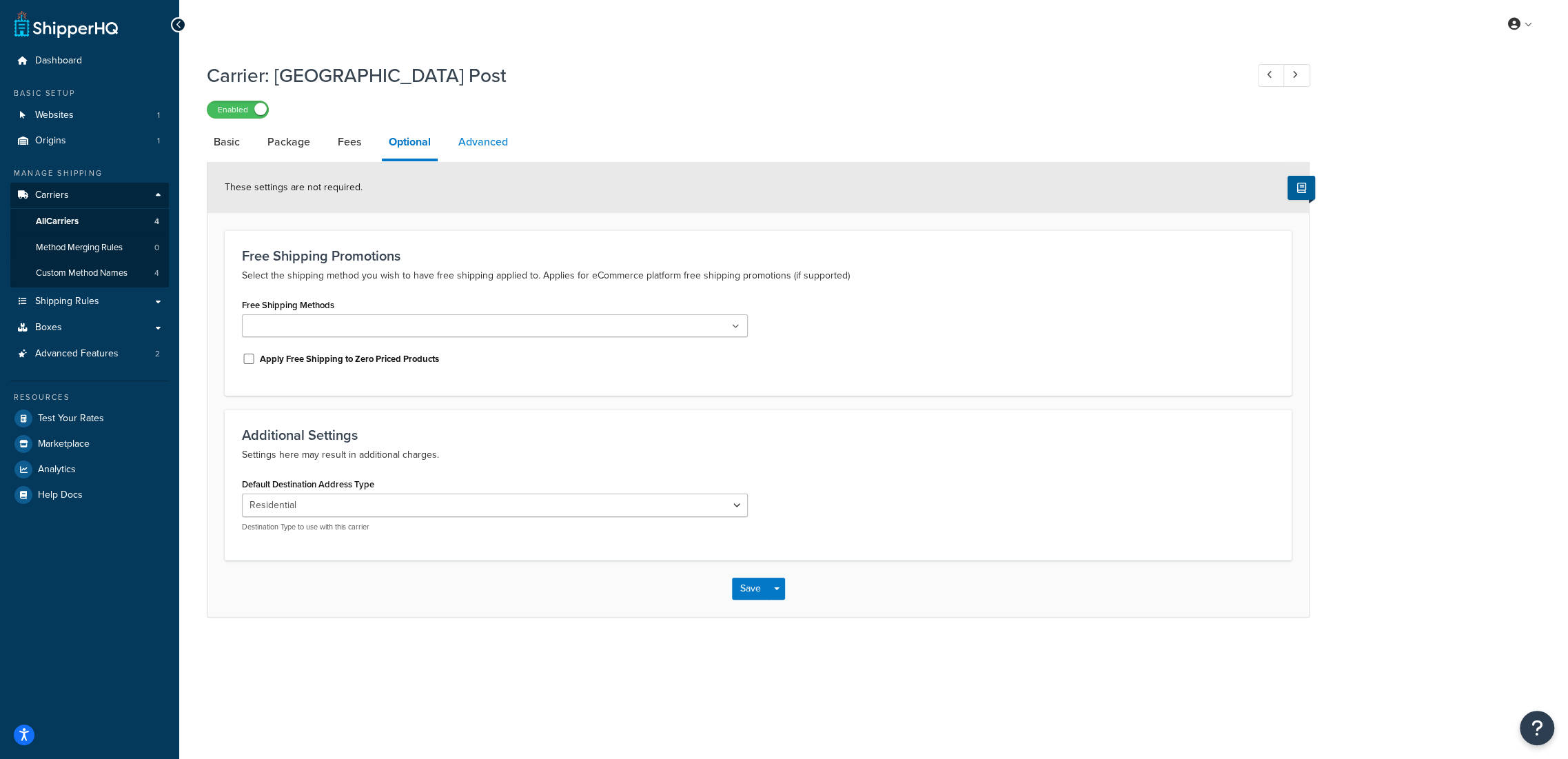
click at [478, 141] on link "Advanced" at bounding box center [483, 142] width 63 height 33
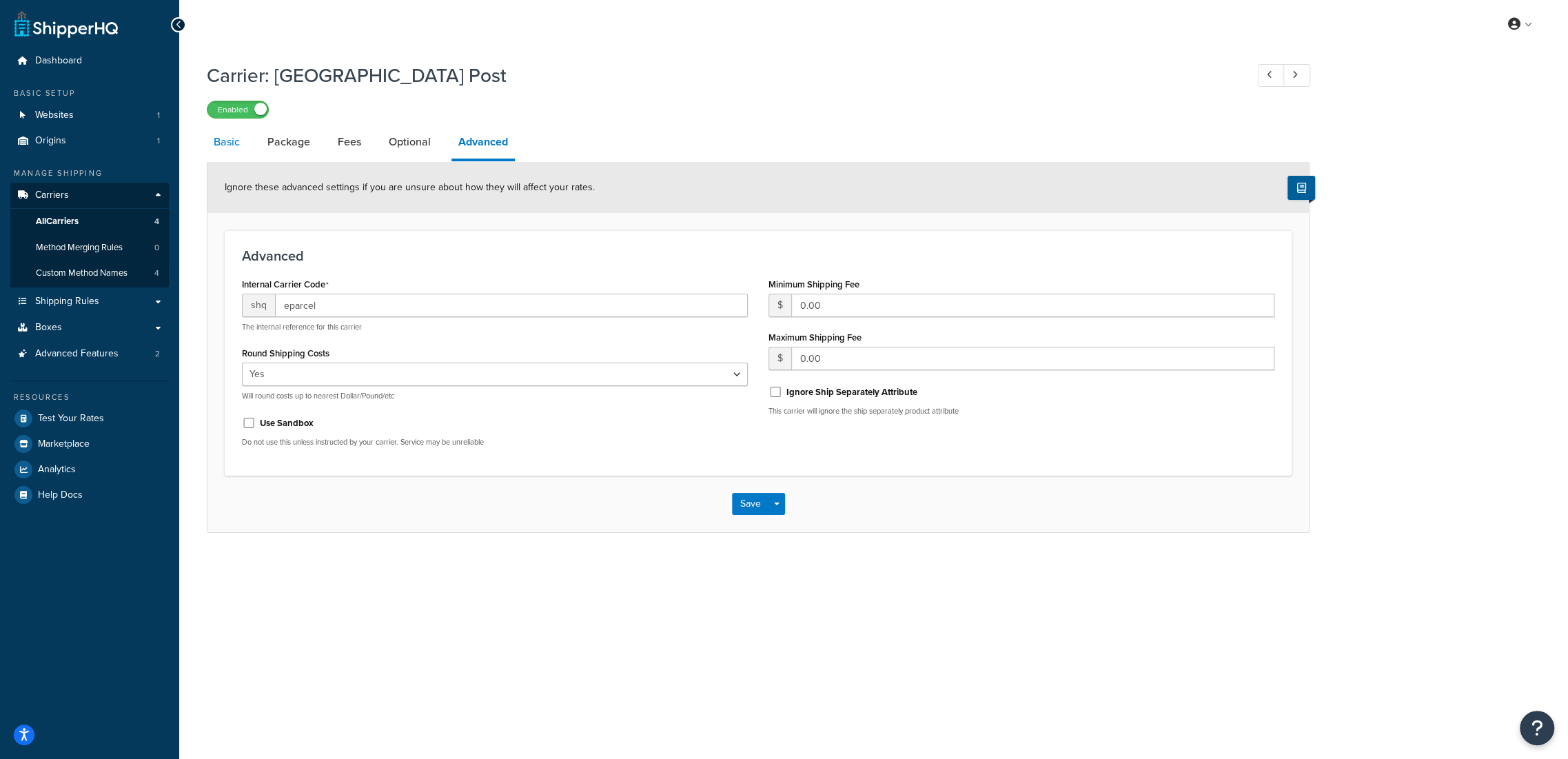
click at [226, 143] on link "Basic" at bounding box center [226, 142] width 40 height 33
select select "eParcel"
select select "CTN"
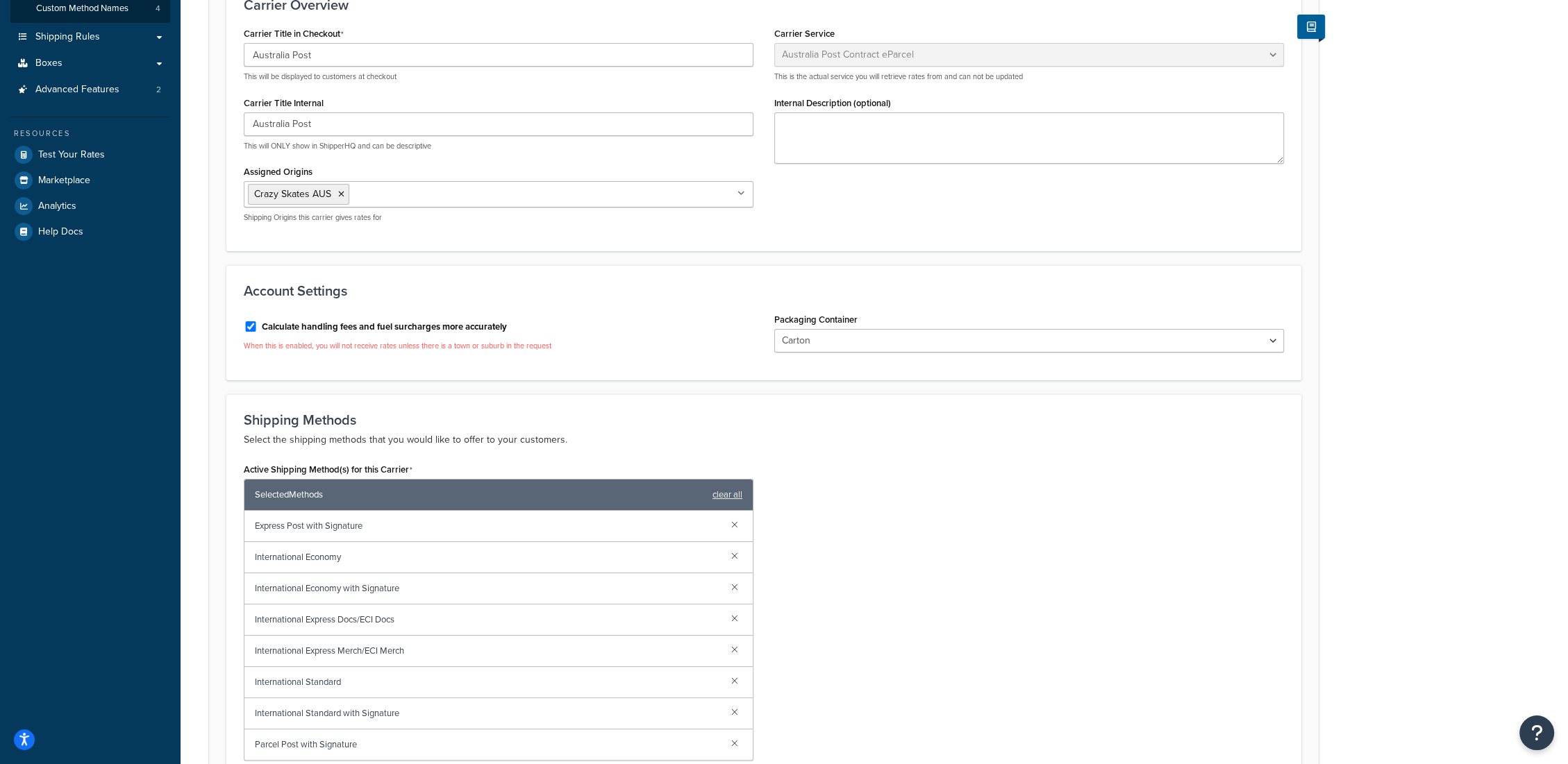
scroll to position [231, 0]
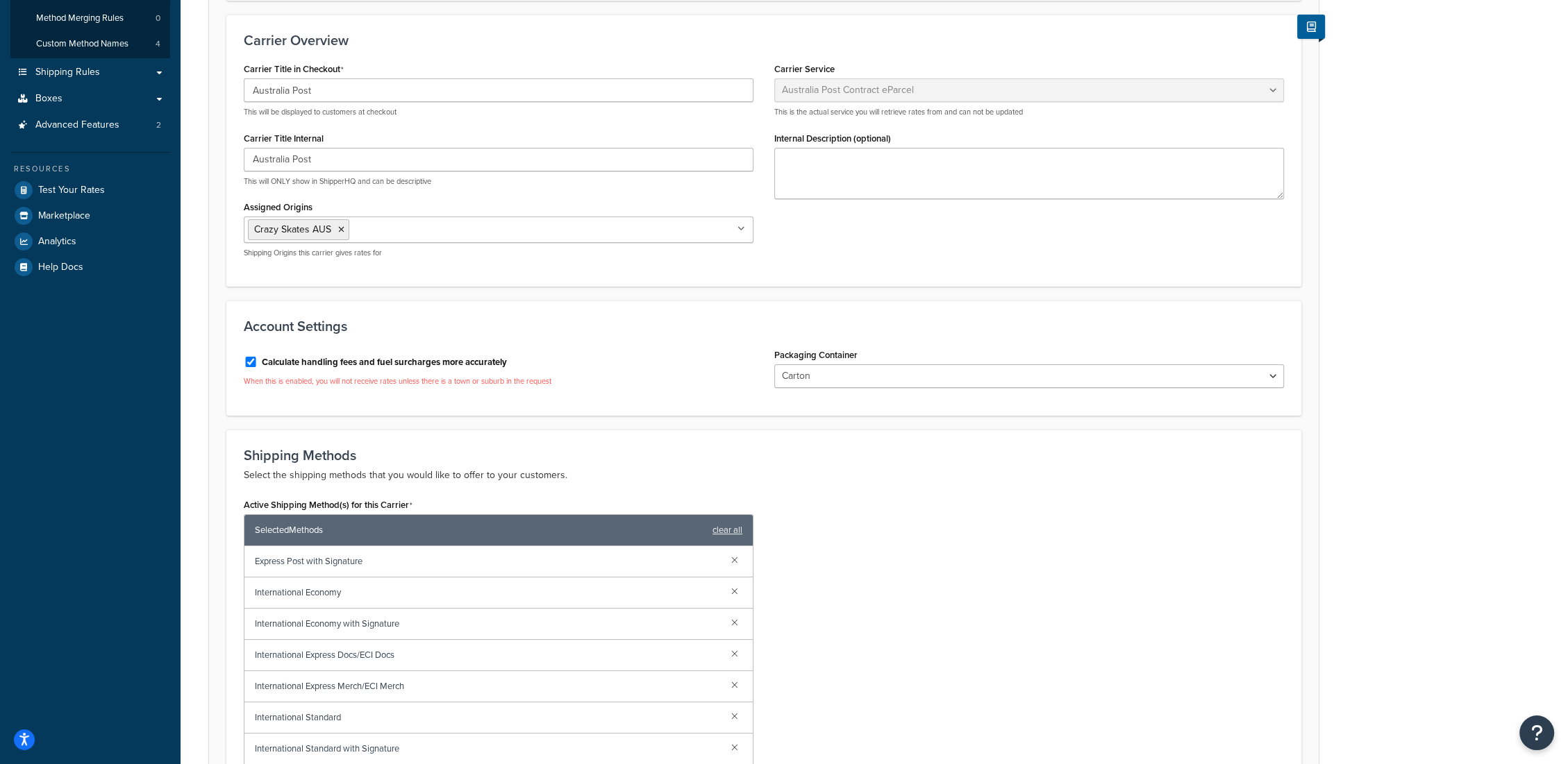
click at [287, 367] on label "Calculate handling fees and fuel surcharges more accurately" at bounding box center [385, 362] width 245 height 12
click at [257, 367] on input "Calculate handling fees and fuel surcharges more accurately" at bounding box center [250, 362] width 14 height 11
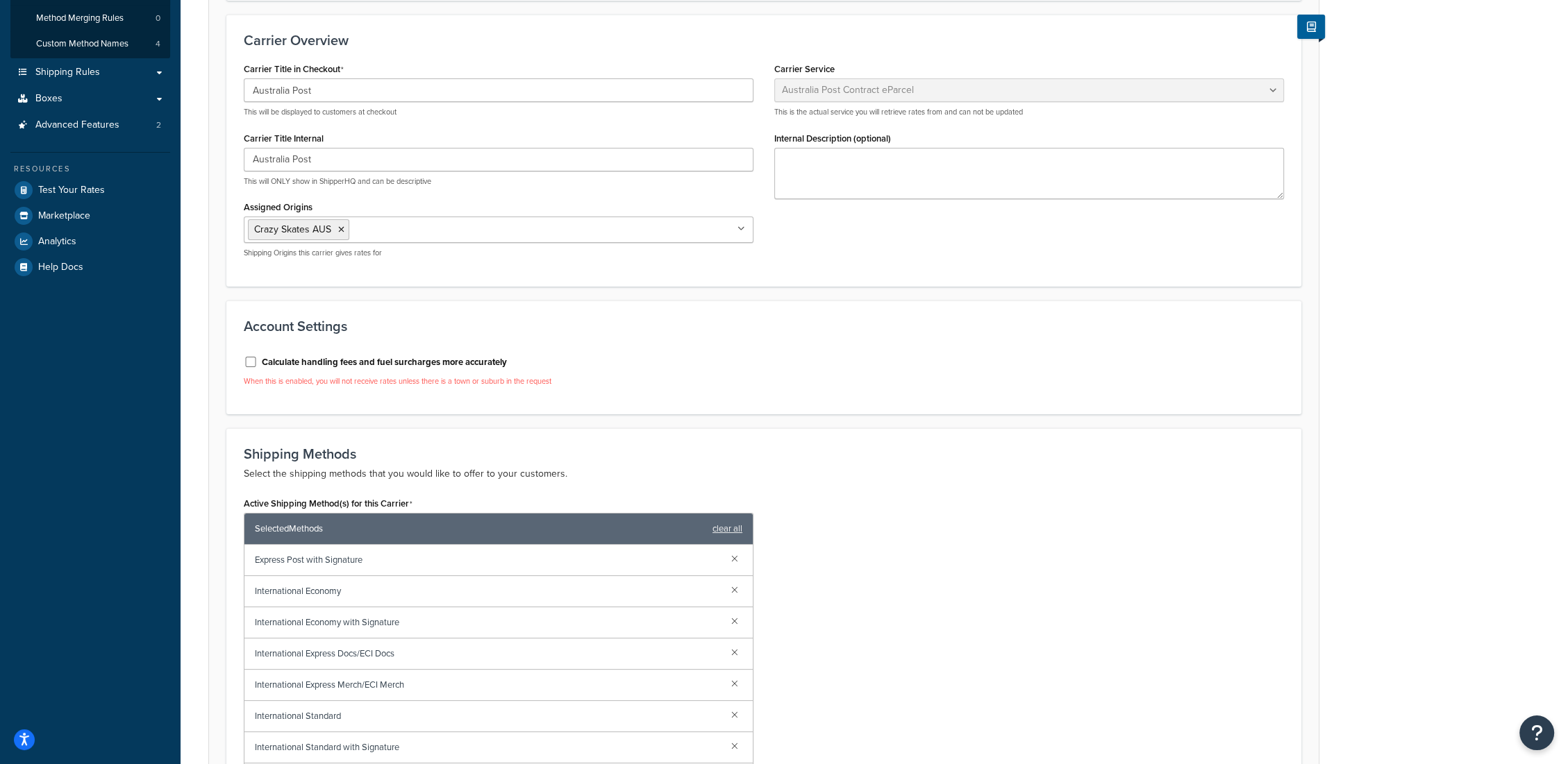
click at [287, 367] on label "Calculate handling fees and fuel surcharges more accurately" at bounding box center [385, 362] width 245 height 12
click at [257, 367] on input "Calculate handling fees and fuel surcharges more accurately" at bounding box center [250, 362] width 14 height 11
checkbox input "true"
select select "CTN"
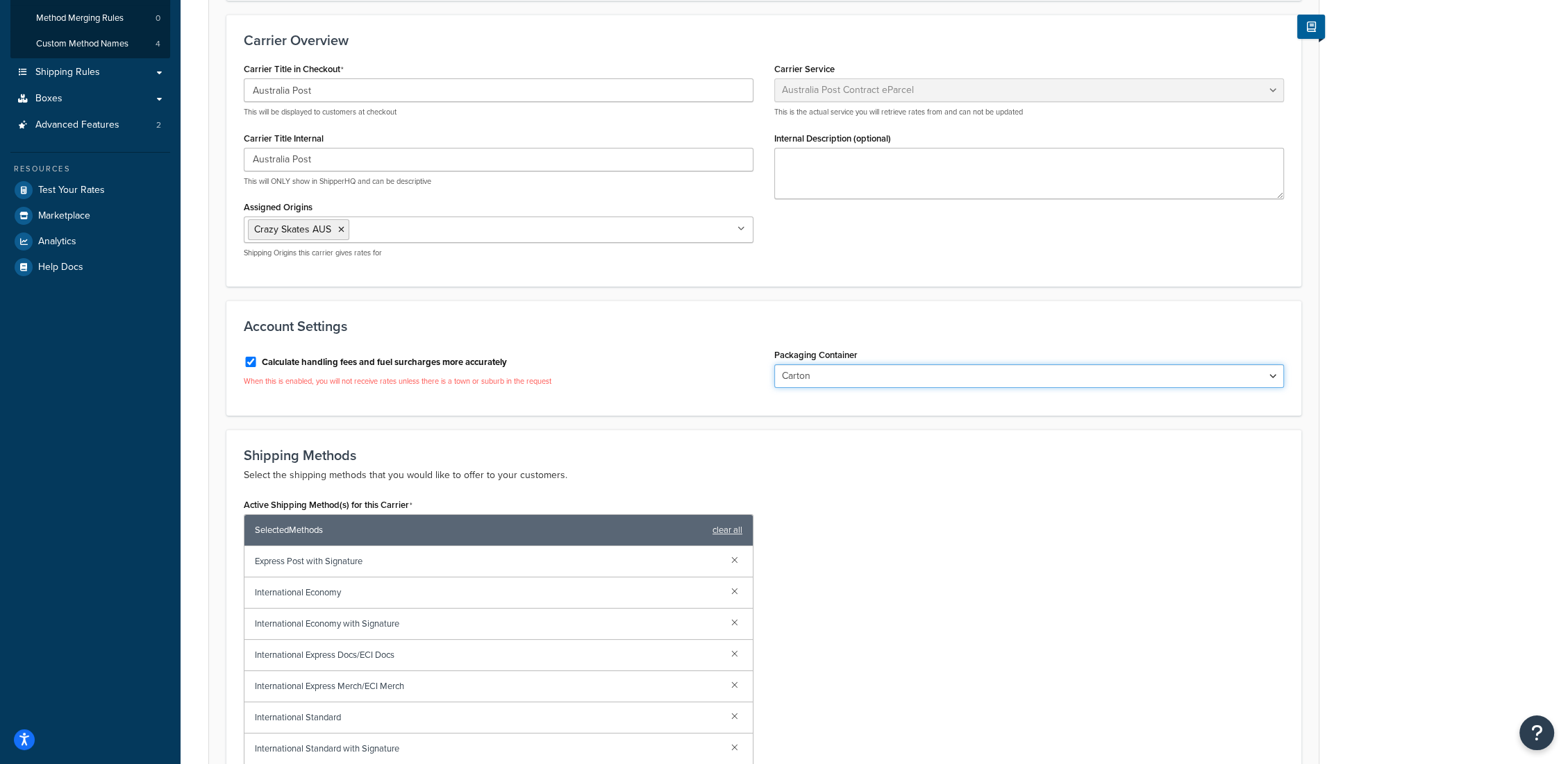
click at [858, 384] on select "Bag Carton Envelope Item Jiffy Bag Pallet Satchel Skid (up to 500kg)" at bounding box center [1029, 375] width 510 height 24
click at [774, 364] on select "Bag Carton Envelope Item Jiffy Bag Pallet Satchel Skid (up to 500kg)" at bounding box center [1029, 375] width 510 height 24
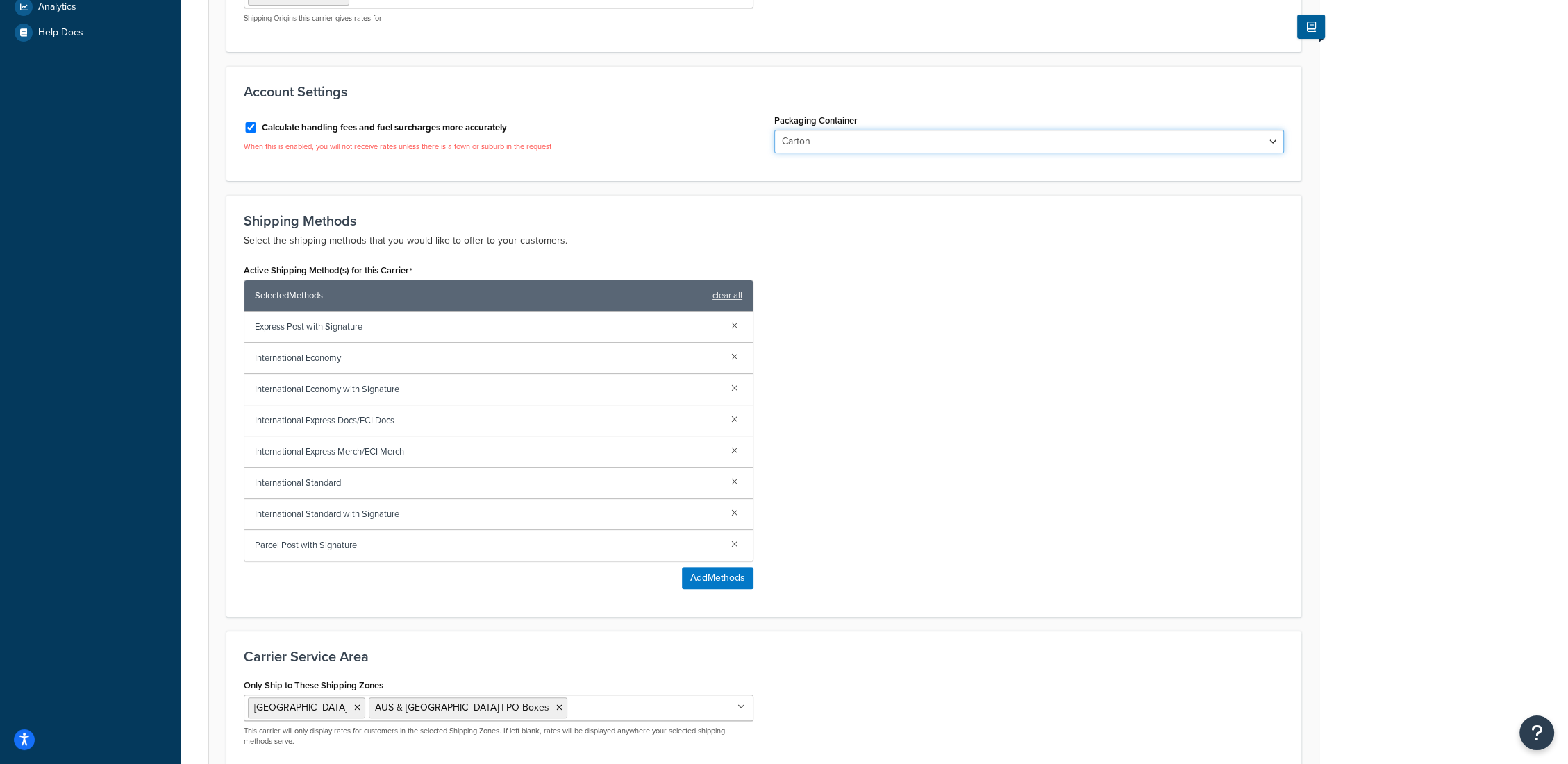
scroll to position [601, 0]
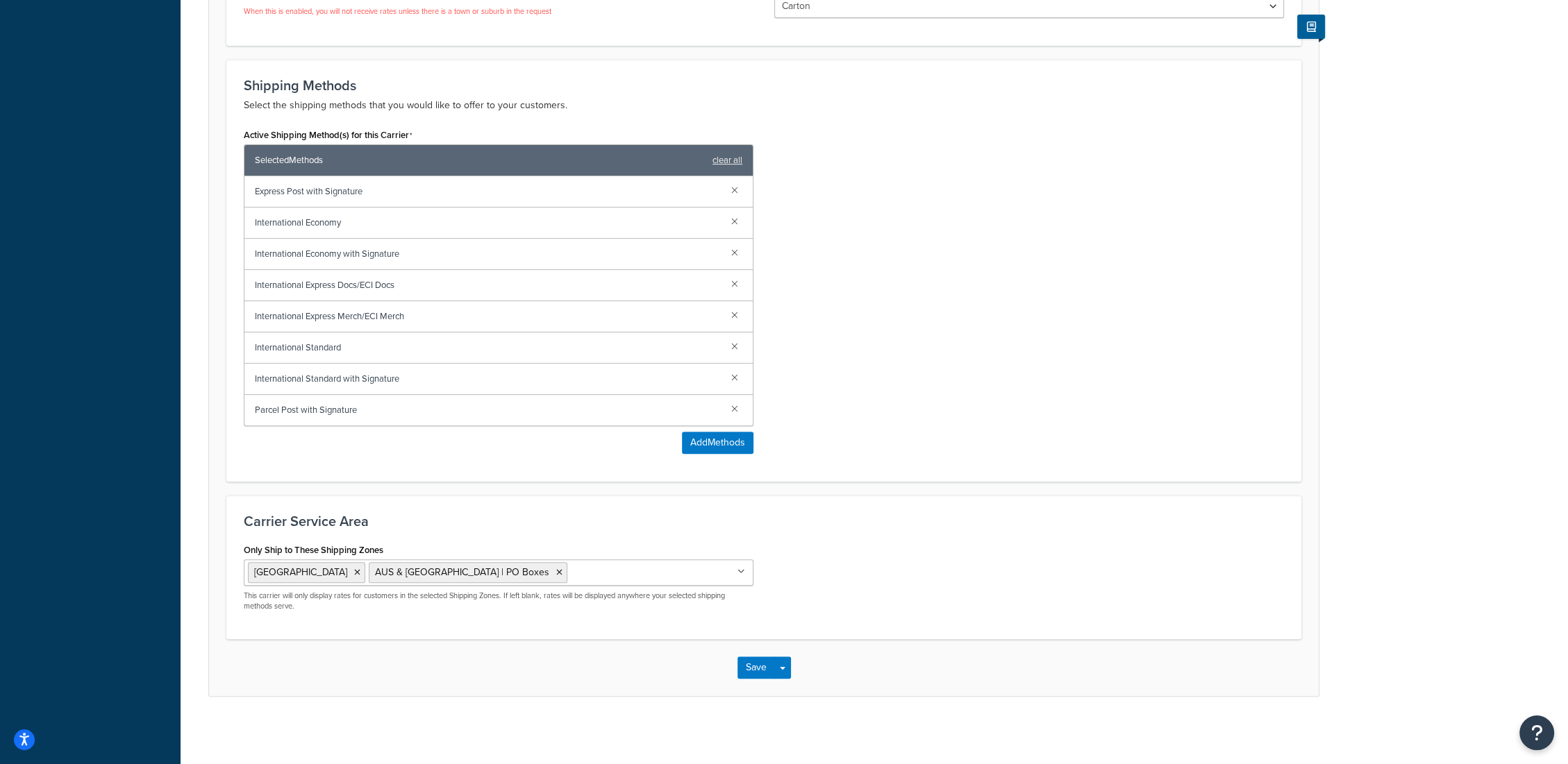
click at [742, 570] on icon at bounding box center [741, 571] width 7 height 8
click at [928, 585] on div "Only Ship to These Shipping Zones Australia AUS & NZ | PO Boxes Zone 1 Zone 2 A…" at bounding box center [764, 580] width 1061 height 82
click at [750, 669] on button "Save" at bounding box center [756, 667] width 38 height 22
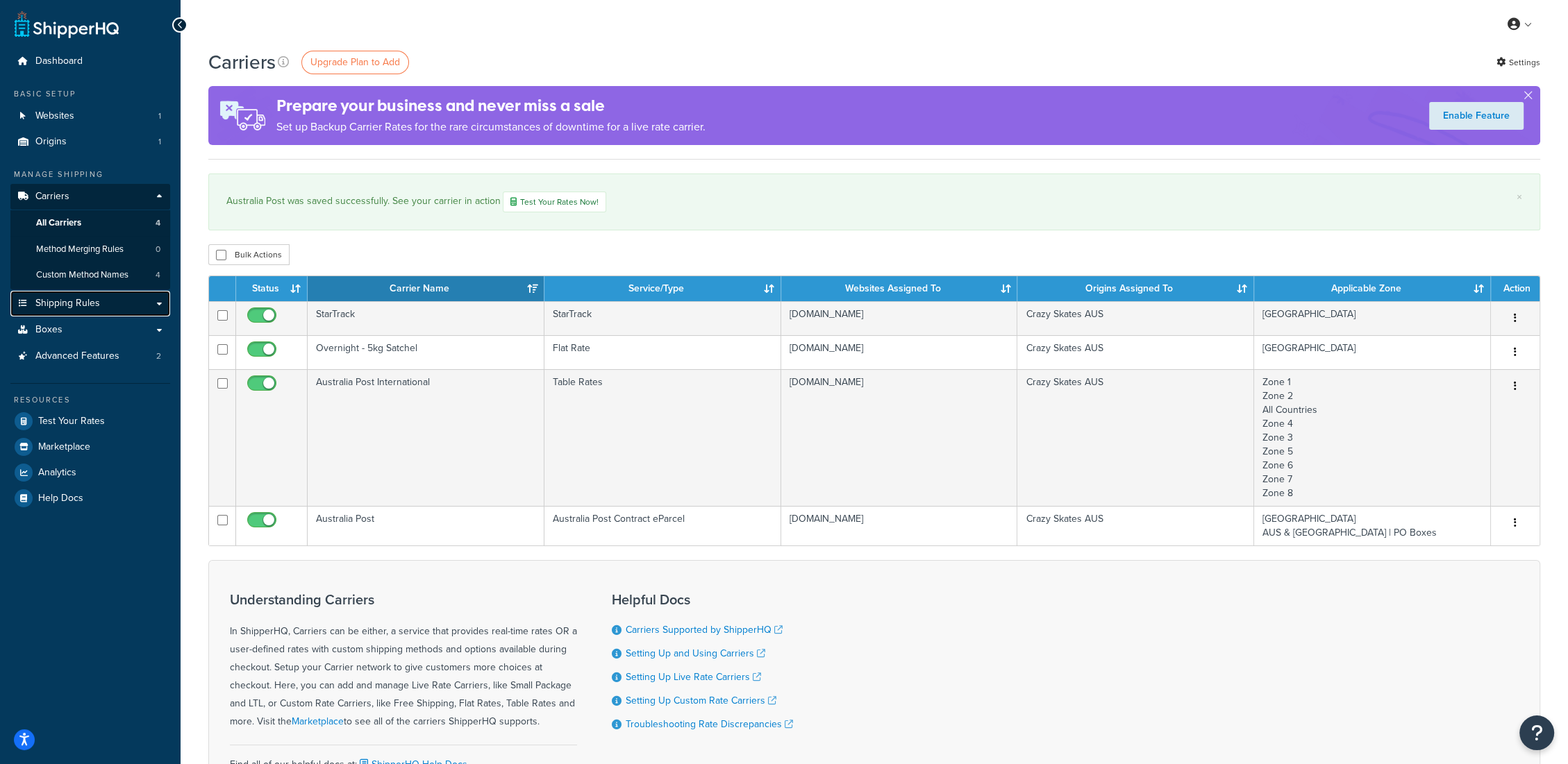
click at [161, 308] on link "Shipping Rules" at bounding box center [91, 303] width 160 height 25
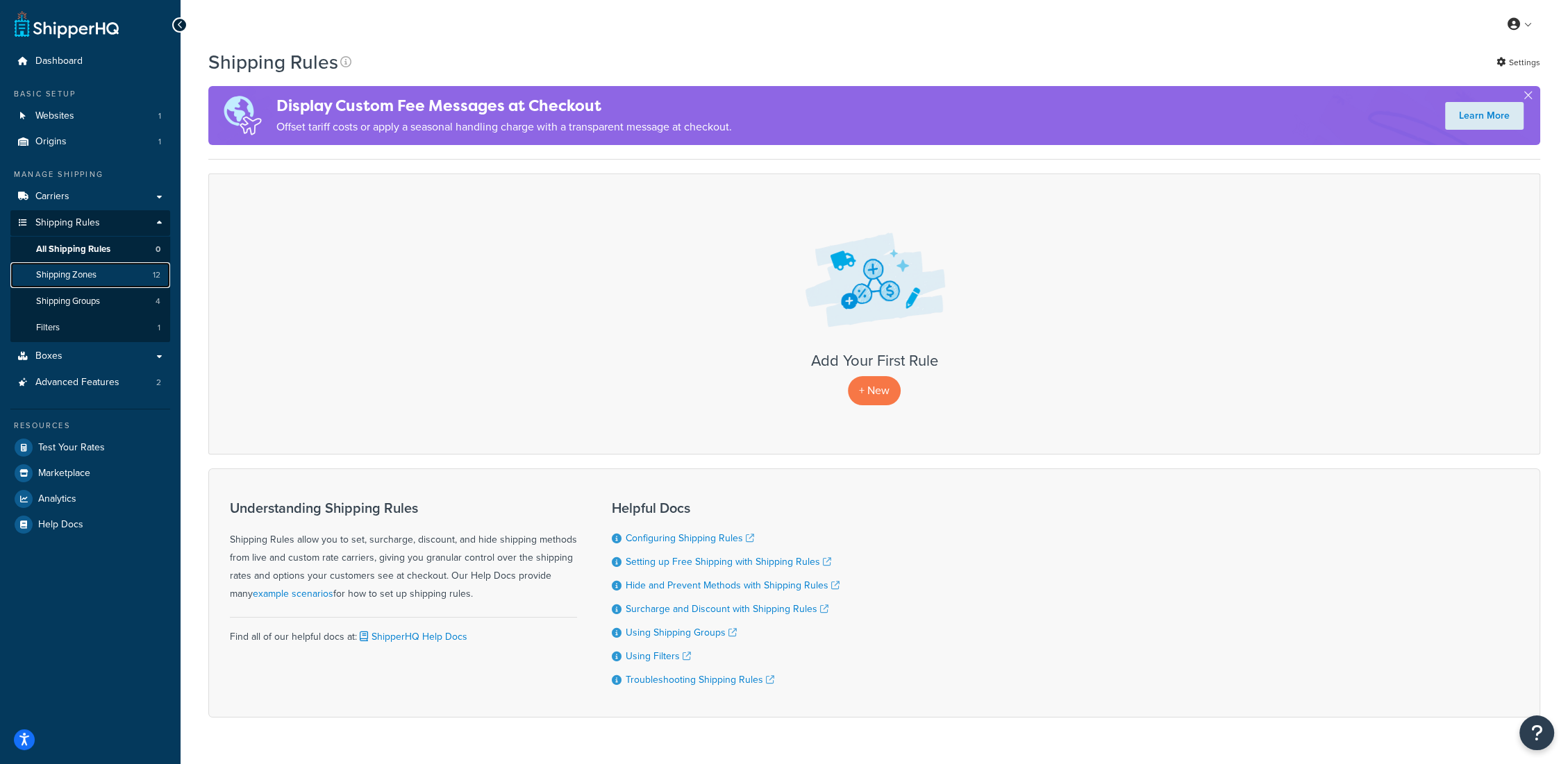
click at [100, 273] on link "Shipping Zones 12" at bounding box center [91, 274] width 160 height 25
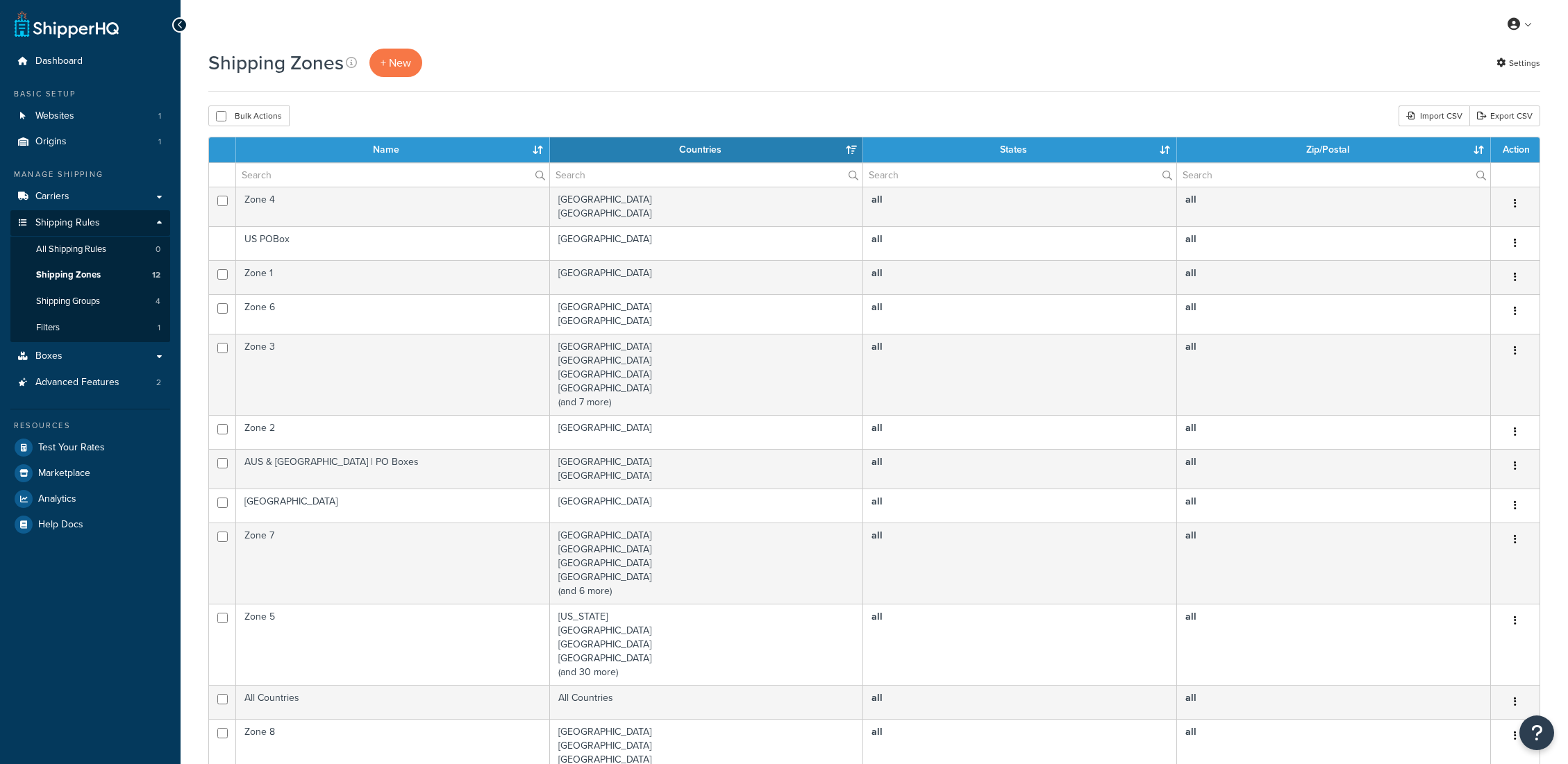
select select "15"
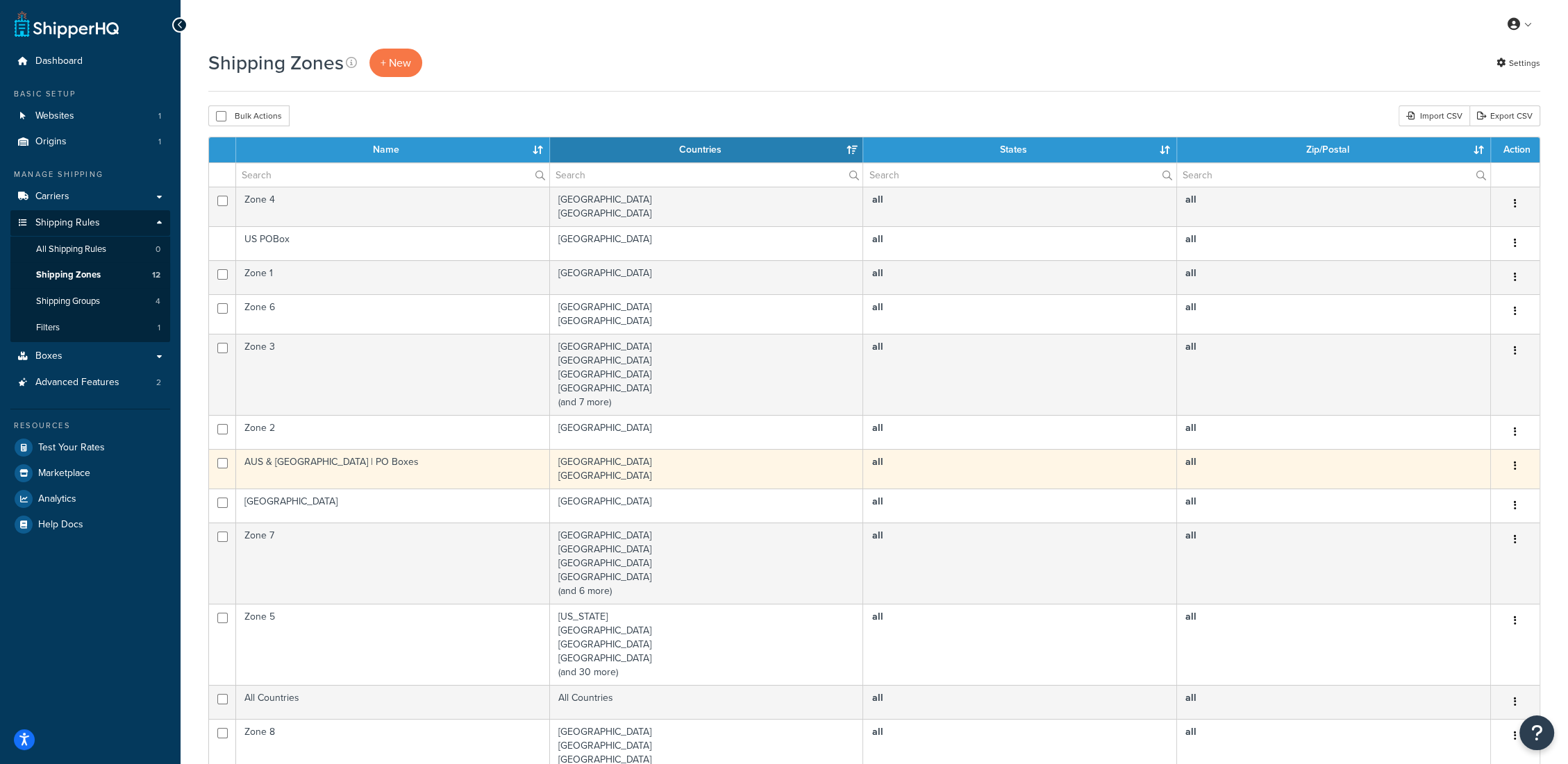
click at [301, 460] on td "AUS & NZ | PO Boxes" at bounding box center [393, 469] width 314 height 39
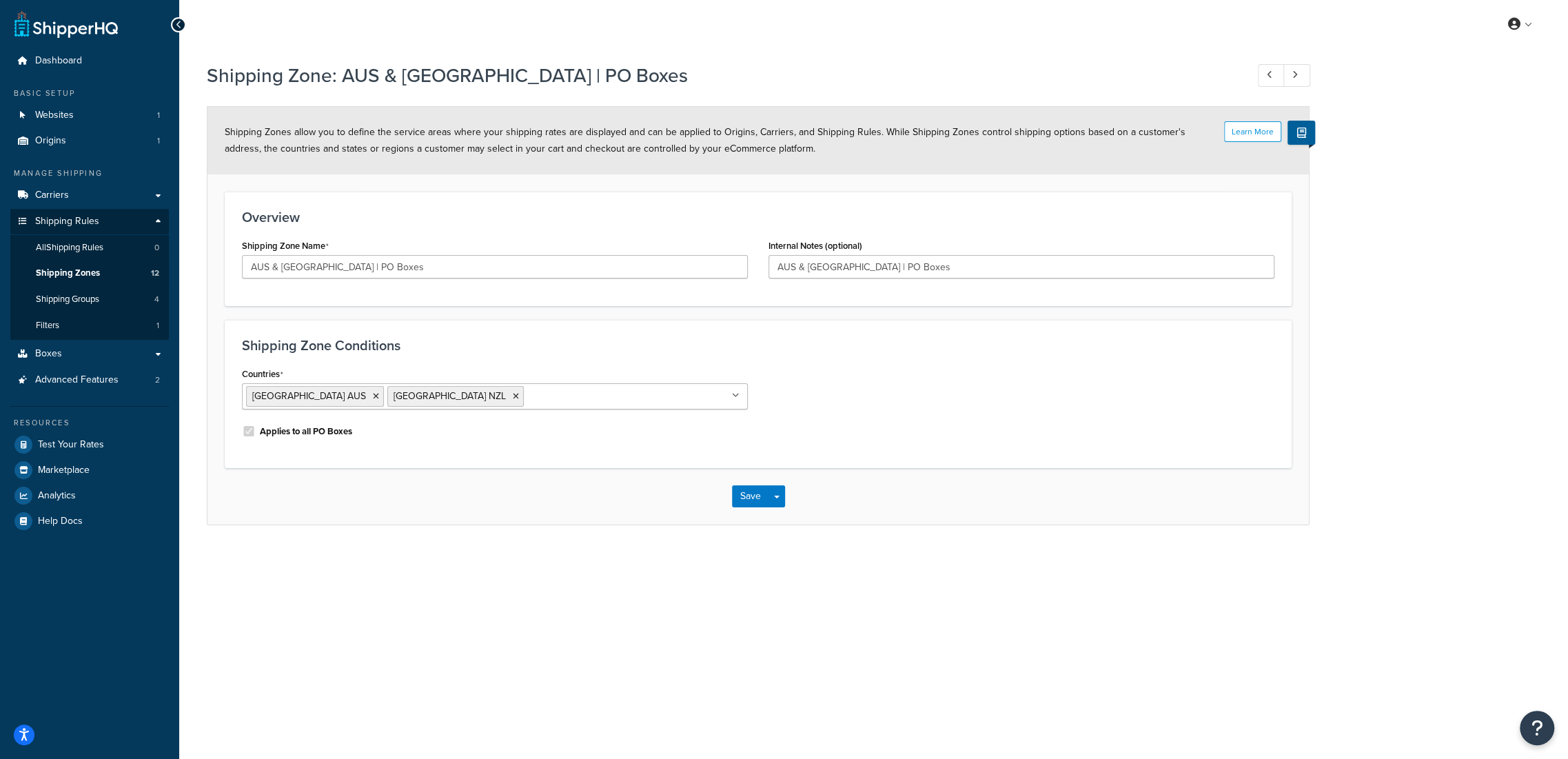
click at [527, 401] on input "Countries" at bounding box center [588, 396] width 122 height 15
click at [935, 335] on div "Shipping Zone Conditions Countries [GEOGRAPHIC_DATA] [GEOGRAPHIC_DATA] [GEOGRAP…" at bounding box center [758, 393] width 1067 height 148
click at [742, 491] on button "Save" at bounding box center [751, 496] width 37 height 22
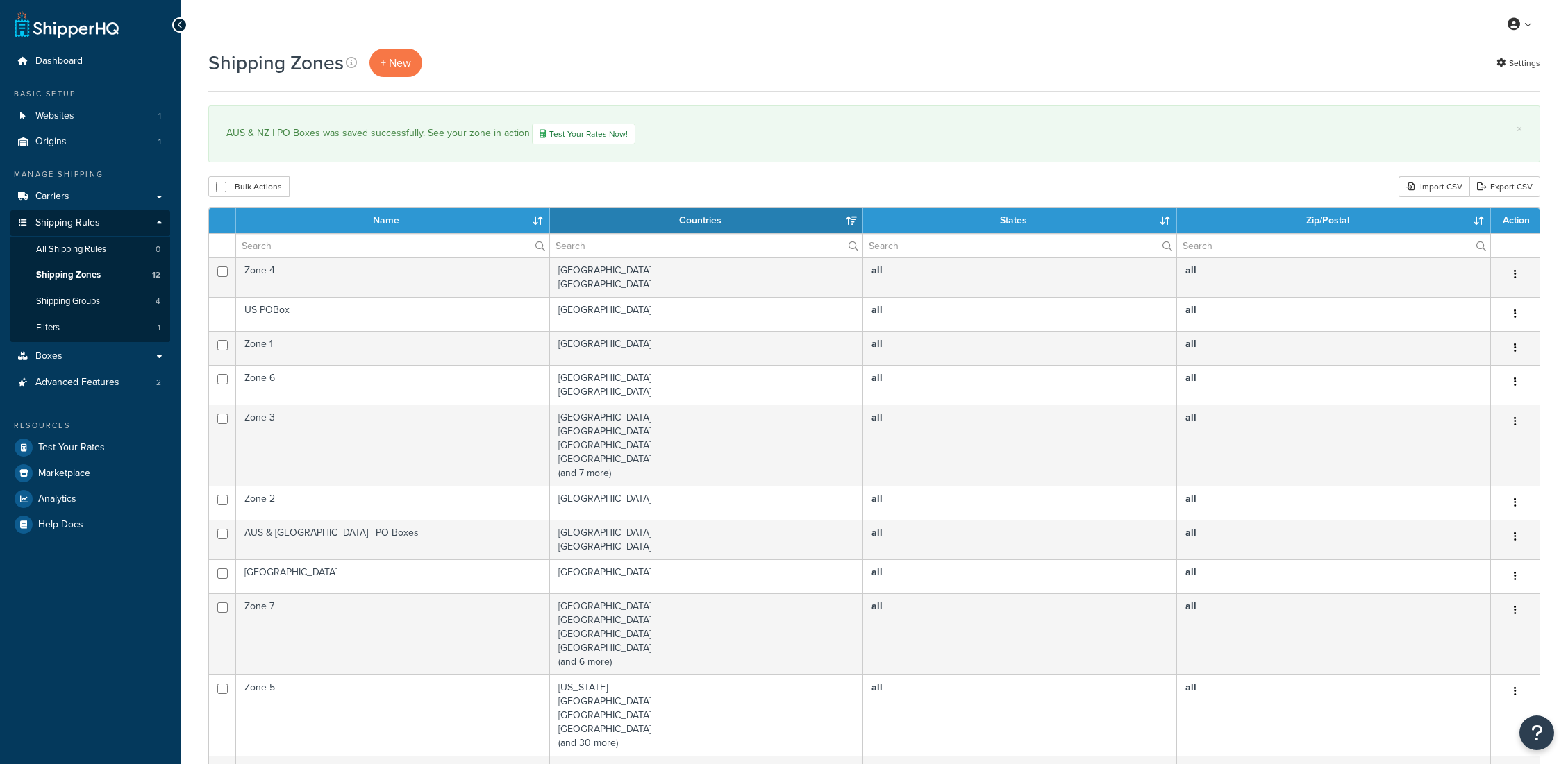
select select "15"
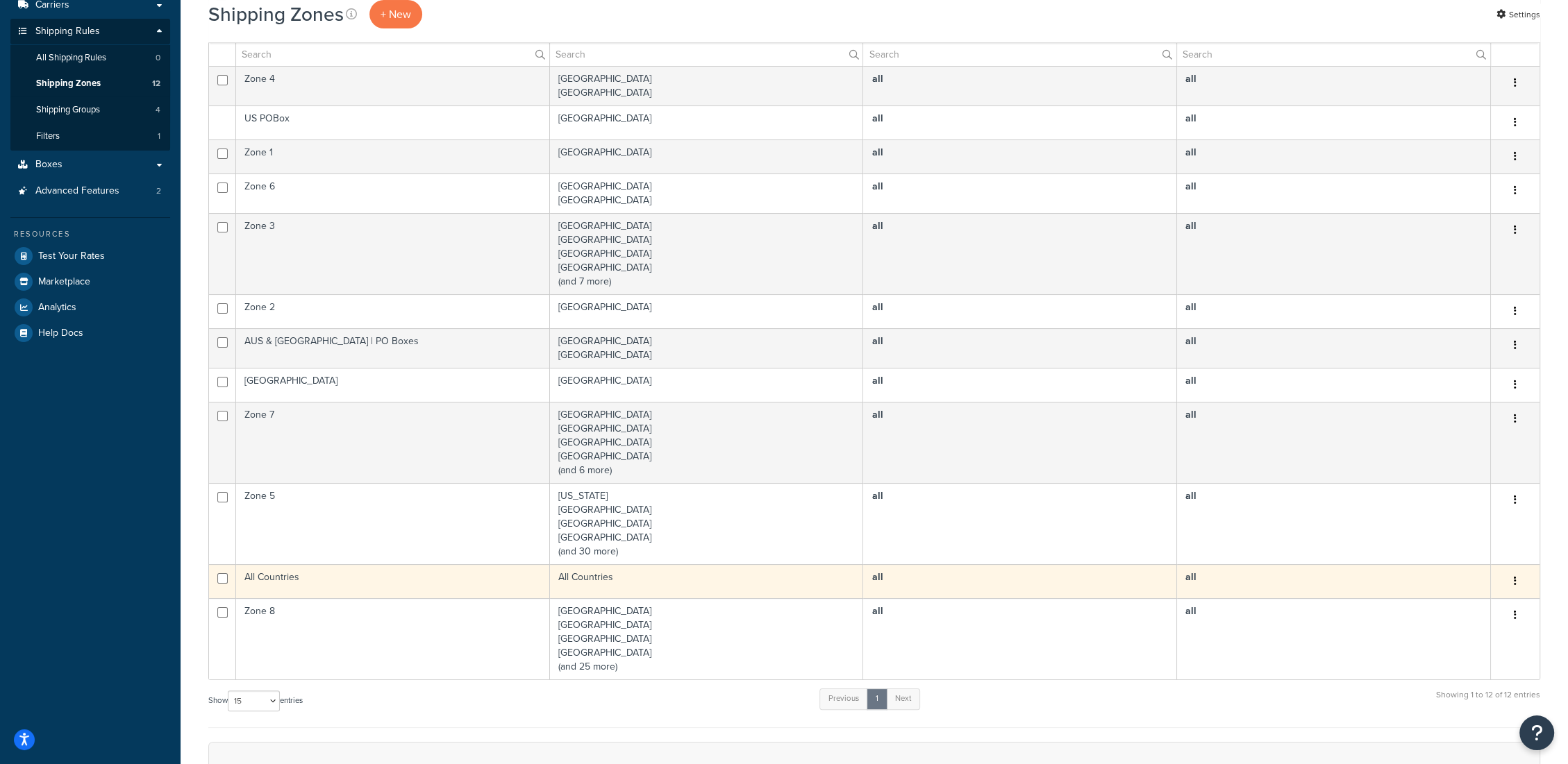
scroll to position [154, 0]
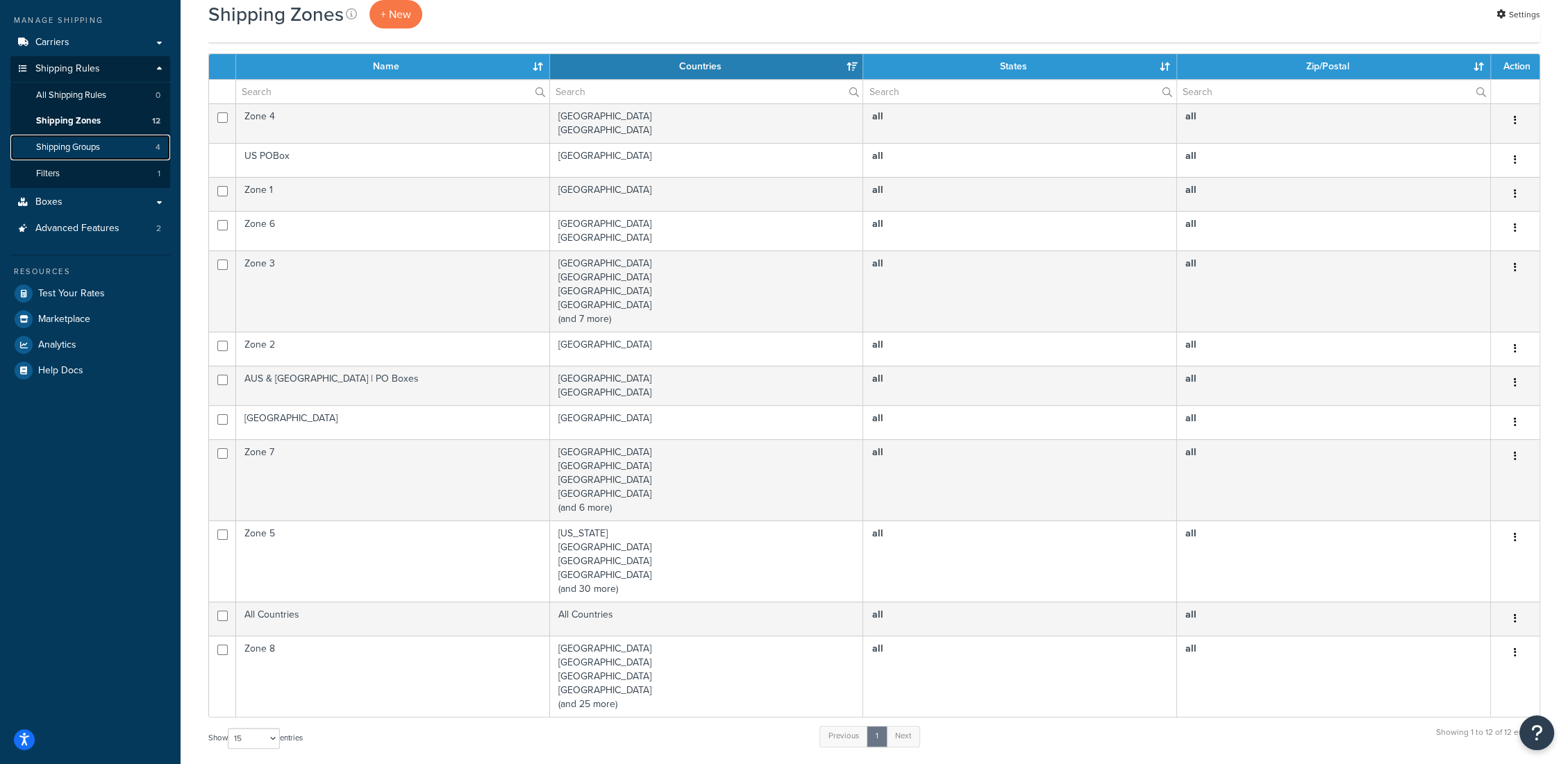
click at [100, 150] on span "Shipping Groups" at bounding box center [68, 147] width 64 height 11
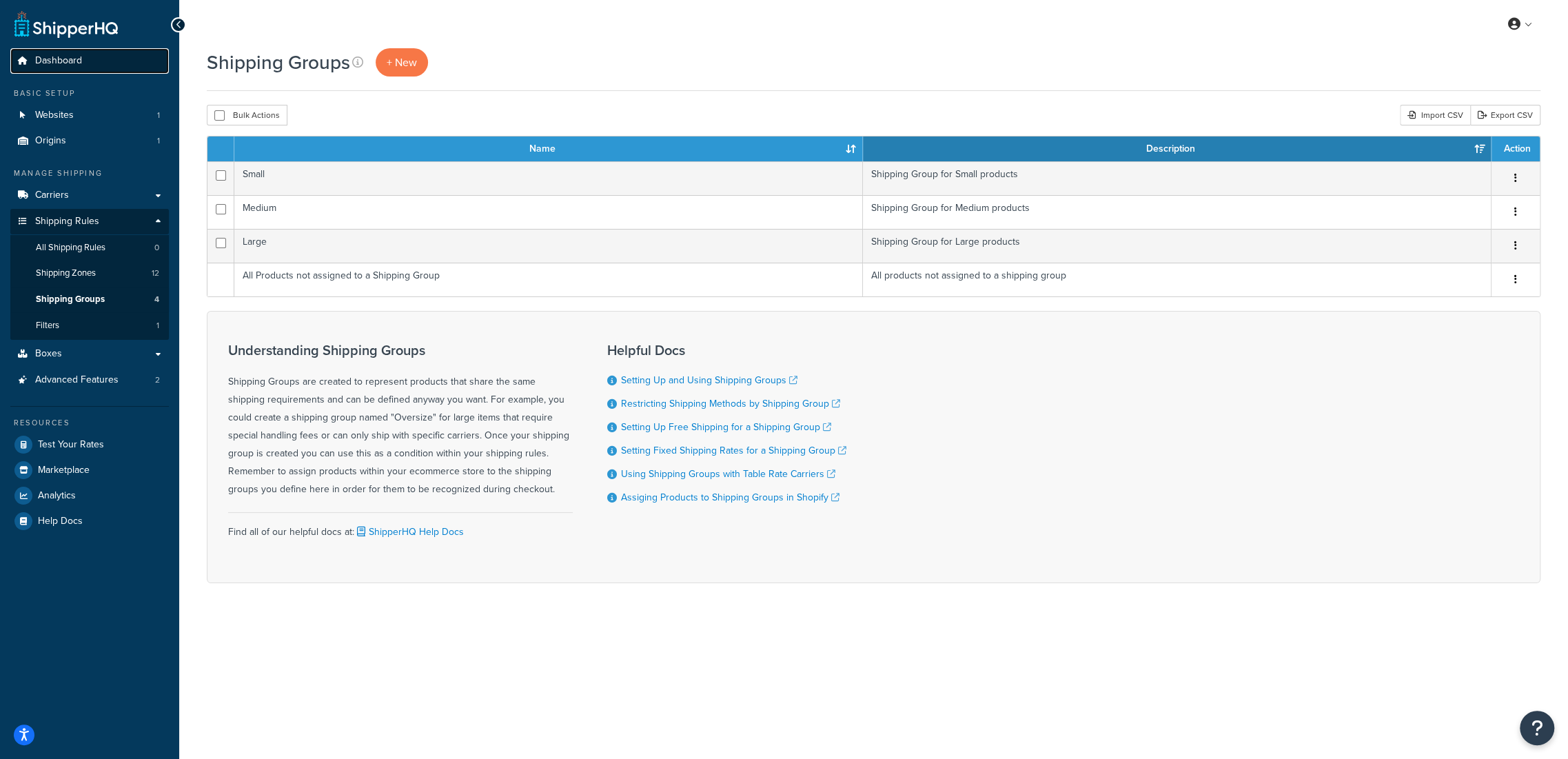
click at [57, 63] on span "Dashboard" at bounding box center [58, 61] width 47 height 11
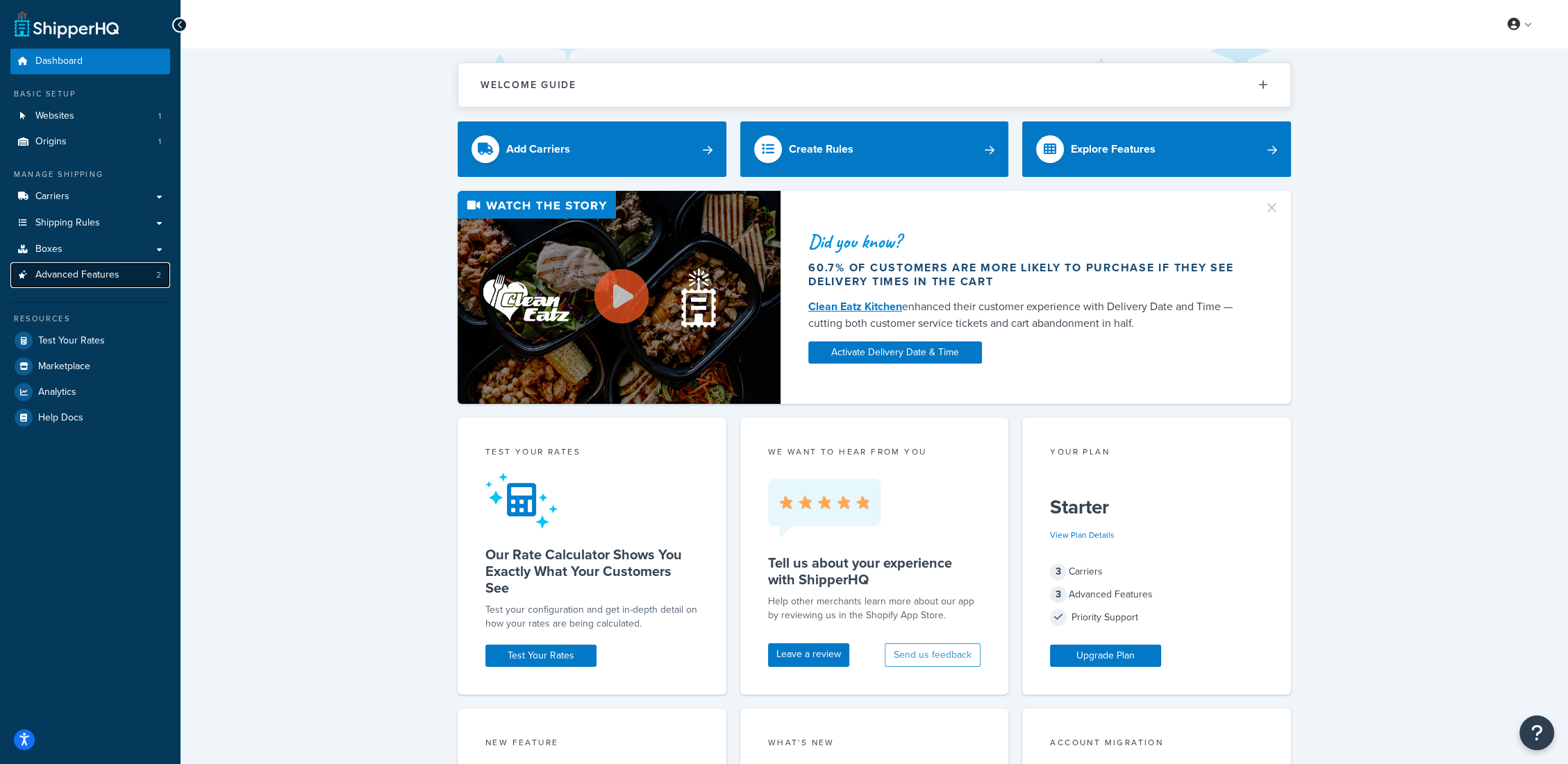
click at [59, 275] on span "Advanced Features" at bounding box center [77, 275] width 84 height 11
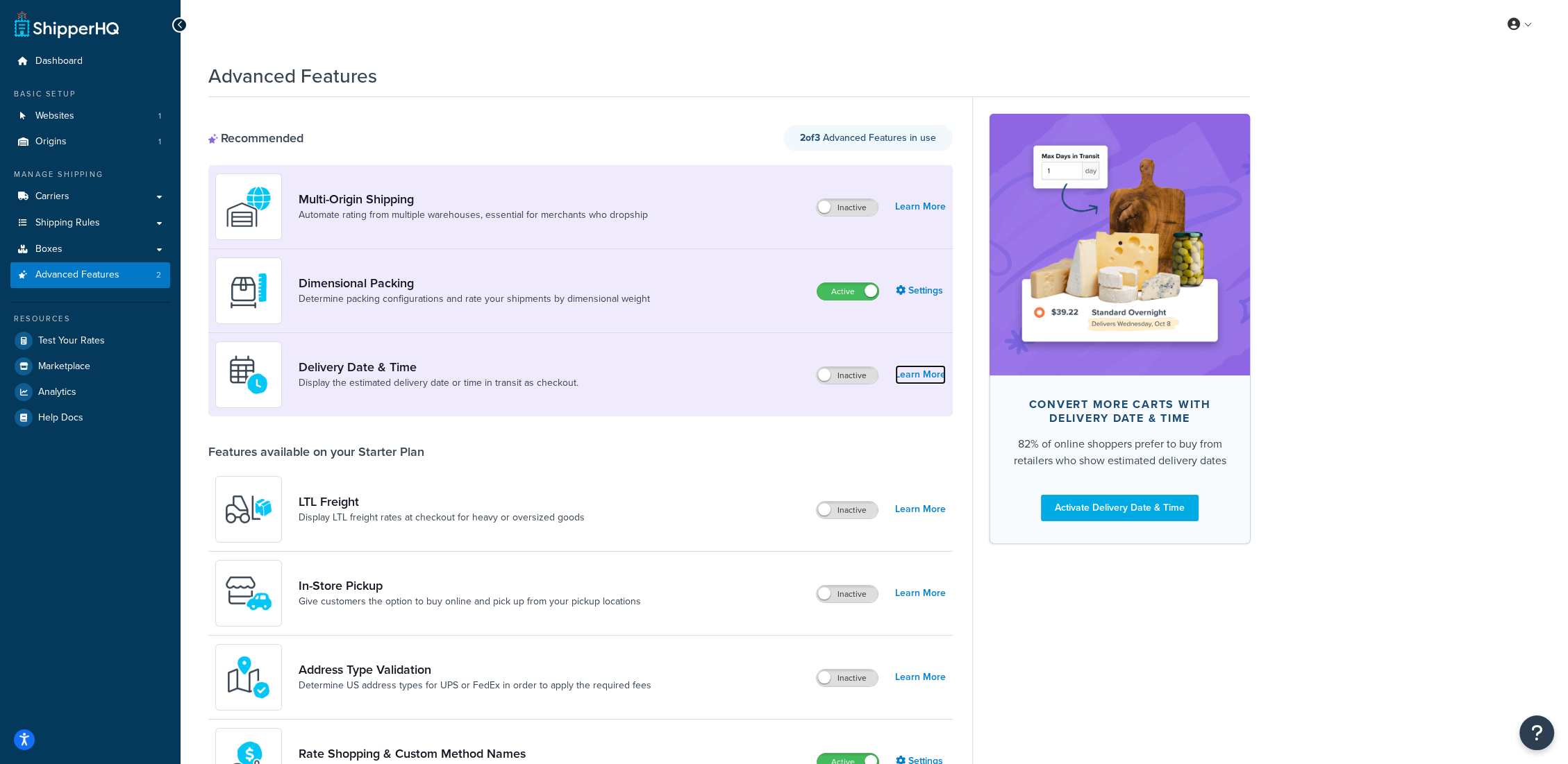
click at [935, 378] on link "Learn More" at bounding box center [920, 375] width 51 height 20
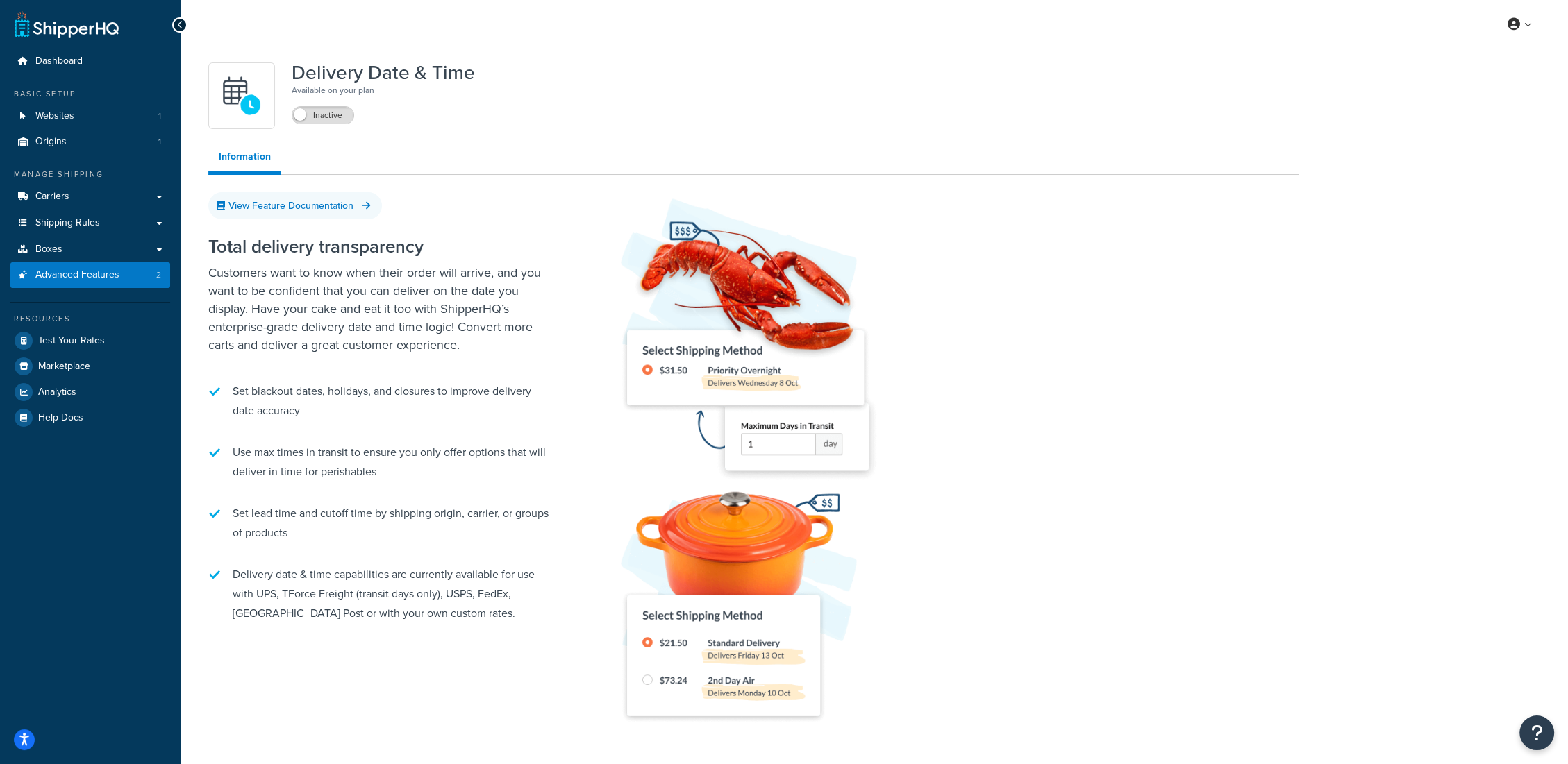
click at [184, 24] on div at bounding box center [180, 24] width 16 height 16
click at [82, 281] on span "Advanced Features" at bounding box center [77, 275] width 84 height 11
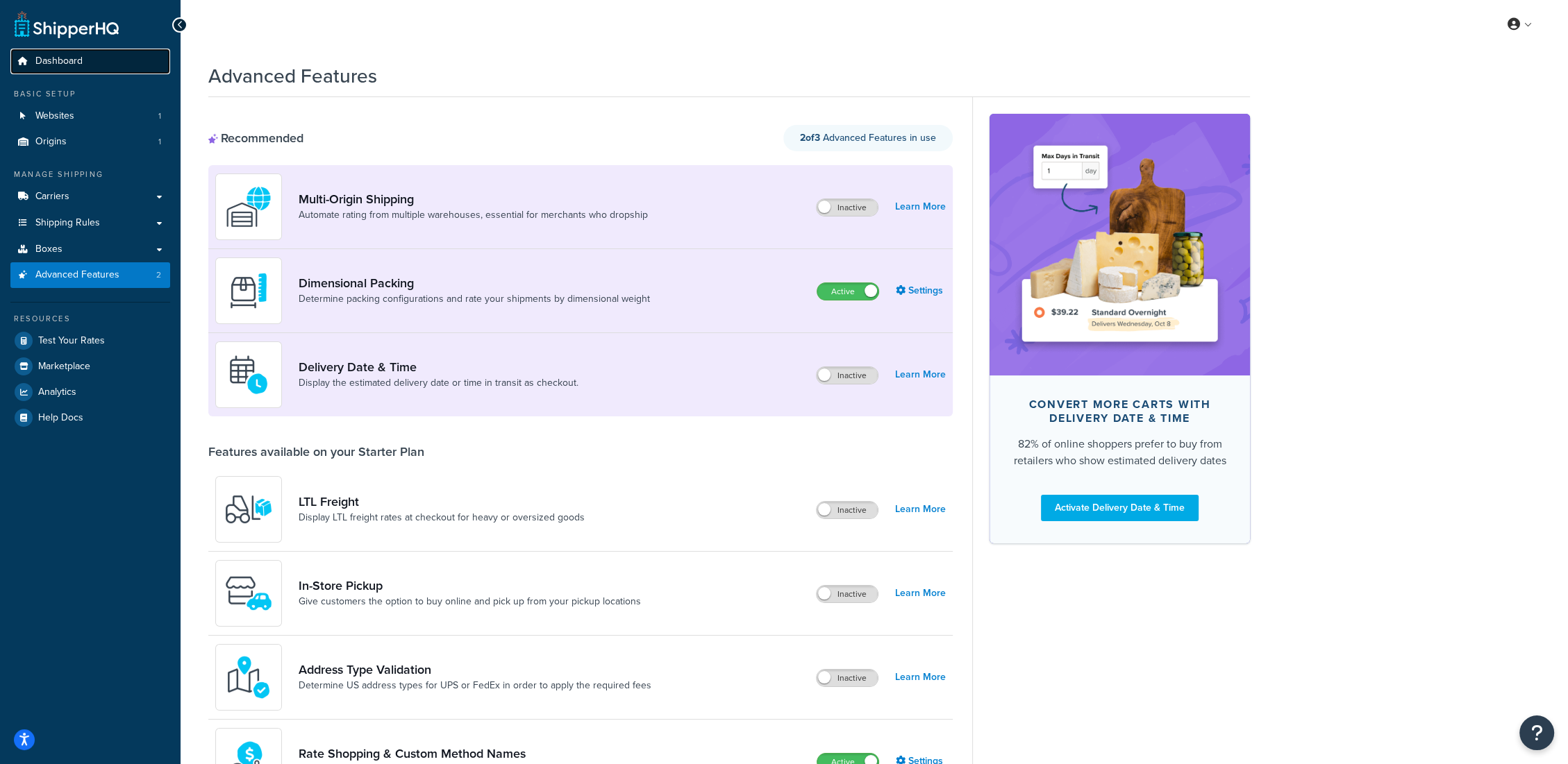
click at [59, 67] on span "Dashboard" at bounding box center [59, 61] width 47 height 11
